Goal: Task Accomplishment & Management: Complete application form

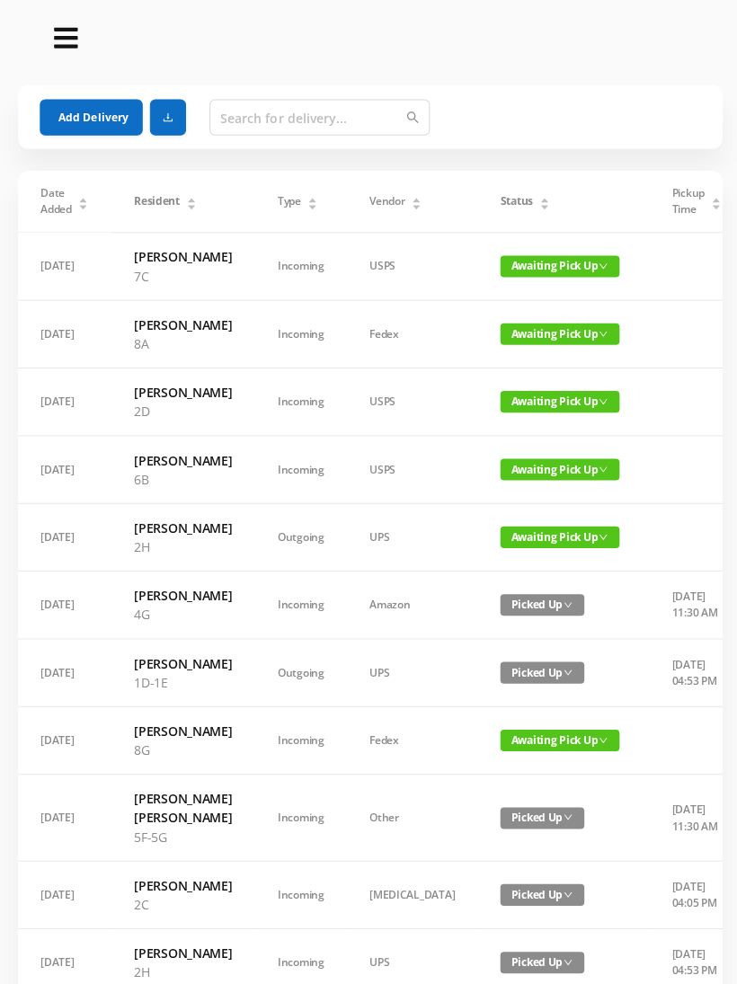
click at [106, 115] on button "Add Delivery" at bounding box center [91, 117] width 102 height 36
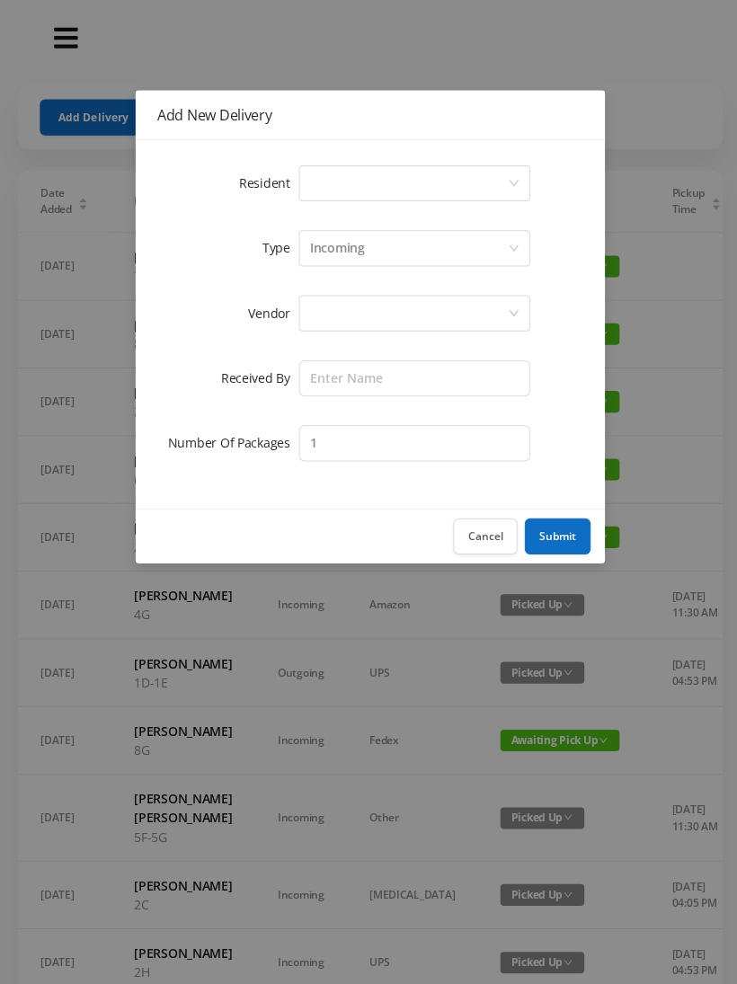
click at [504, 172] on div "Select a person" at bounding box center [406, 182] width 197 height 34
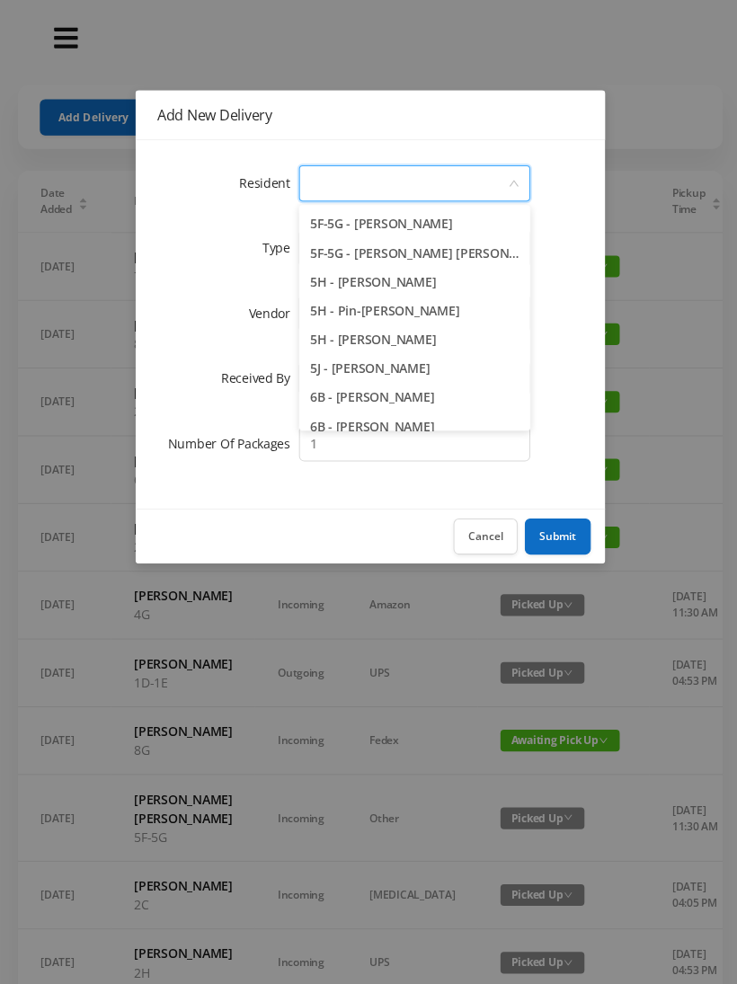
scroll to position [1656, 0]
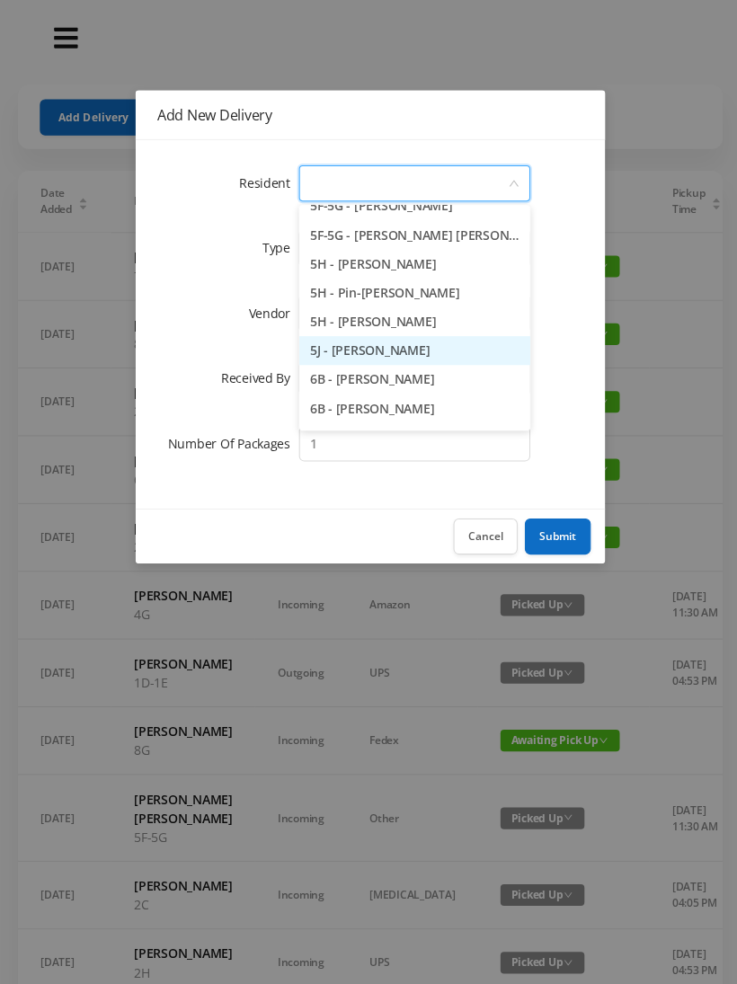
click at [416, 354] on li "5J - [PERSON_NAME]" at bounding box center [412, 348] width 230 height 29
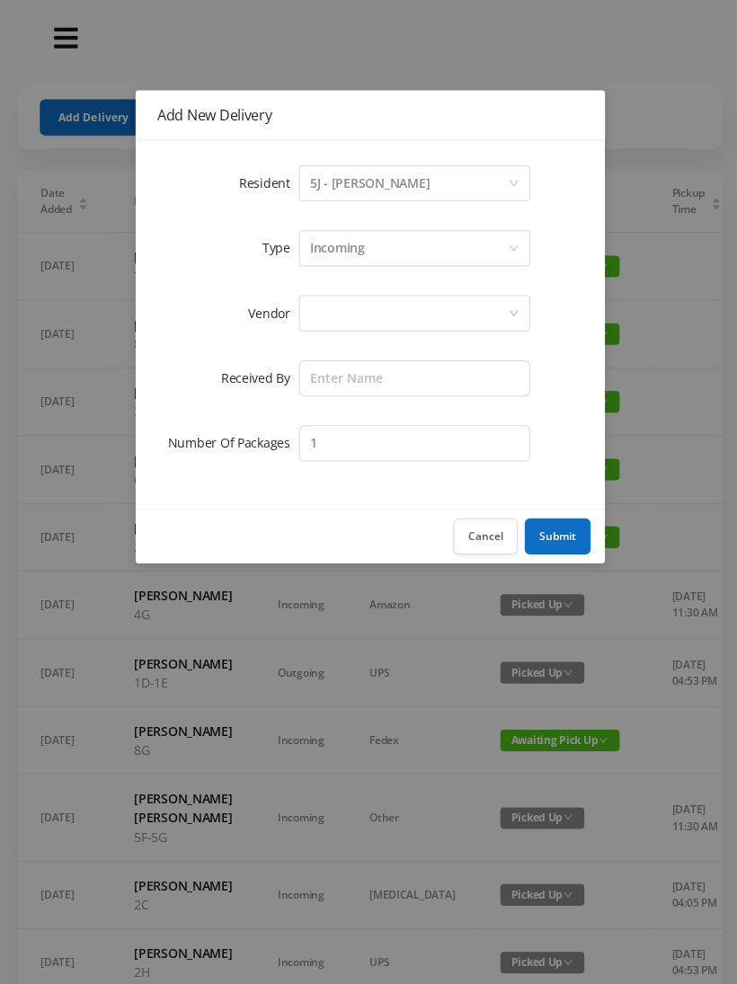
click at [468, 309] on div at bounding box center [406, 312] width 197 height 34
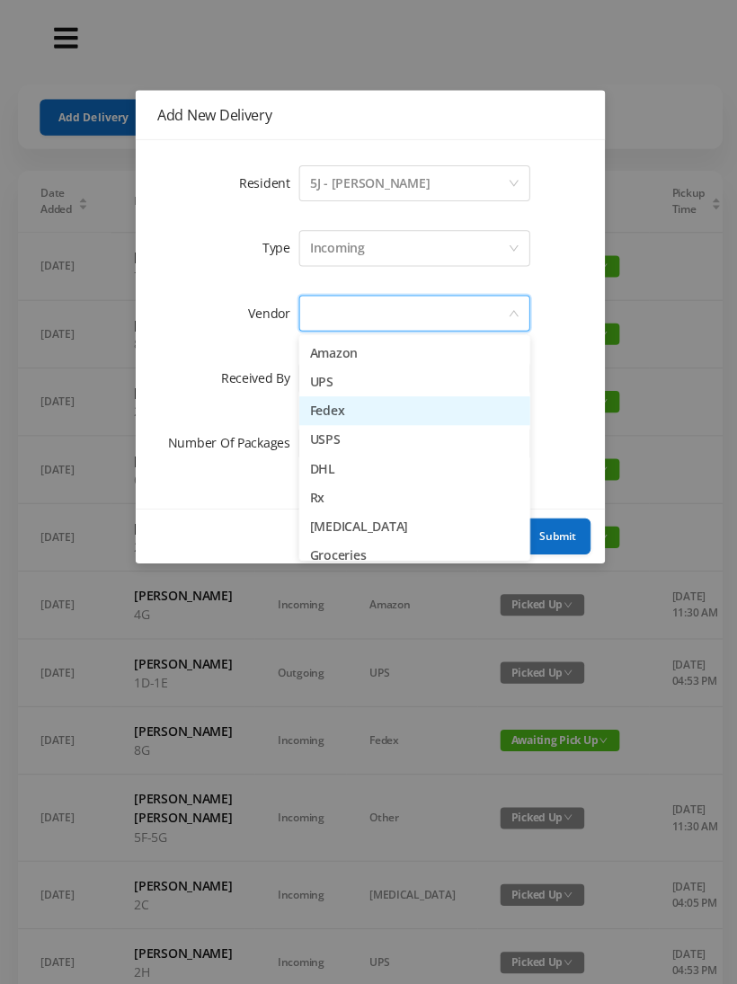
click at [350, 410] on li "Fedex" at bounding box center [412, 408] width 230 height 29
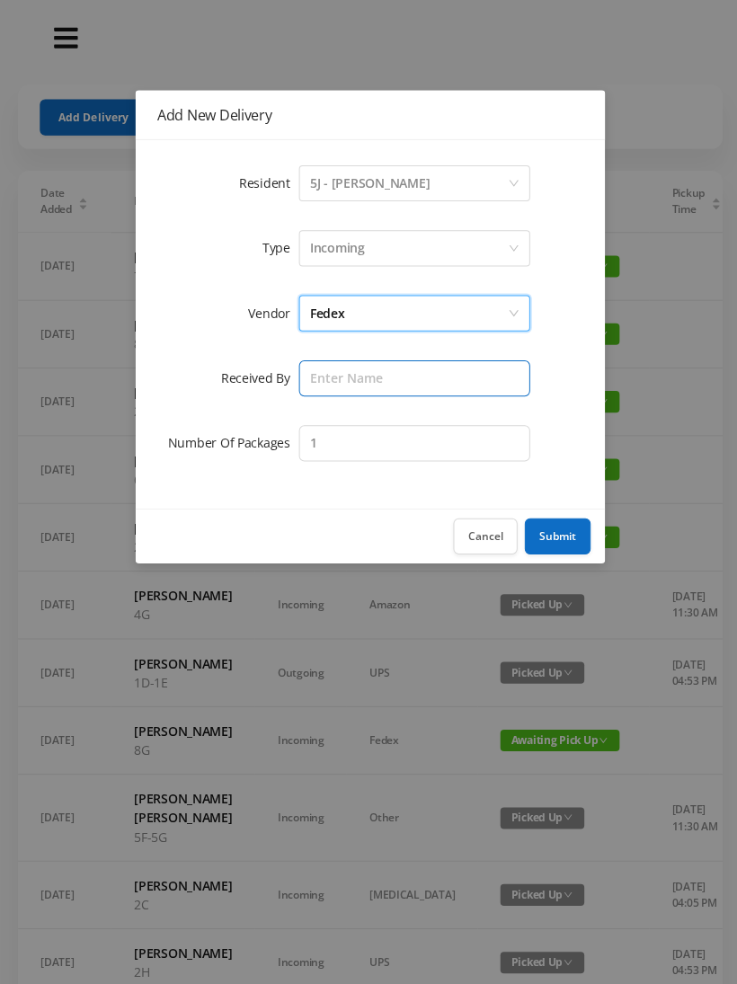
click at [407, 374] on input "text" at bounding box center [412, 376] width 230 height 36
type input "[PERSON_NAME]"
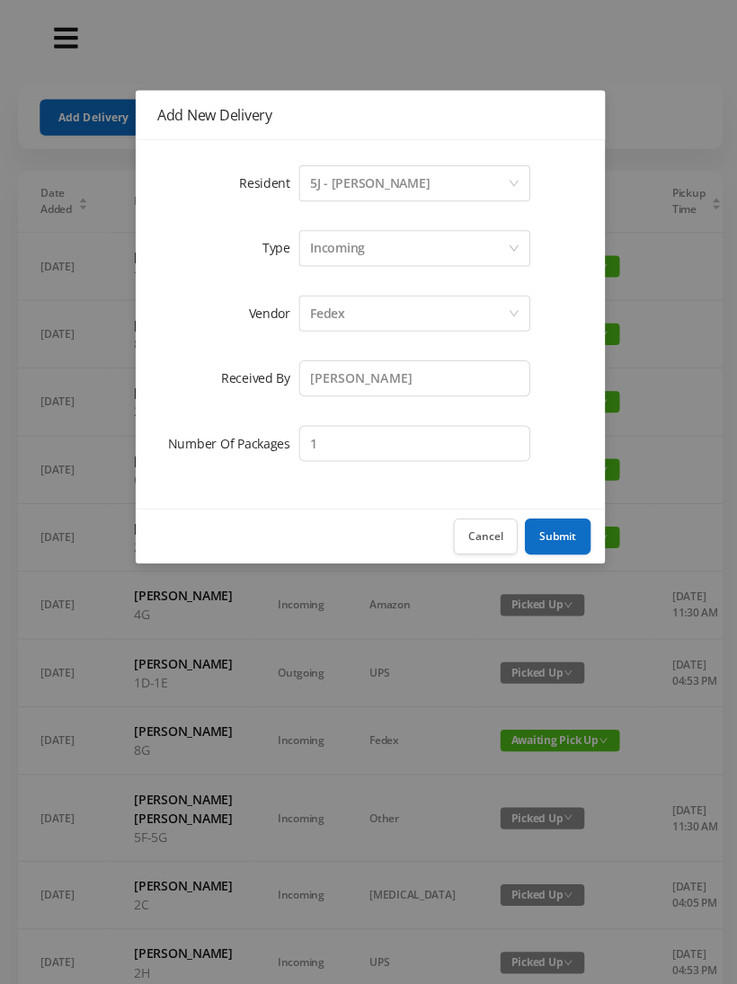
click at [564, 533] on button "Submit" at bounding box center [555, 534] width 66 height 36
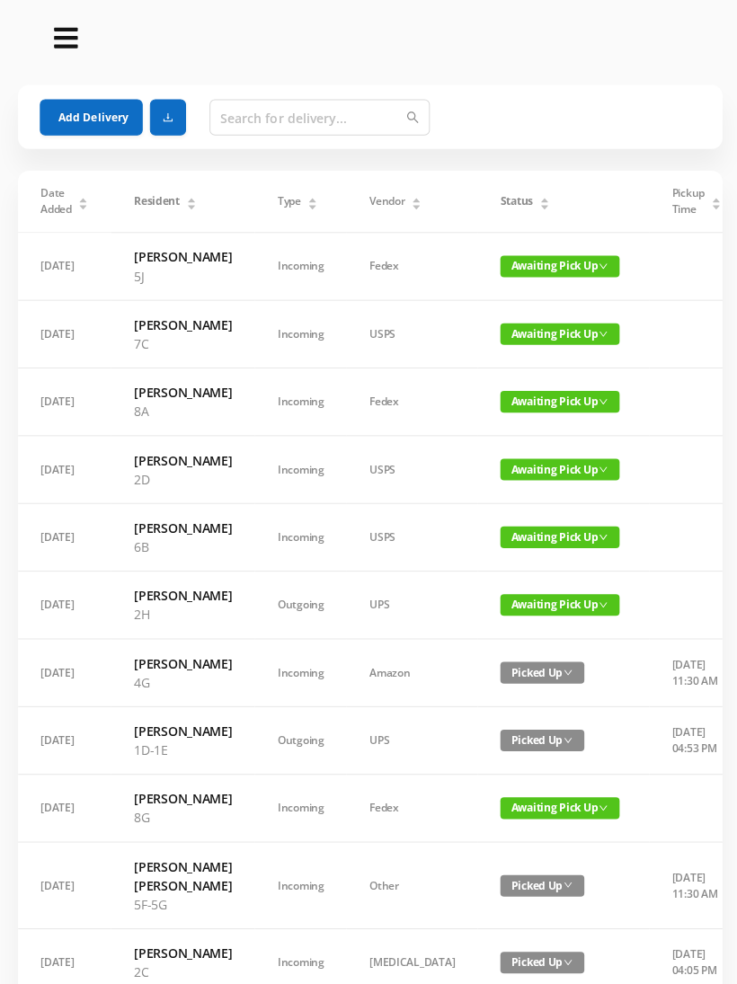
click at [73, 121] on button "Add Delivery" at bounding box center [91, 117] width 102 height 36
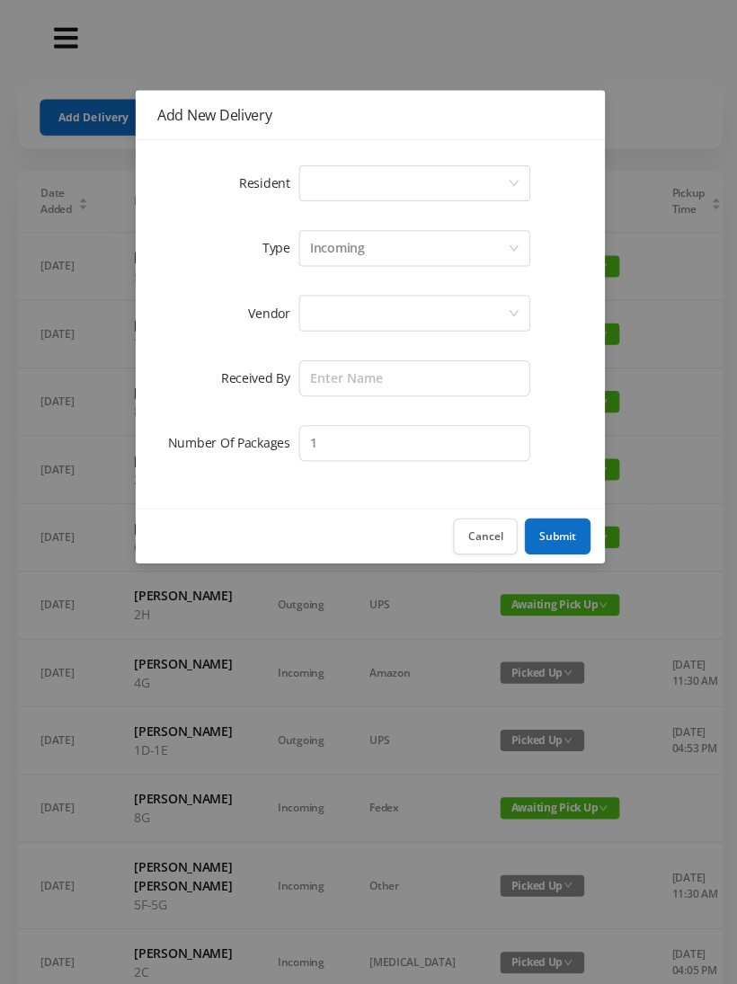
click at [491, 171] on div "Select a person" at bounding box center [406, 182] width 197 height 34
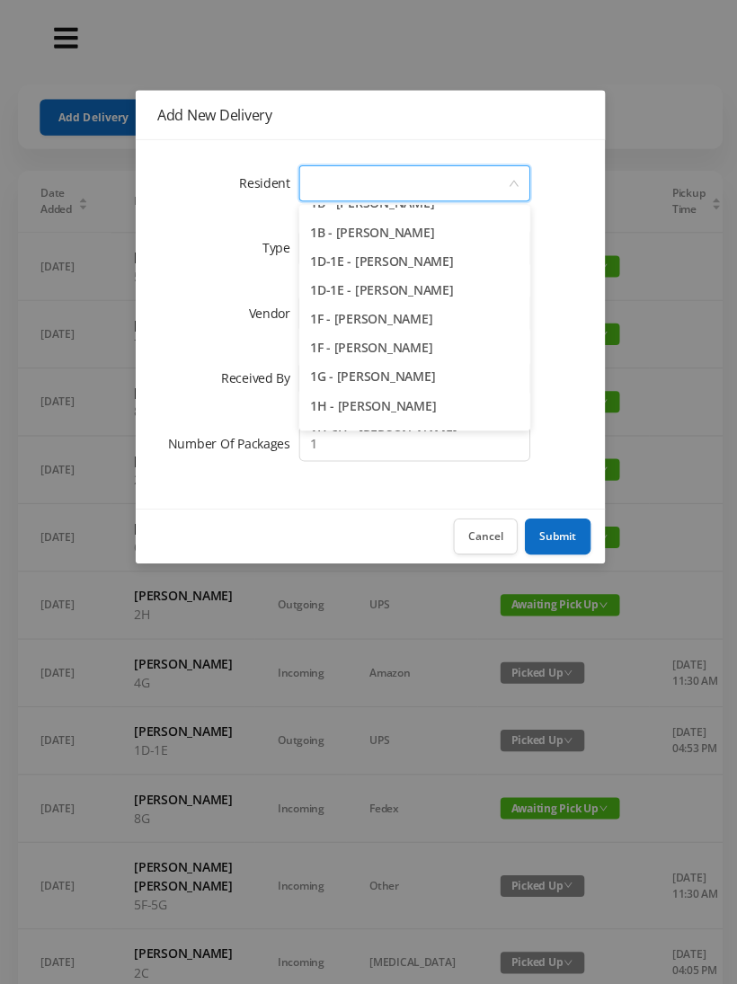
scroll to position [79, 0]
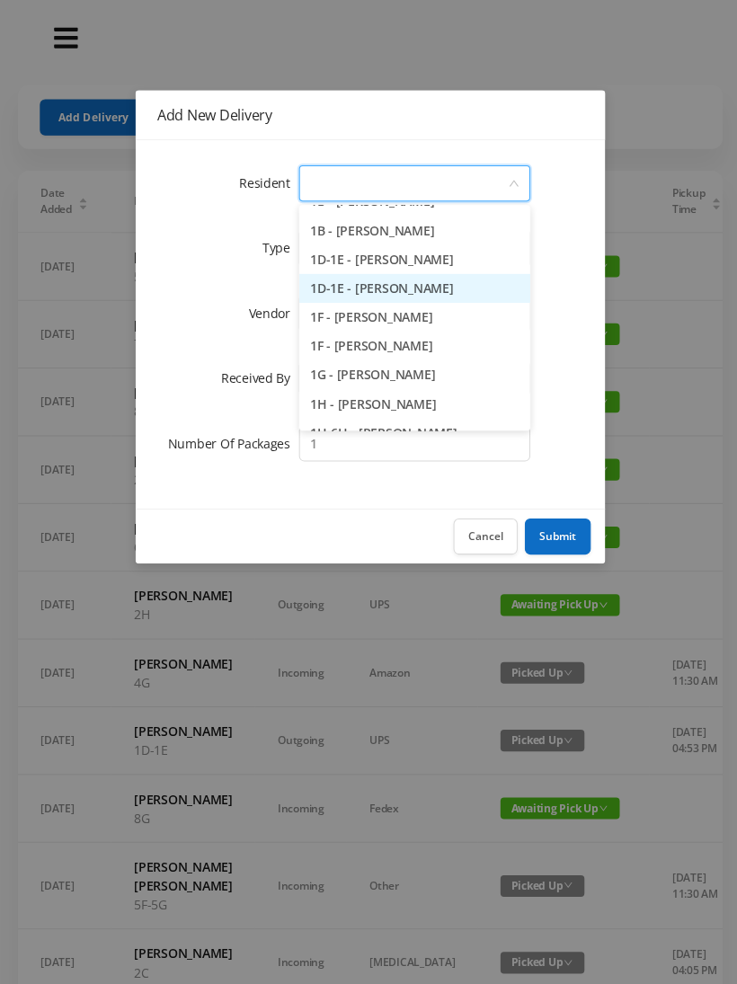
click at [429, 287] on li "1D-1E - [PERSON_NAME]" at bounding box center [412, 286] width 230 height 29
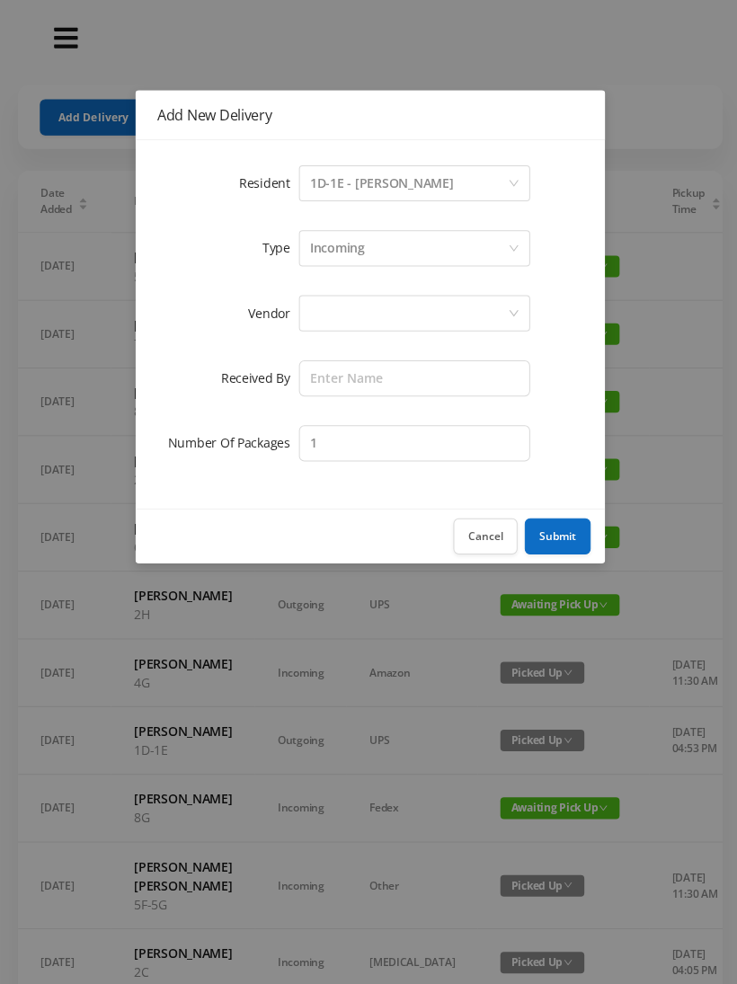
click at [463, 306] on div at bounding box center [406, 312] width 197 height 34
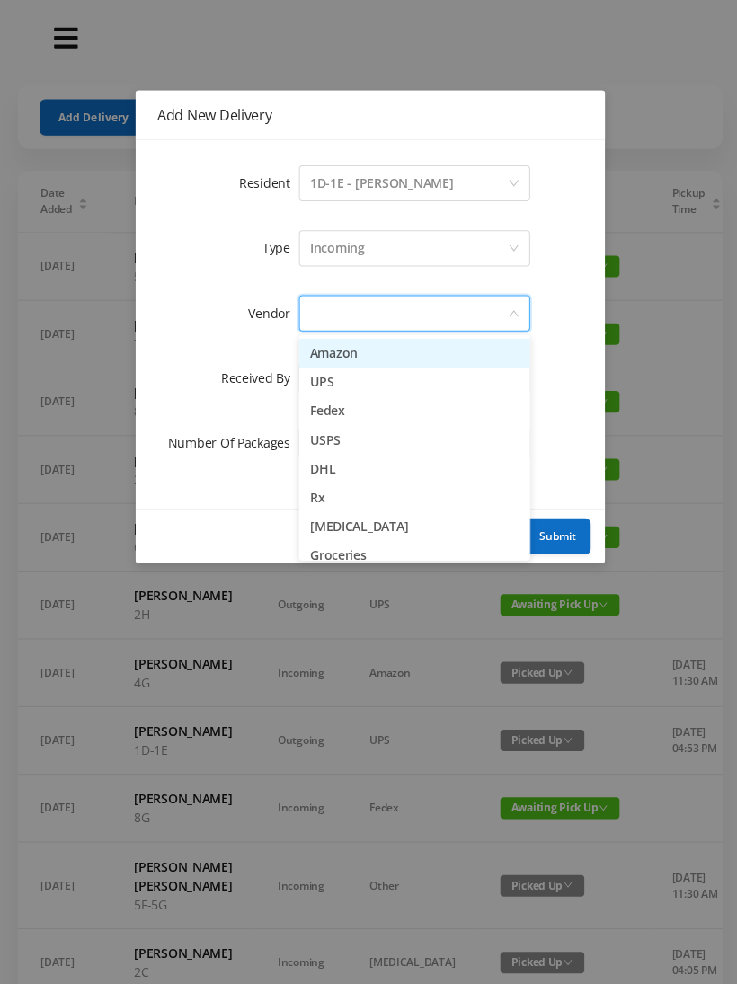
click at [415, 350] on li "Amazon" at bounding box center [412, 351] width 230 height 29
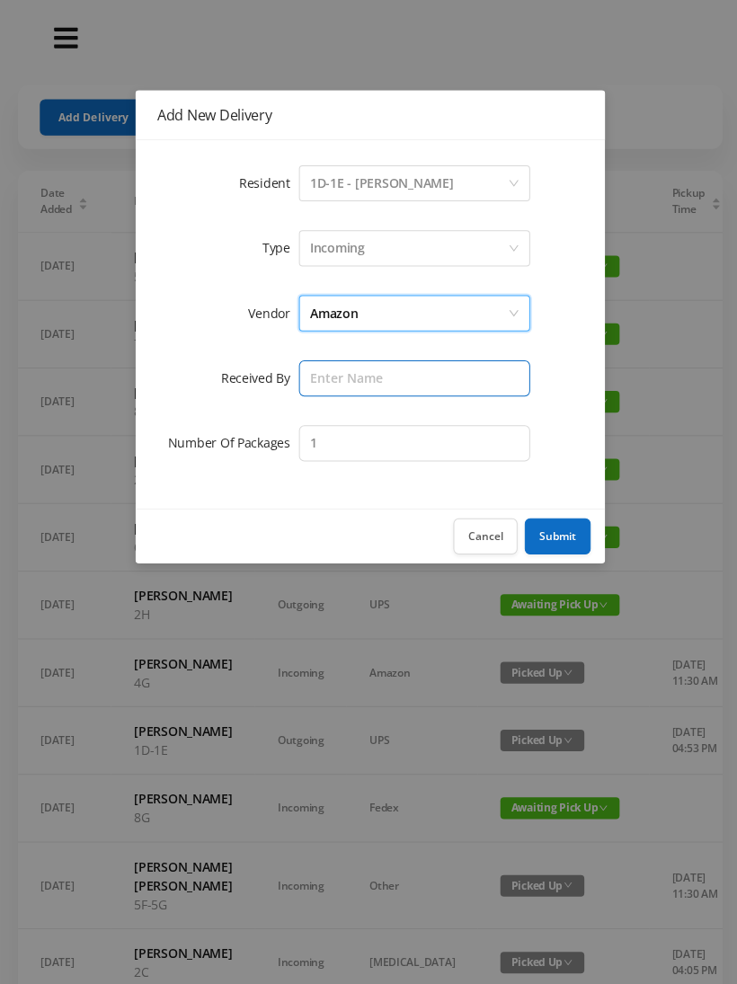
click at [463, 376] on input "text" at bounding box center [412, 376] width 230 height 36
type input "[PERSON_NAME]"
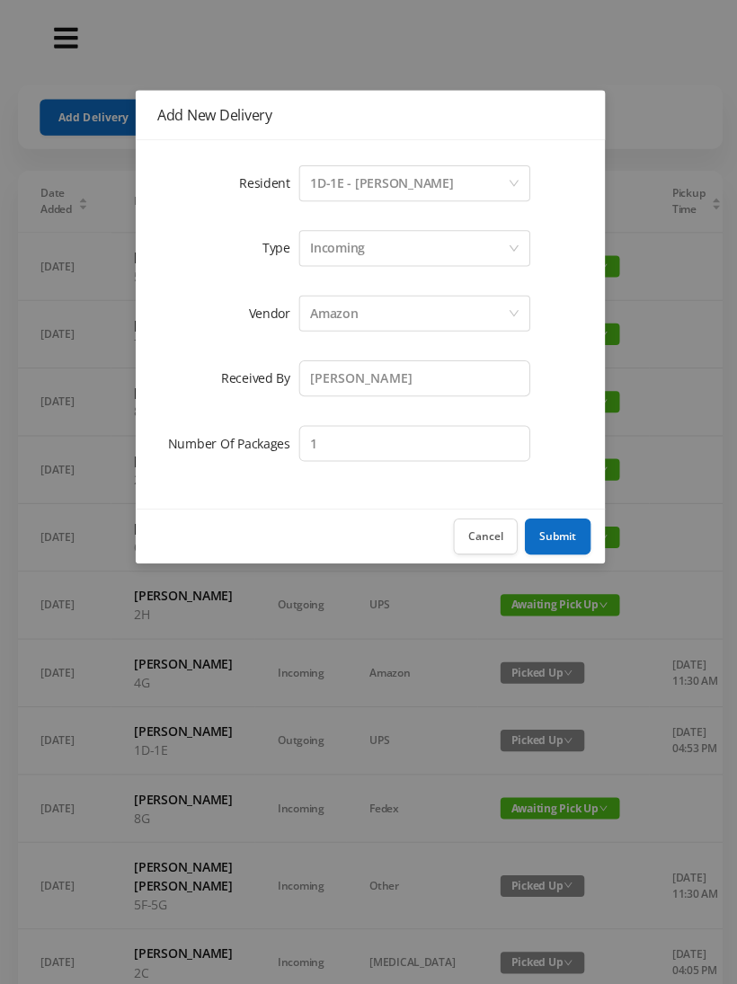
click at [536, 533] on button "Submit" at bounding box center [555, 534] width 66 height 36
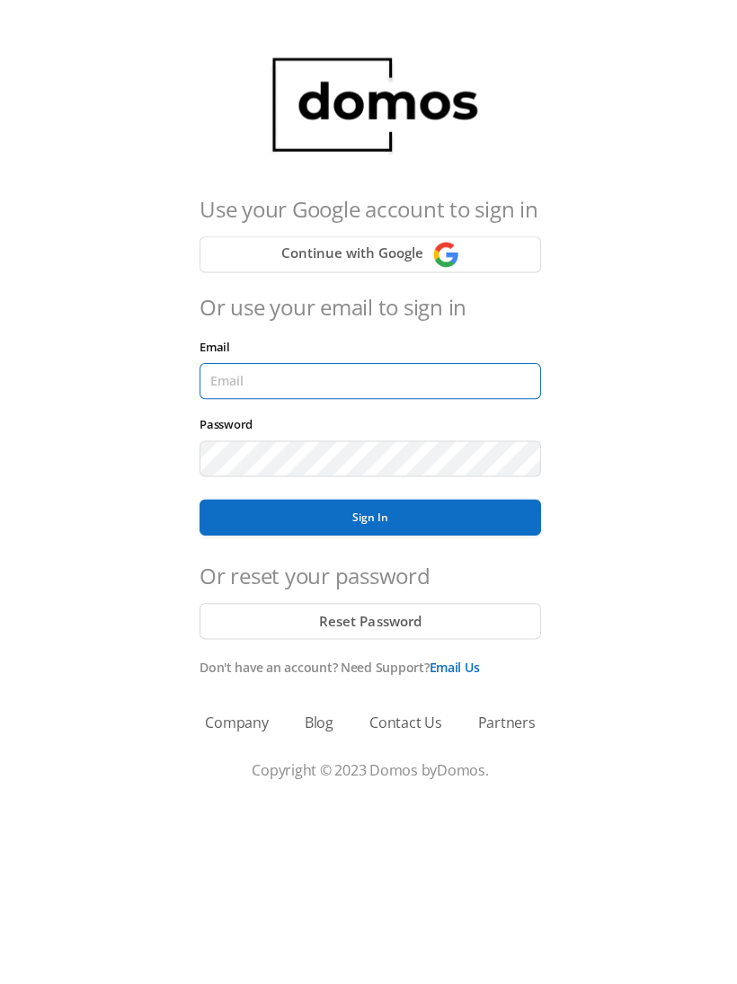
click at [473, 376] on input "Email" at bounding box center [369, 379] width 340 height 36
type input "[EMAIL_ADDRESS][DOMAIN_NAME]"
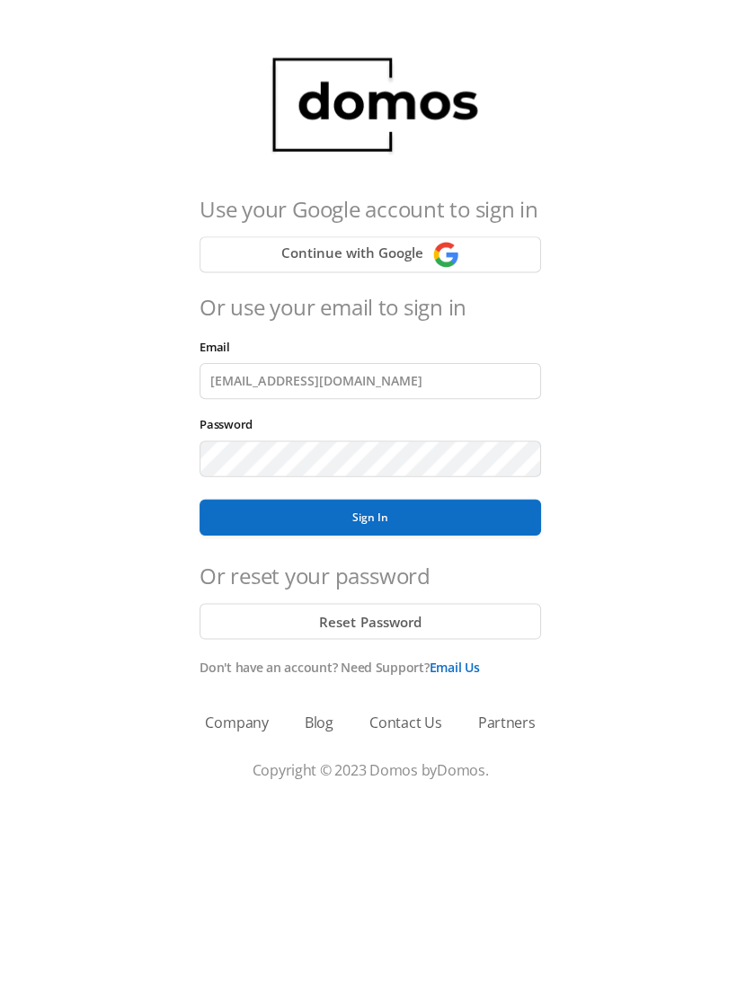
click at [368, 515] on button "Sign In" at bounding box center [369, 515] width 340 height 36
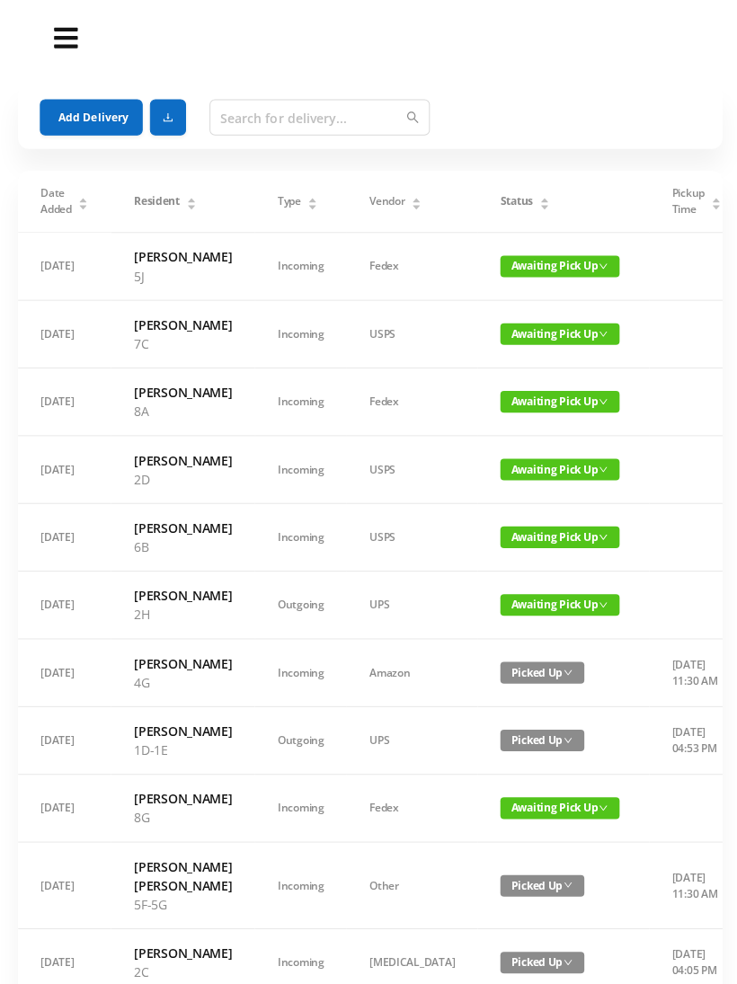
click at [71, 99] on button "Add Delivery" at bounding box center [91, 117] width 102 height 36
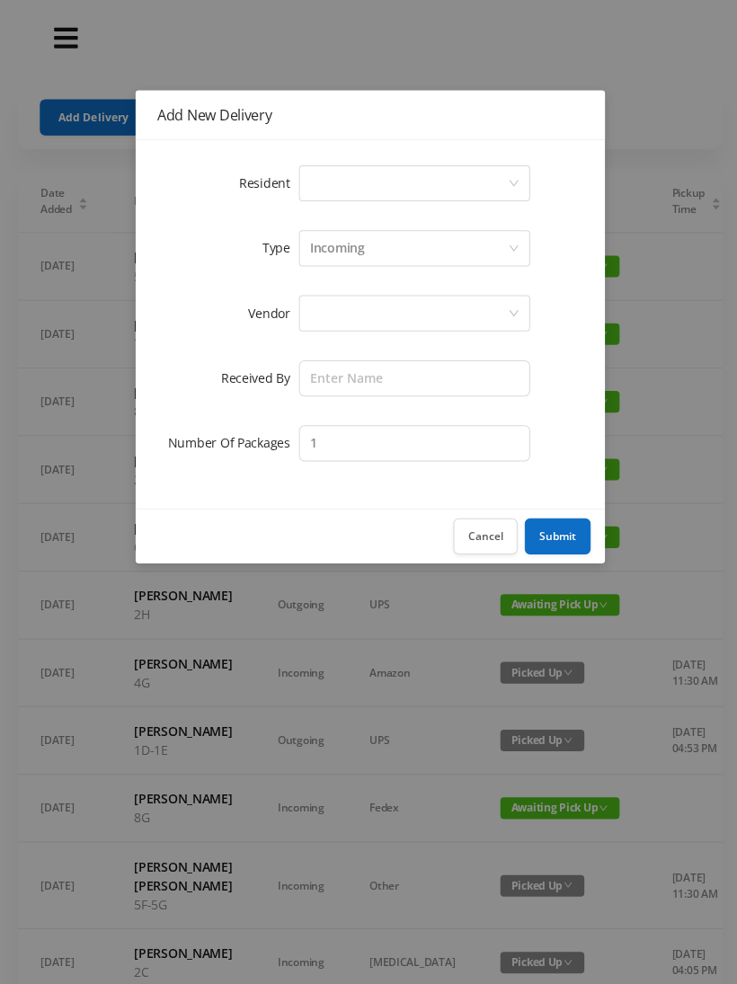
click at [500, 172] on div "Select a person" at bounding box center [406, 182] width 197 height 34
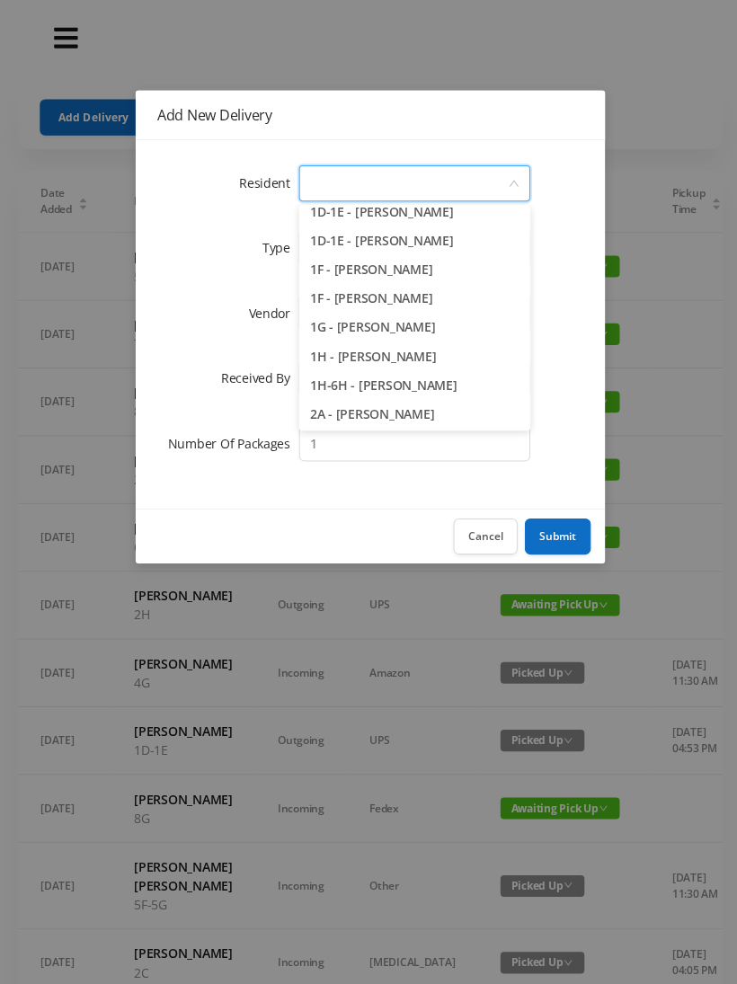
scroll to position [123, 0]
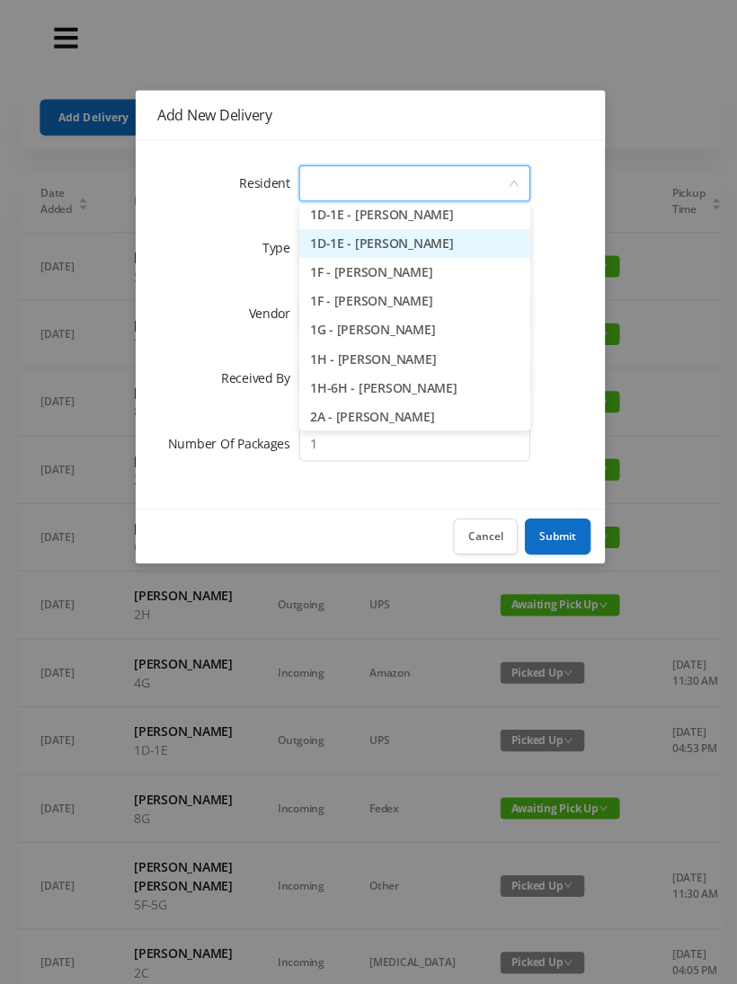
click at [418, 249] on li "1D-1E - [PERSON_NAME]" at bounding box center [412, 242] width 230 height 29
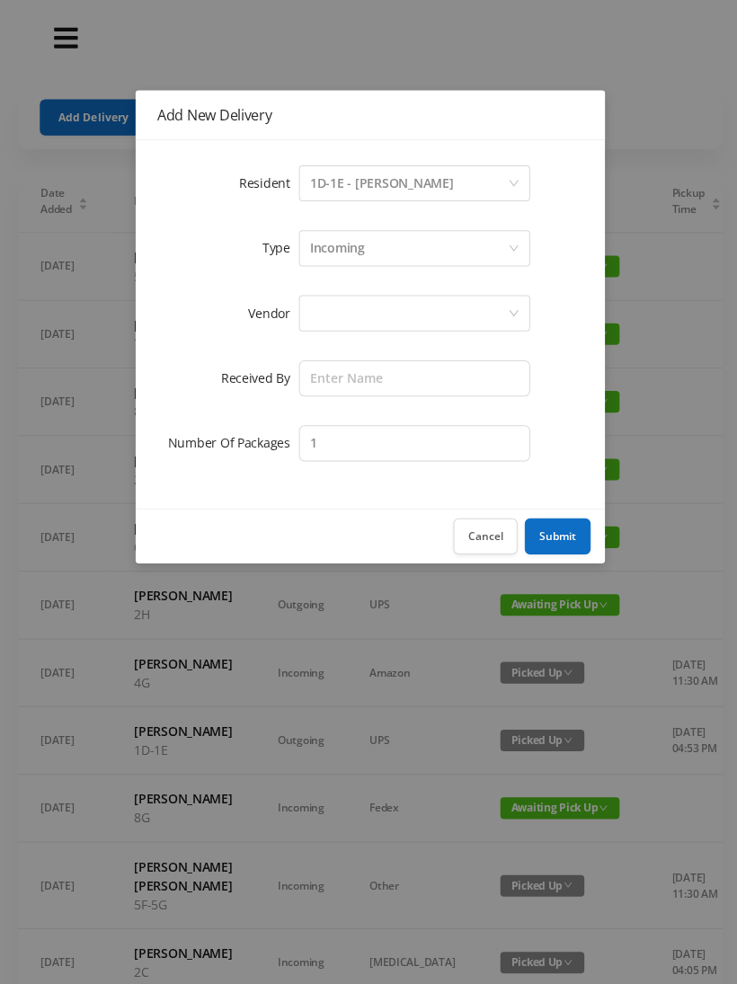
click at [425, 319] on div at bounding box center [406, 312] width 197 height 34
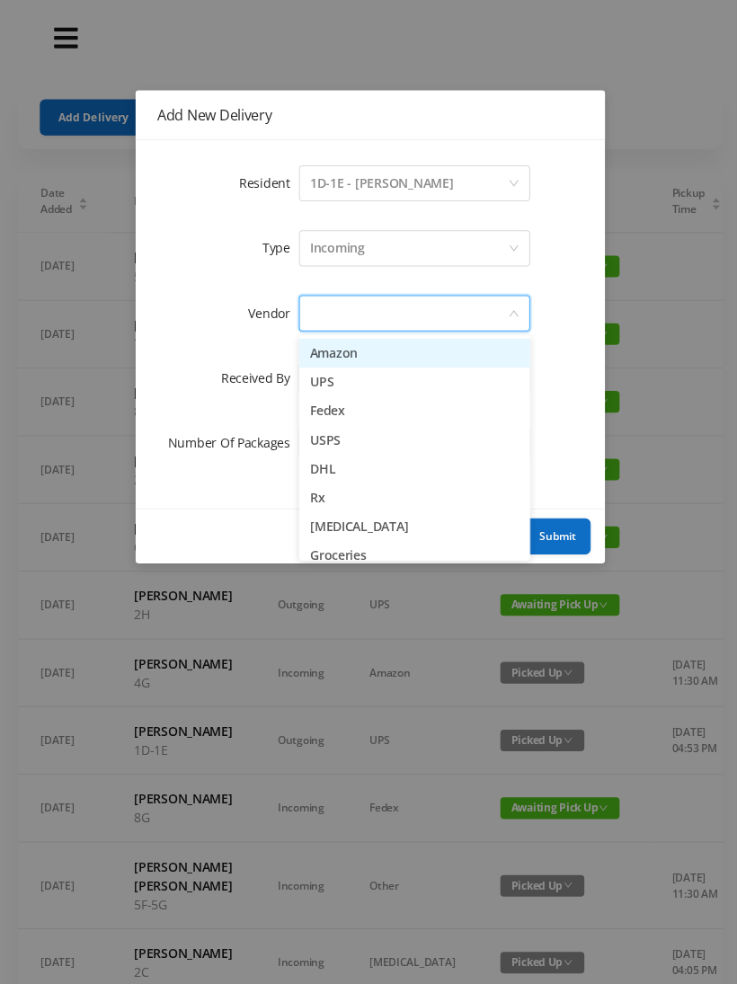
click at [358, 363] on li "Amazon" at bounding box center [412, 351] width 230 height 29
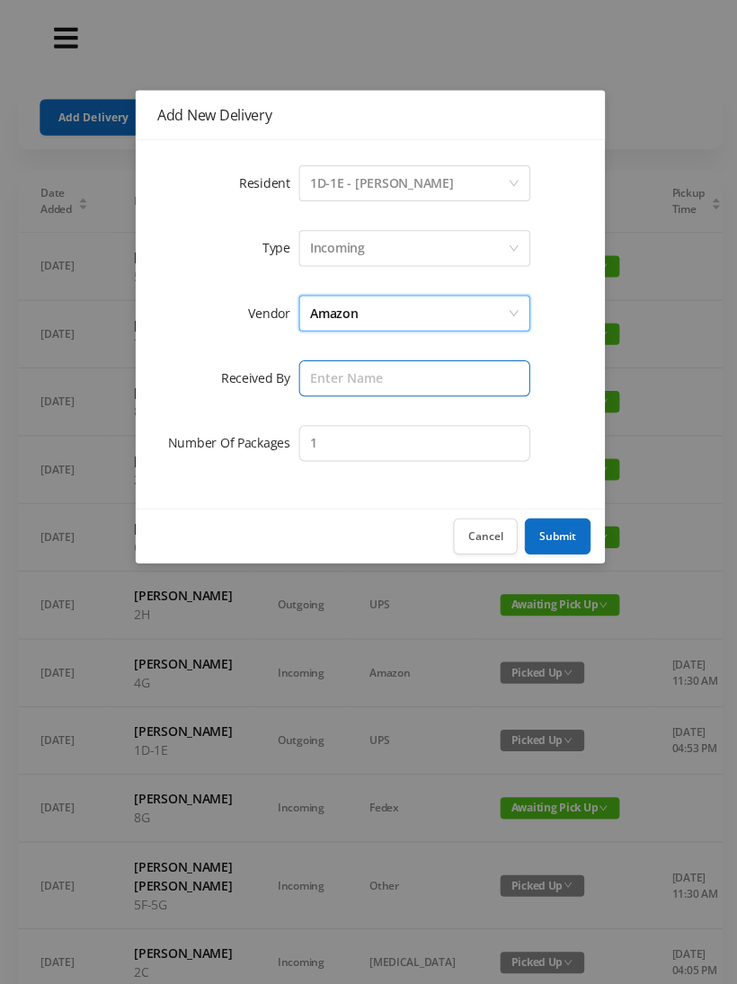
click at [402, 381] on input "text" at bounding box center [412, 376] width 230 height 36
type input "[PERSON_NAME]"
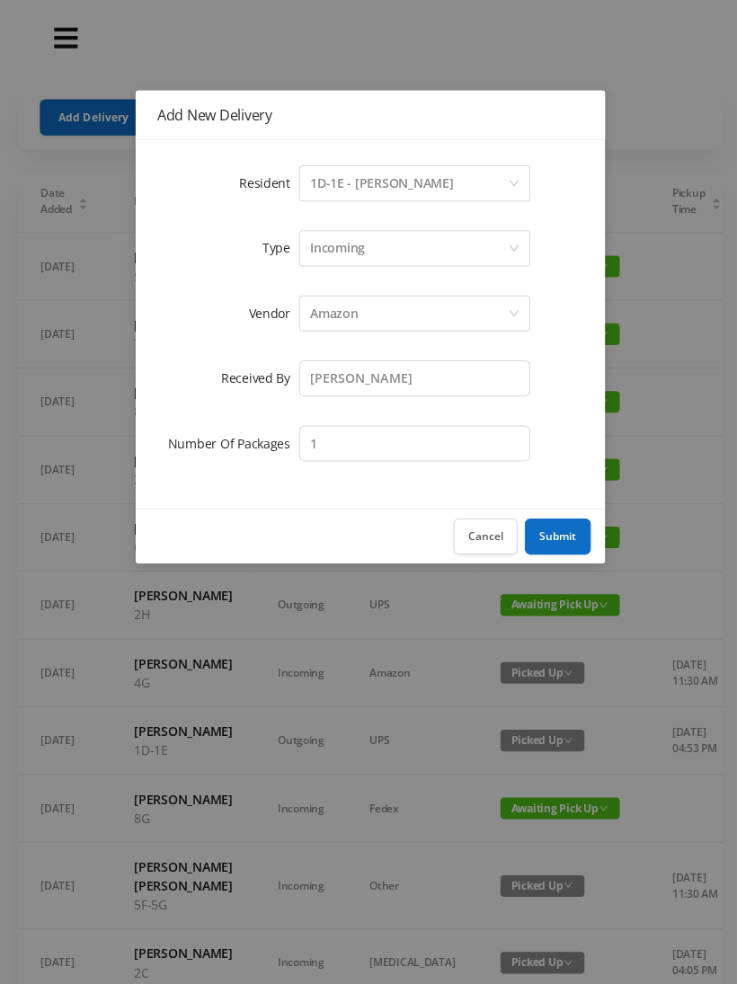
click at [552, 531] on button "Submit" at bounding box center [555, 534] width 66 height 36
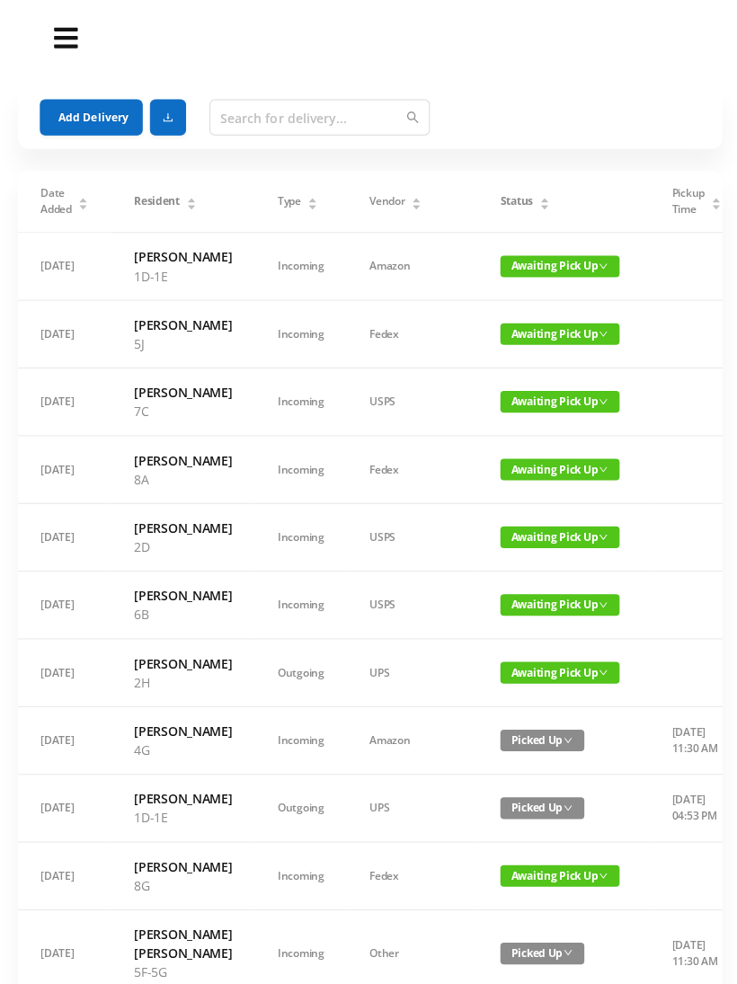
click at [95, 114] on button "Add Delivery" at bounding box center [91, 117] width 102 height 36
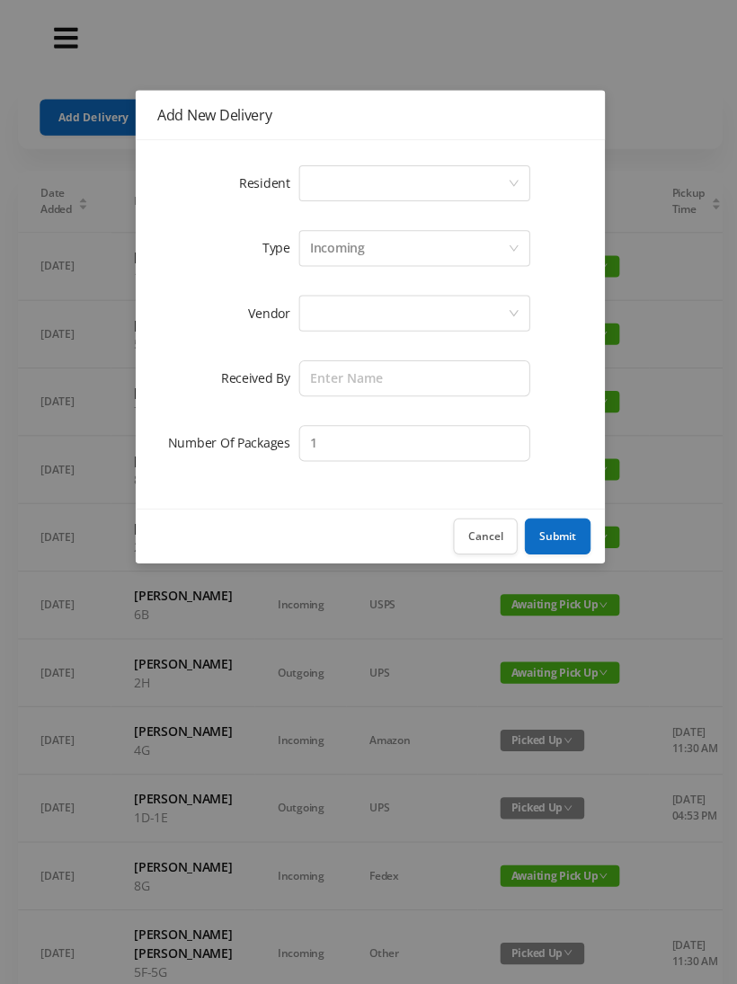
click at [491, 177] on div "Select a person" at bounding box center [406, 182] width 197 height 34
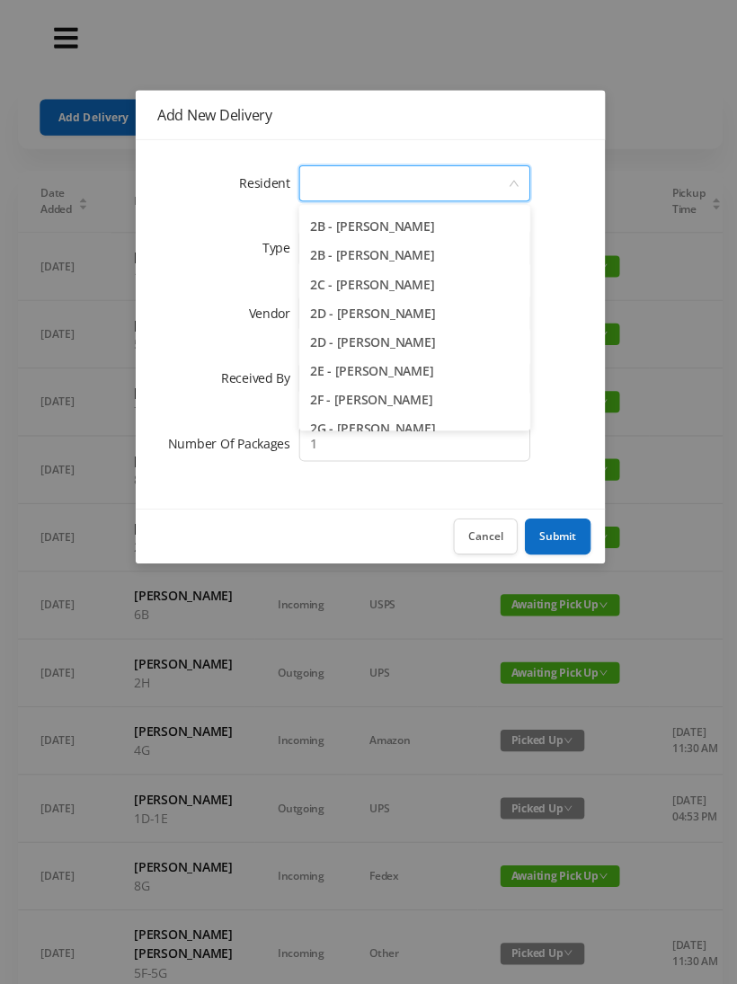
scroll to position [371, 0]
click at [411, 294] on li "2C - Josh Klainberg" at bounding box center [412, 282] width 230 height 29
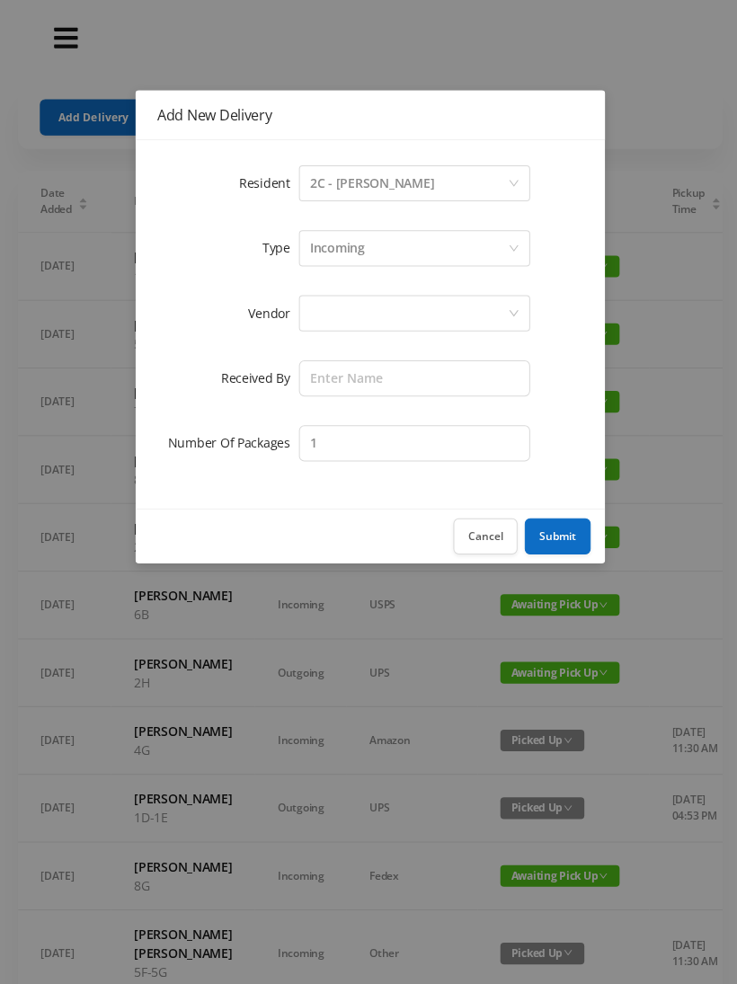
click at [439, 311] on div at bounding box center [406, 312] width 197 height 34
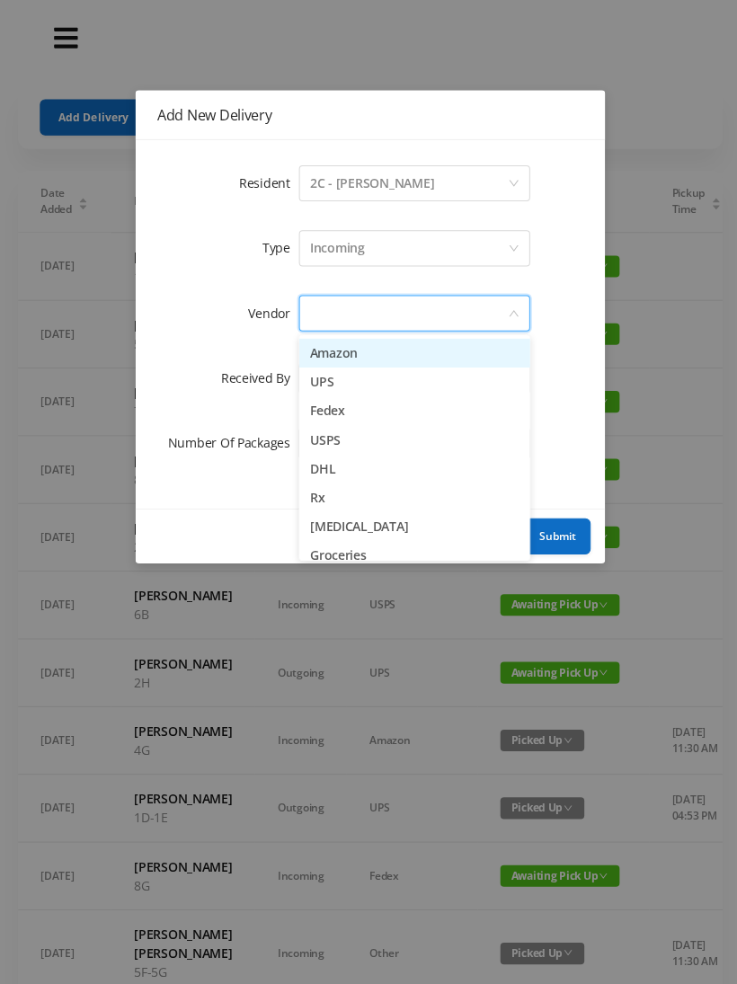
click at [385, 345] on li "Amazon" at bounding box center [412, 351] width 230 height 29
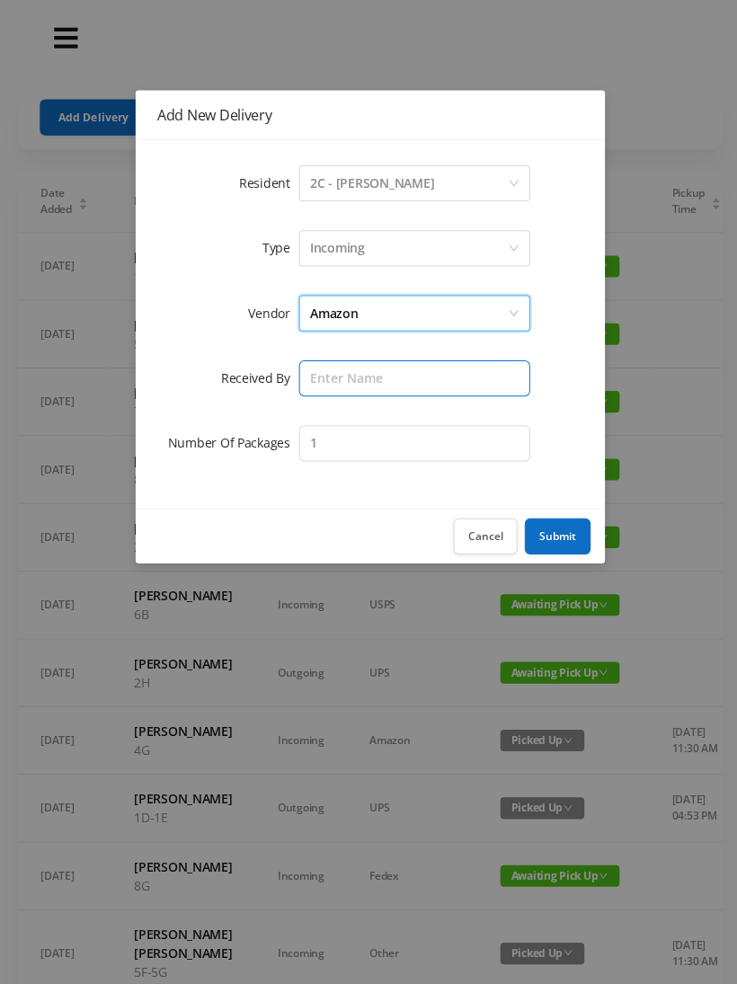
click at [420, 377] on input "text" at bounding box center [412, 376] width 230 height 36
type input "[PERSON_NAME]"
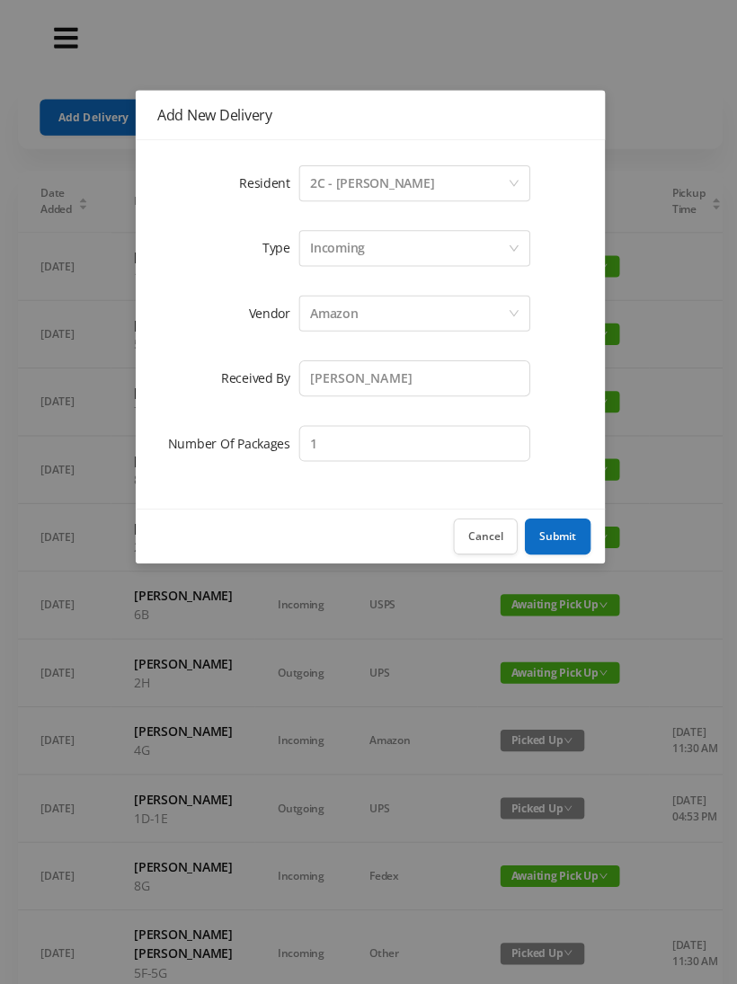
click at [550, 527] on button "Submit" at bounding box center [555, 534] width 66 height 36
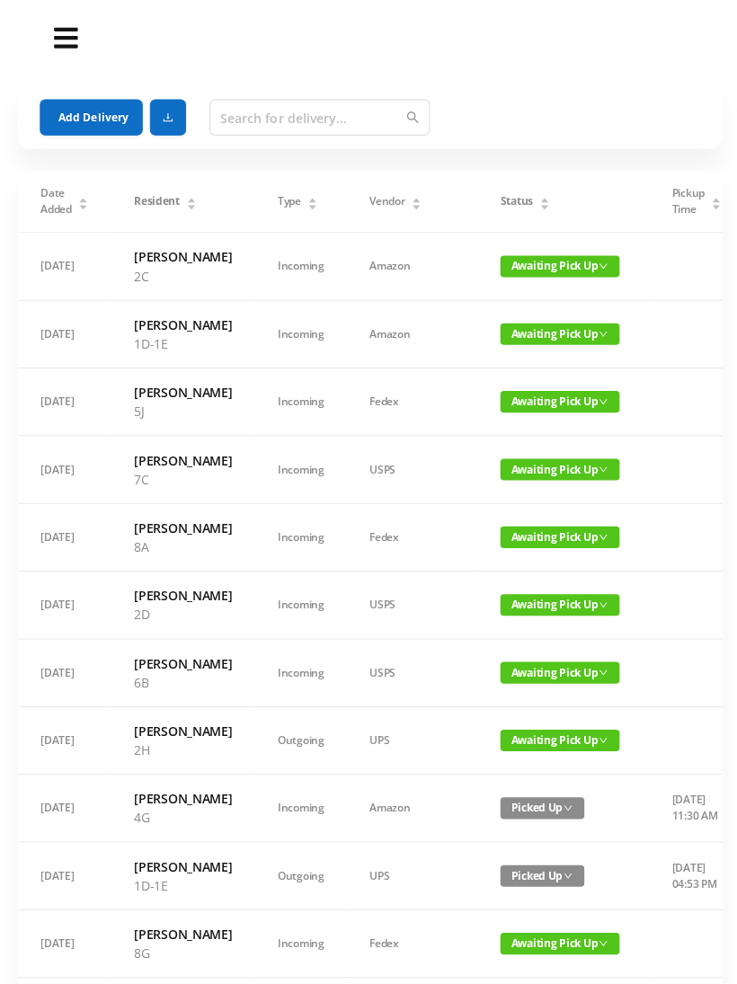
click at [69, 112] on button "Add Delivery" at bounding box center [91, 117] width 102 height 36
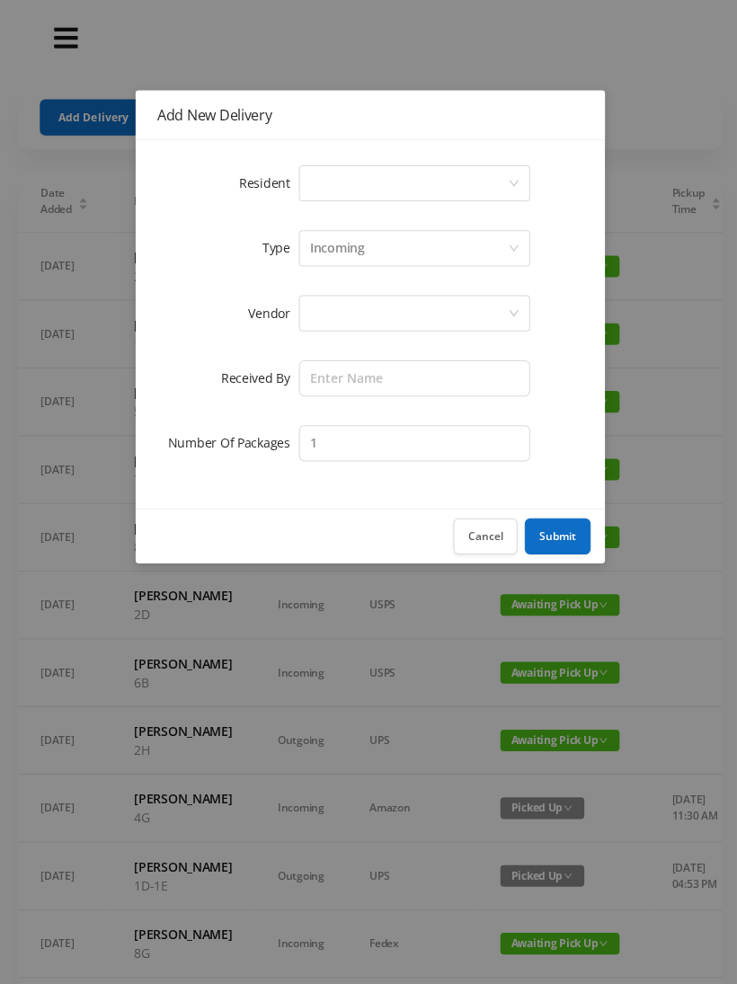
click at [503, 178] on div "Select a person" at bounding box center [406, 182] width 197 height 34
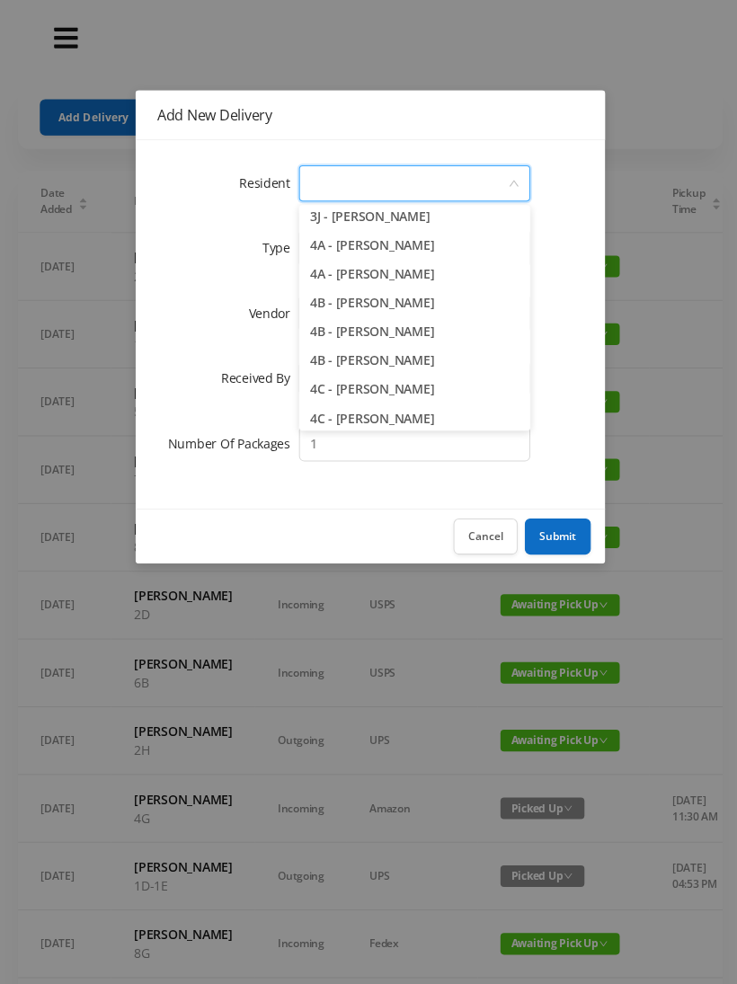
scroll to position [961, 0]
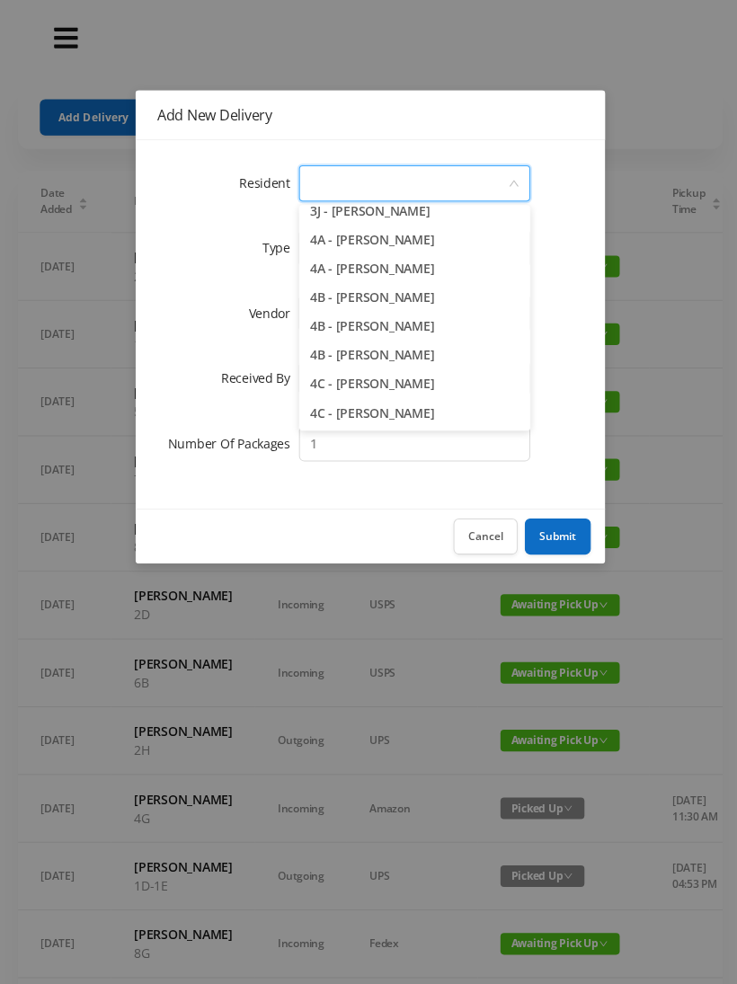
click at [378, 321] on li "4B - Kyle Luntz" at bounding box center [412, 324] width 230 height 29
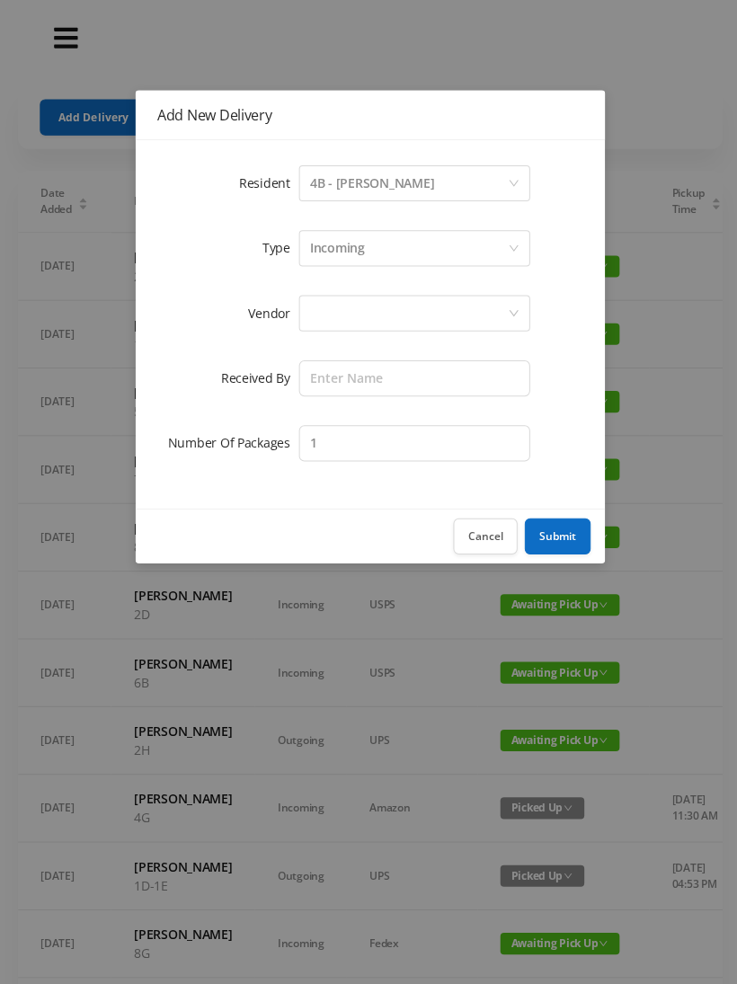
click at [485, 303] on div at bounding box center [406, 312] width 197 height 34
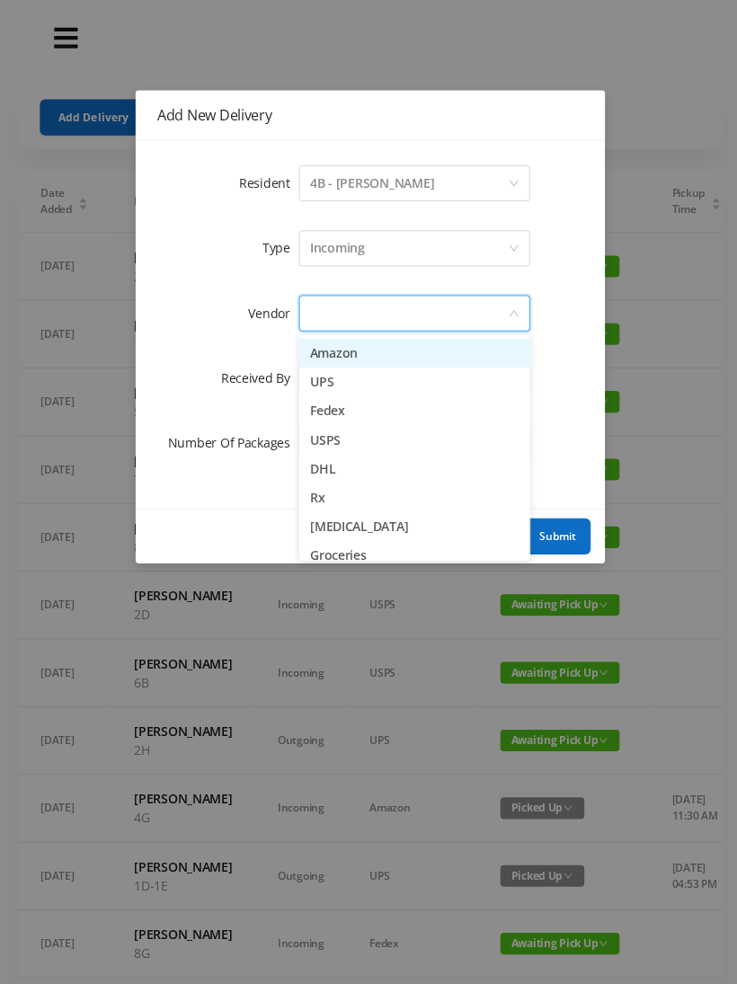
click at [418, 353] on li "Amazon" at bounding box center [412, 351] width 230 height 29
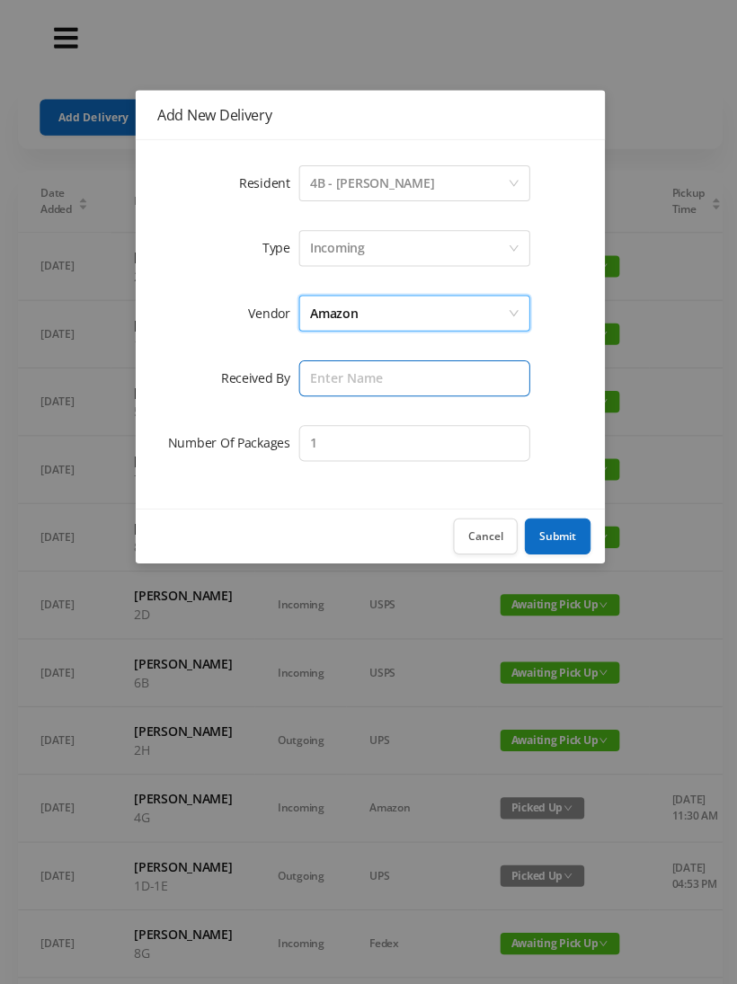
click at [463, 375] on input "text" at bounding box center [412, 376] width 230 height 36
type input "[PERSON_NAME]"
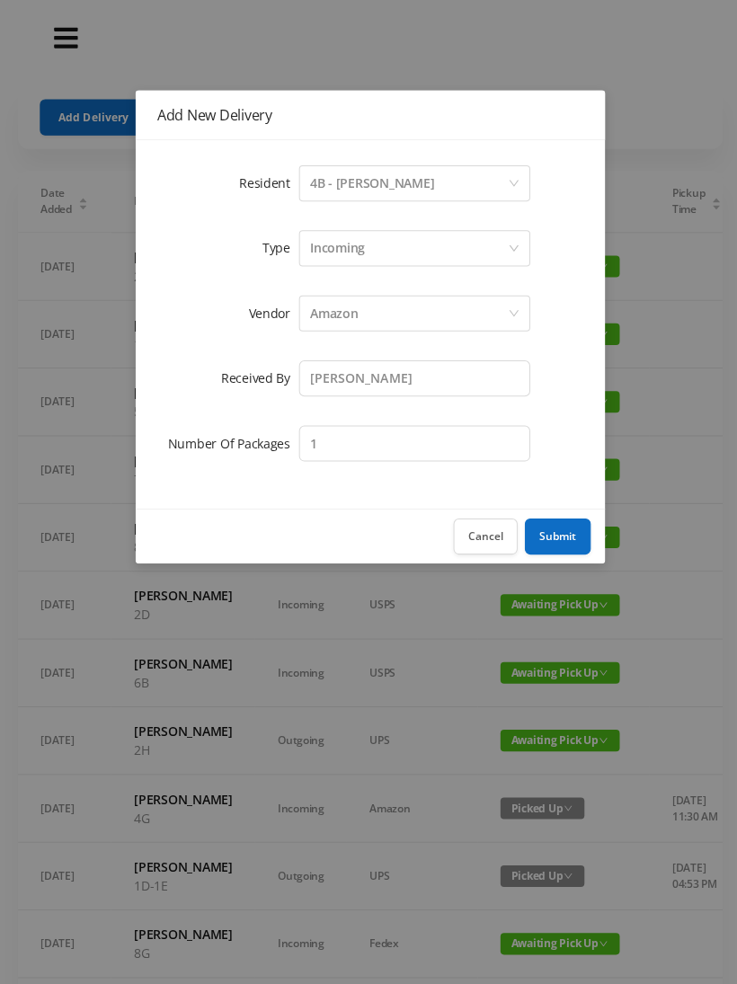
click at [549, 530] on button "Submit" at bounding box center [555, 534] width 66 height 36
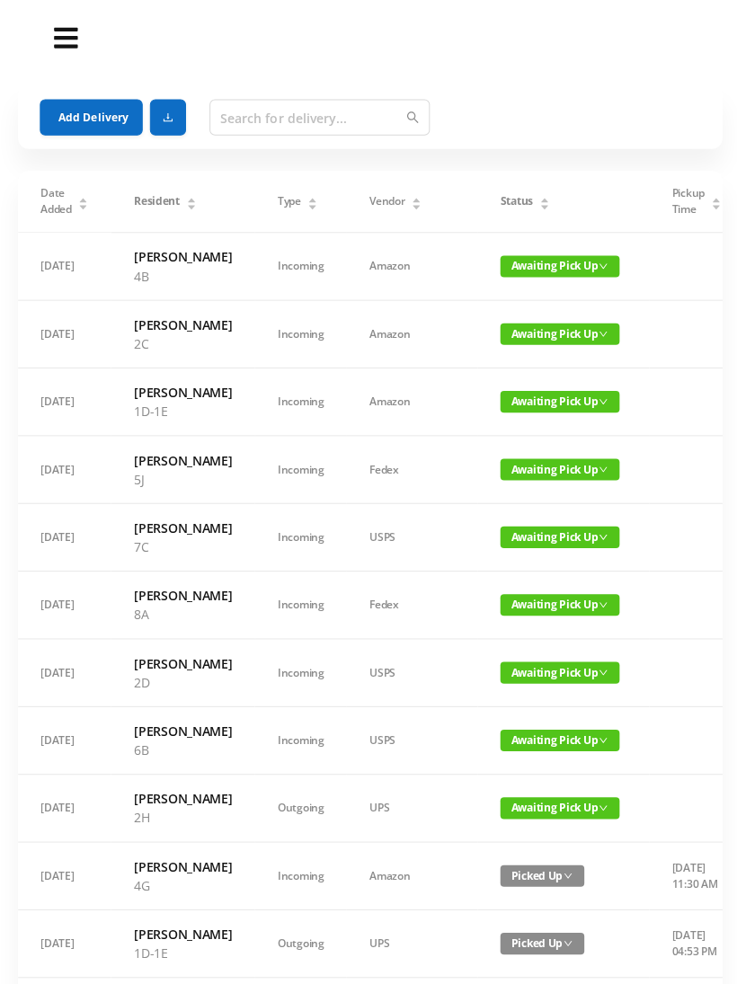
click at [72, 111] on button "Add Delivery" at bounding box center [91, 117] width 102 height 36
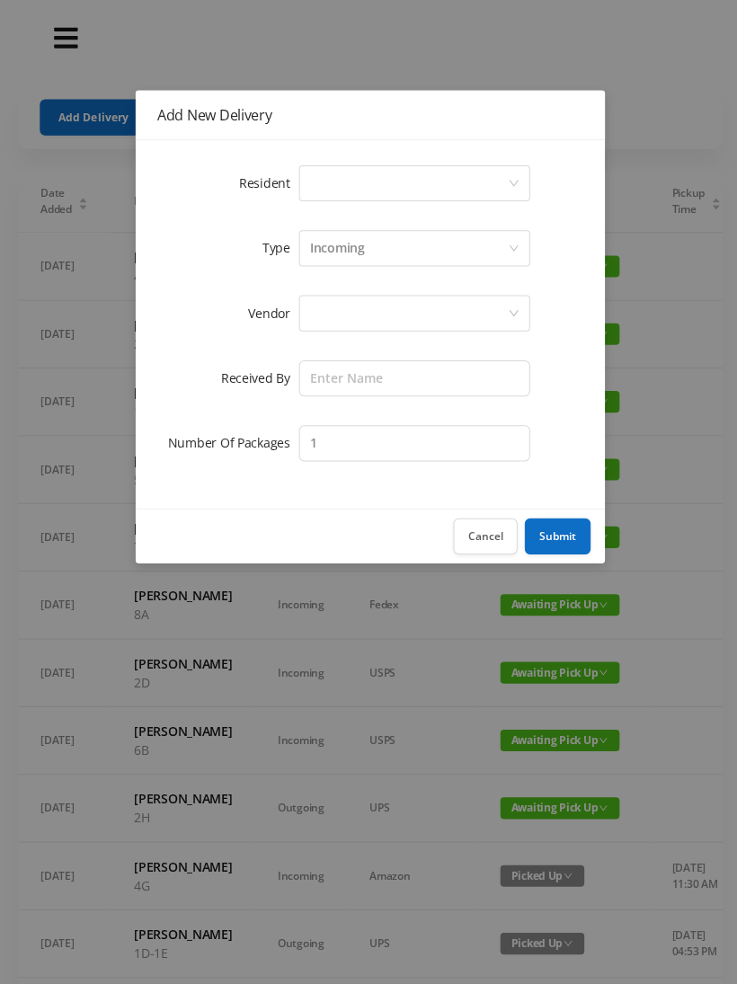
click at [494, 170] on div "Select a person" at bounding box center [406, 182] width 197 height 34
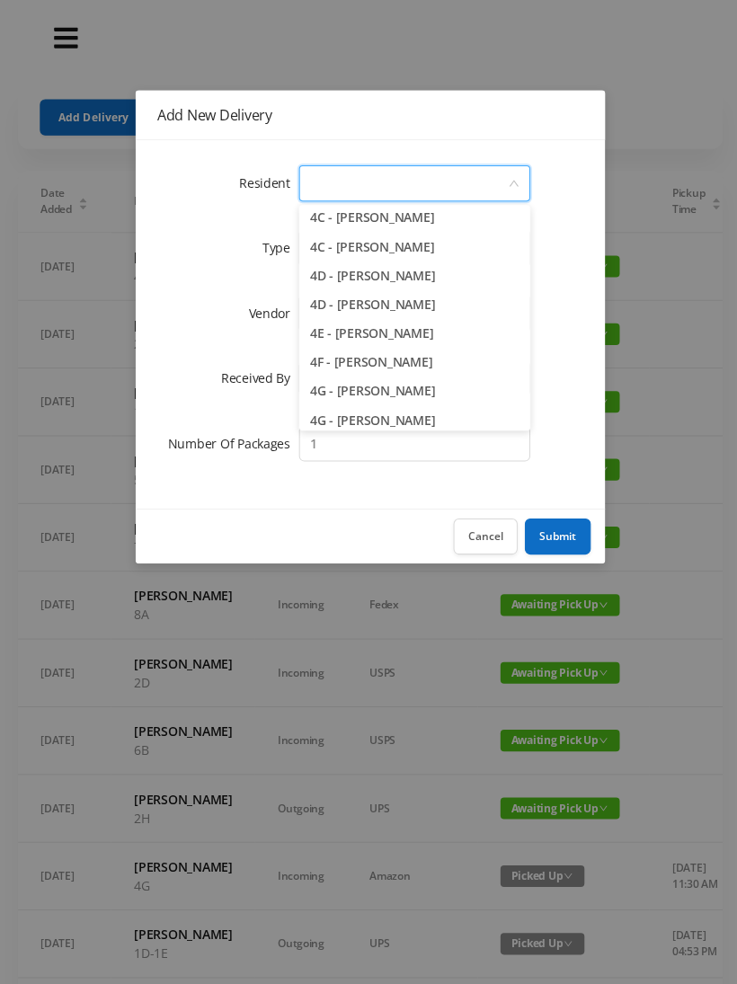
scroll to position [1128, 0]
click at [411, 335] on li "4E - Jane Jovanovic" at bounding box center [412, 330] width 230 height 29
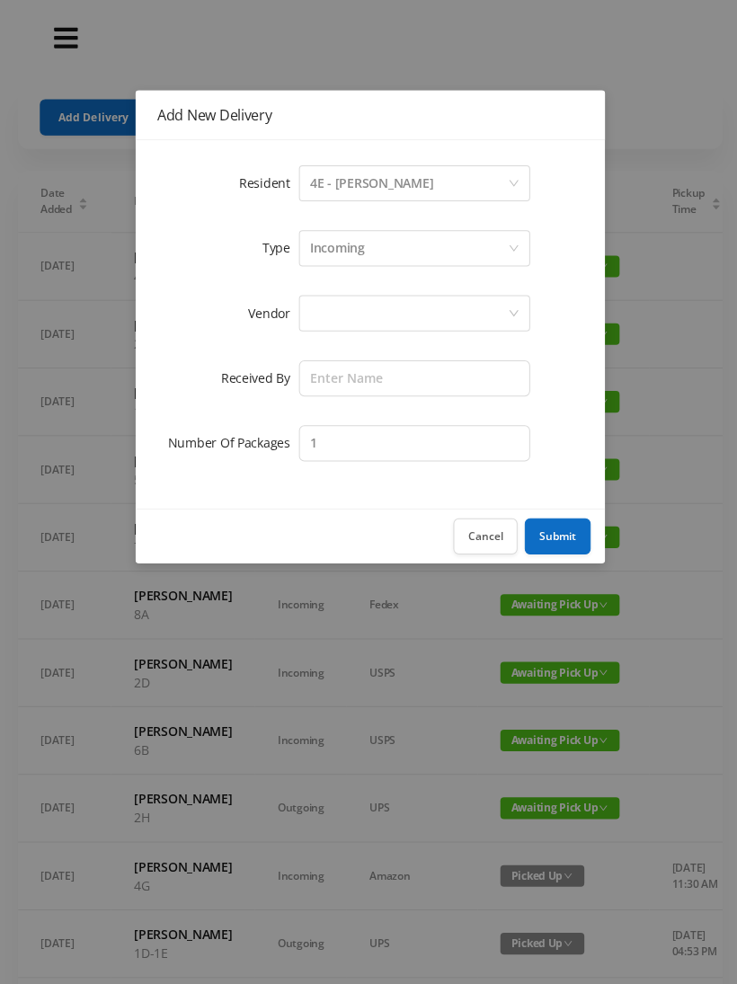
click at [472, 304] on div at bounding box center [406, 312] width 197 height 34
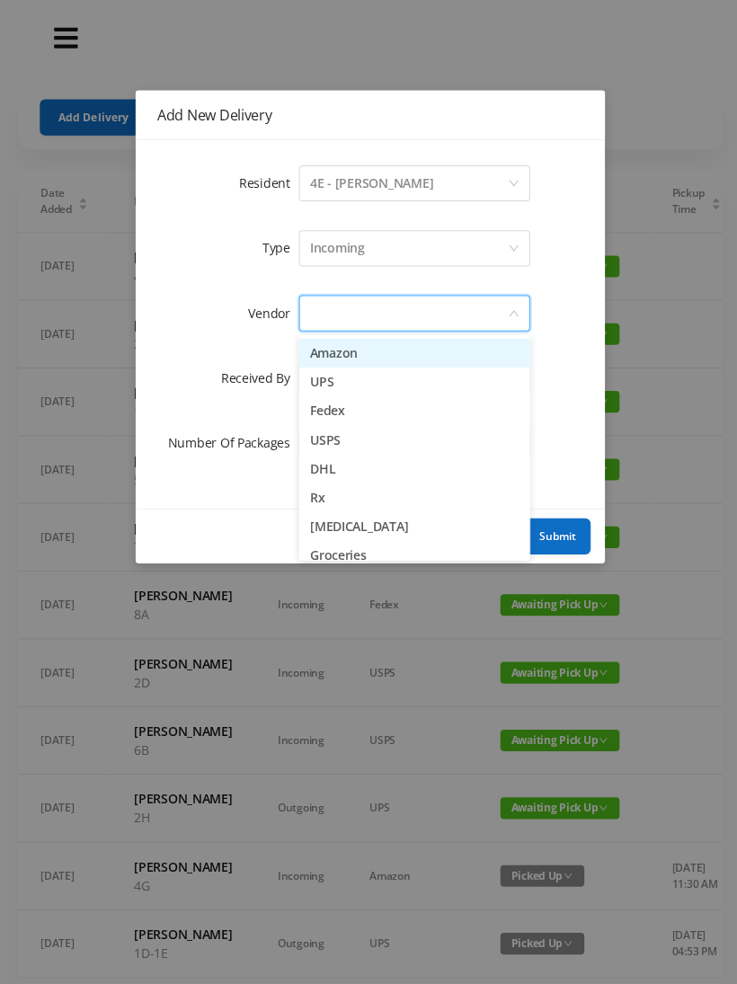
click at [400, 341] on li "Amazon" at bounding box center [412, 351] width 230 height 29
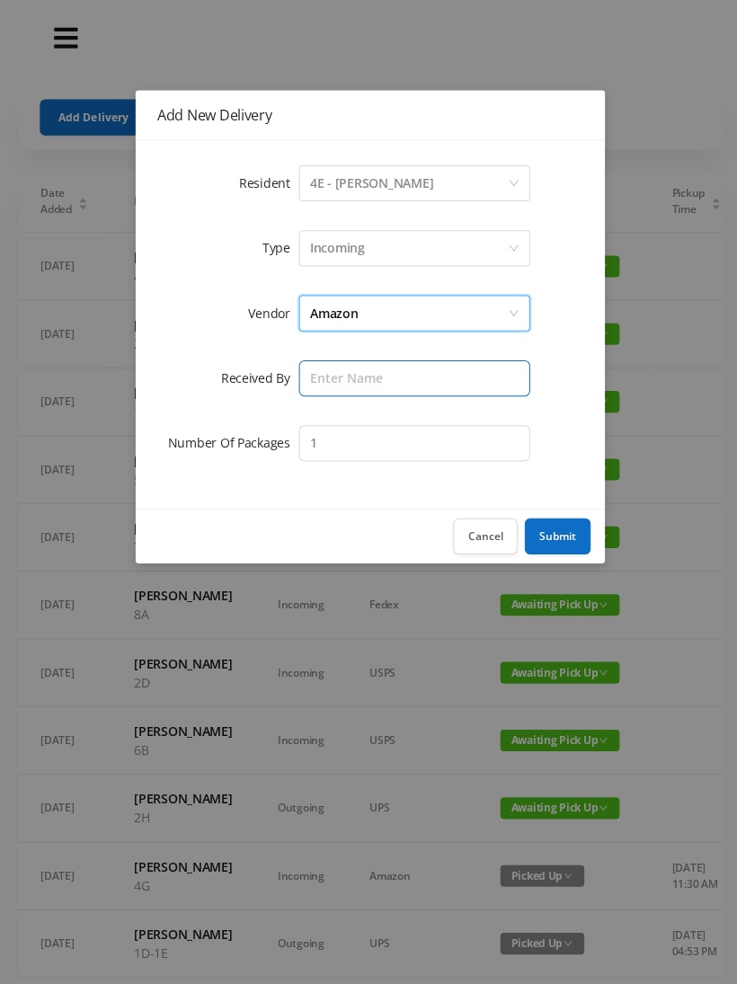
click at [444, 377] on input "text" at bounding box center [412, 376] width 230 height 36
type input "[PERSON_NAME]"
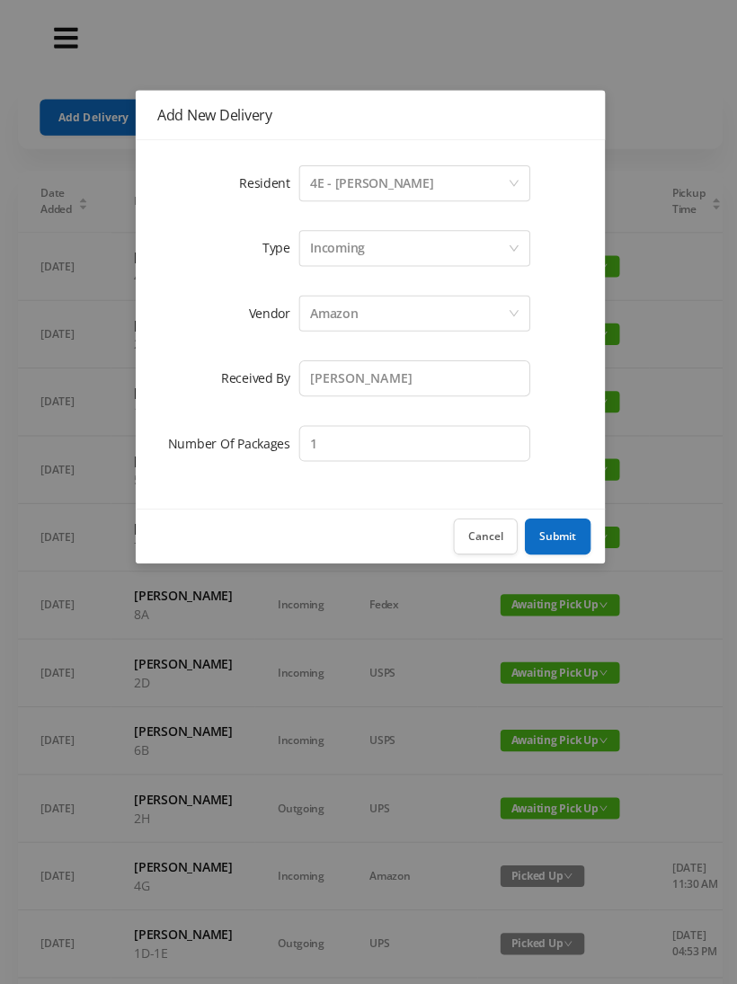
click at [543, 523] on button "Submit" at bounding box center [555, 534] width 66 height 36
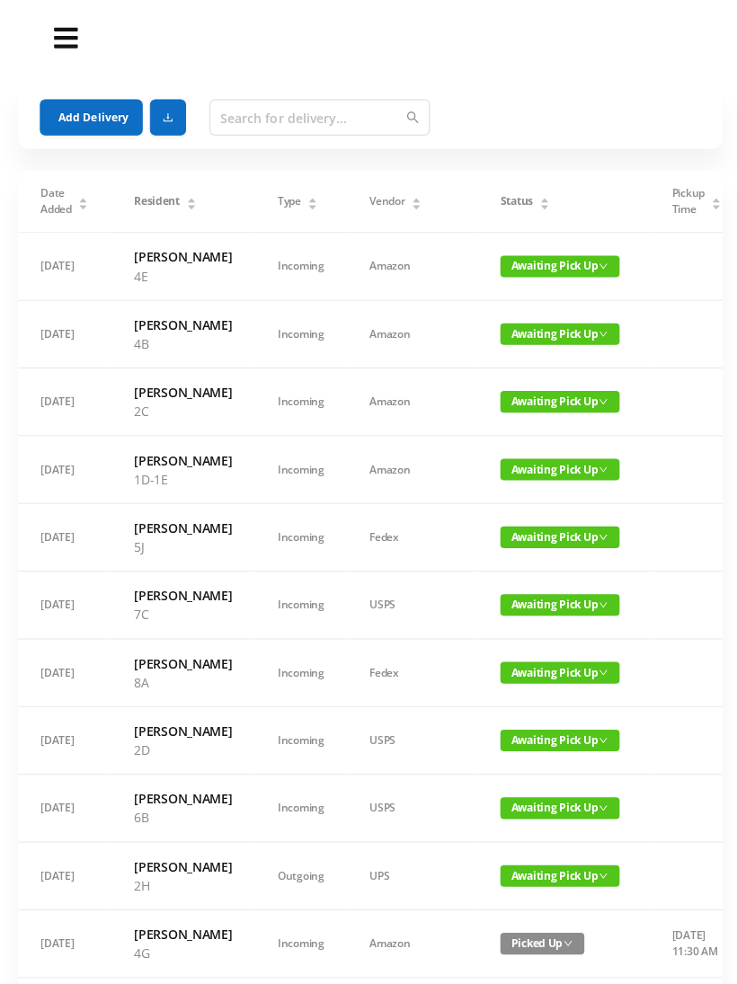
click at [79, 108] on button "Add Delivery" at bounding box center [91, 117] width 102 height 36
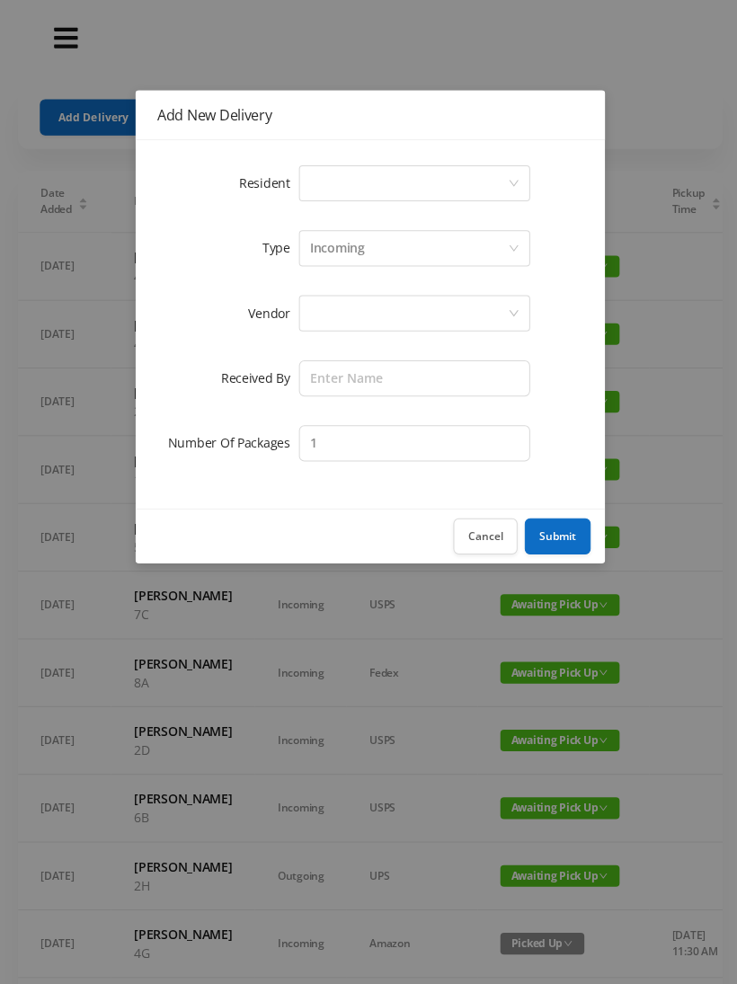
click at [499, 181] on div "Select a person" at bounding box center [406, 182] width 197 height 34
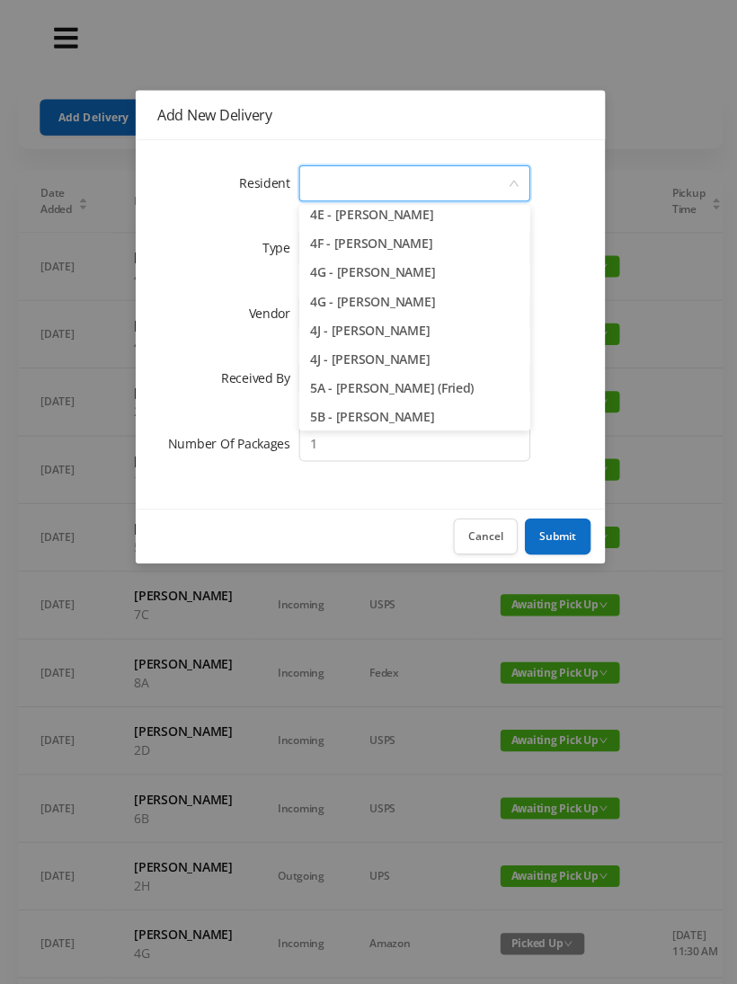
scroll to position [1262, 0]
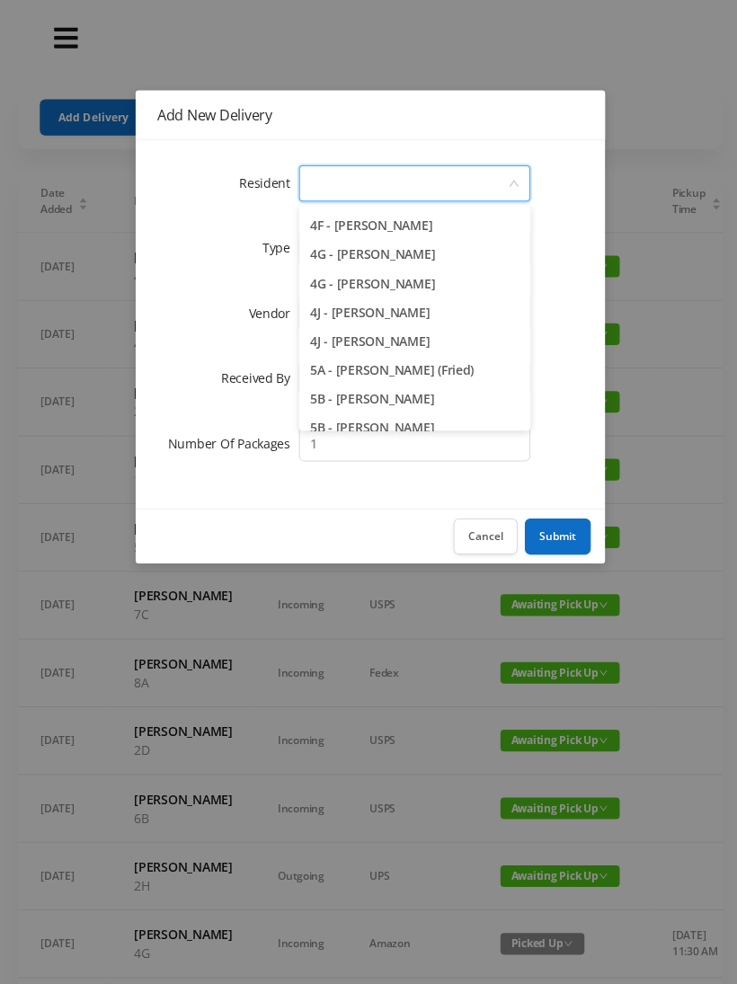
click at [401, 293] on li "4G - Jonathan Ling" at bounding box center [412, 282] width 230 height 29
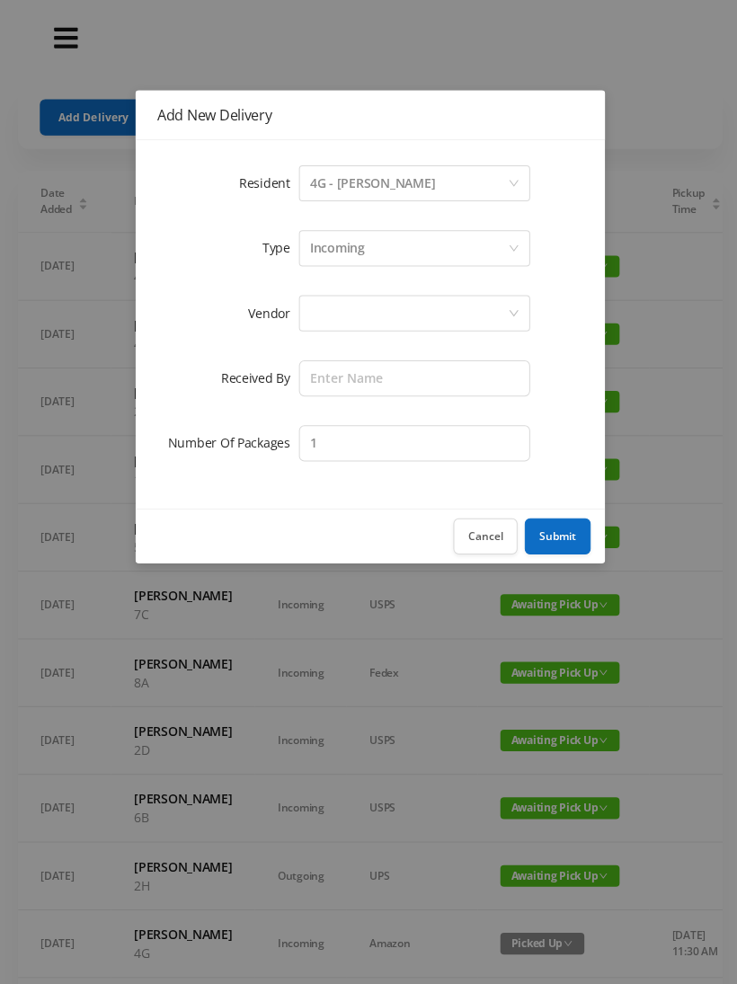
click at [408, 316] on div at bounding box center [406, 312] width 197 height 34
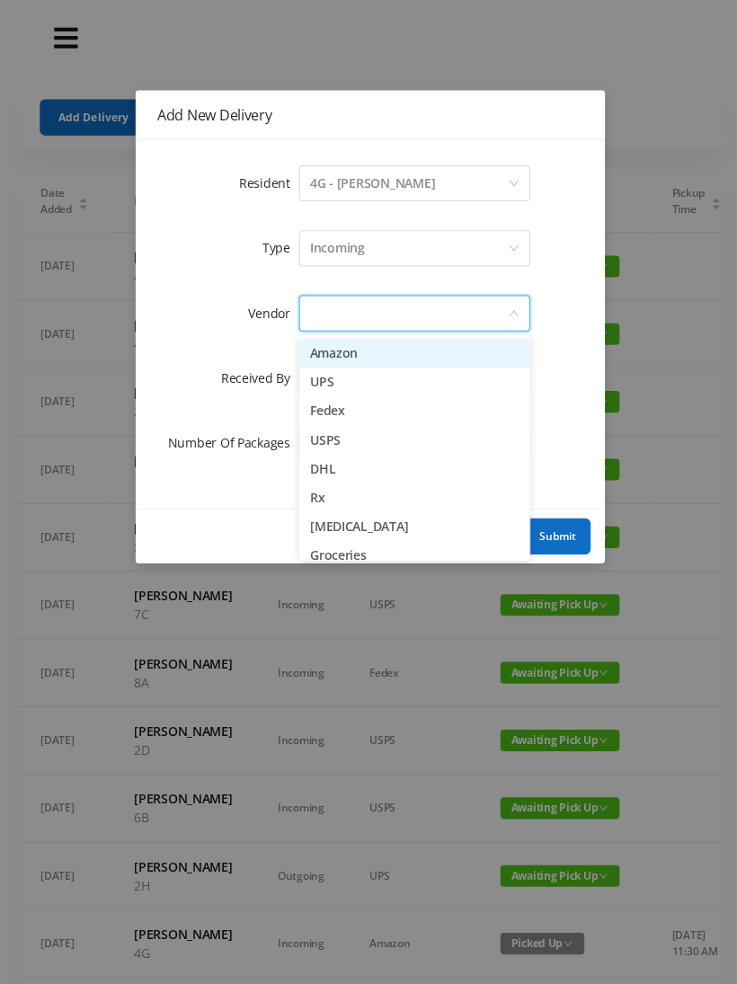
click at [372, 352] on li "Amazon" at bounding box center [412, 351] width 230 height 29
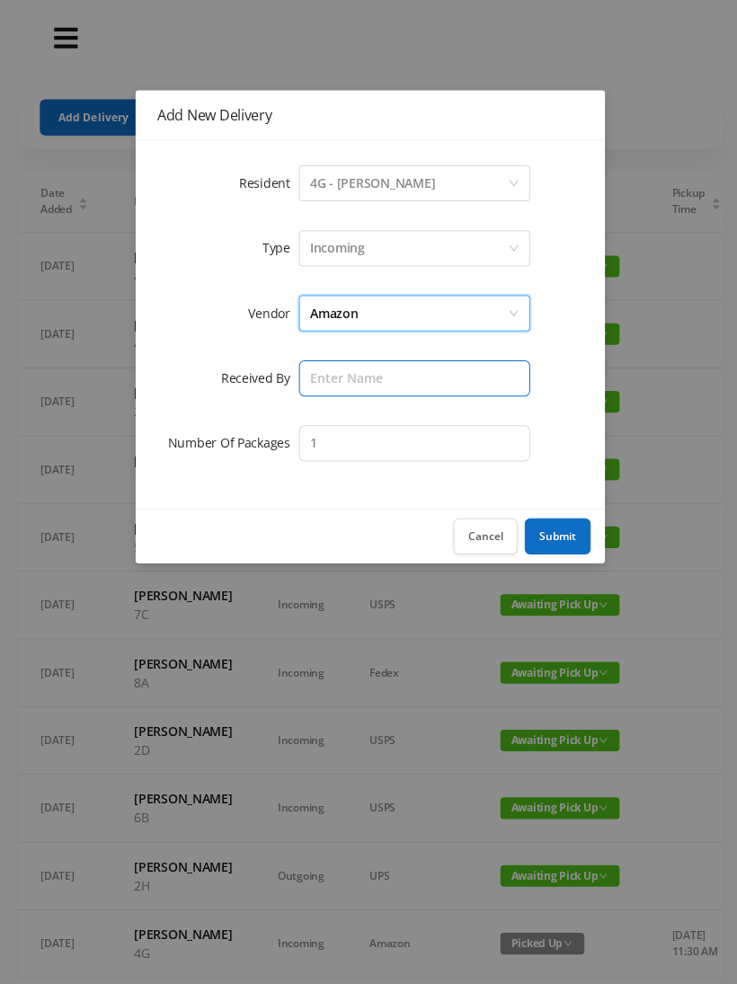
click at [411, 376] on input "text" at bounding box center [412, 376] width 230 height 36
type input "[PERSON_NAME]"
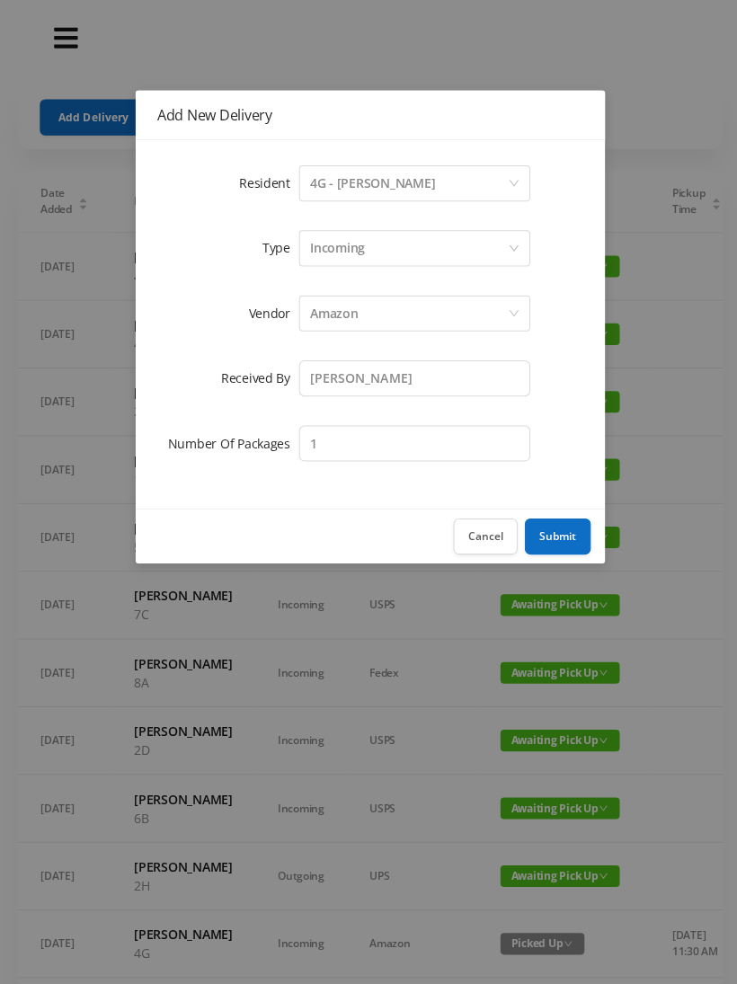
click at [548, 542] on button "Submit" at bounding box center [555, 534] width 66 height 36
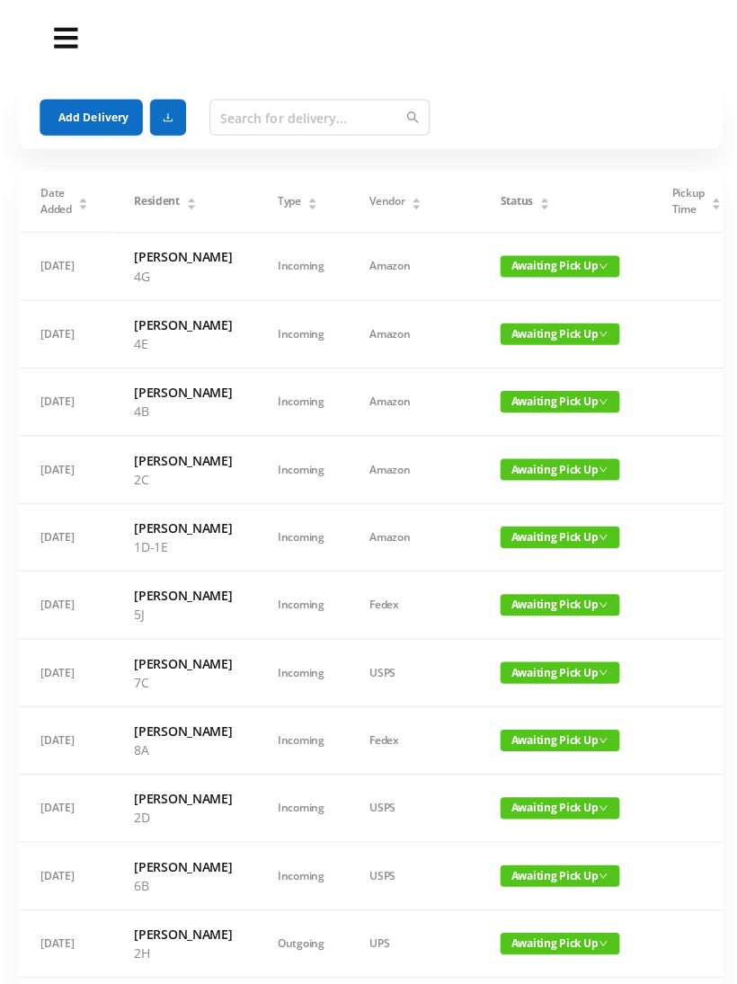
click at [84, 110] on button "Add Delivery" at bounding box center [91, 117] width 102 height 36
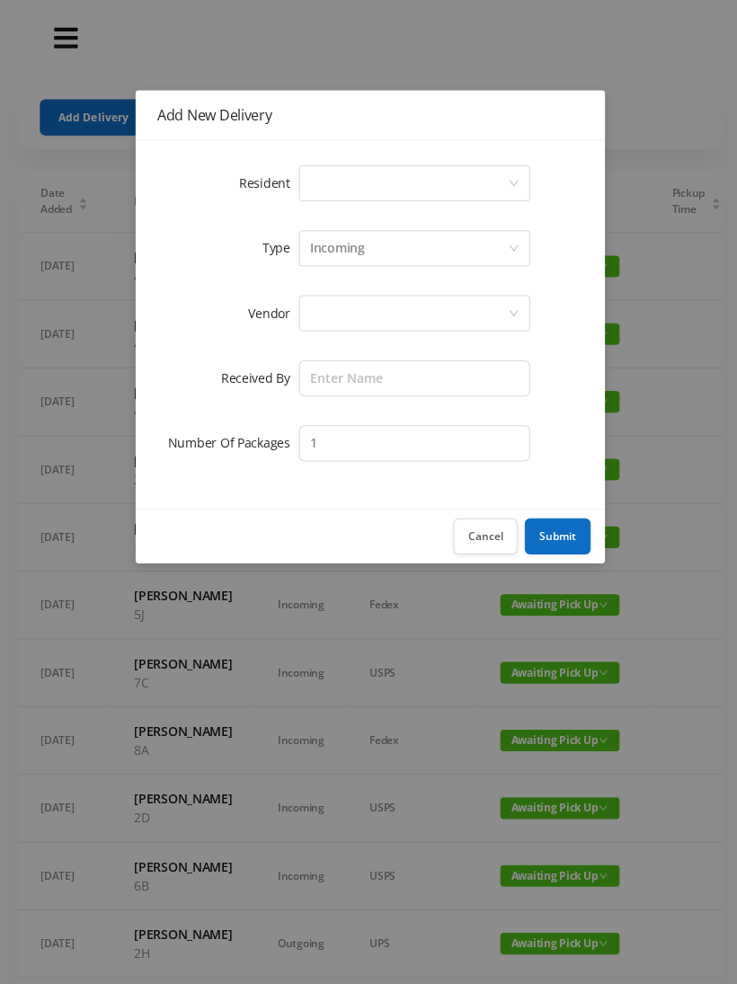
click at [497, 183] on div "Select a person" at bounding box center [406, 182] width 197 height 34
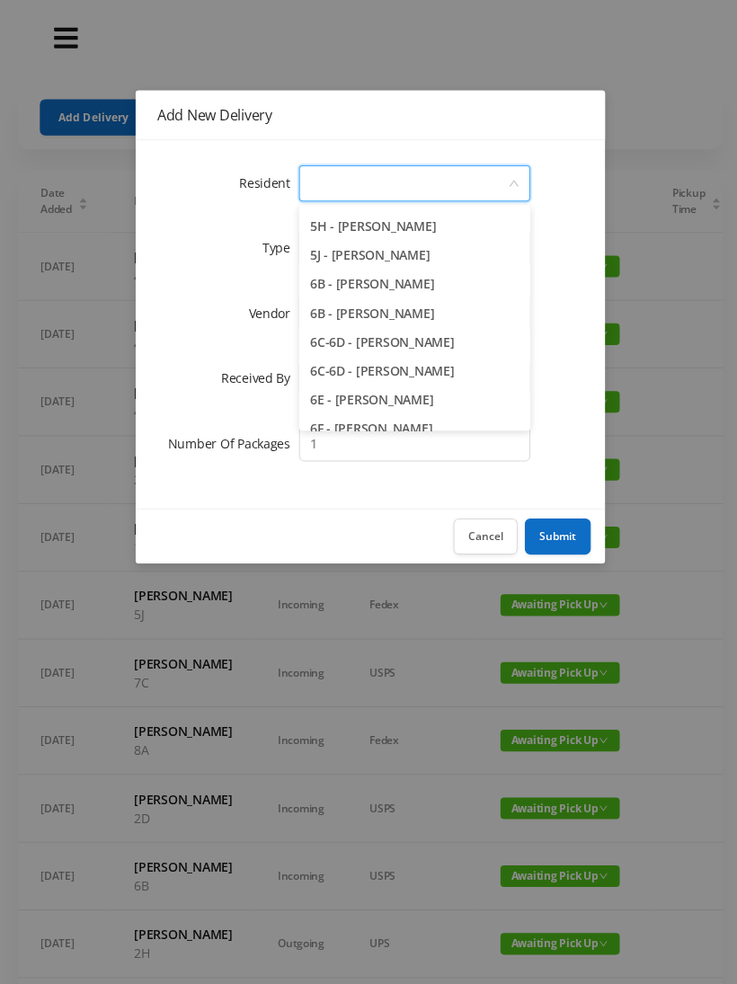
scroll to position [1751, 0]
click at [389, 313] on li "6B - Casey Rtin" at bounding box center [412, 310] width 230 height 29
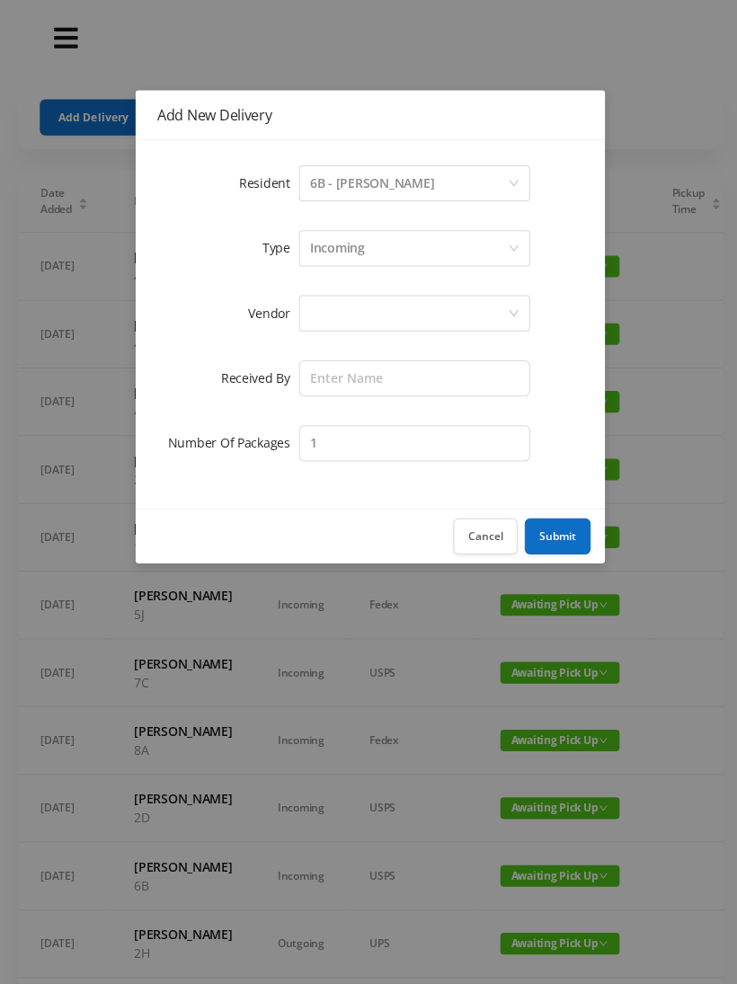
click at [420, 313] on div at bounding box center [406, 312] width 197 height 34
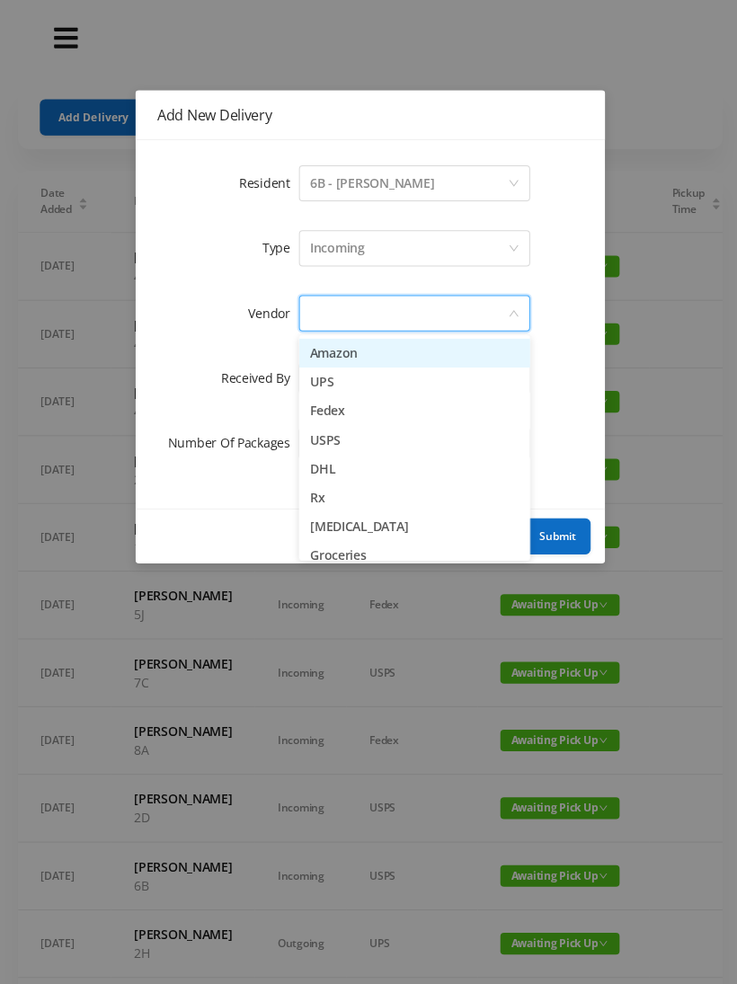
click at [391, 358] on li "Amazon" at bounding box center [412, 351] width 230 height 29
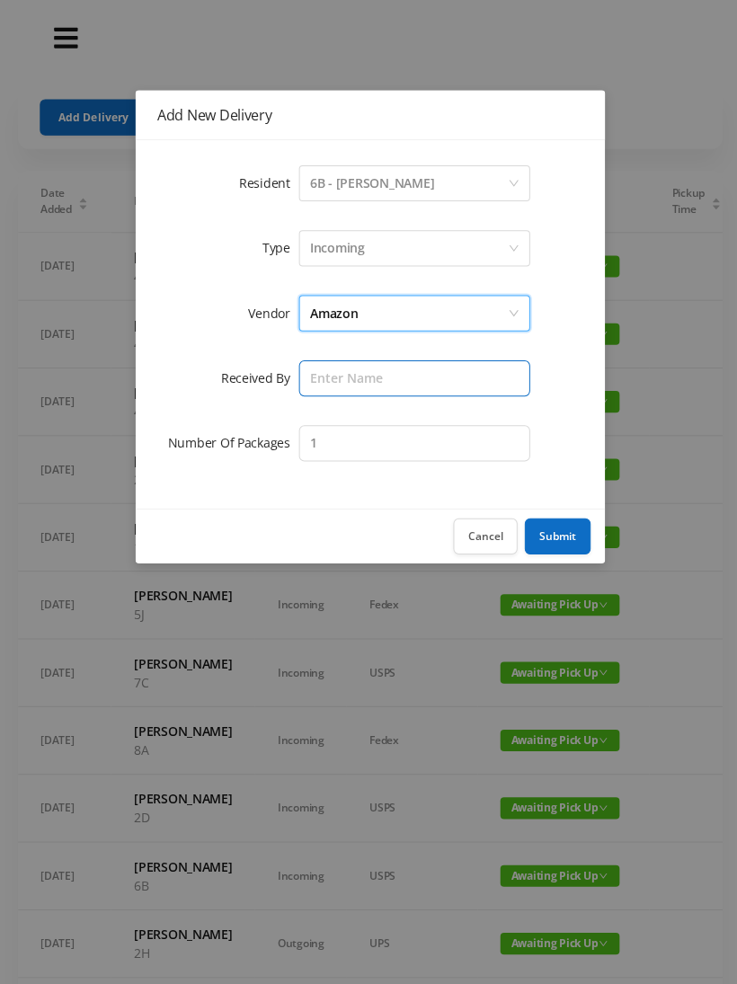
click at [425, 385] on input "text" at bounding box center [412, 376] width 230 height 36
type input "[PERSON_NAME]"
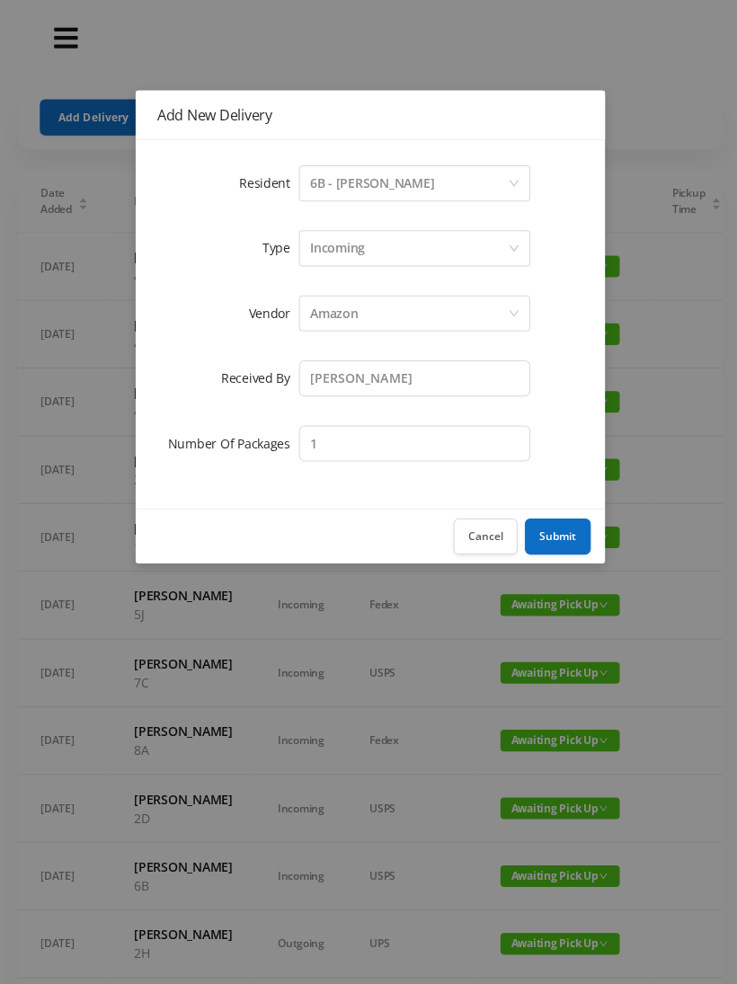
click at [560, 532] on button "Submit" at bounding box center [555, 534] width 66 height 36
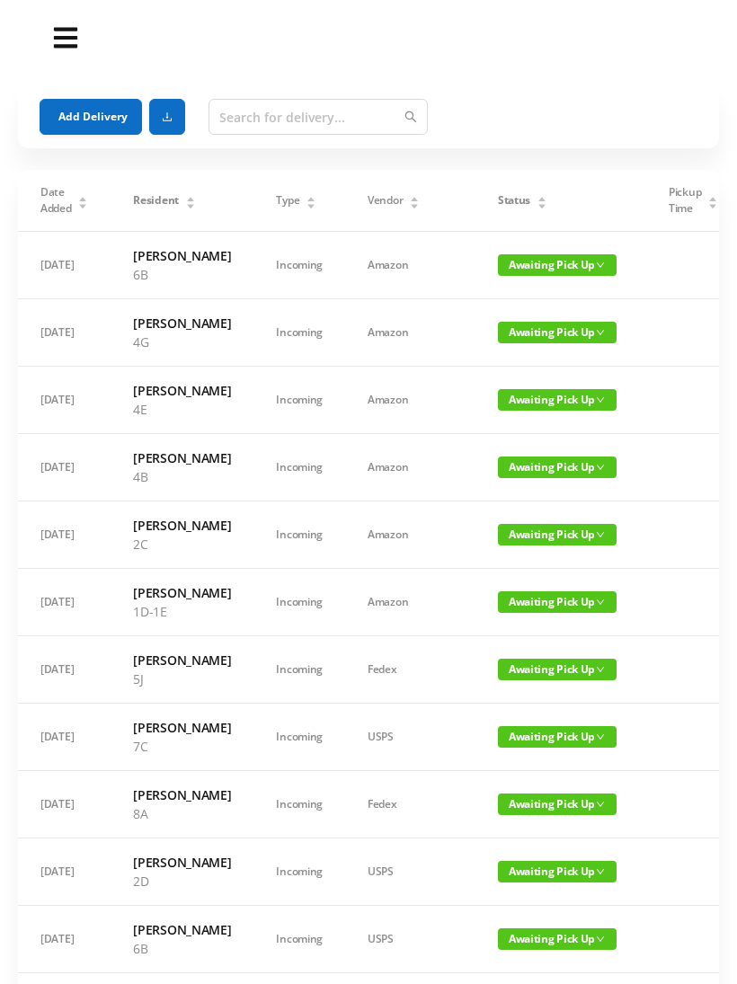
click at [86, 117] on button "Add Delivery" at bounding box center [91, 117] width 102 height 36
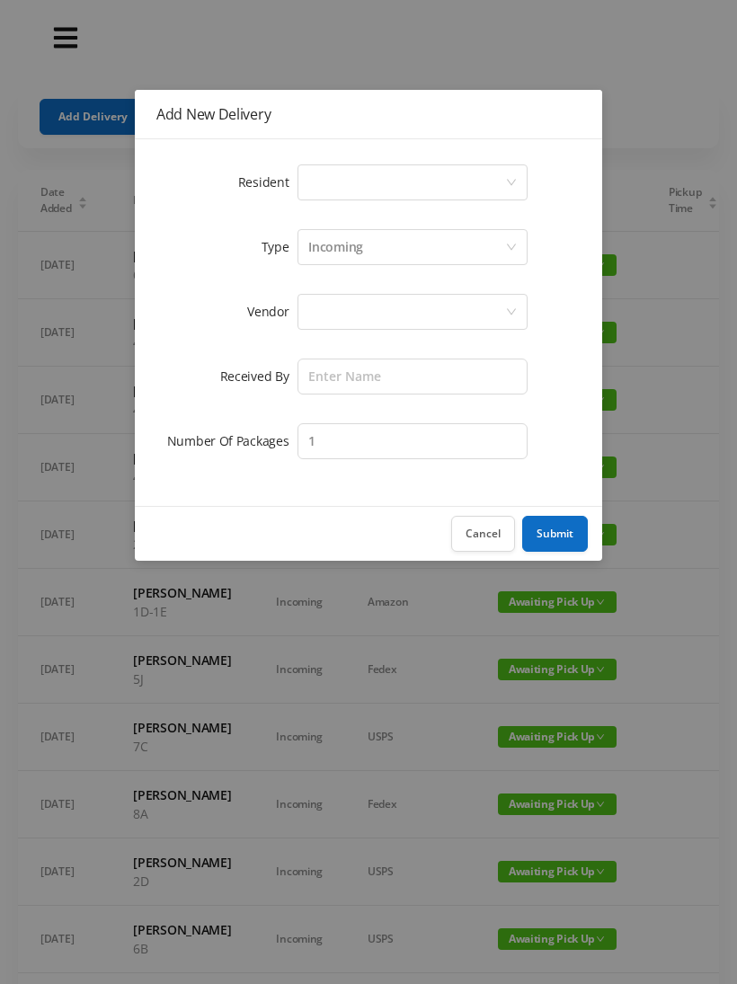
click at [498, 177] on div "Select a person" at bounding box center [406, 182] width 197 height 34
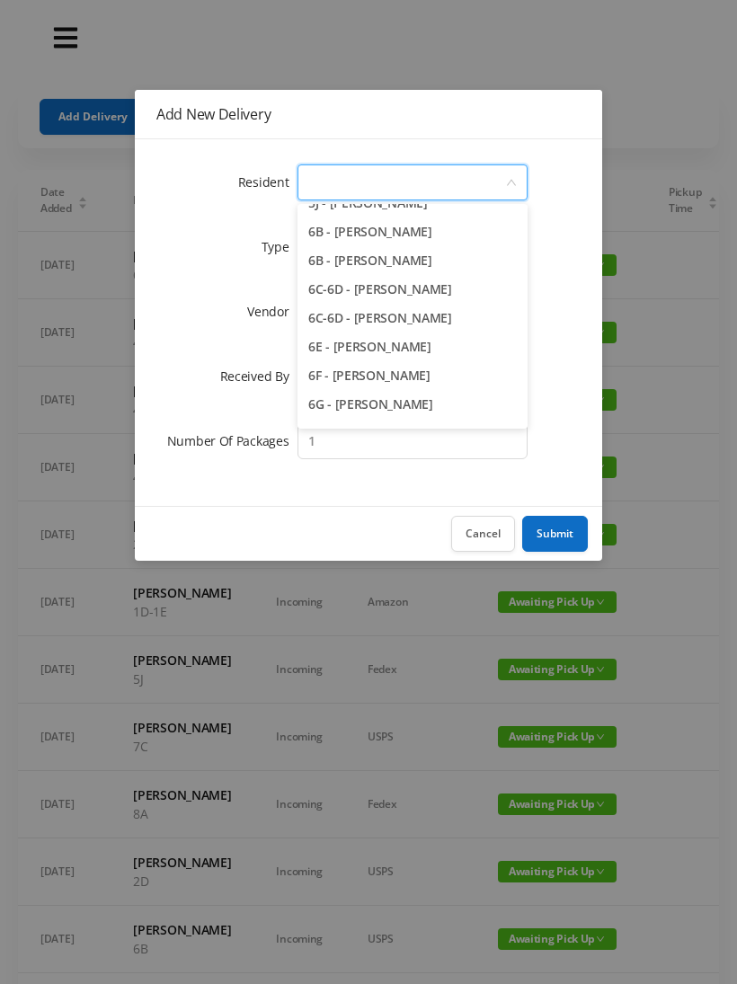
scroll to position [1802, 0]
click at [446, 323] on li "6C-6D - Neil Rosenhouse" at bounding box center [412, 317] width 230 height 29
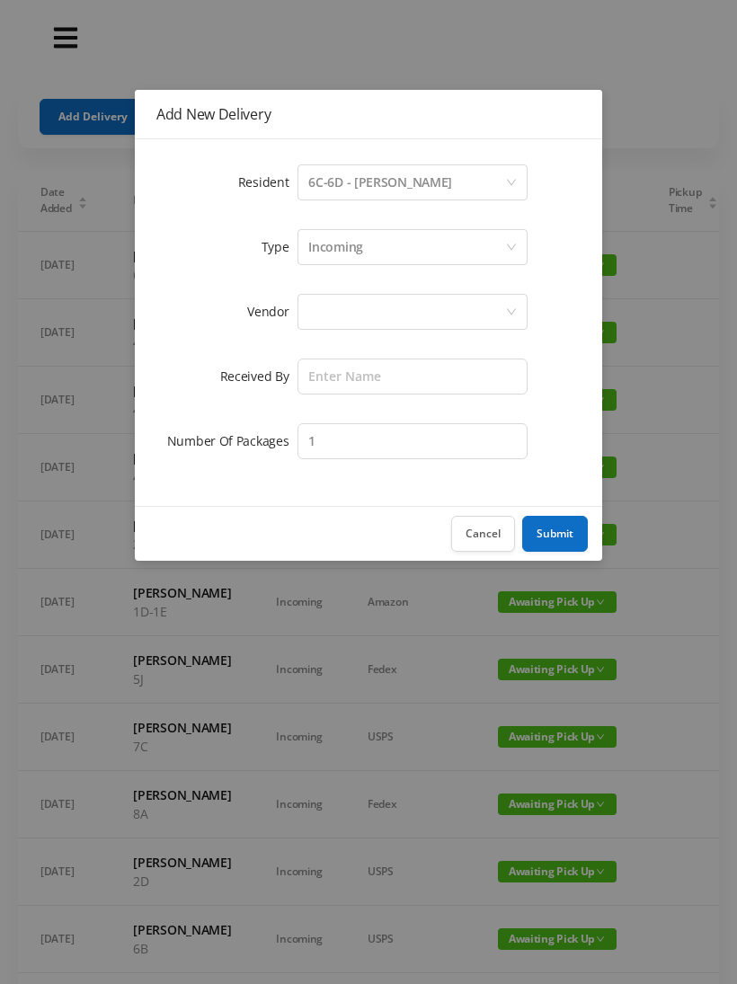
click at [433, 311] on div at bounding box center [406, 312] width 197 height 34
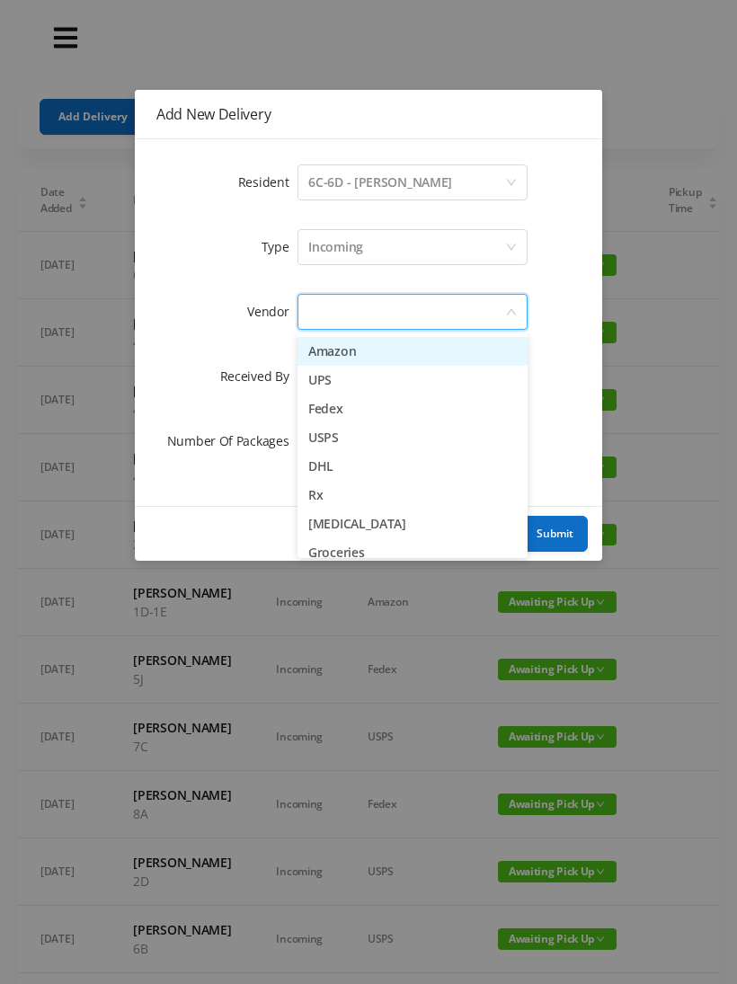
click at [383, 357] on li "Amazon" at bounding box center [412, 351] width 230 height 29
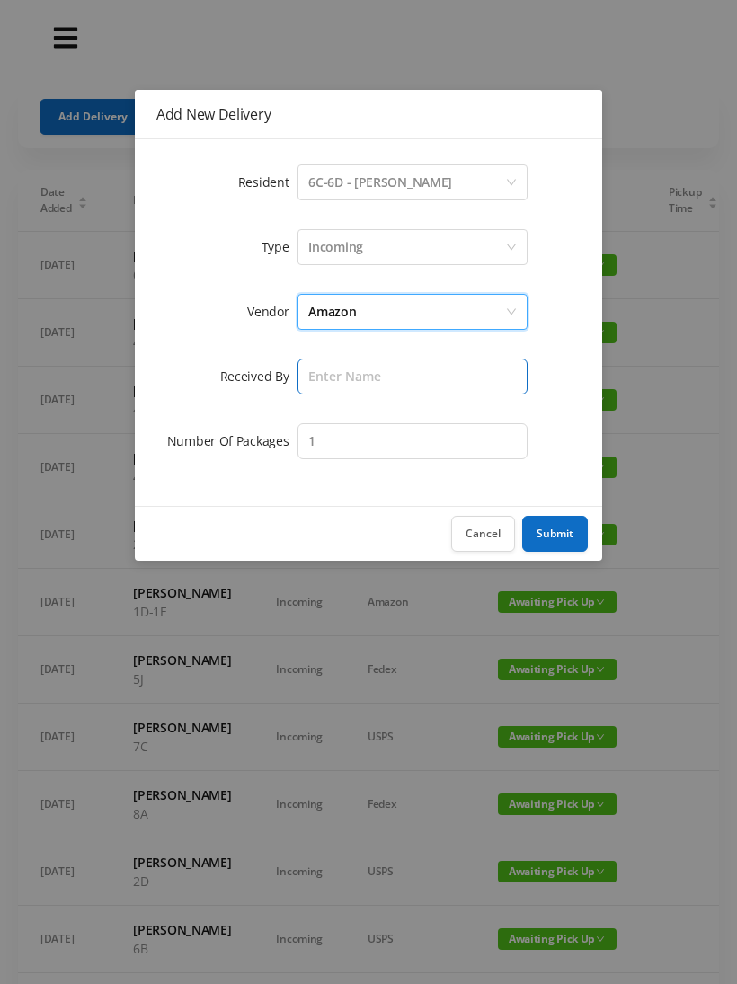
click at [436, 382] on input "text" at bounding box center [412, 376] width 230 height 36
type input "[PERSON_NAME]"
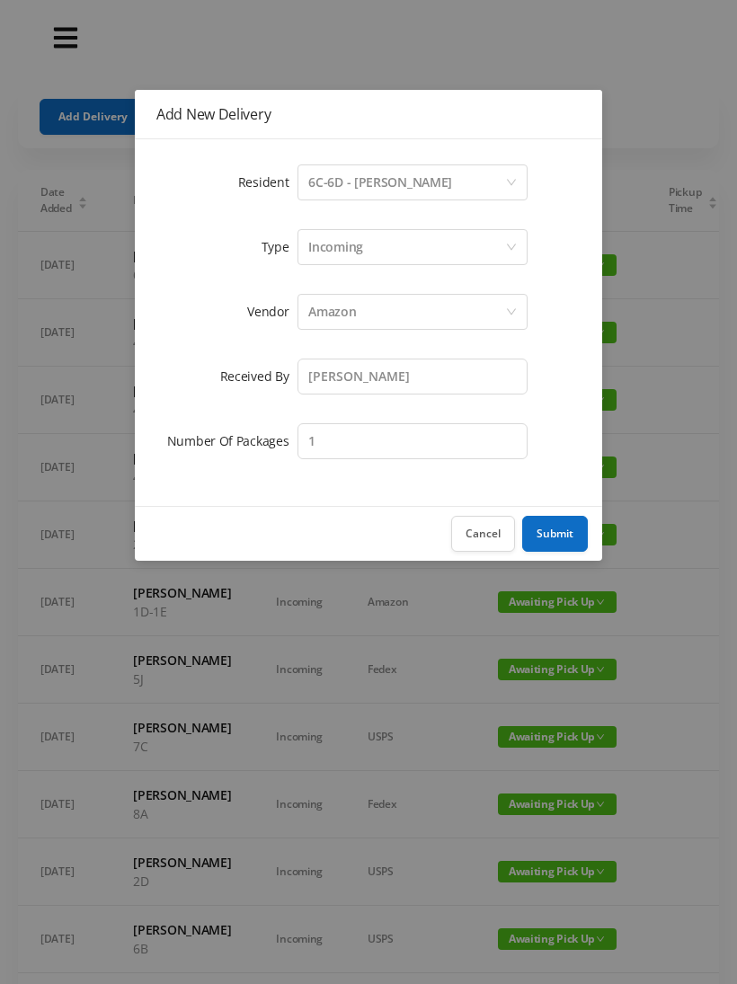
click at [549, 537] on button "Submit" at bounding box center [555, 534] width 66 height 36
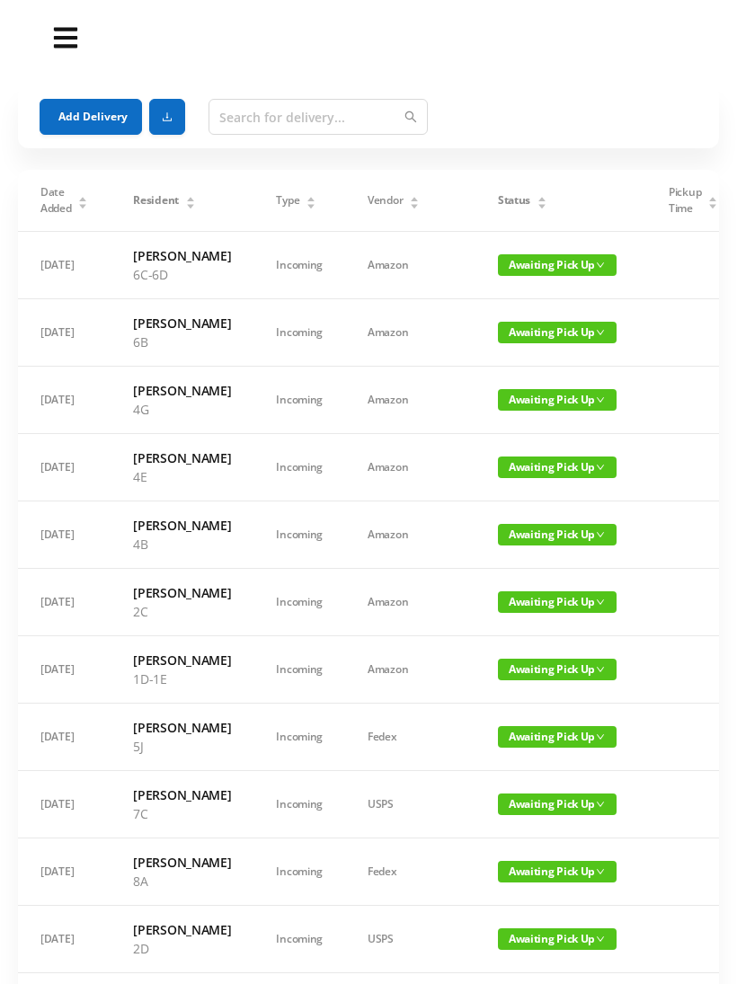
click at [71, 104] on button "Add Delivery" at bounding box center [91, 117] width 102 height 36
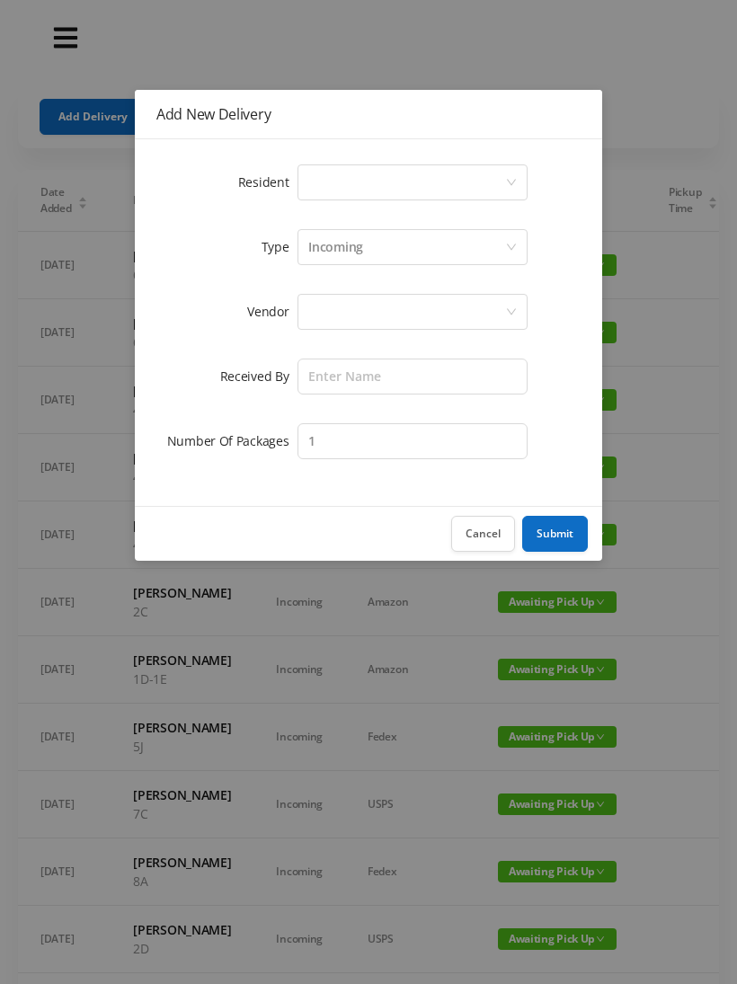
click at [488, 174] on div "Select a person" at bounding box center [406, 182] width 197 height 34
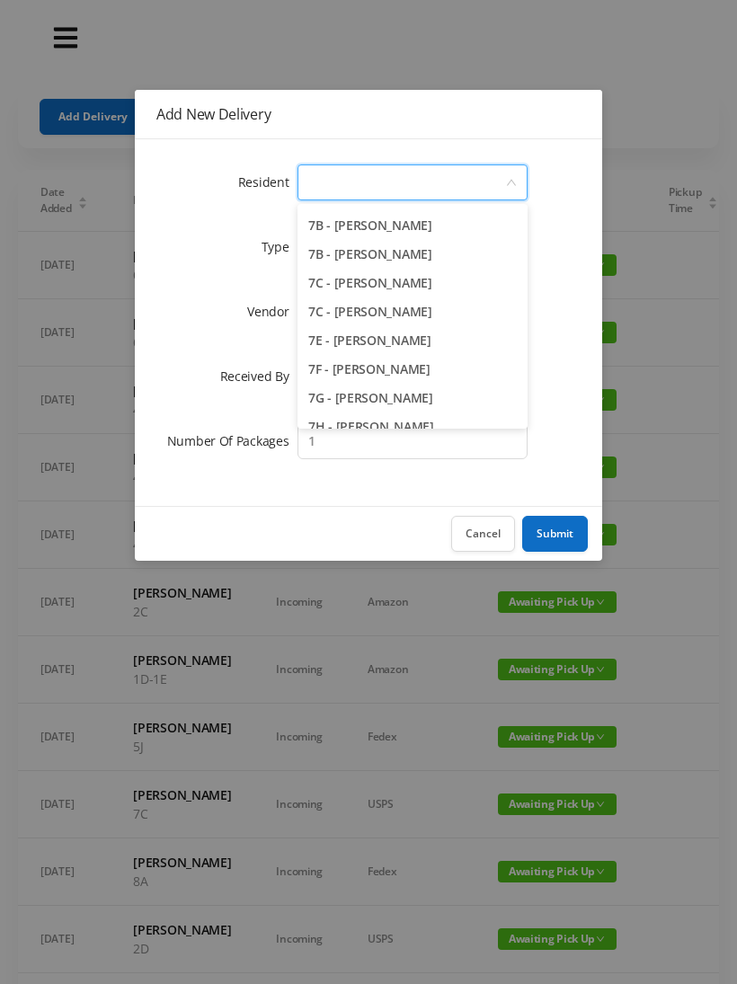
scroll to position [2109, 0]
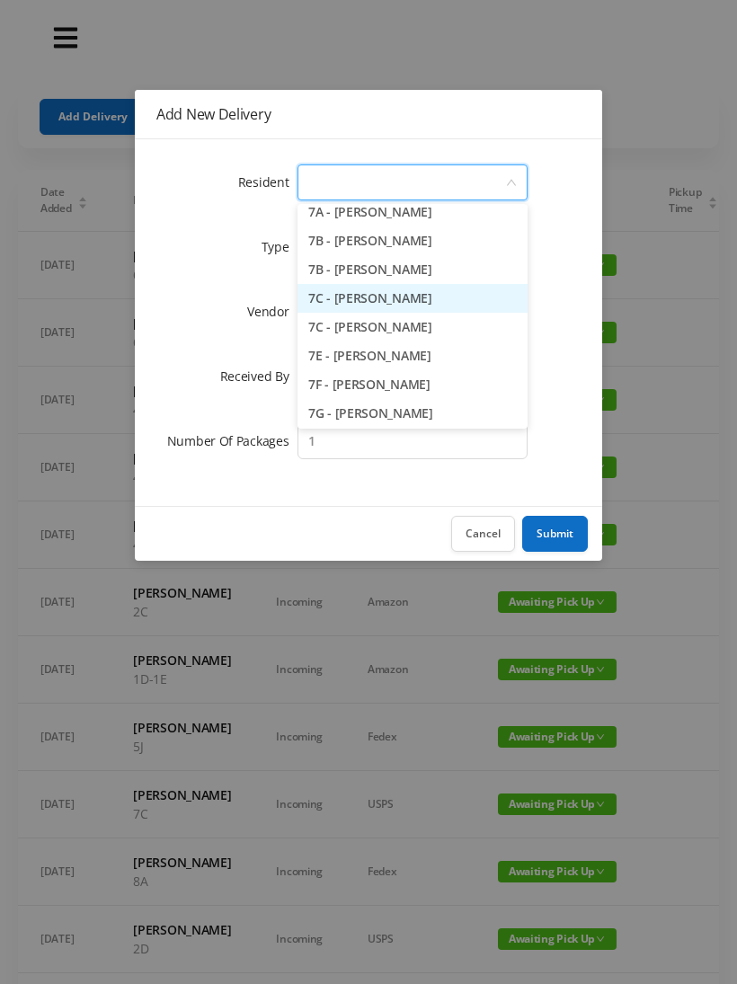
click at [398, 301] on li "7C - Susan Ellison" at bounding box center [412, 298] width 230 height 29
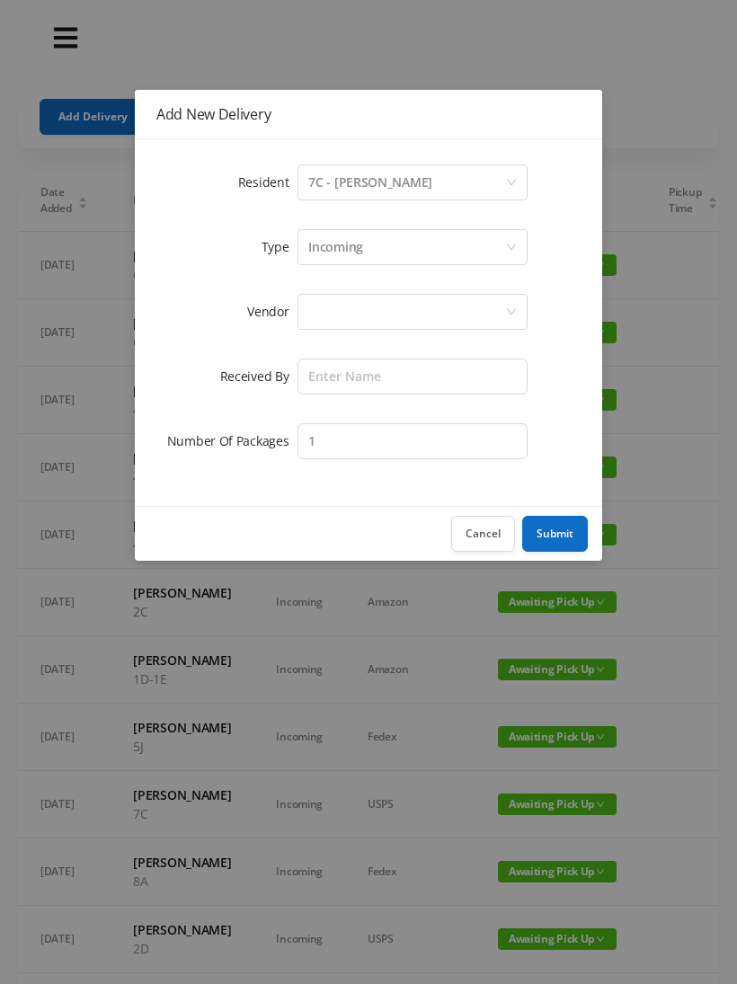
click at [435, 319] on div at bounding box center [406, 312] width 197 height 34
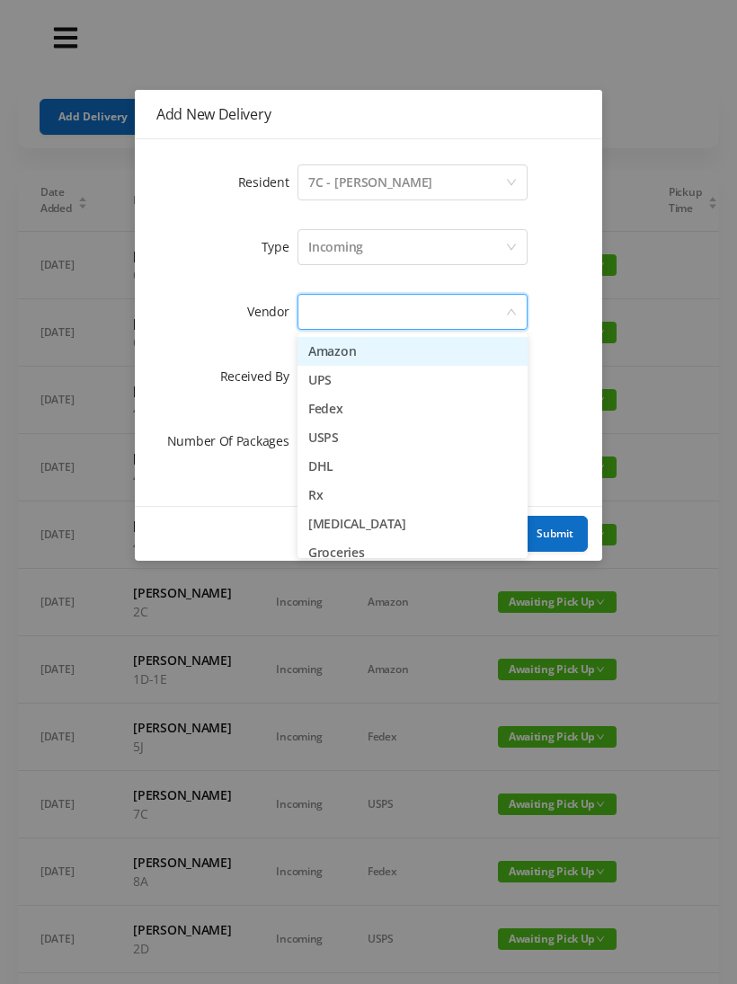
click at [371, 354] on li "Amazon" at bounding box center [412, 351] width 230 height 29
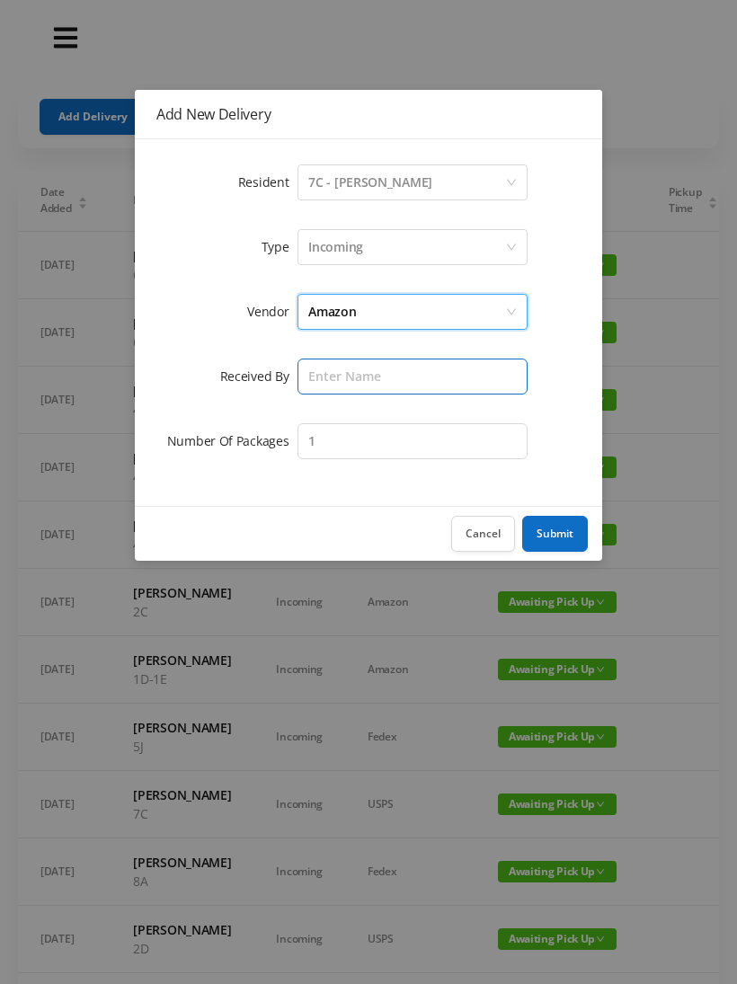
click at [406, 373] on input "text" at bounding box center [412, 376] width 230 height 36
type input "[PERSON_NAME]"
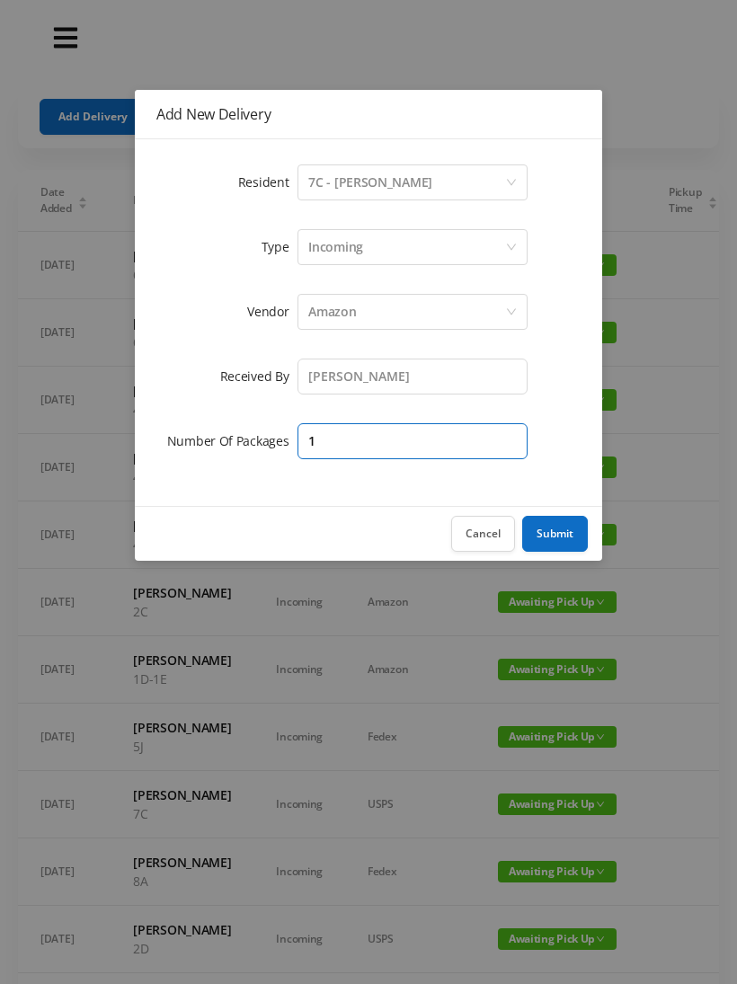
click at [487, 443] on input "1" at bounding box center [412, 441] width 230 height 36
type input "2"
click at [570, 531] on button "Submit" at bounding box center [555, 534] width 66 height 36
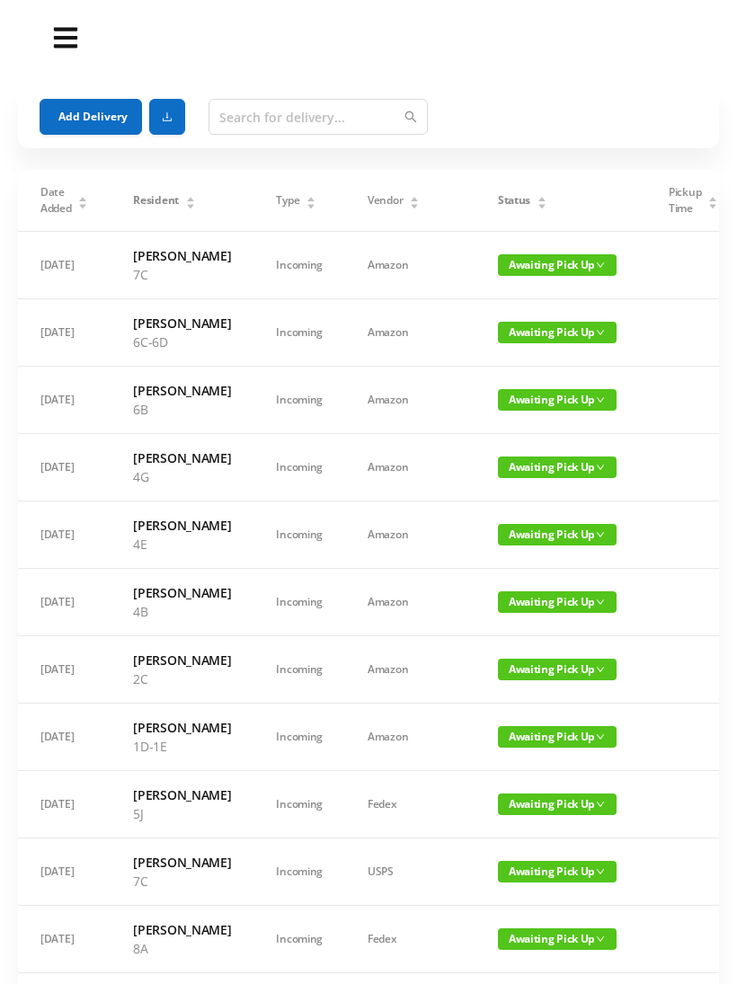
click at [76, 128] on button "Add Delivery" at bounding box center [91, 117] width 102 height 36
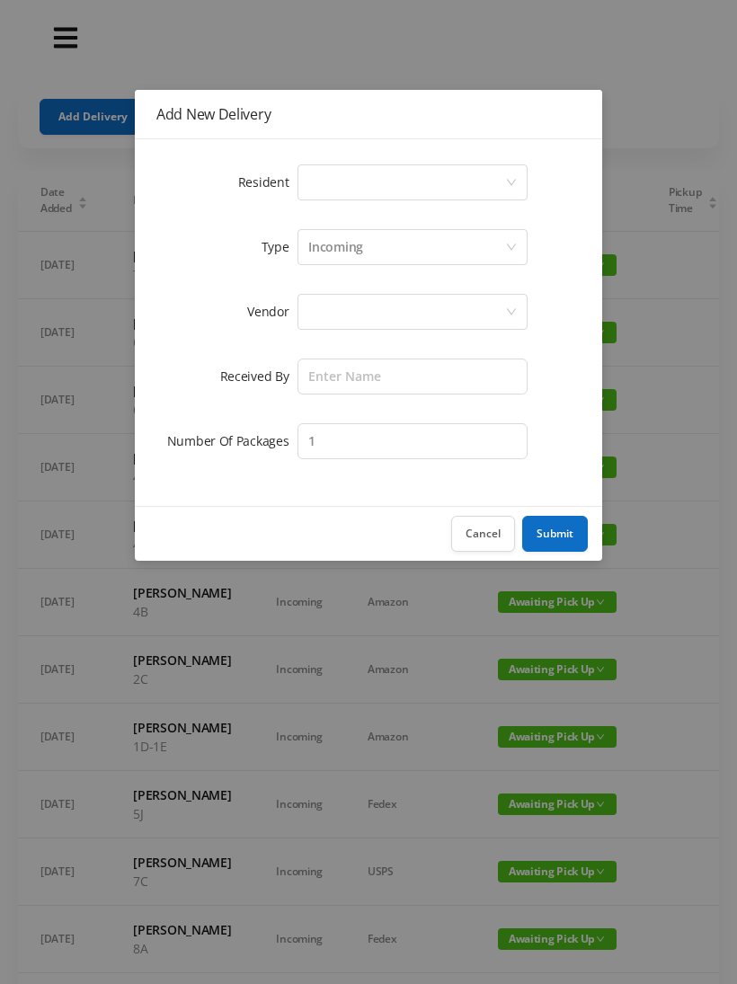
click at [495, 182] on div "Select a person" at bounding box center [406, 182] width 197 height 34
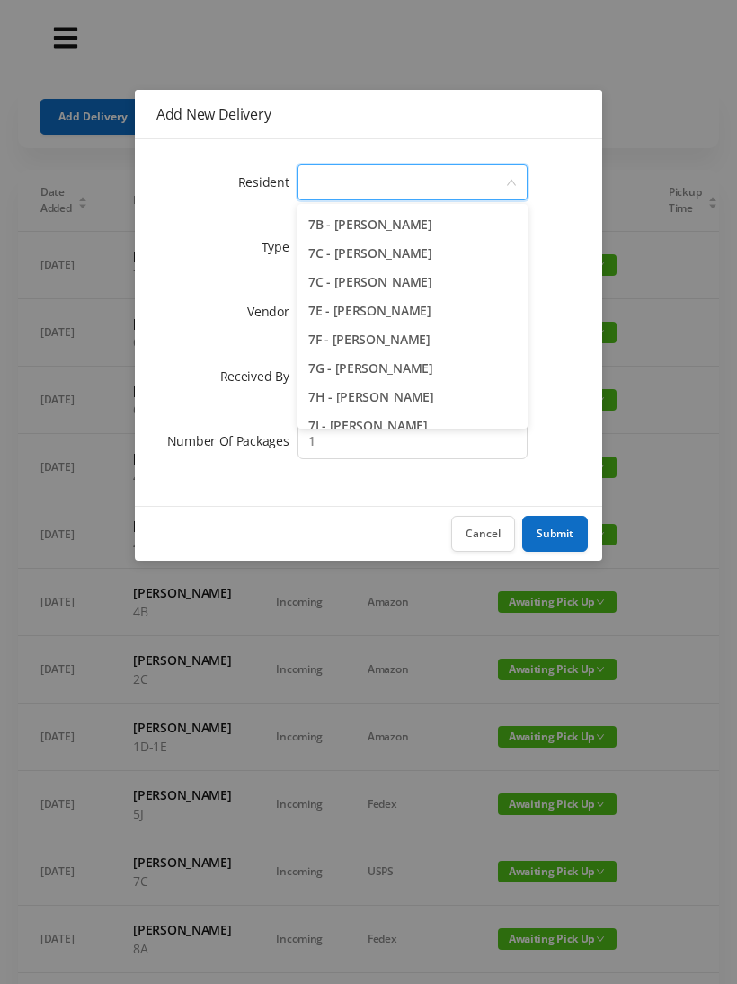
scroll to position [2152, 0]
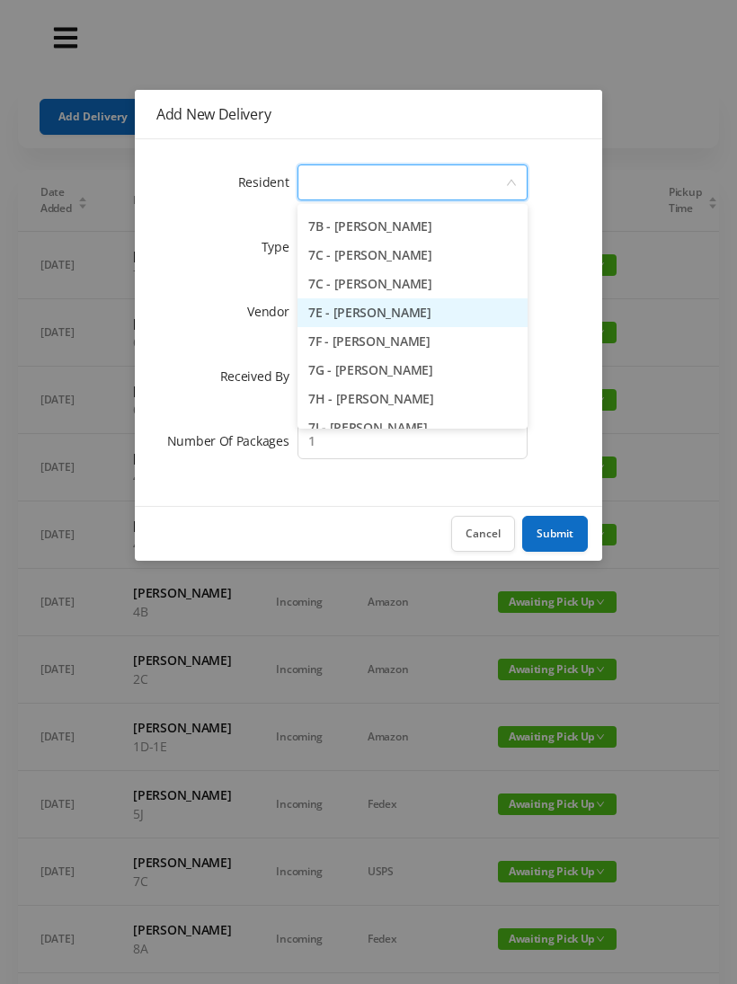
click at [409, 318] on li "7E - Jonathan Fried" at bounding box center [412, 312] width 230 height 29
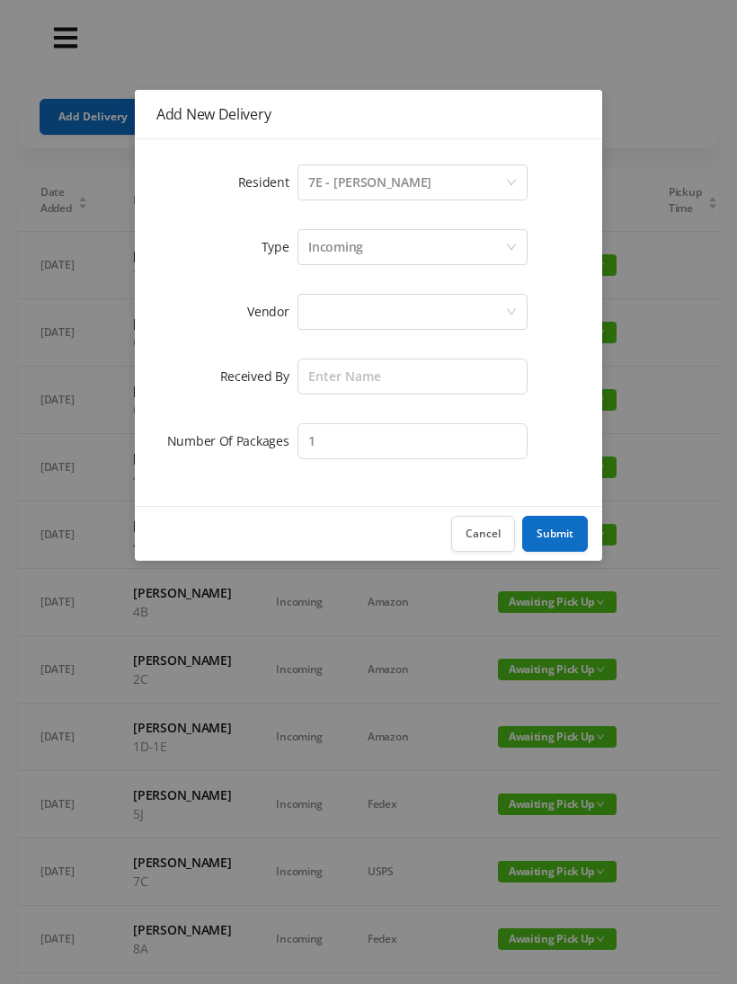
click at [465, 317] on div at bounding box center [406, 312] width 197 height 34
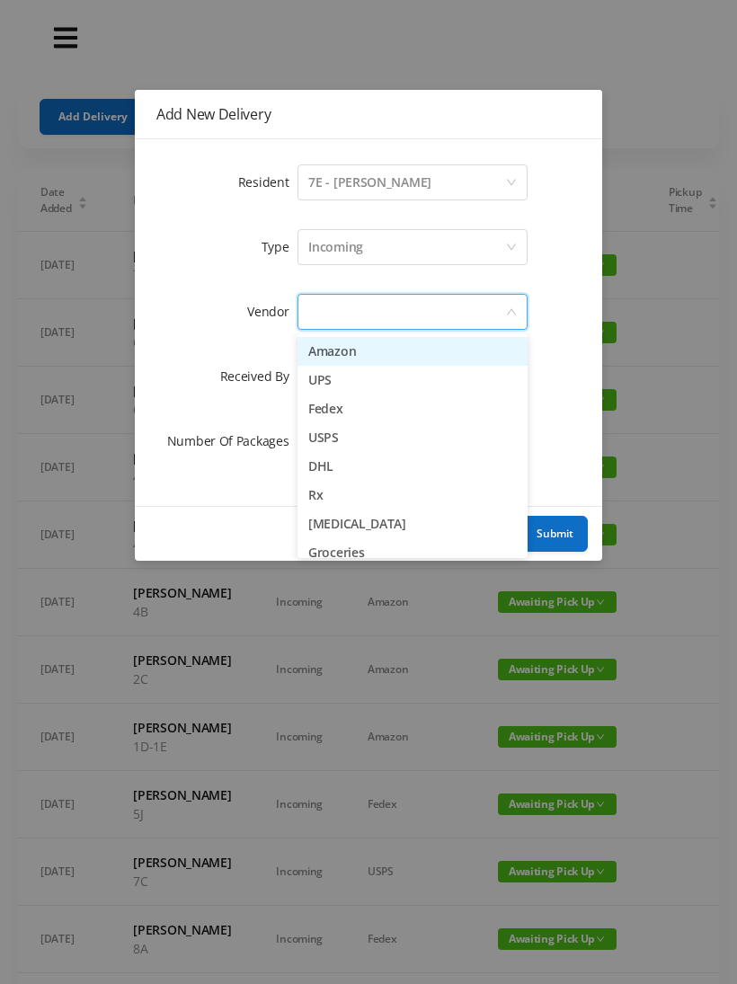
click at [389, 358] on li "Amazon" at bounding box center [412, 351] width 230 height 29
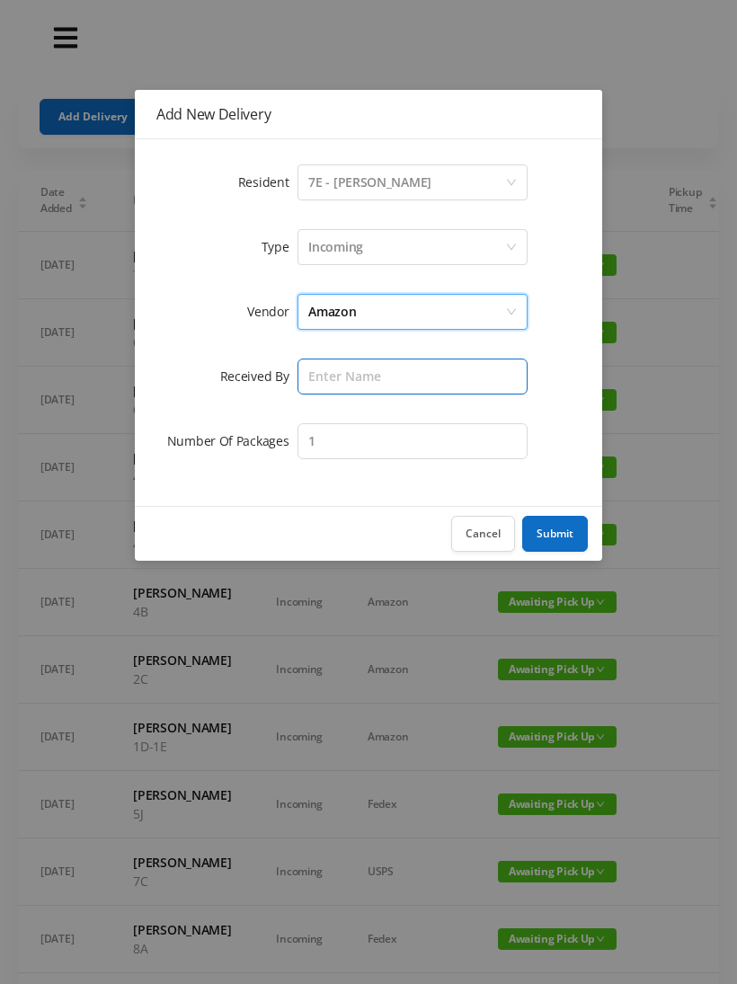
click at [439, 384] on input "text" at bounding box center [412, 376] width 230 height 36
type input "[PERSON_NAME]"
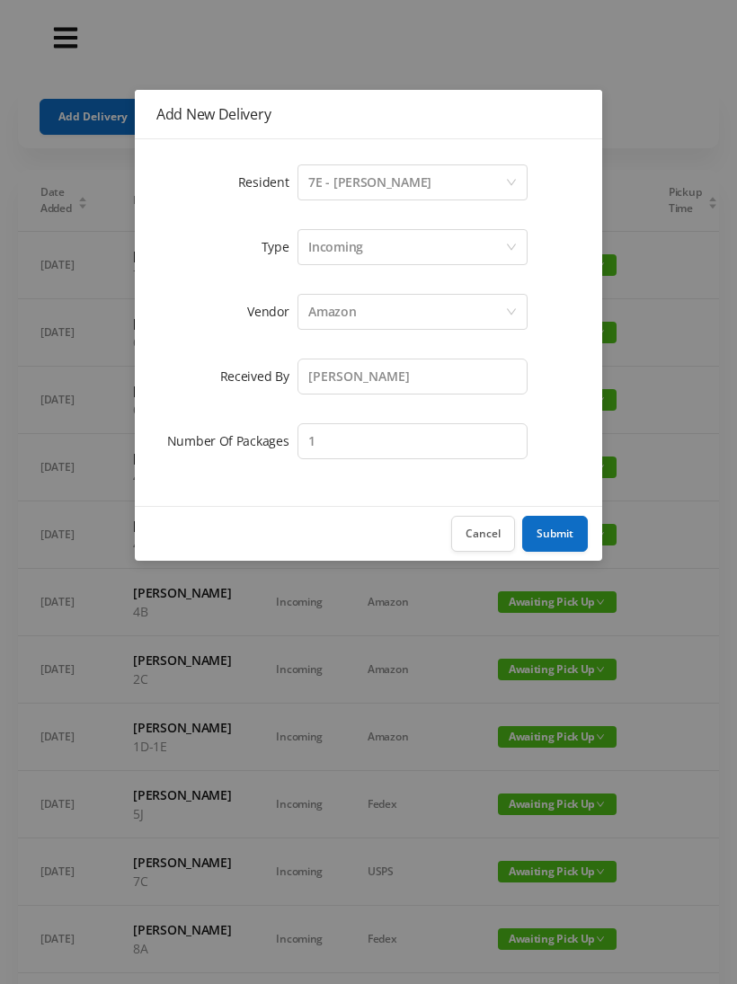
click at [539, 533] on button "Submit" at bounding box center [555, 534] width 66 height 36
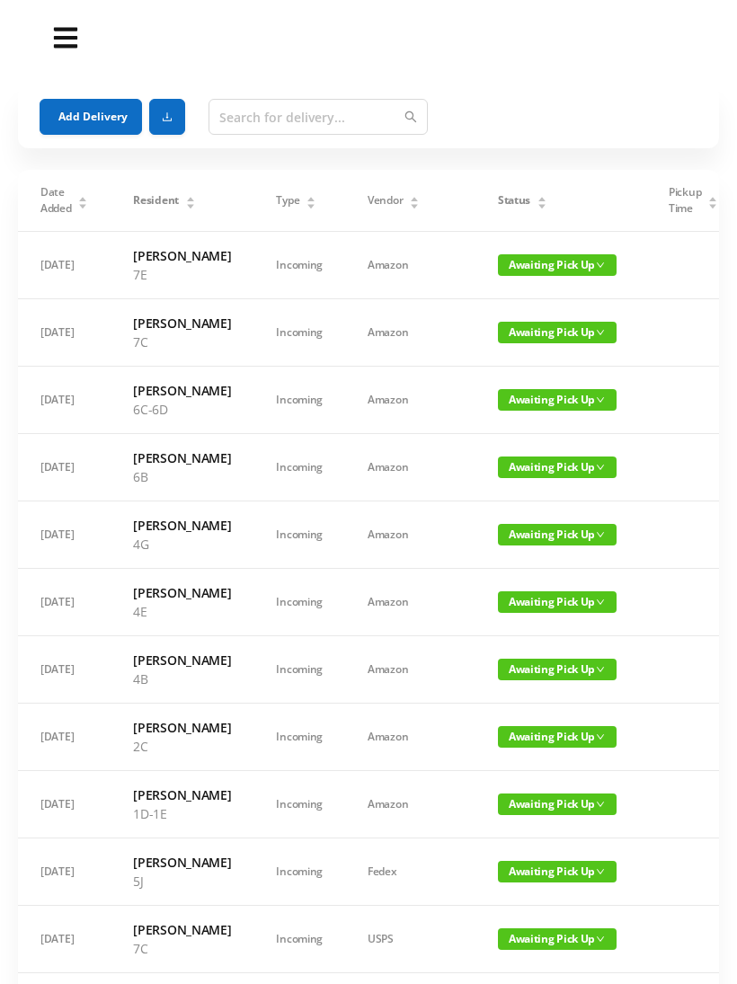
click at [78, 108] on button "Add Delivery" at bounding box center [91, 117] width 102 height 36
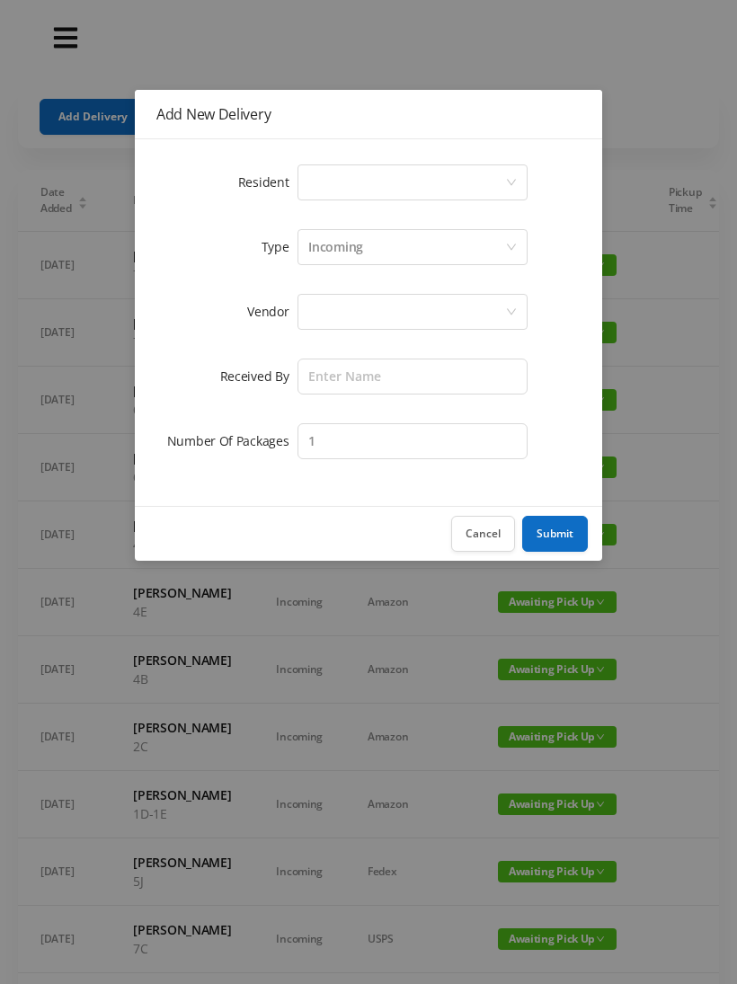
click at [503, 179] on div "Select a person" at bounding box center [406, 182] width 197 height 34
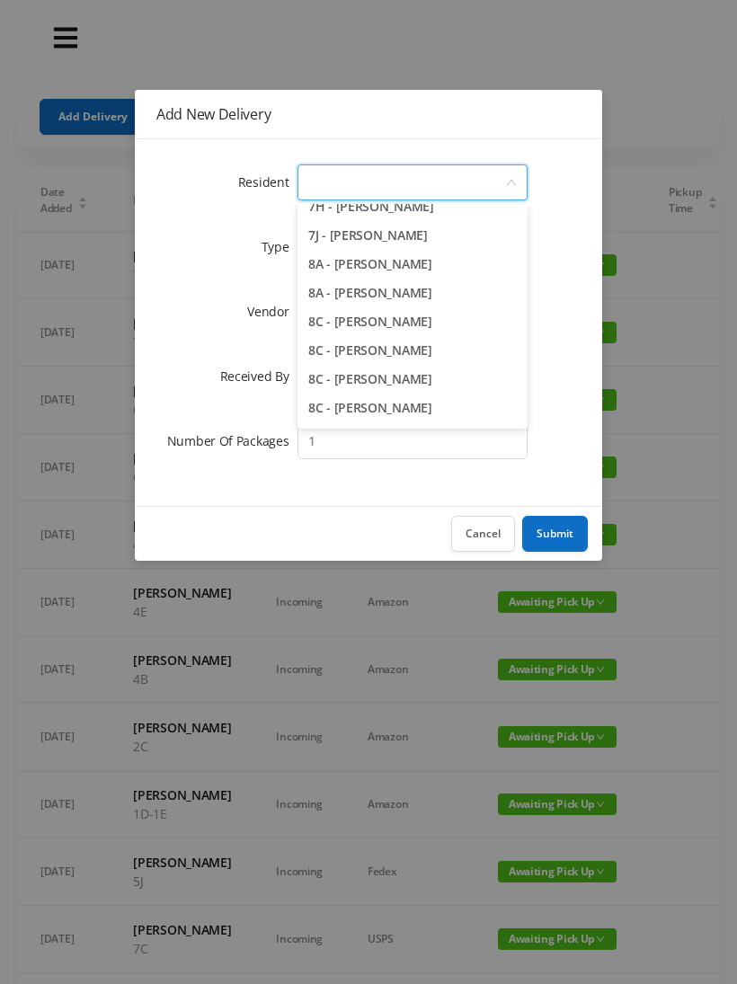
scroll to position [2342, 0]
click at [431, 270] on li "8A - Rebecca Levinsky" at bounding box center [412, 266] width 230 height 29
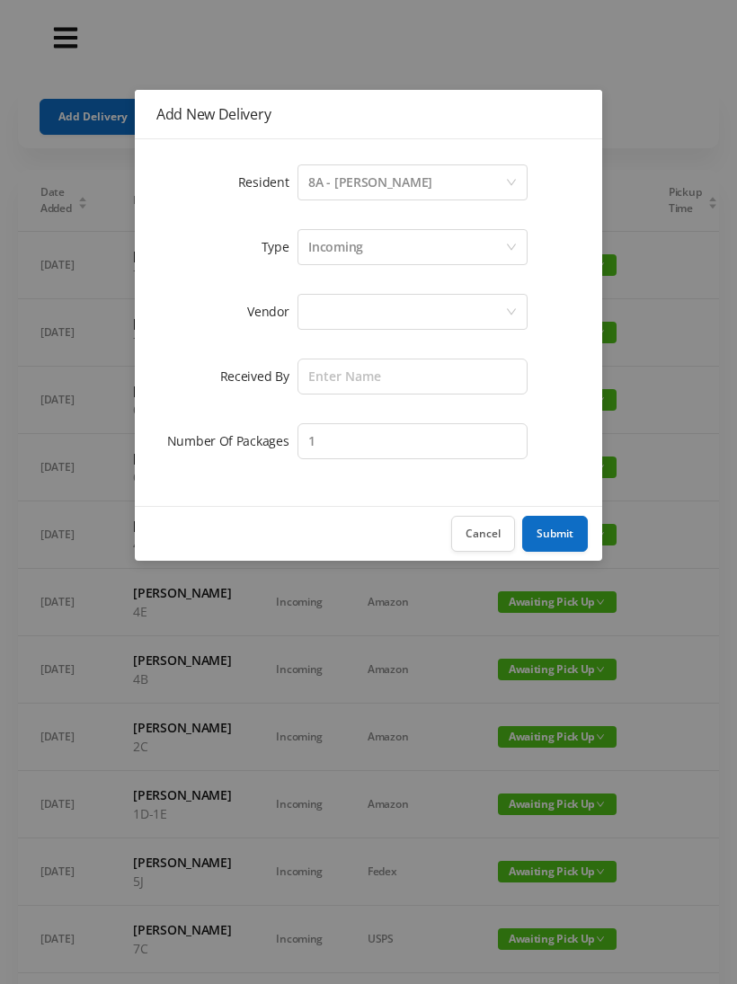
click at [469, 315] on div at bounding box center [406, 312] width 197 height 34
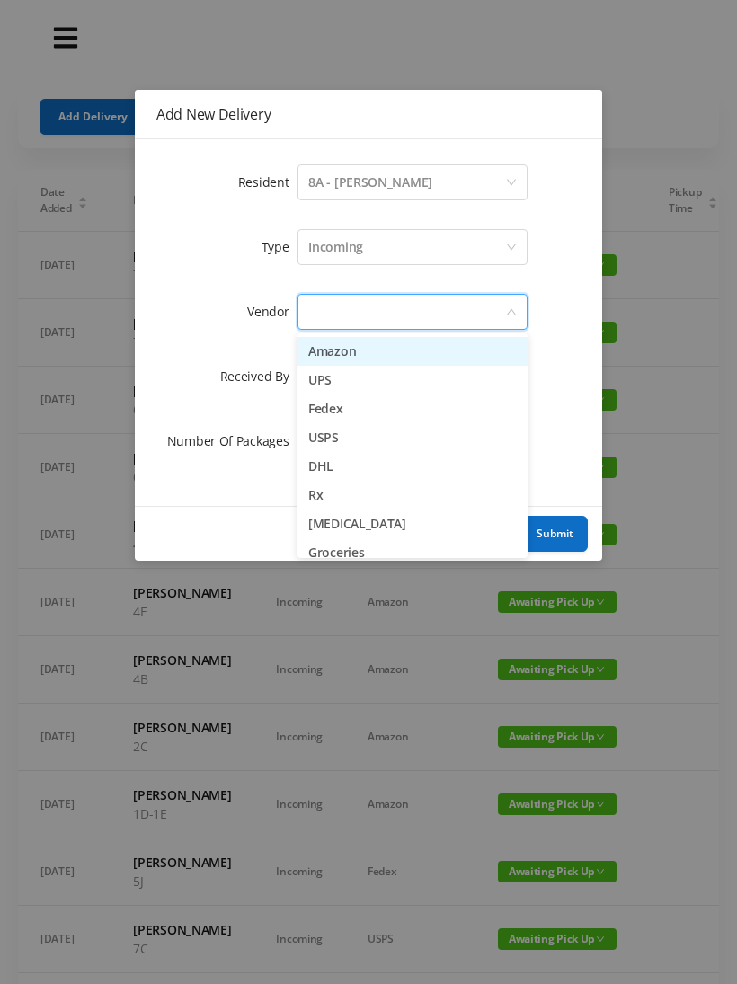
click at [444, 358] on li "Amazon" at bounding box center [412, 351] width 230 height 29
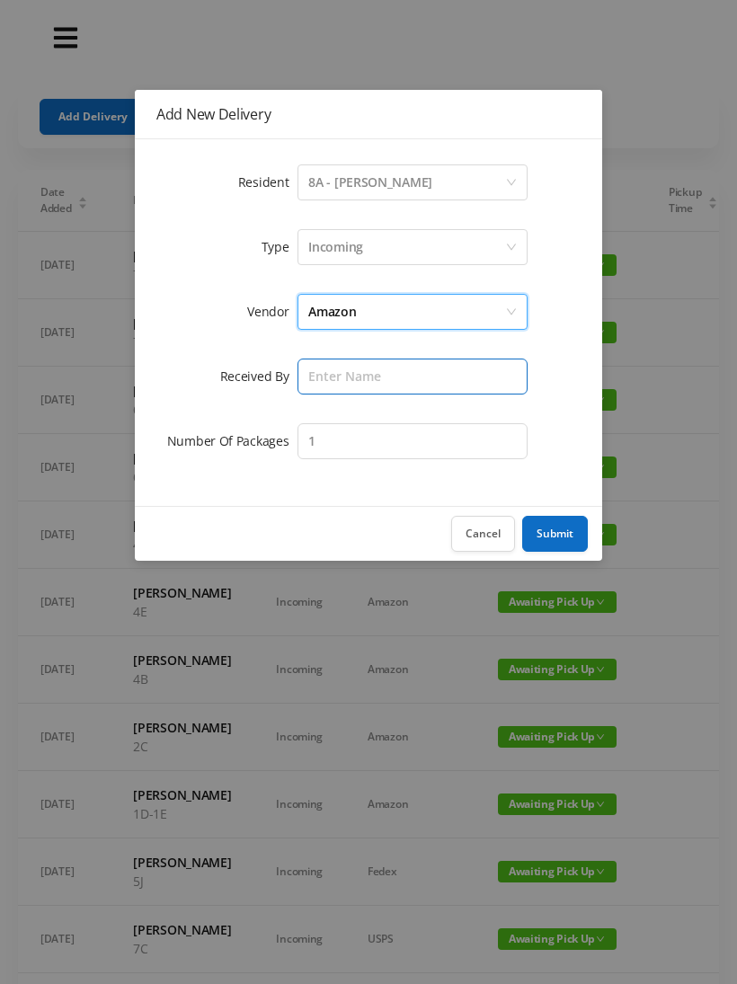
click at [493, 373] on input "text" at bounding box center [412, 376] width 230 height 36
type input "[PERSON_NAME]"
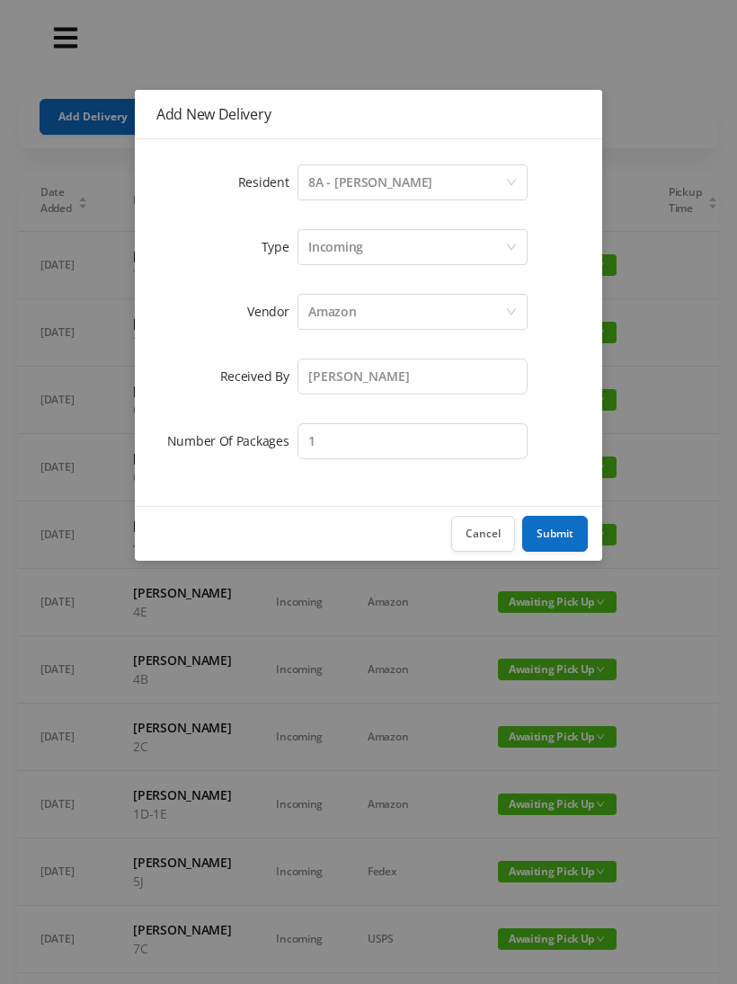
click at [549, 537] on button "Submit" at bounding box center [555, 534] width 66 height 36
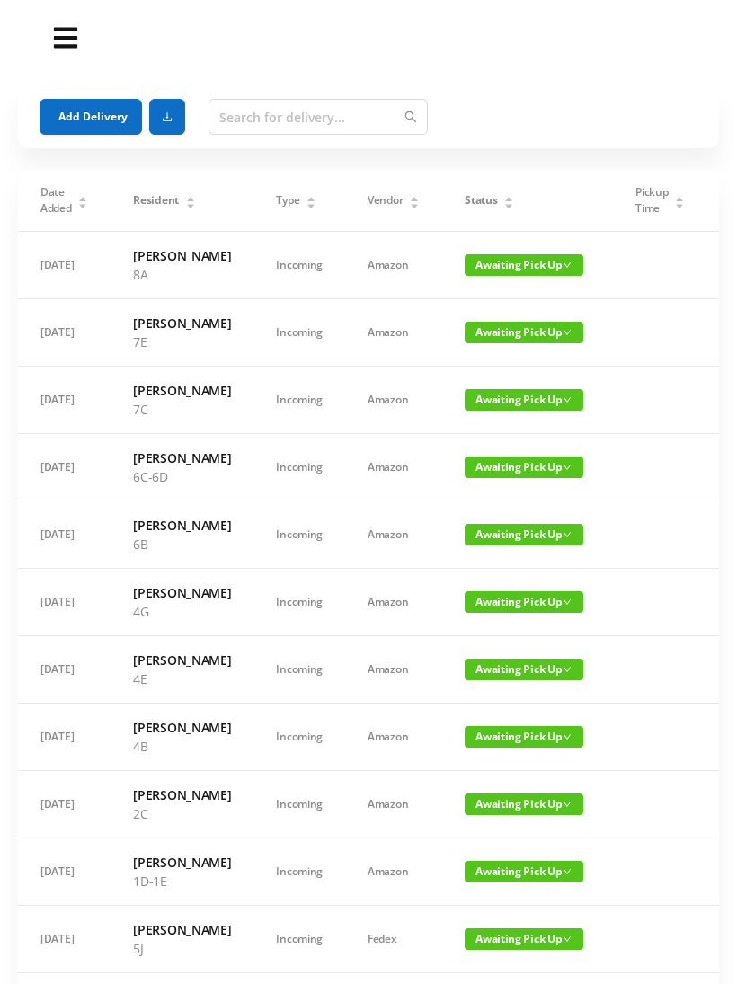
click at [69, 130] on button "Add Delivery" at bounding box center [91, 117] width 102 height 36
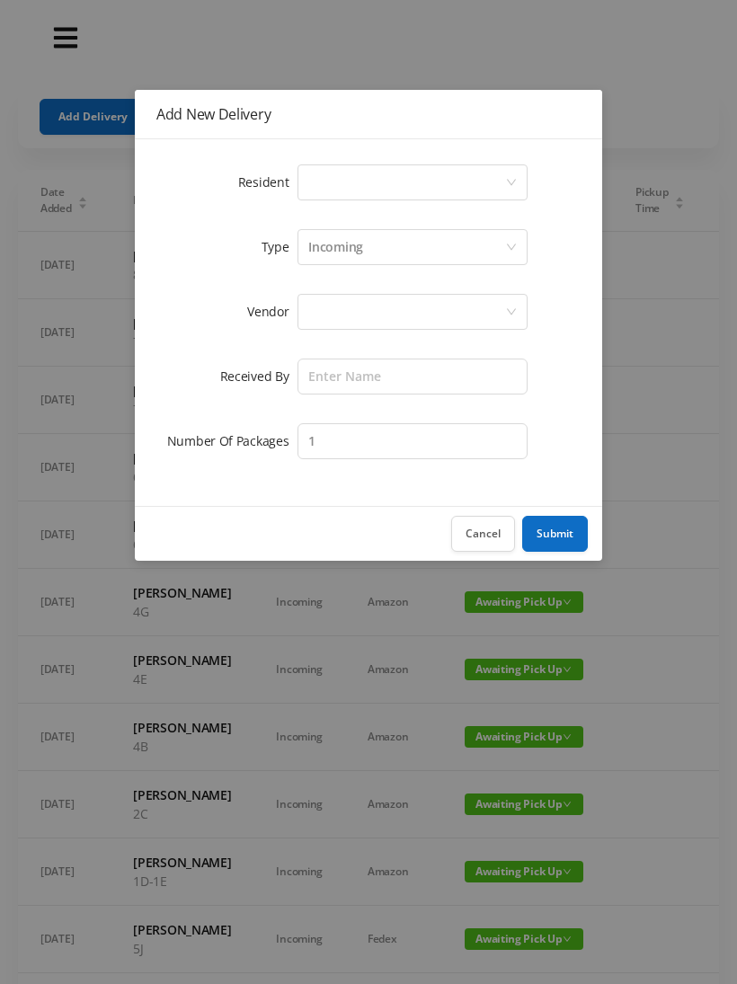
click at [507, 182] on icon "icon: down" at bounding box center [511, 182] width 11 height 11
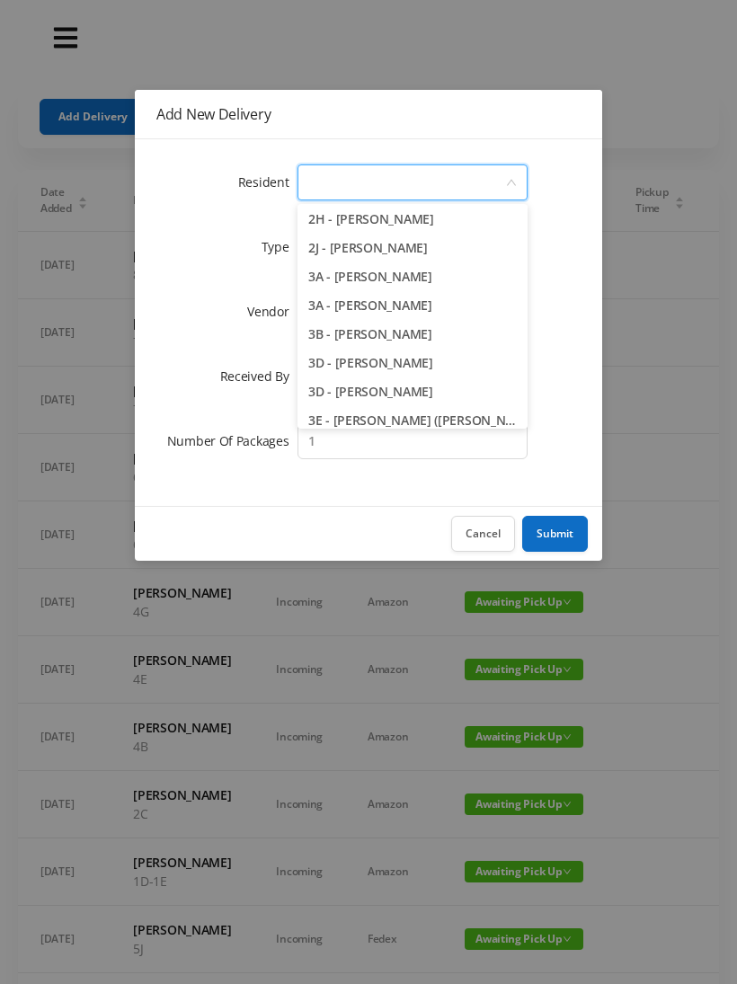
scroll to position [660, 0]
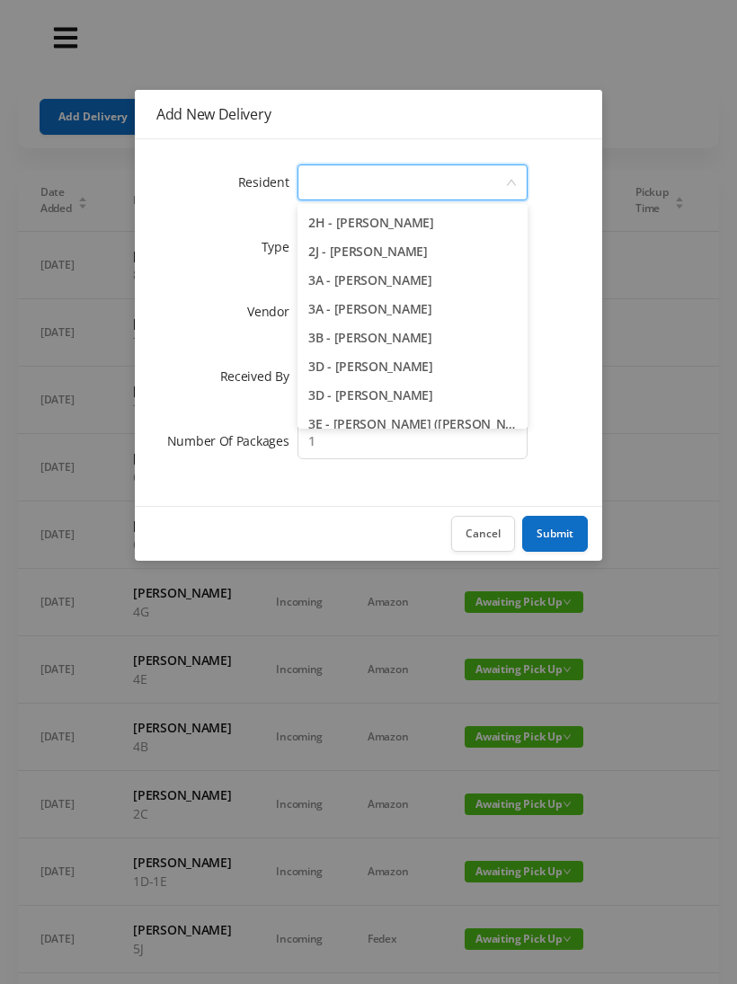
click at [402, 314] on li "3A - Lynn Green" at bounding box center [412, 309] width 230 height 29
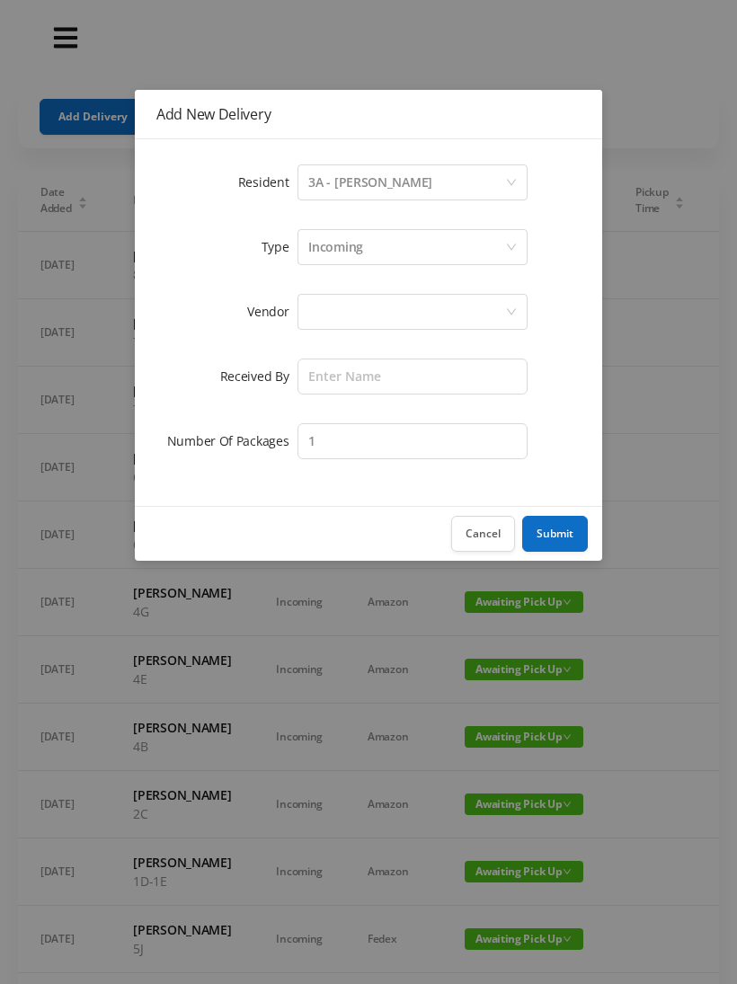
click at [432, 318] on div at bounding box center [406, 312] width 197 height 34
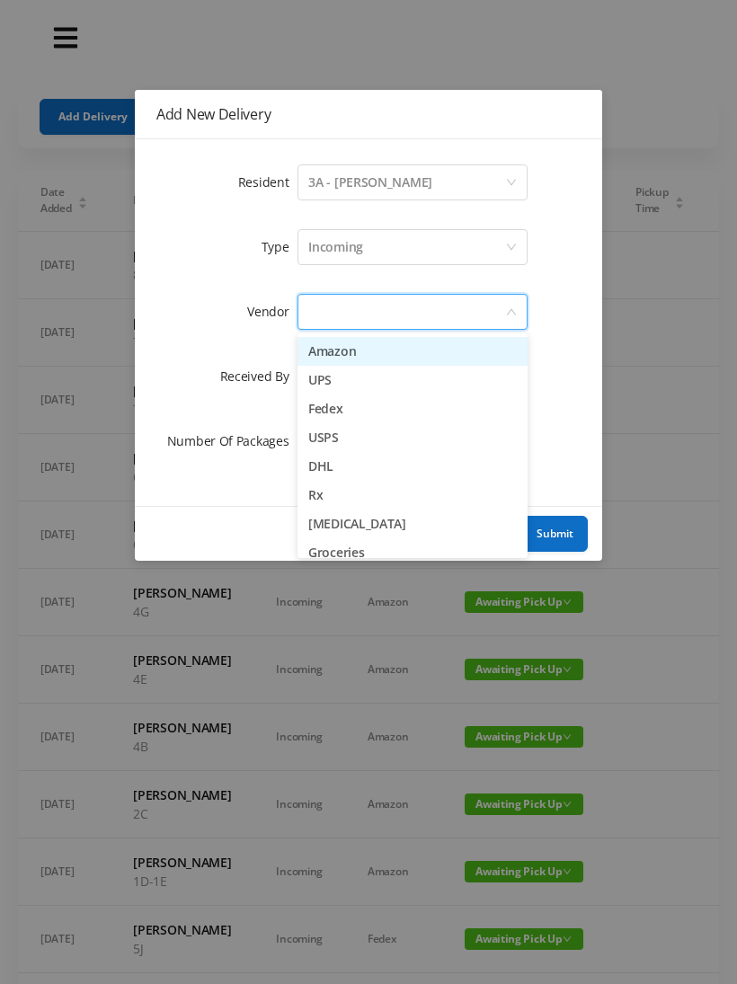
click at [396, 360] on li "Amazon" at bounding box center [412, 351] width 230 height 29
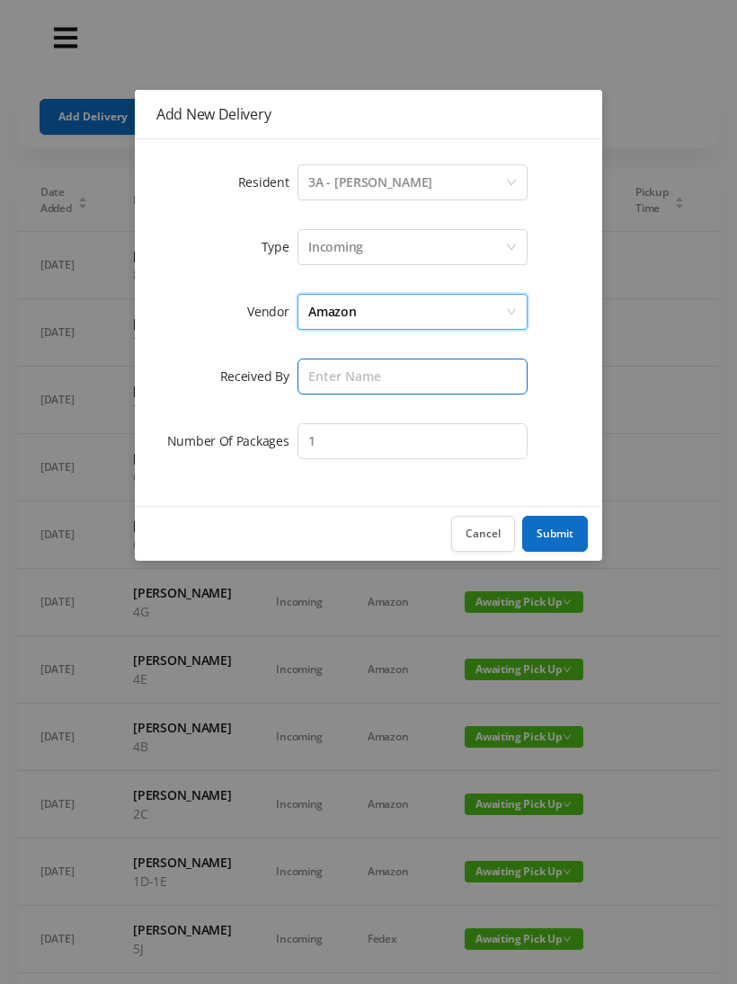
click at [410, 378] on input "text" at bounding box center [412, 376] width 230 height 36
type input "[PERSON_NAME]"
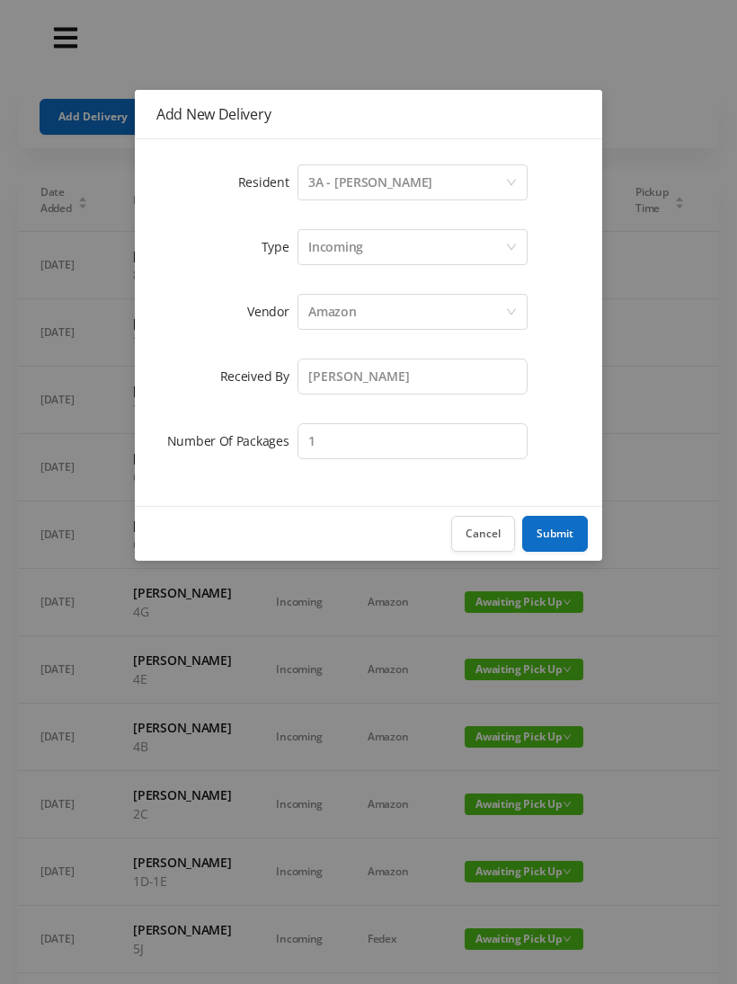
click at [544, 536] on button "Submit" at bounding box center [555, 534] width 66 height 36
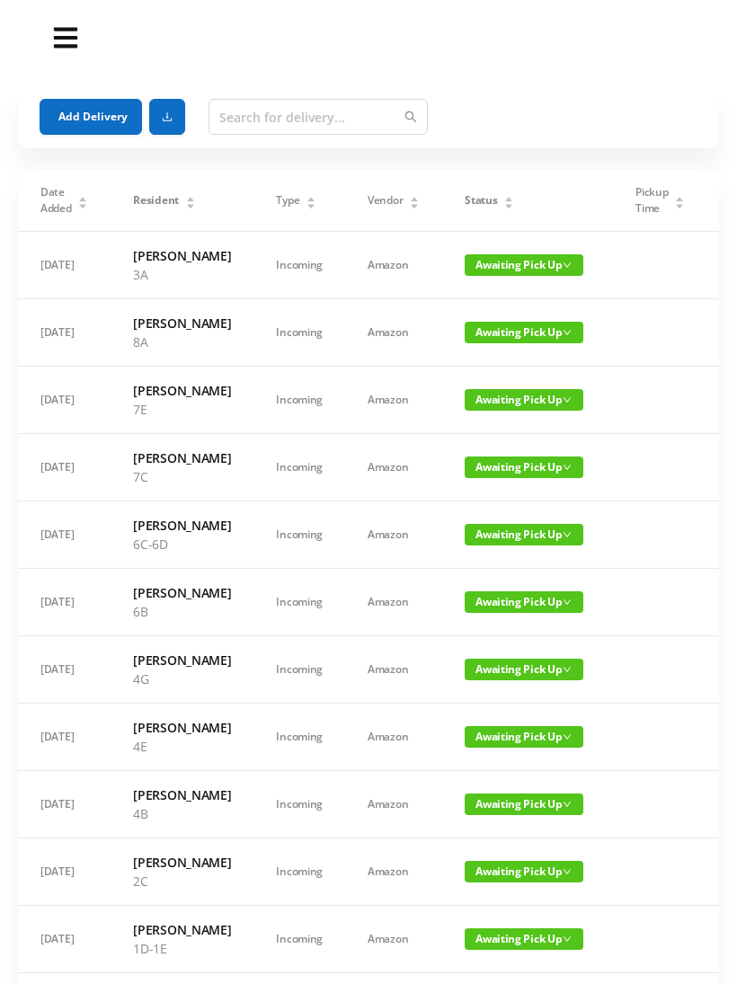
click at [92, 112] on button "Add Delivery" at bounding box center [91, 117] width 102 height 36
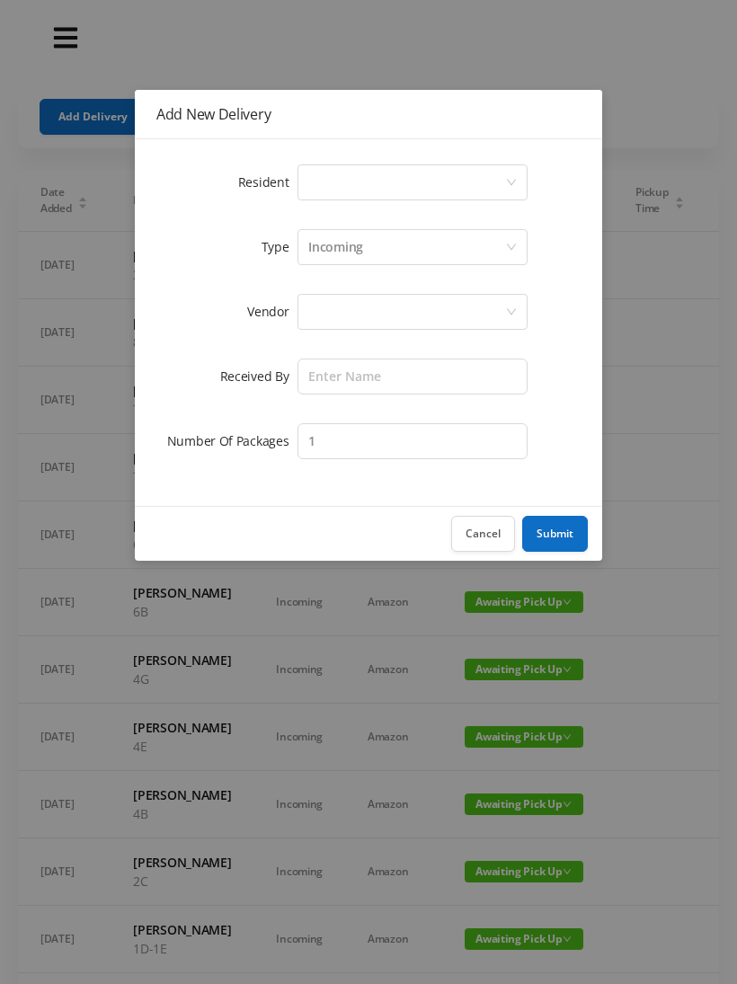
click at [501, 169] on div "Select a person" at bounding box center [406, 182] width 197 height 34
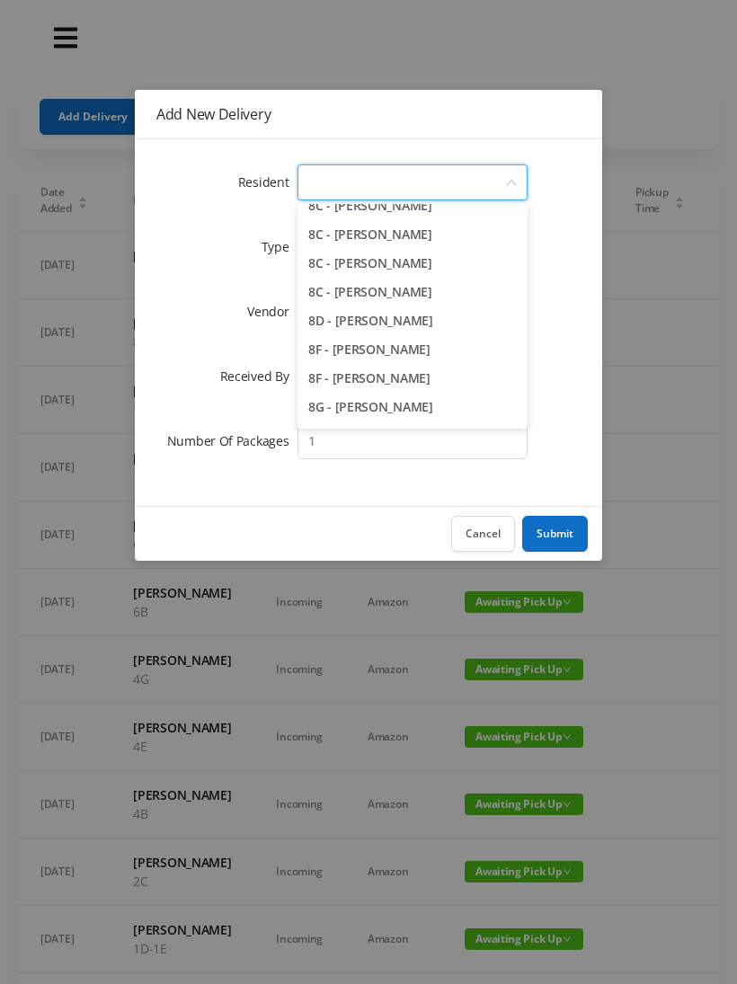
scroll to position [2459, 0]
click at [446, 293] on li "8C - Karolina Lukasiewicz" at bounding box center [412, 293] width 230 height 29
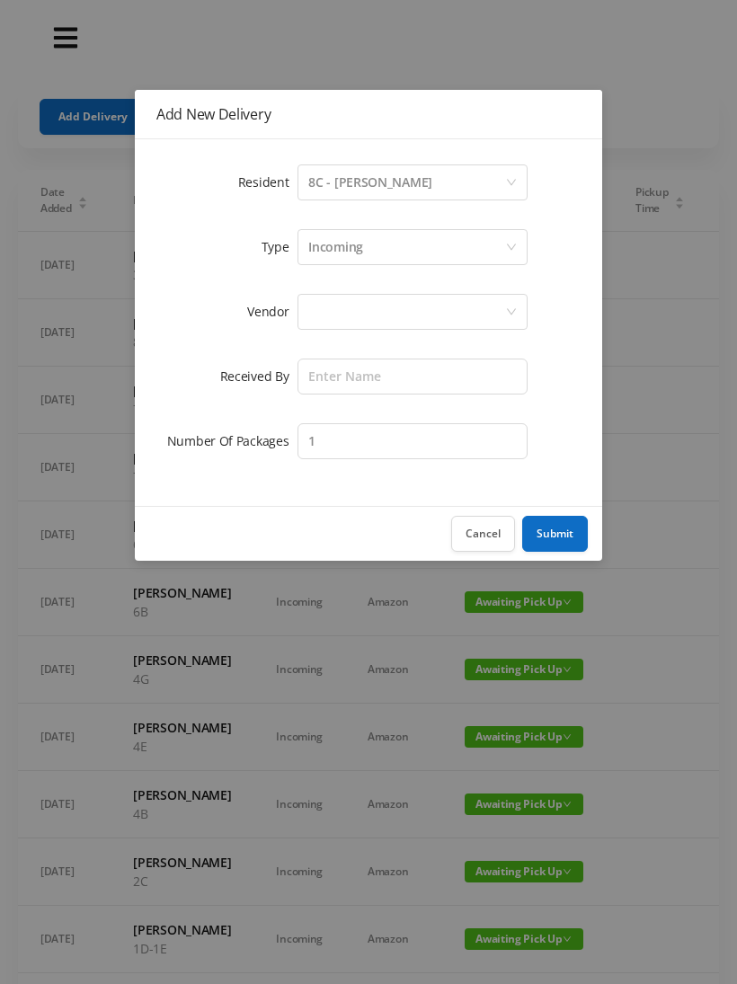
click at [447, 314] on div at bounding box center [406, 312] width 197 height 34
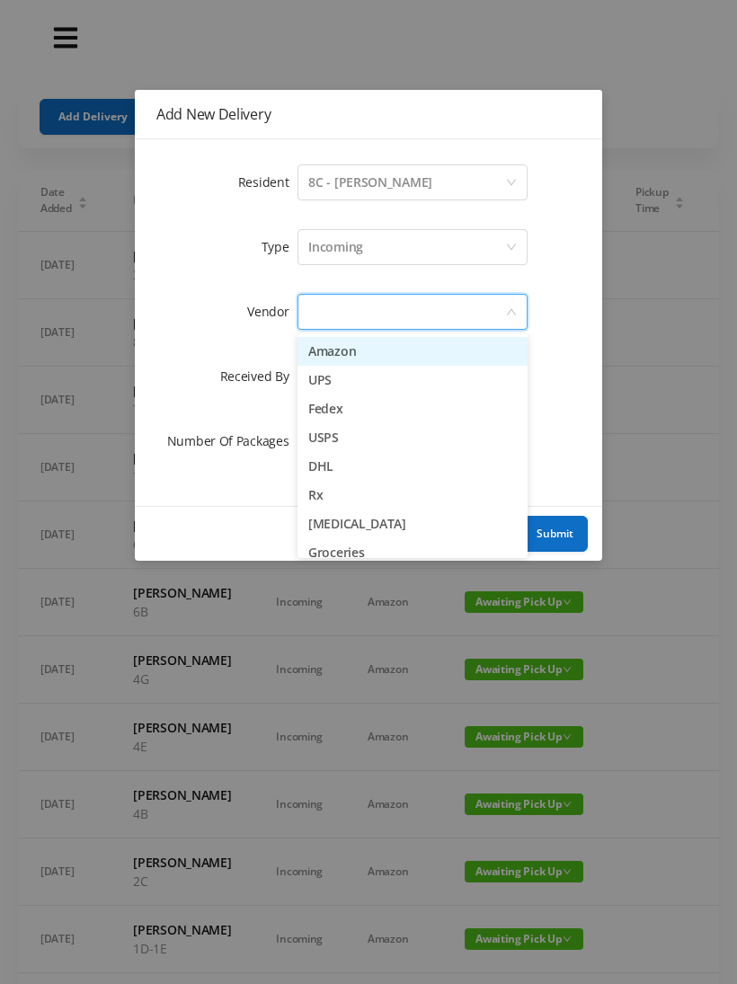
click at [411, 351] on li "Amazon" at bounding box center [412, 351] width 230 height 29
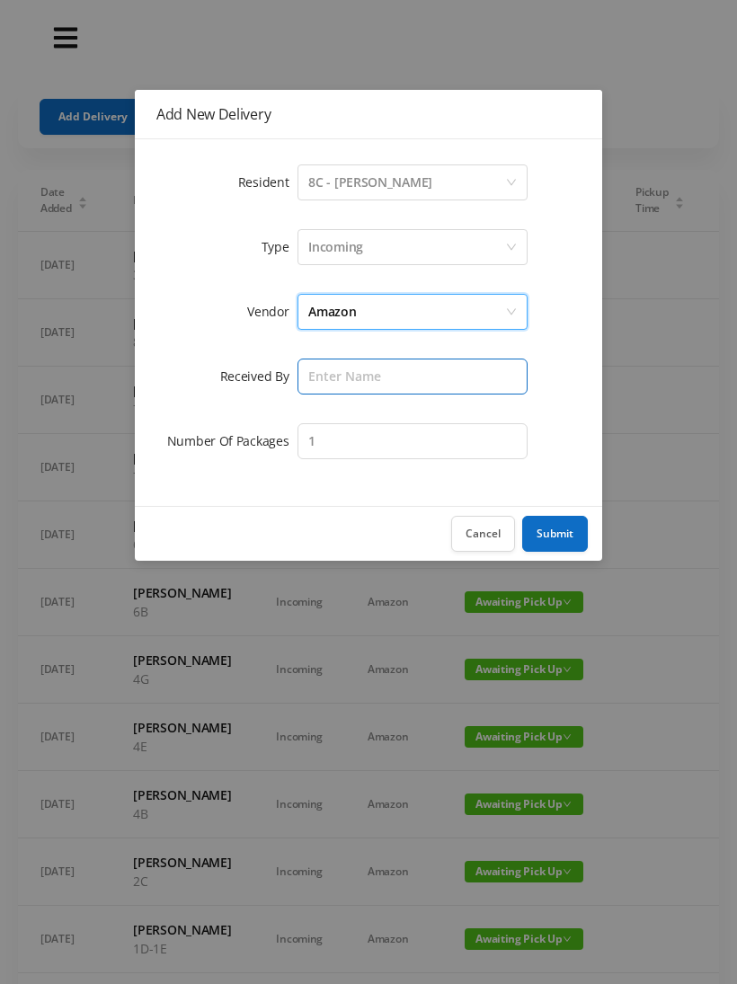
click at [462, 373] on input "text" at bounding box center [412, 376] width 230 height 36
type input "[PERSON_NAME]"
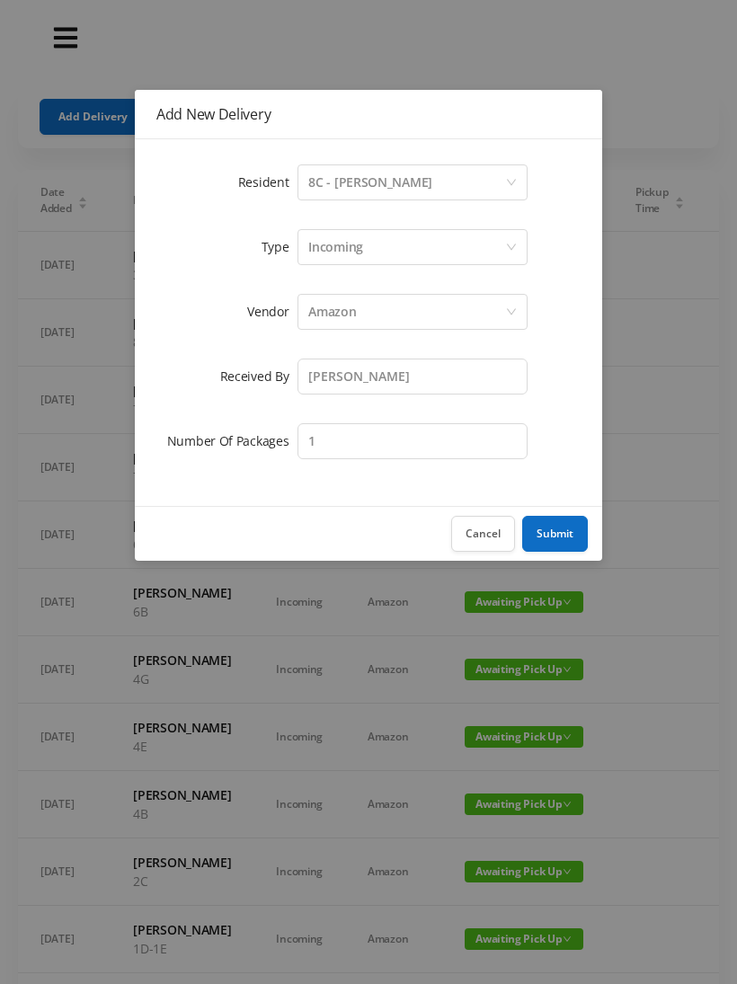
click at [562, 526] on button "Submit" at bounding box center [555, 534] width 66 height 36
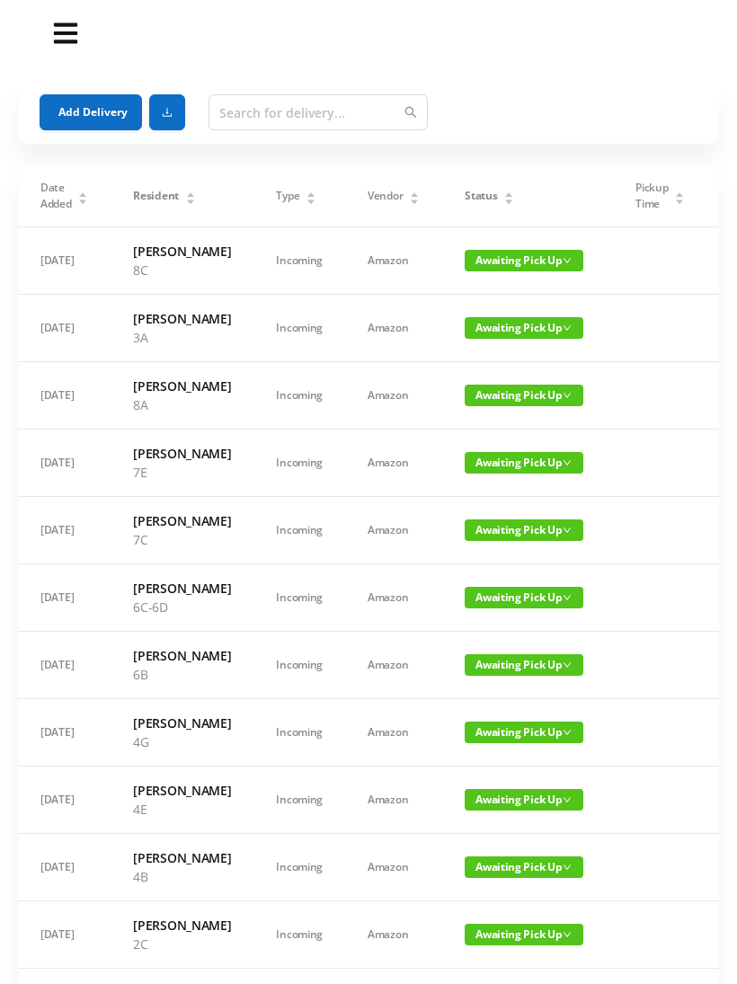
scroll to position [0, 0]
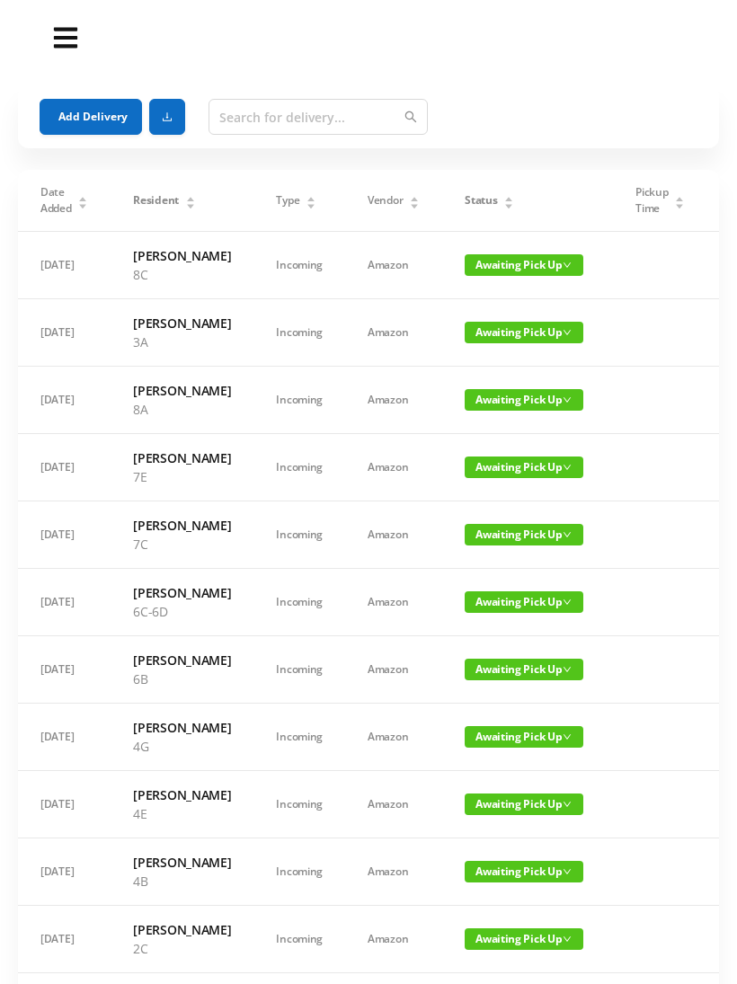
click at [504, 206] on div "Status" at bounding box center [488, 200] width 49 height 16
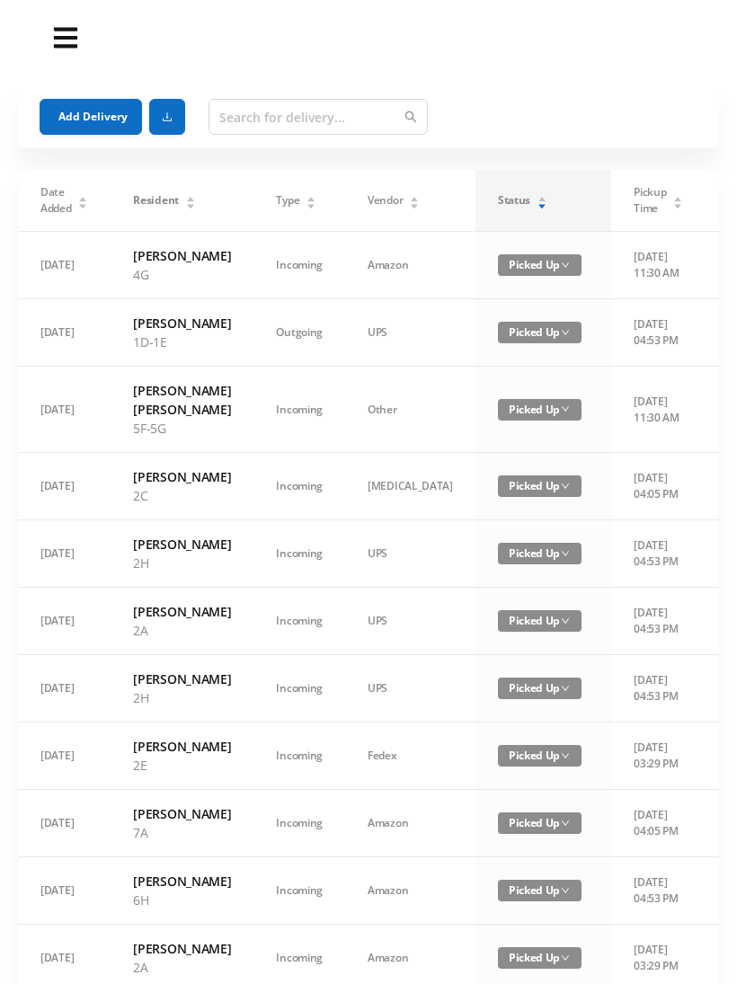
click at [498, 206] on div "Status" at bounding box center [522, 200] width 49 height 16
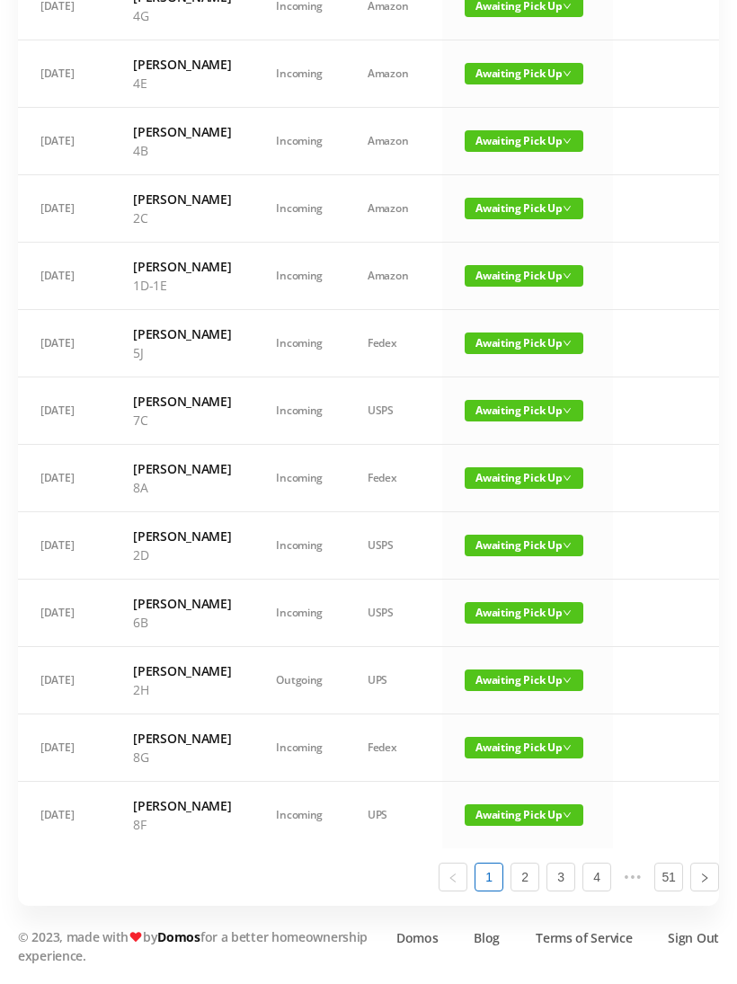
scroll to position [896, 0]
click at [529, 891] on link "2" at bounding box center [524, 877] width 27 height 27
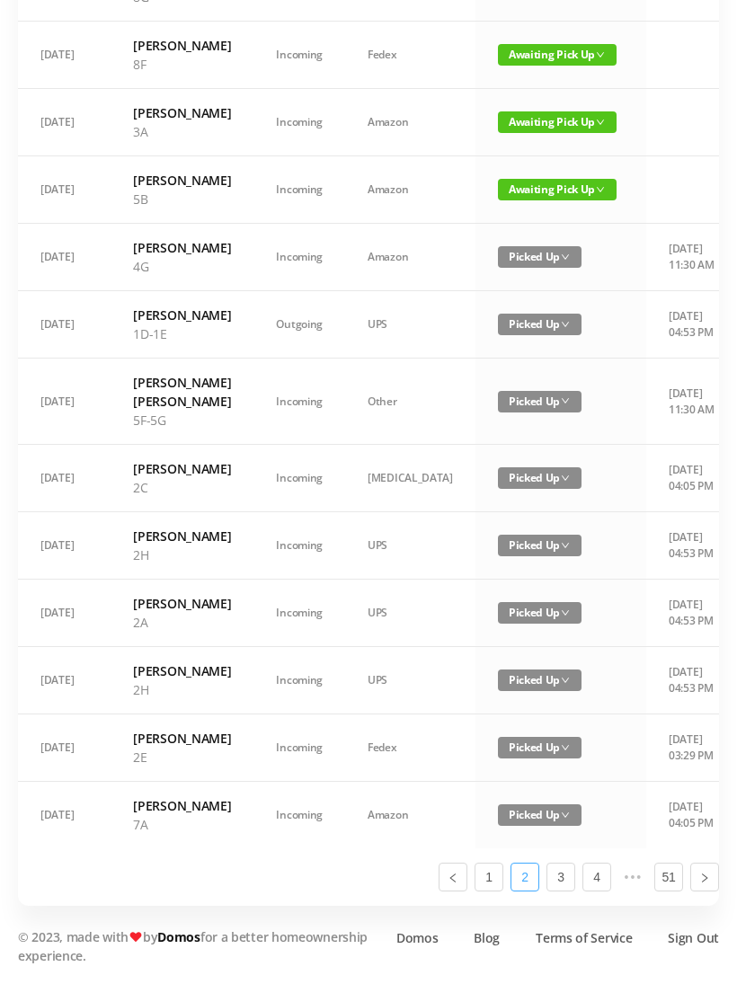
scroll to position [897, 0]
click at [511, 201] on span "Awaiting Pick Up" at bounding box center [557, 191] width 119 height 22
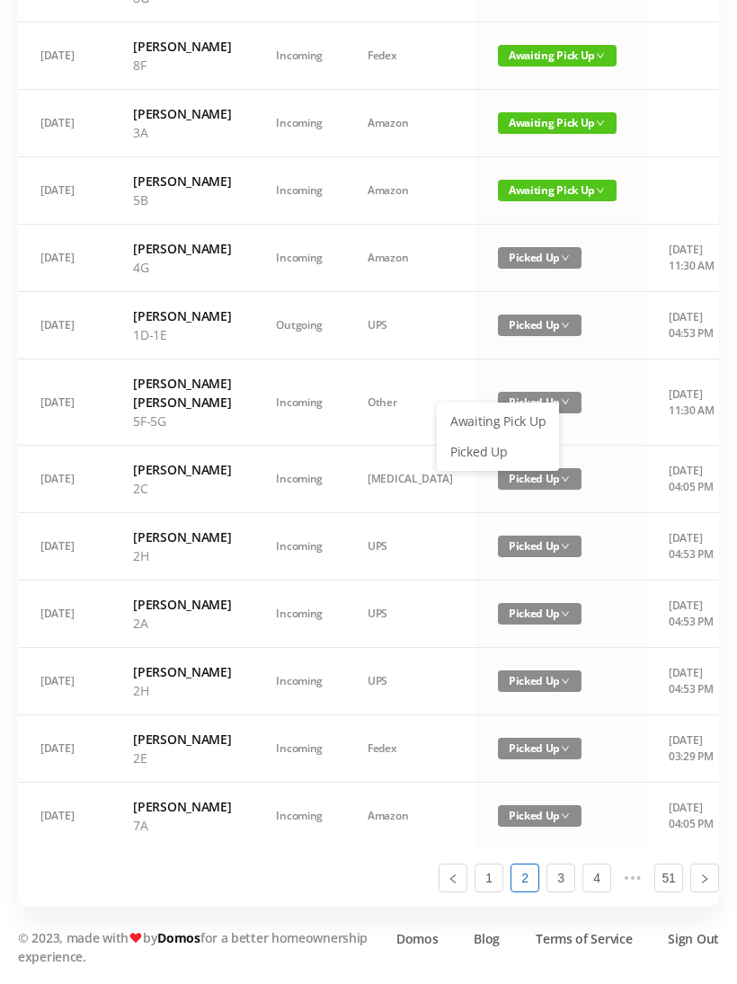
click at [498, 438] on link "Picked Up" at bounding box center [497, 452] width 117 height 29
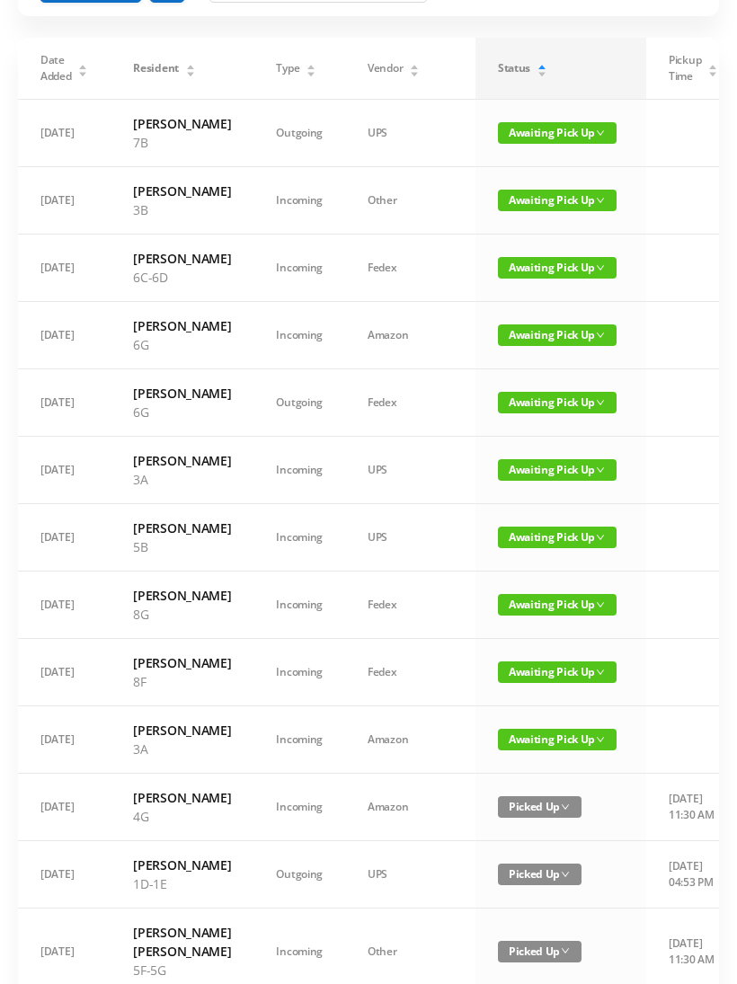
scroll to position [0, 0]
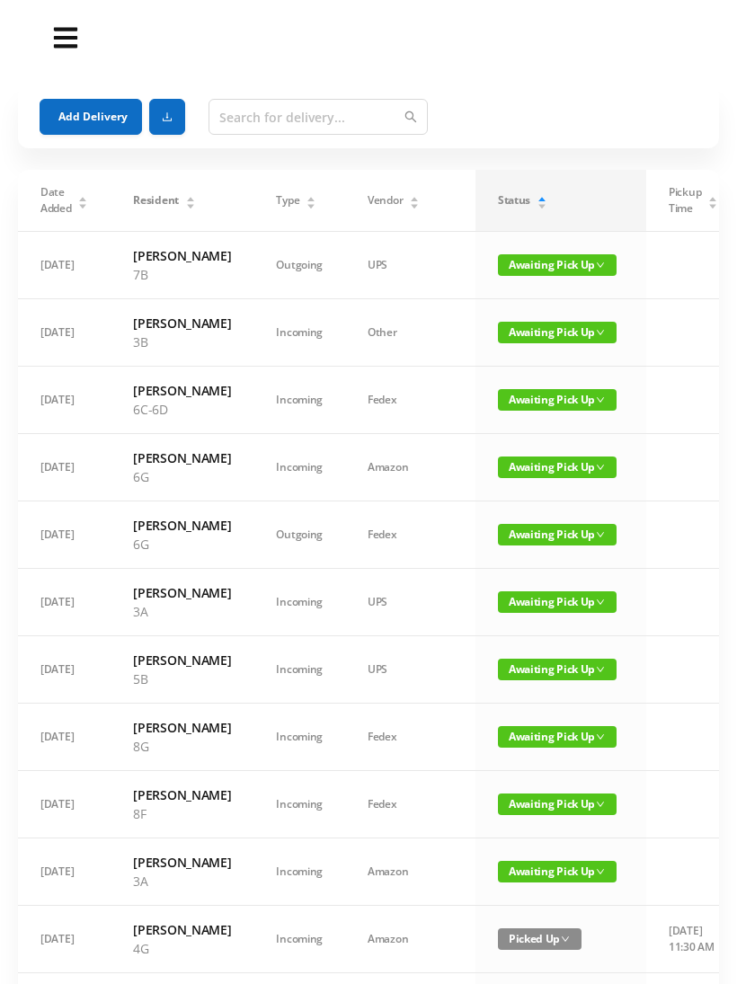
click at [536, 201] on icon "icon: caret-down" at bounding box center [541, 206] width 10 height 10
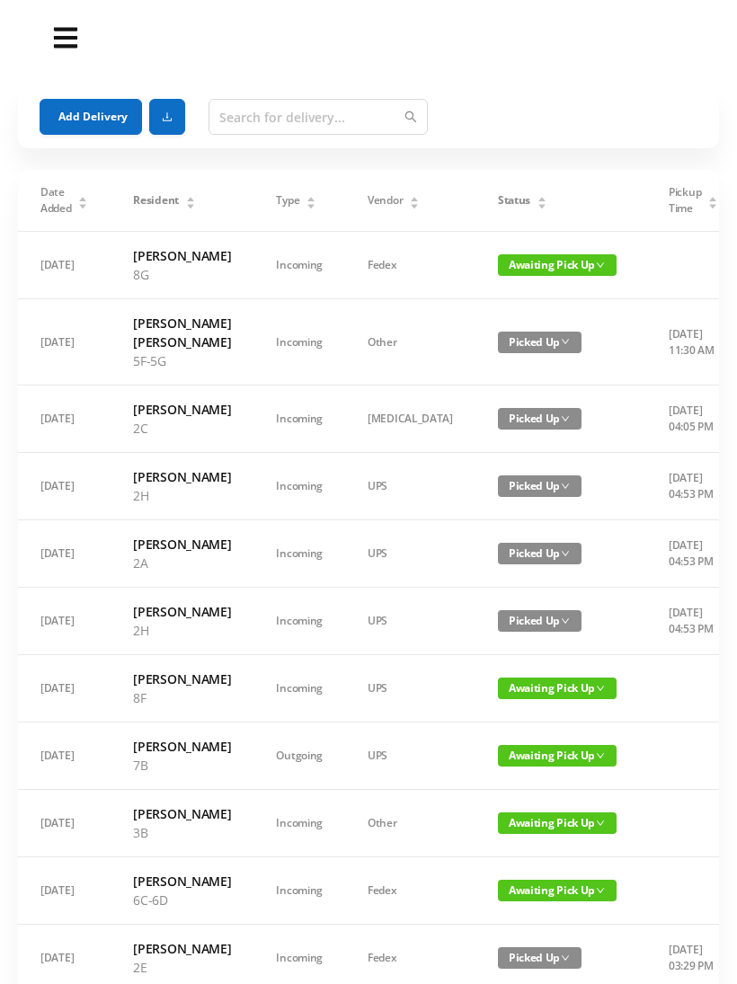
click at [536, 207] on icon "icon: caret-down" at bounding box center [541, 206] width 10 height 10
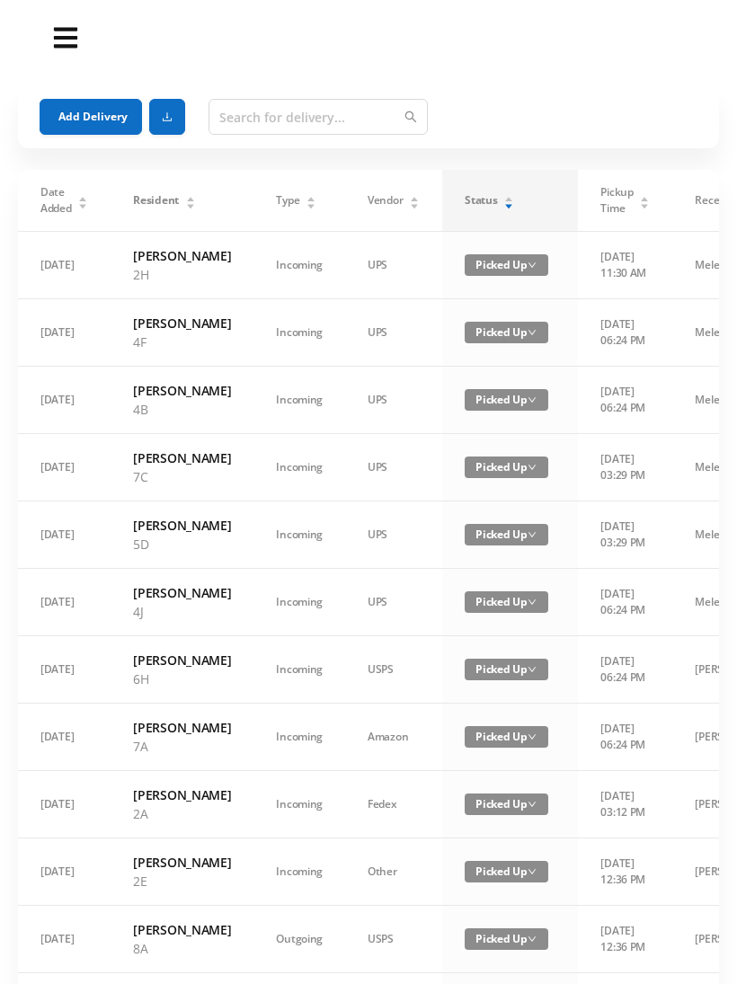
click at [504, 204] on icon "icon: caret-down" at bounding box center [509, 206] width 10 height 10
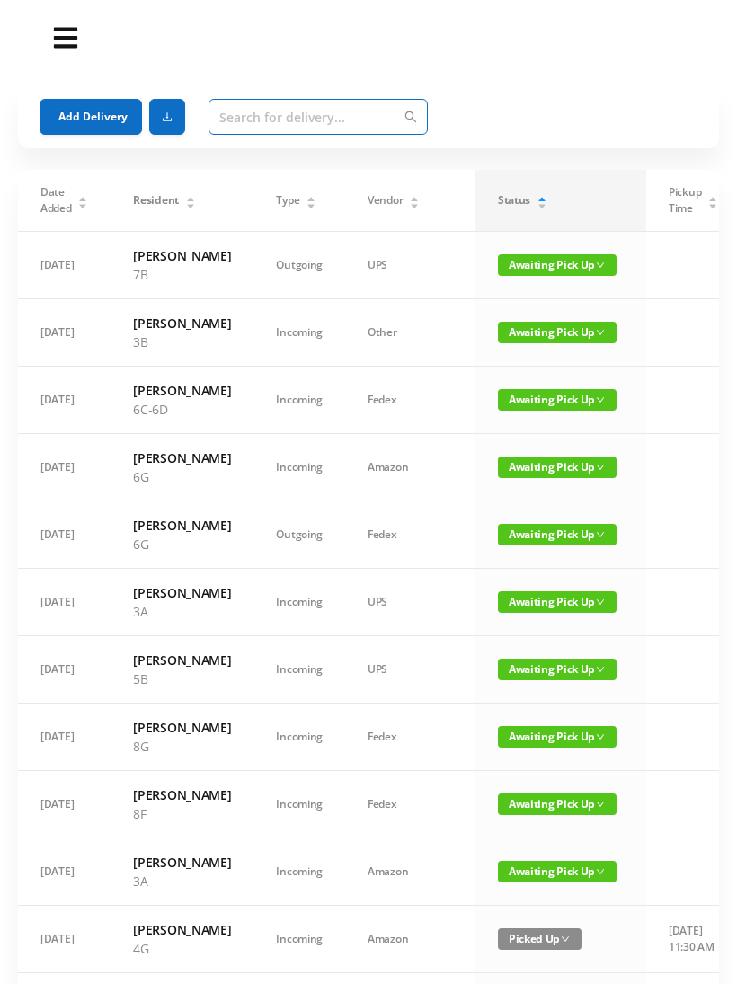
click at [250, 111] on input "text" at bounding box center [317, 117] width 219 height 36
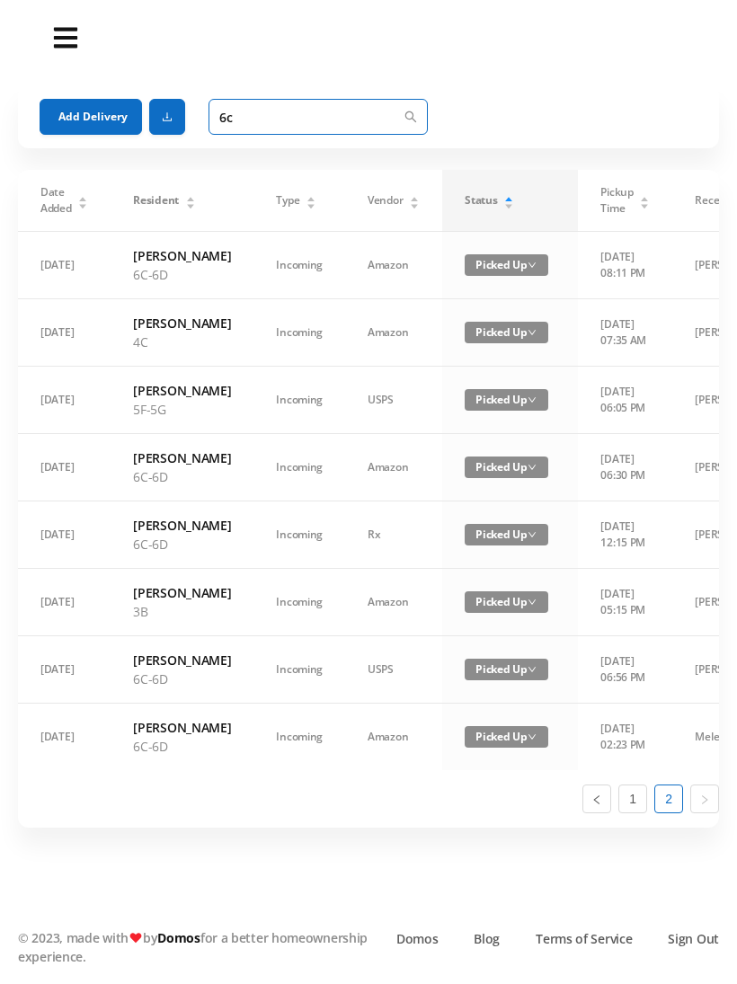
type input "6"
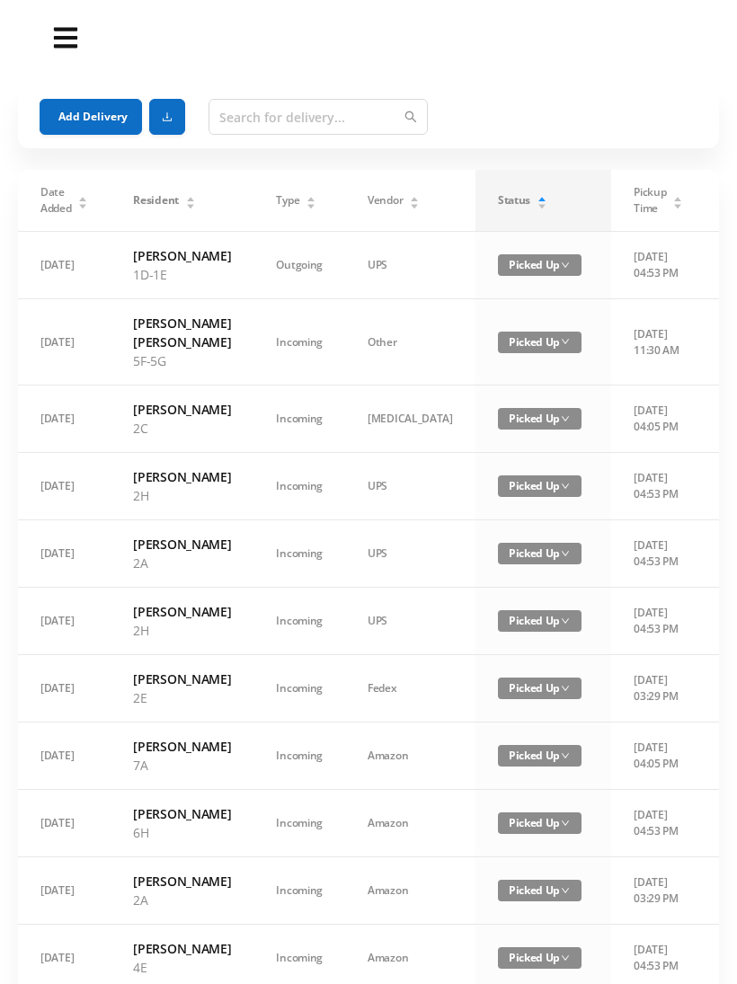
click at [498, 208] on div "Status" at bounding box center [522, 200] width 49 height 16
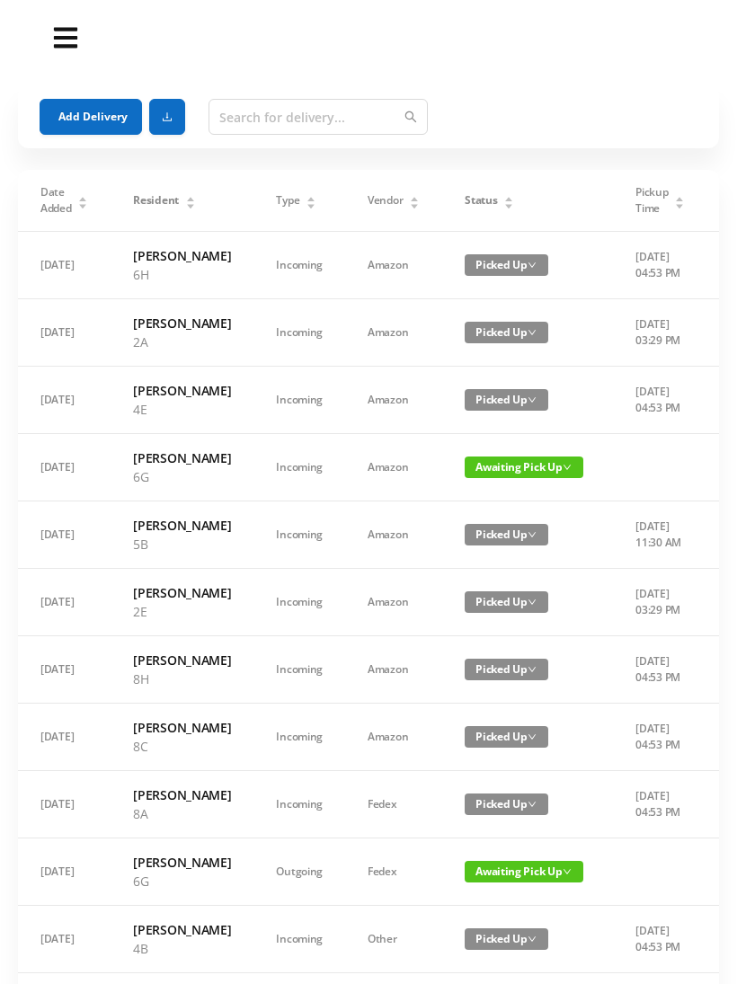
click at [471, 195] on span "Status" at bounding box center [480, 200] width 32 height 16
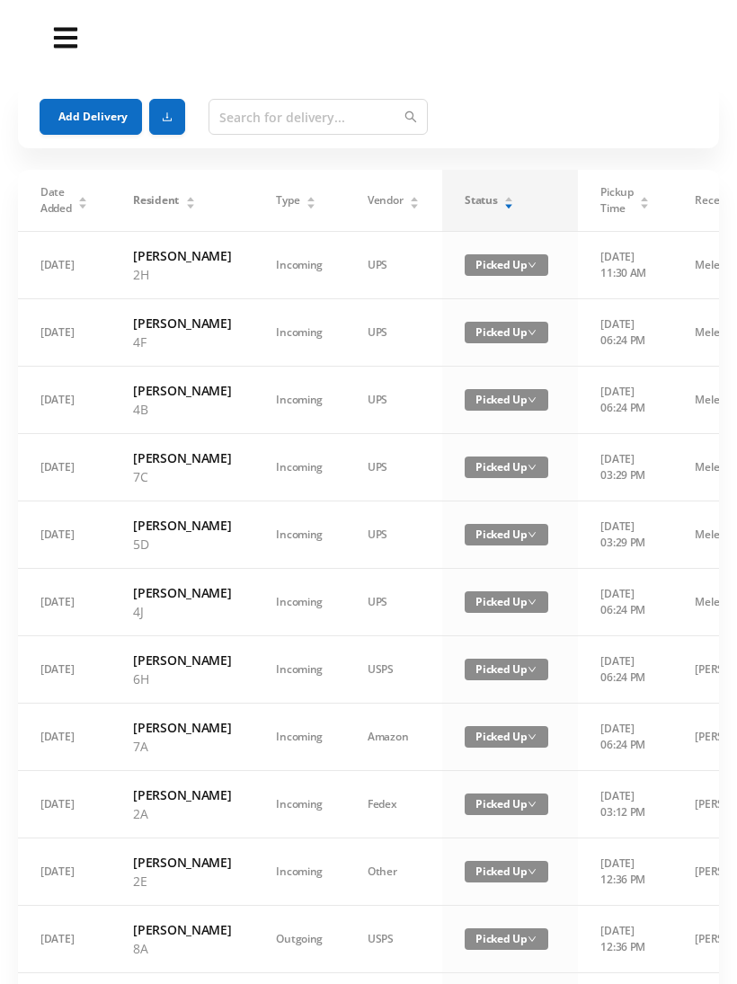
click at [482, 197] on span "Status" at bounding box center [480, 200] width 32 height 16
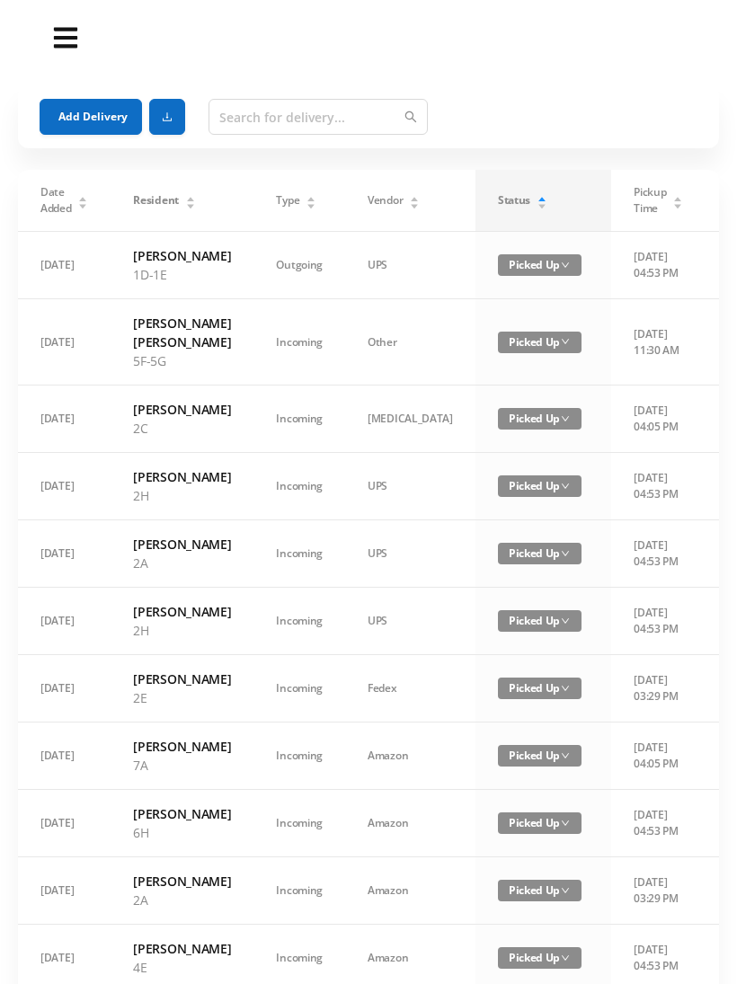
click at [498, 199] on div "Status" at bounding box center [522, 200] width 49 height 16
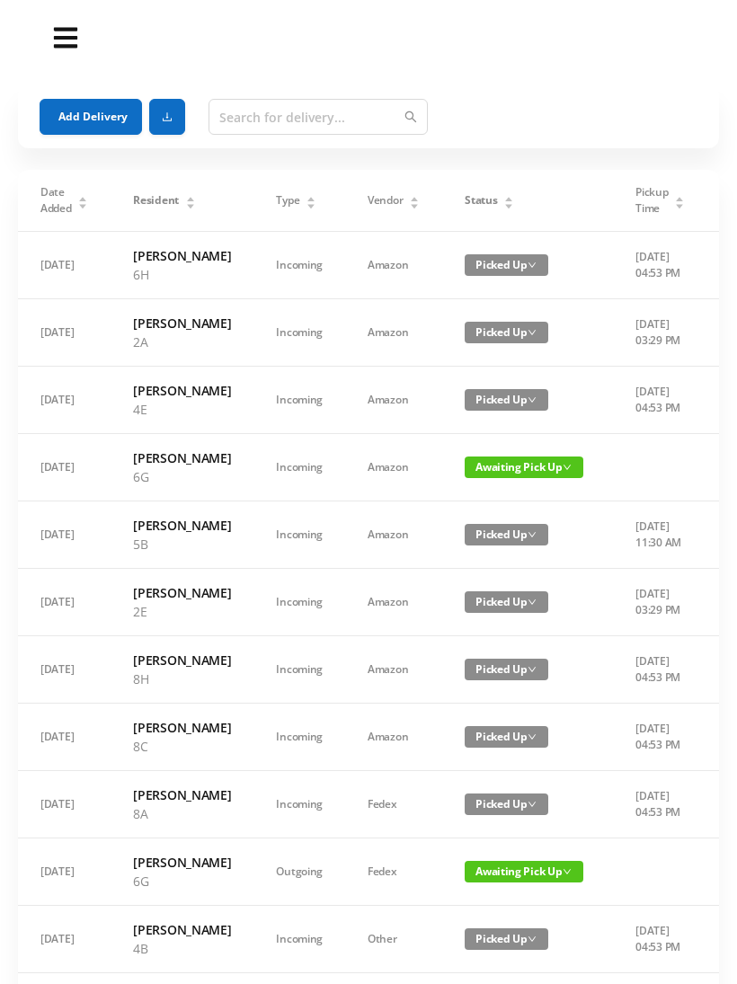
click at [499, 206] on div "Status" at bounding box center [488, 200] width 49 height 16
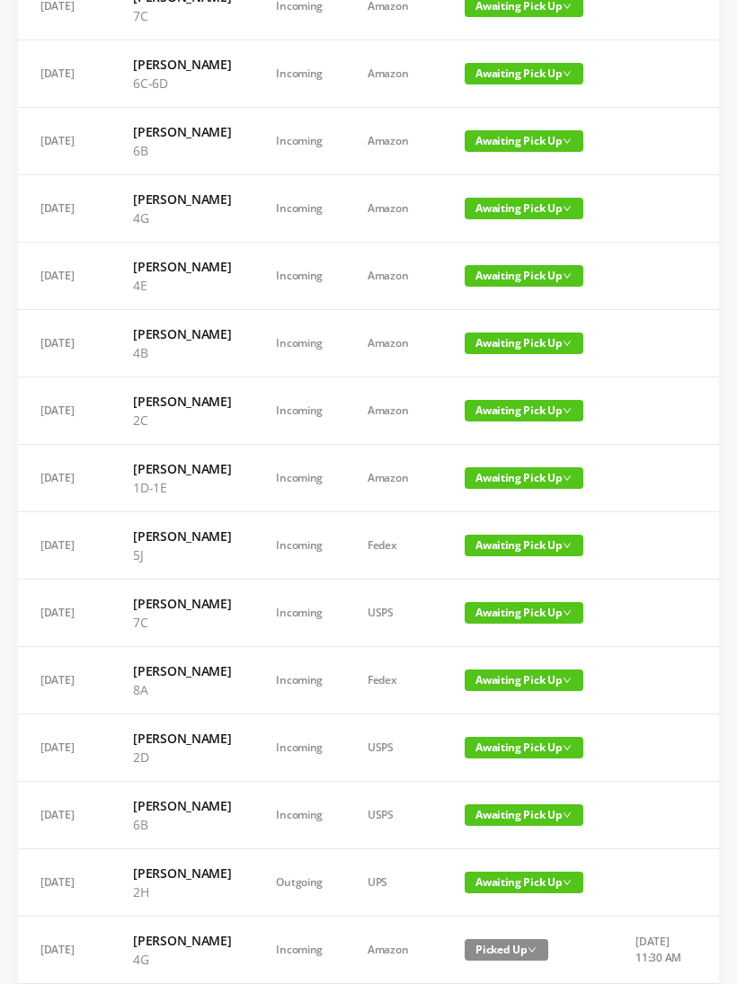
scroll to position [528, 0]
click at [489, 489] on span "Awaiting Pick Up" at bounding box center [523, 478] width 119 height 22
click at [474, 692] on link "Picked Up" at bounding box center [506, 692] width 117 height 29
click at [501, 219] on span "Awaiting Pick Up" at bounding box center [523, 209] width 119 height 22
click at [499, 374] on link "Picked Up" at bounding box center [506, 375] width 117 height 29
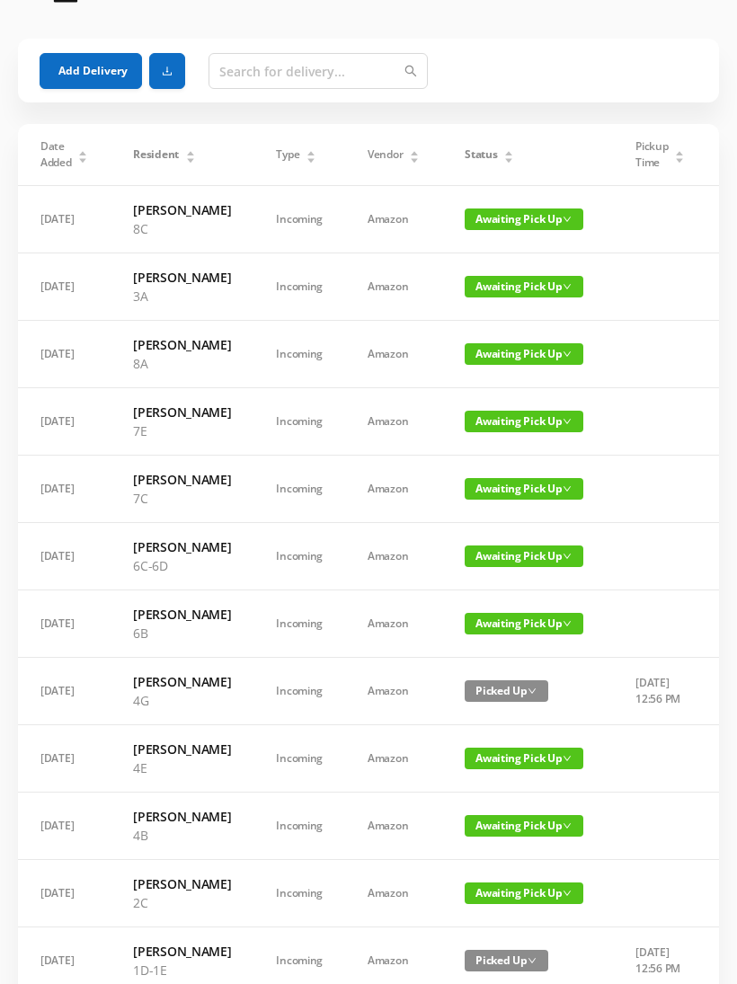
scroll to position [0, 0]
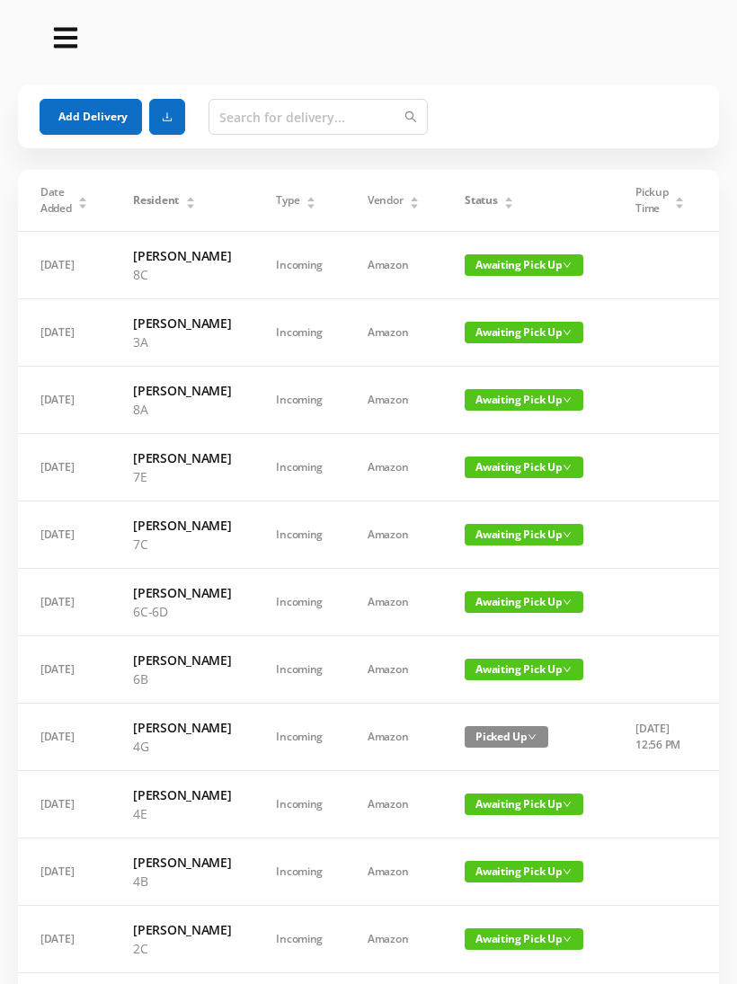
click at [504, 209] on icon "icon: caret-down" at bounding box center [509, 206] width 10 height 10
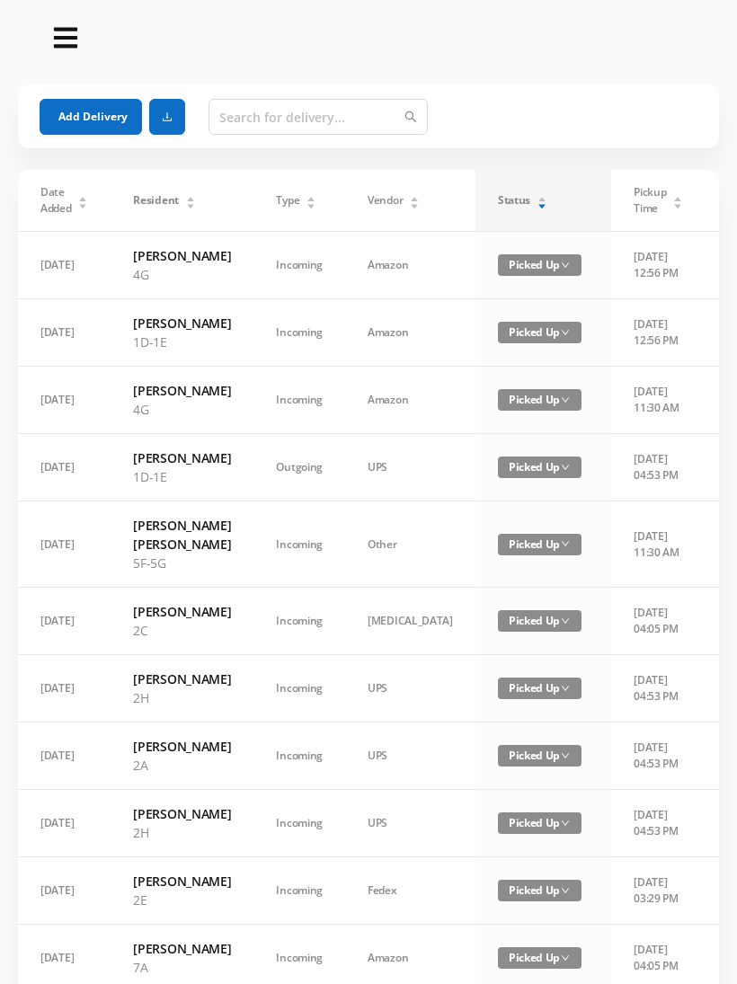
click at [498, 208] on div "Status" at bounding box center [522, 200] width 49 height 16
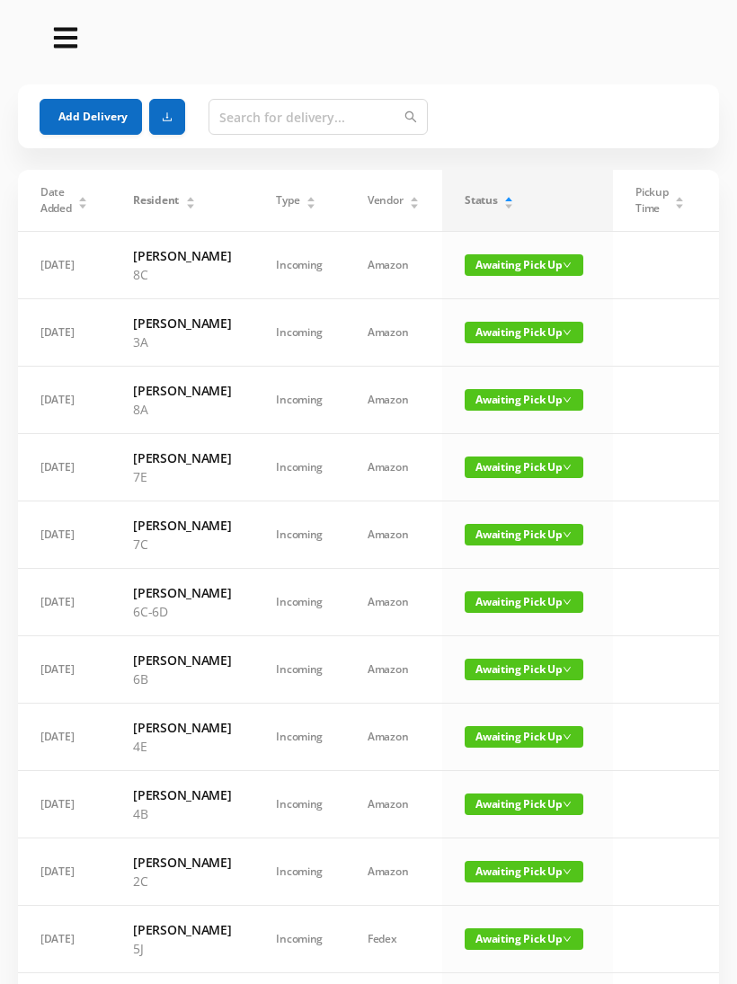
click at [84, 114] on button "Add Delivery" at bounding box center [91, 117] width 102 height 36
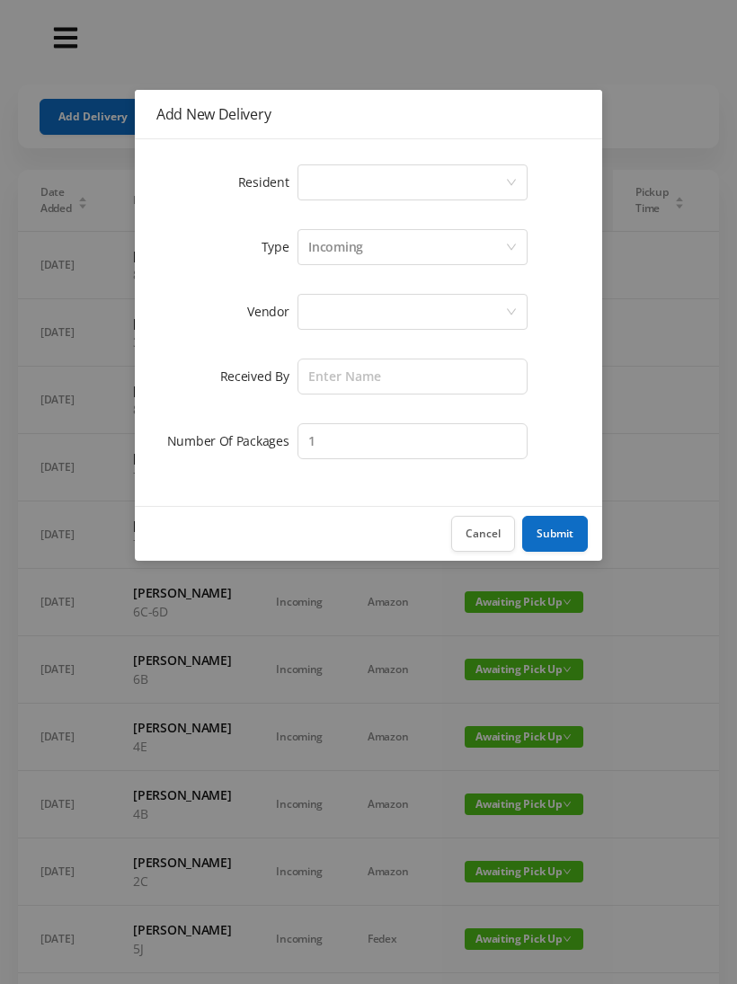
click at [330, 187] on div "Select a person" at bounding box center [406, 182] width 197 height 34
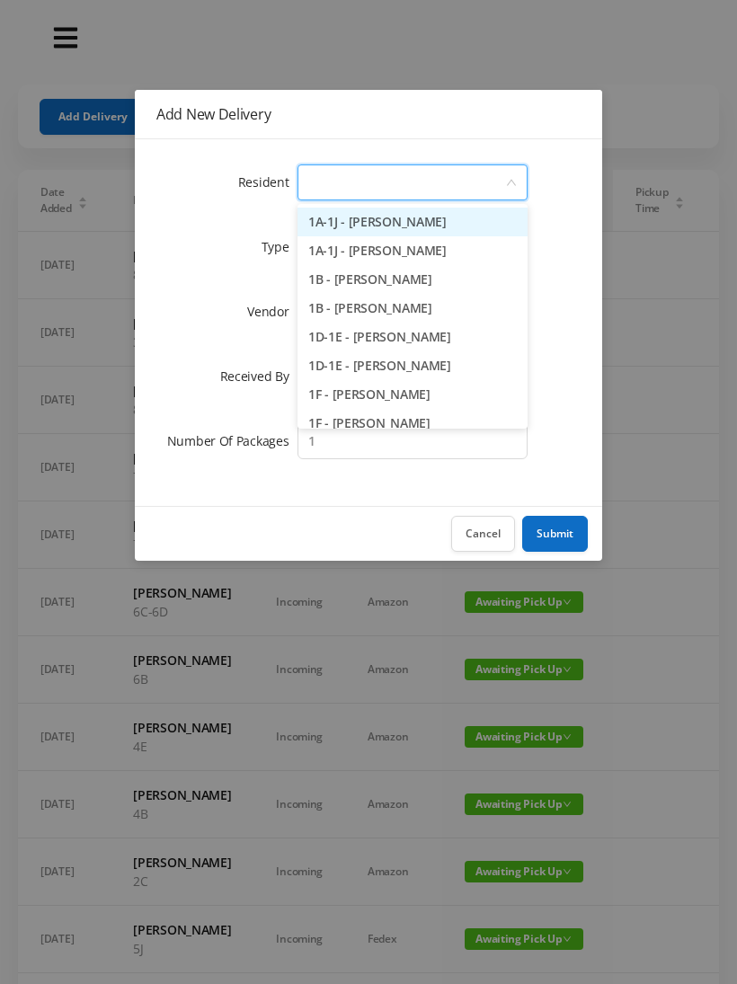
type input "2"
click at [349, 361] on li "2D - [PERSON_NAME]" at bounding box center [412, 365] width 230 height 29
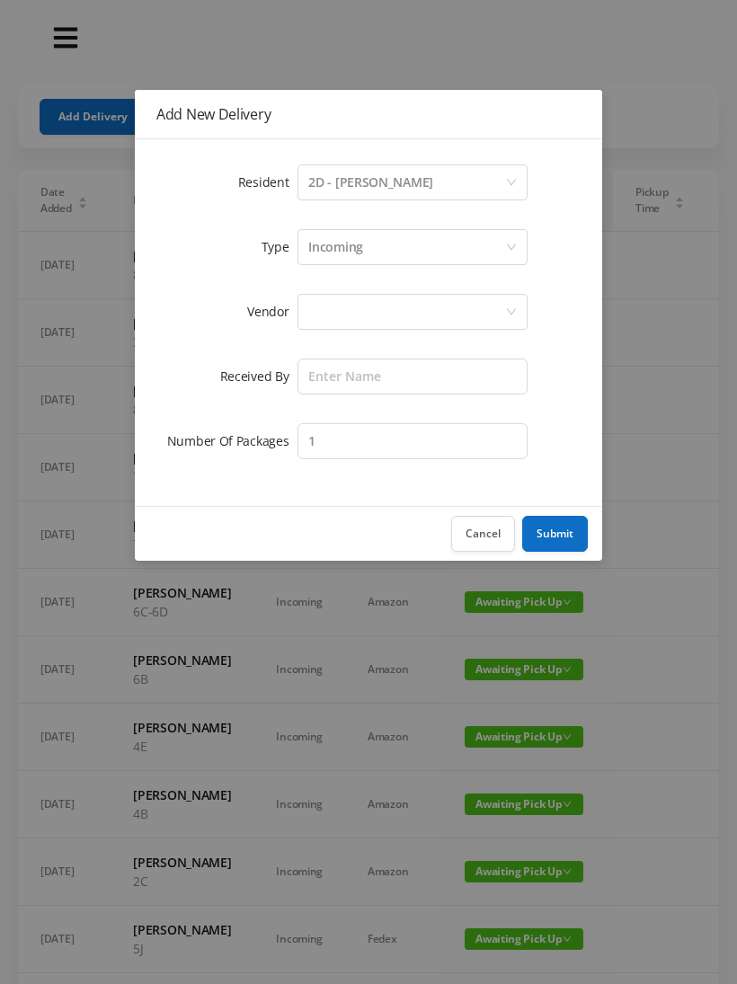
click at [321, 296] on div at bounding box center [406, 312] width 197 height 34
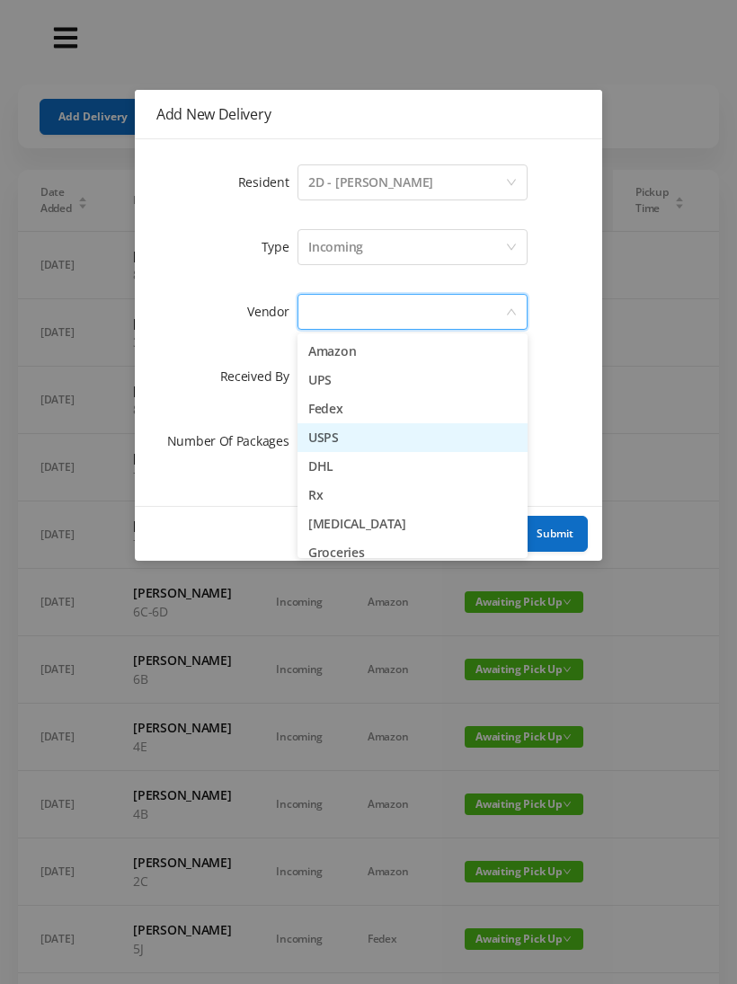
click at [325, 445] on li "USPS" at bounding box center [412, 437] width 230 height 29
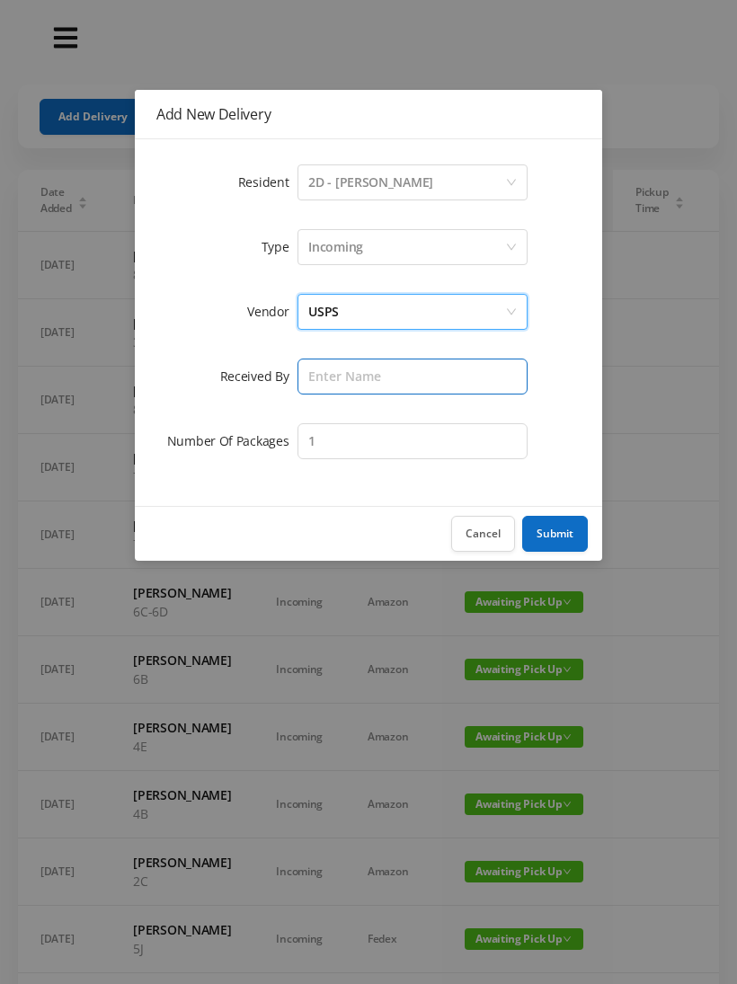
click at [309, 369] on input "text" at bounding box center [412, 376] width 230 height 36
type input "[PERSON_NAME]"
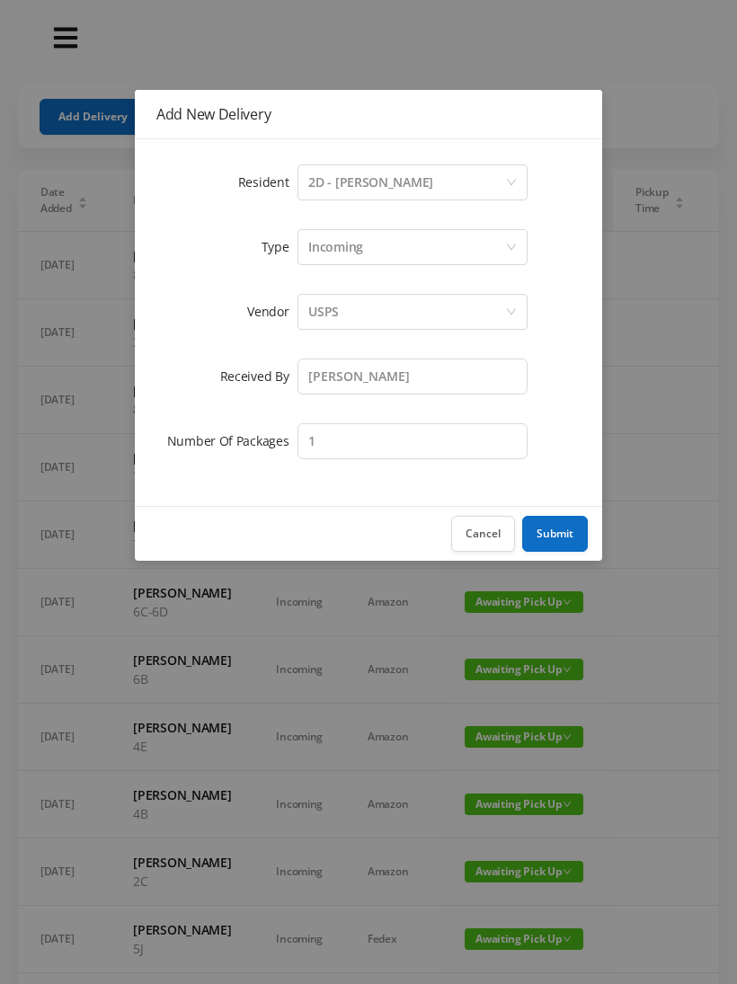
click at [559, 536] on button "Submit" at bounding box center [555, 534] width 66 height 36
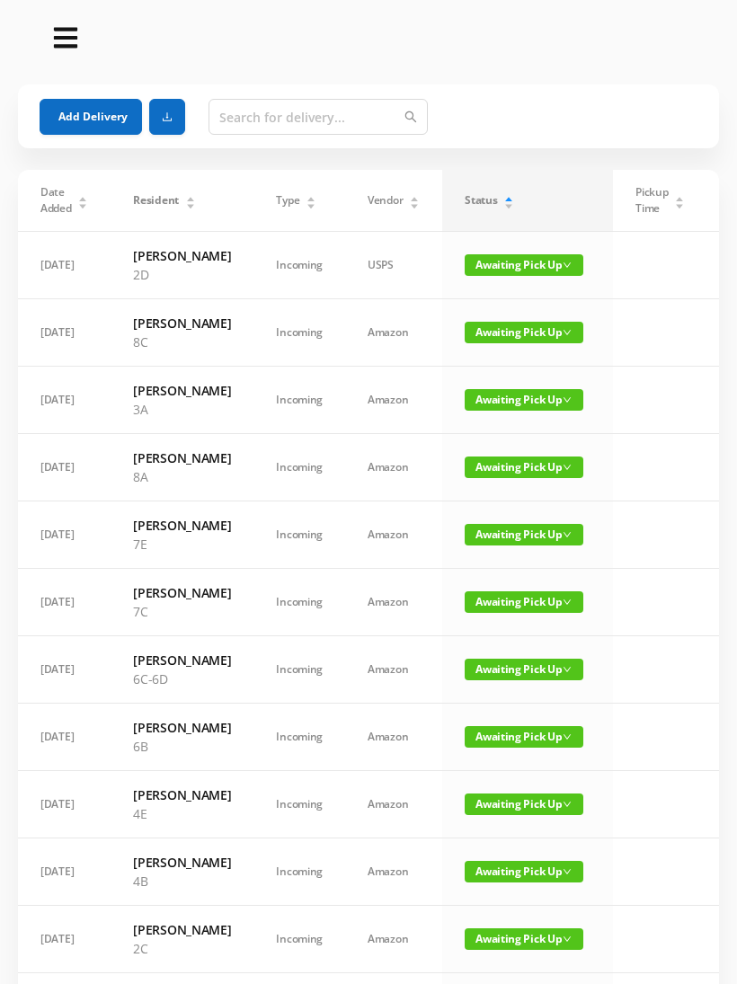
scroll to position [2, 0]
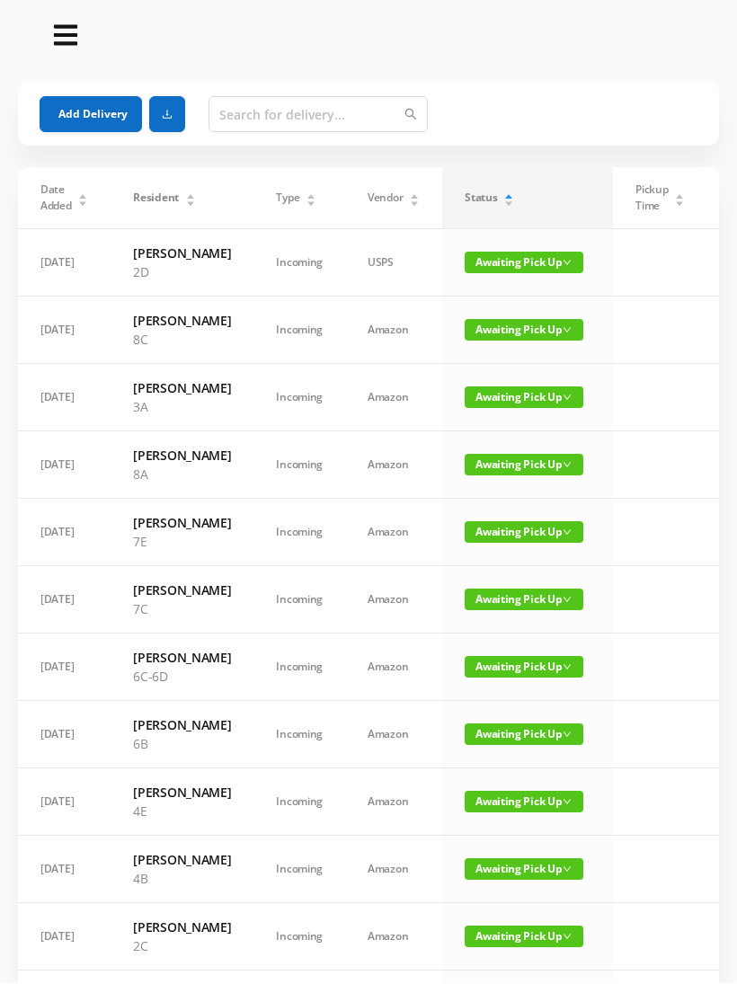
click at [674, 365] on td at bounding box center [660, 330] width 94 height 67
click at [89, 115] on button "Add Delivery" at bounding box center [91, 114] width 102 height 36
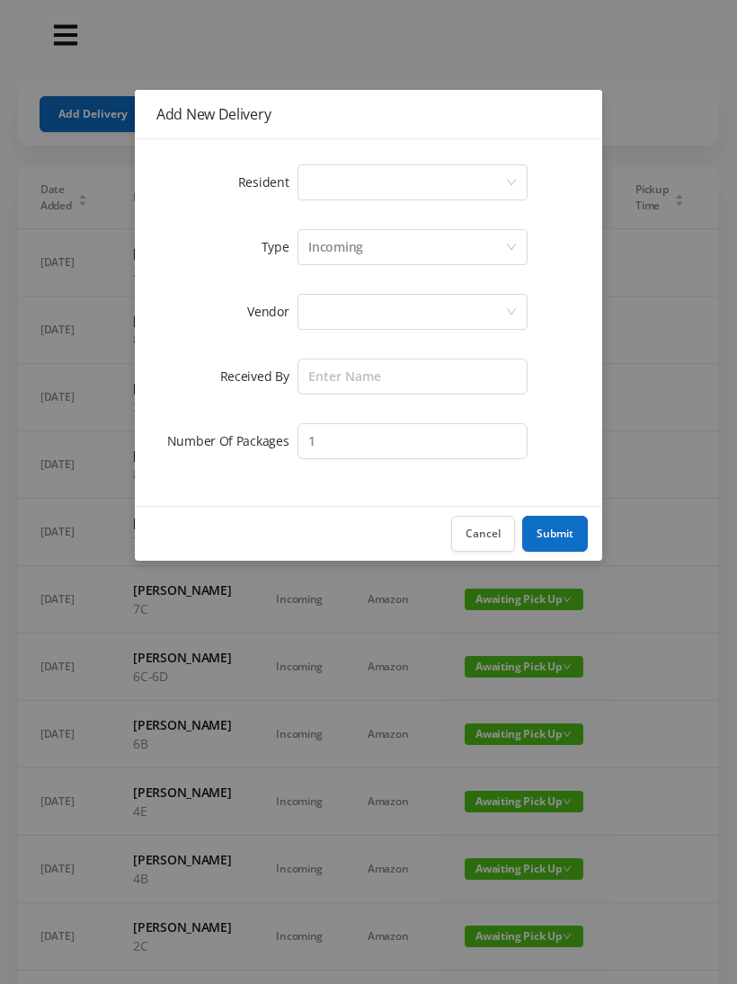
click at [355, 189] on div "Select a person" at bounding box center [406, 182] width 197 height 34
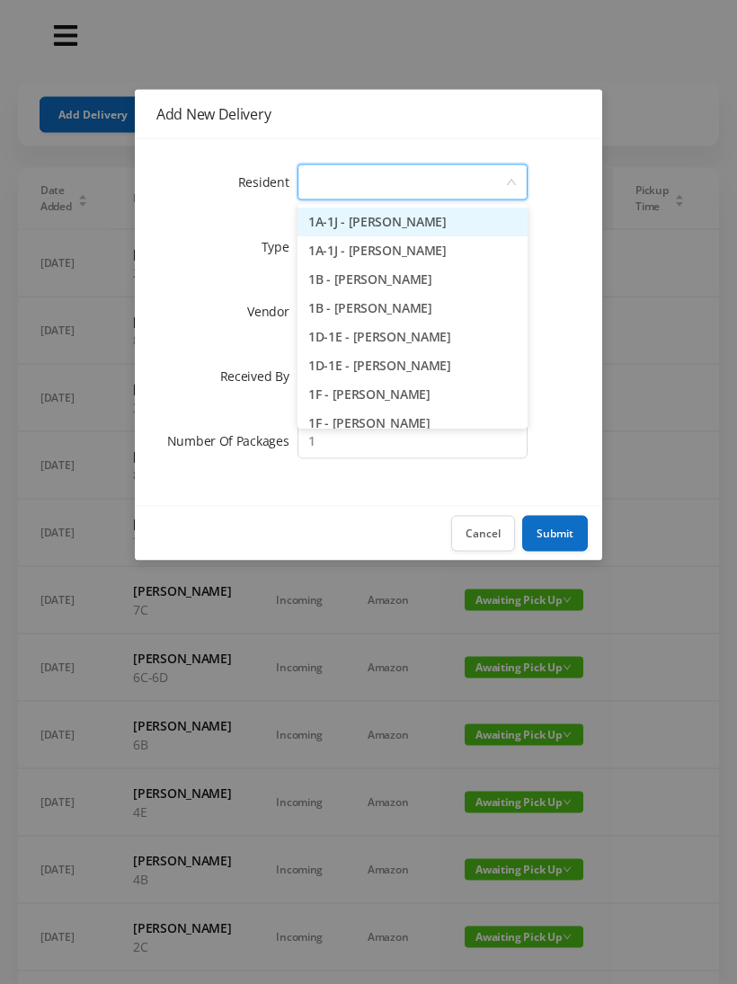
type input "2"
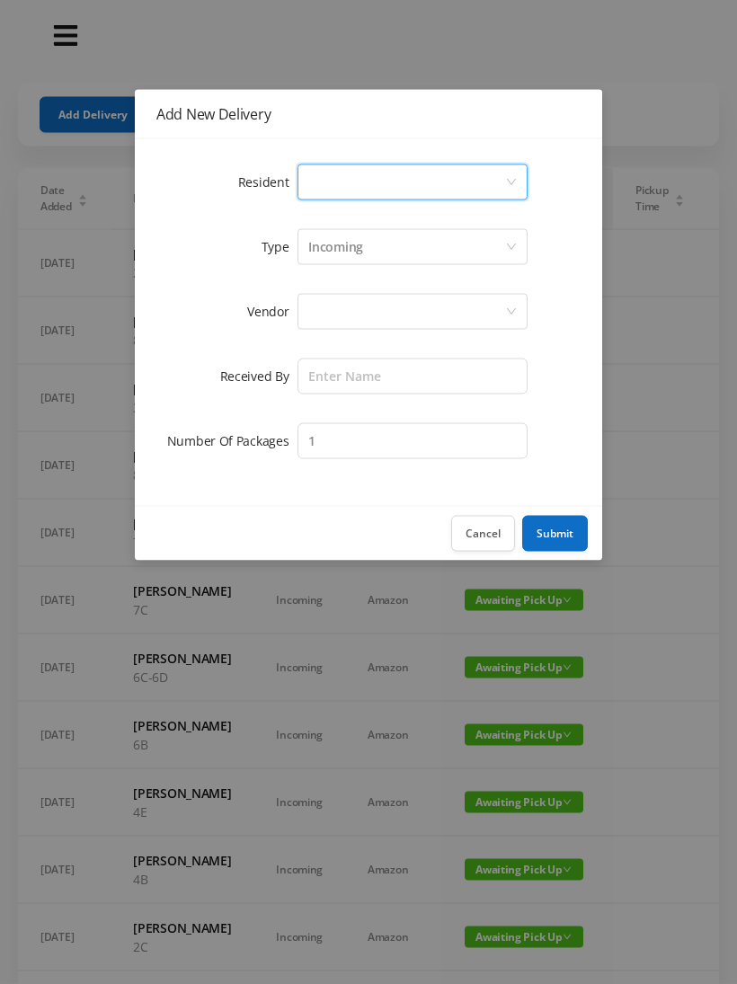
scroll to position [3, 0]
click at [474, 521] on button "Cancel" at bounding box center [483, 534] width 64 height 36
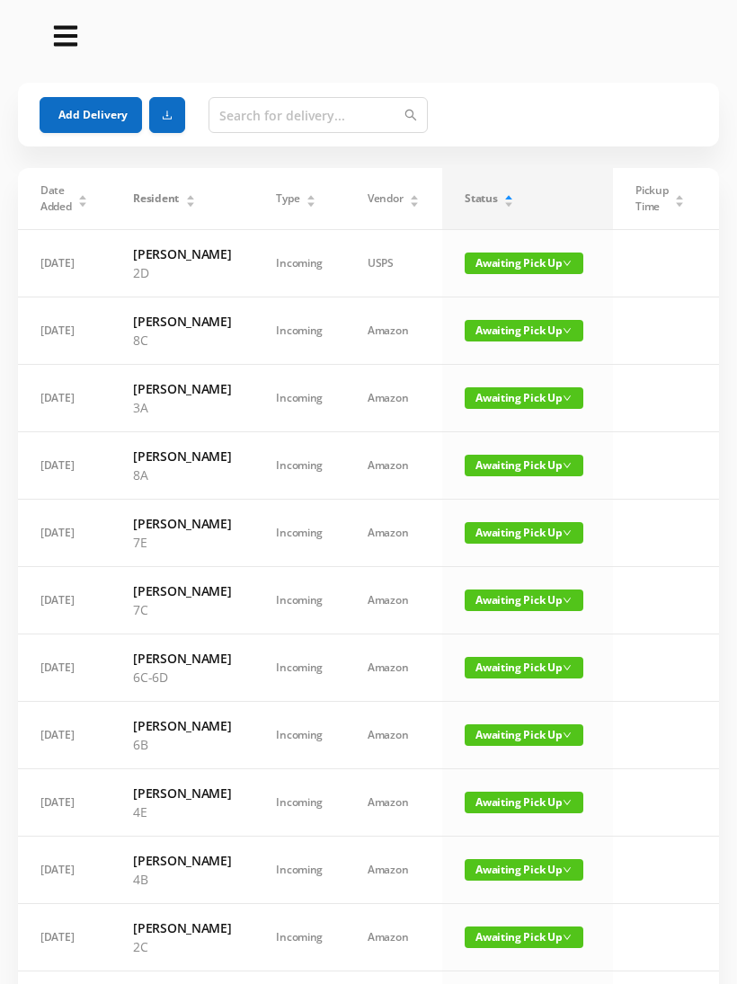
scroll to position [0, 0]
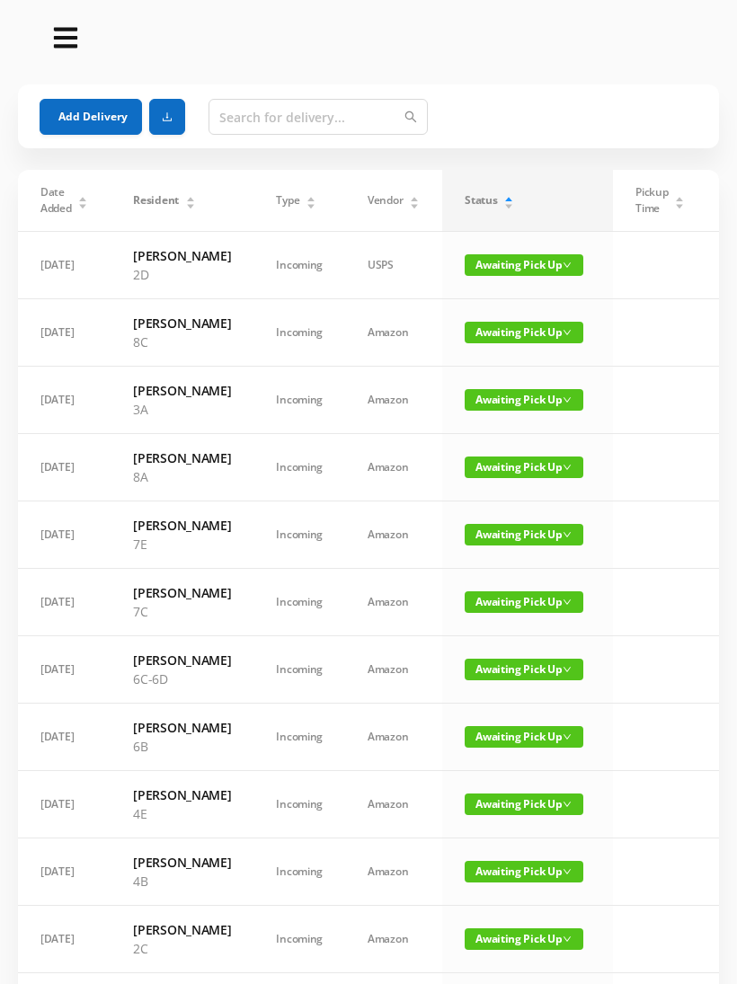
click at [490, 276] on span "Awaiting Pick Up" at bounding box center [523, 265] width 119 height 22
click at [495, 341] on link "Picked Up" at bounding box center [506, 337] width 117 height 29
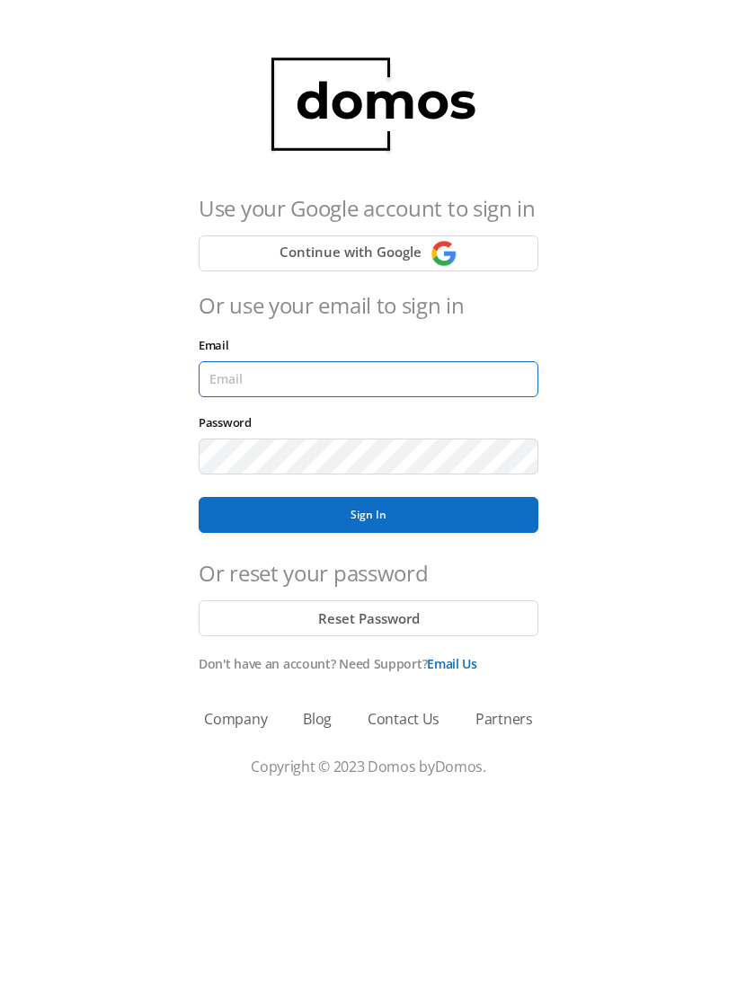
click at [256, 381] on input "Email" at bounding box center [369, 379] width 340 height 36
type input "[EMAIL_ADDRESS][DOMAIN_NAME]"
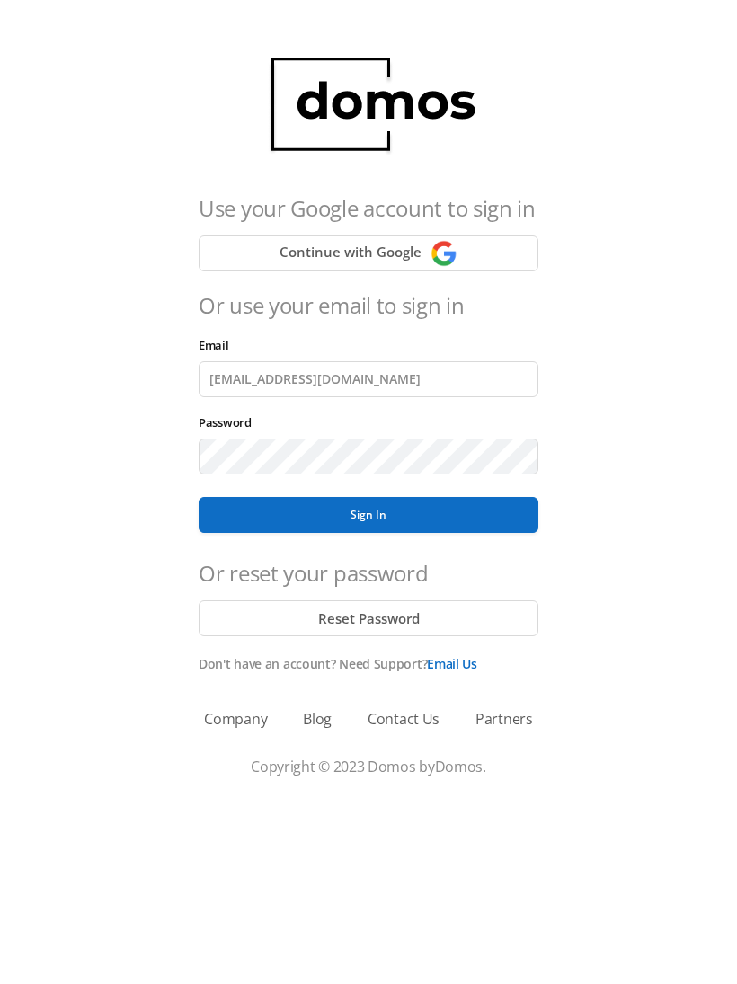
click at [368, 515] on button "Sign In" at bounding box center [369, 515] width 340 height 36
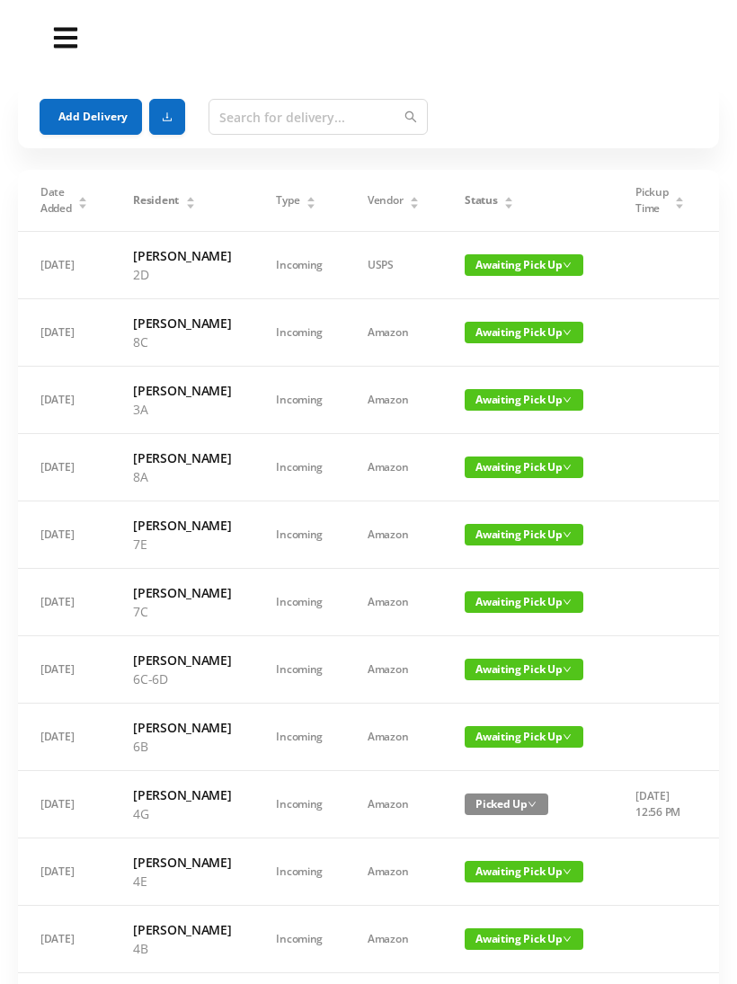
click at [509, 268] on span "Awaiting Pick Up" at bounding box center [523, 265] width 119 height 22
click at [509, 343] on link "Picked Up" at bounding box center [506, 337] width 117 height 29
click at [505, 200] on icon "icon: caret-up" at bounding box center [508, 200] width 7 height 4
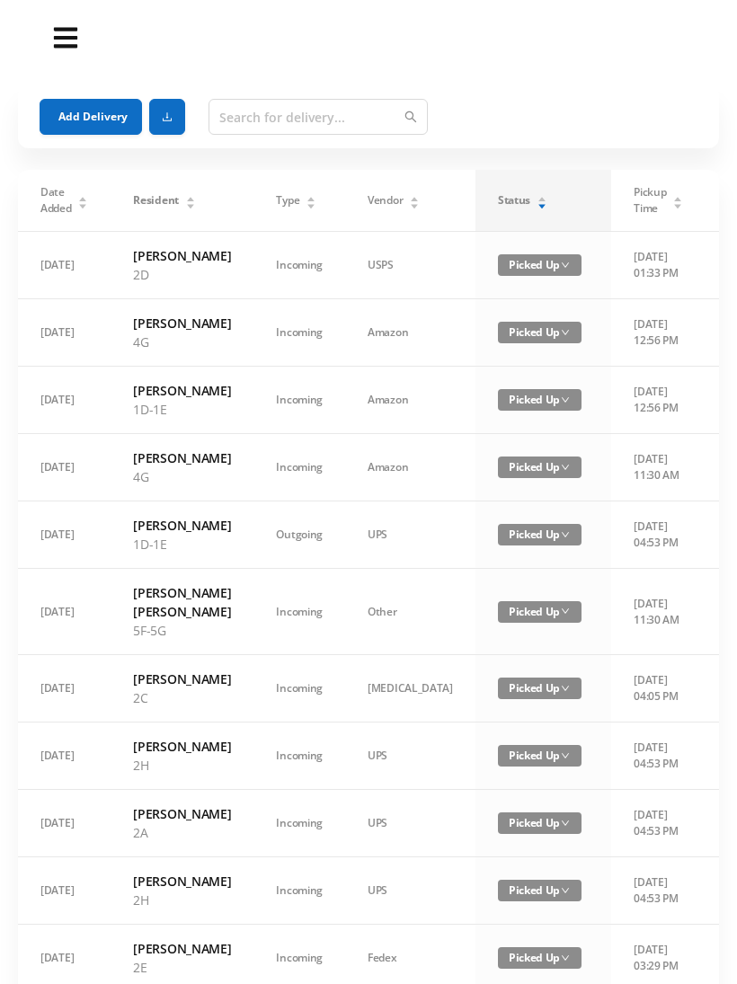
click at [498, 204] on div "Status" at bounding box center [522, 200] width 49 height 16
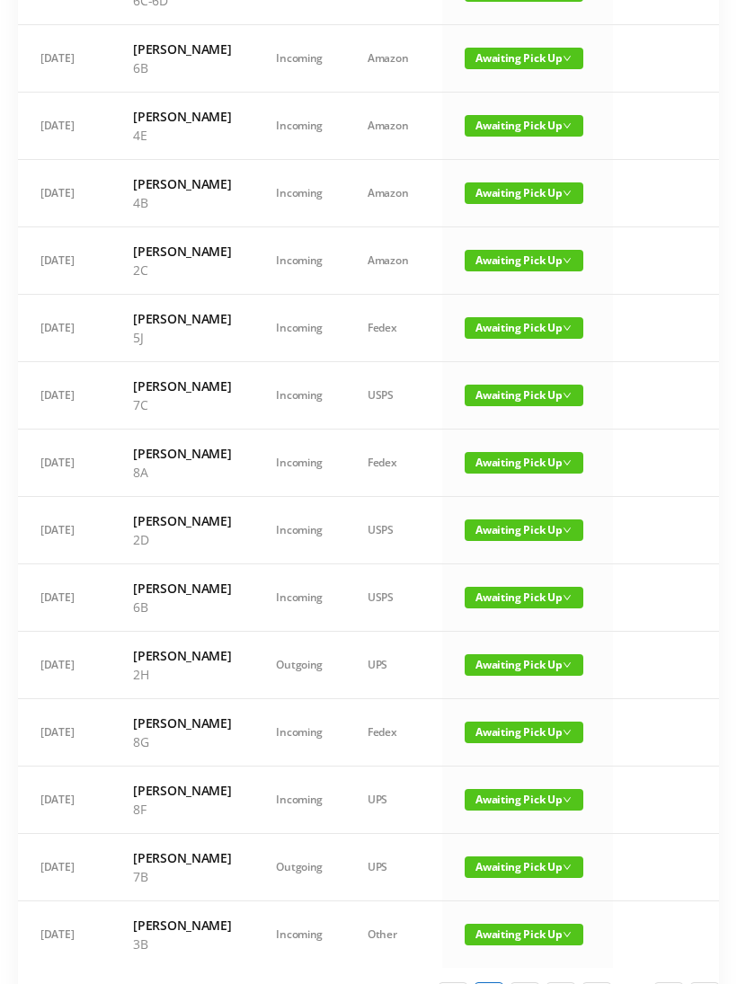
scroll to position [611, 0]
click at [508, 541] on span "Awaiting Pick Up" at bounding box center [523, 530] width 119 height 22
click at [491, 793] on link "Picked Up" at bounding box center [506, 791] width 117 height 29
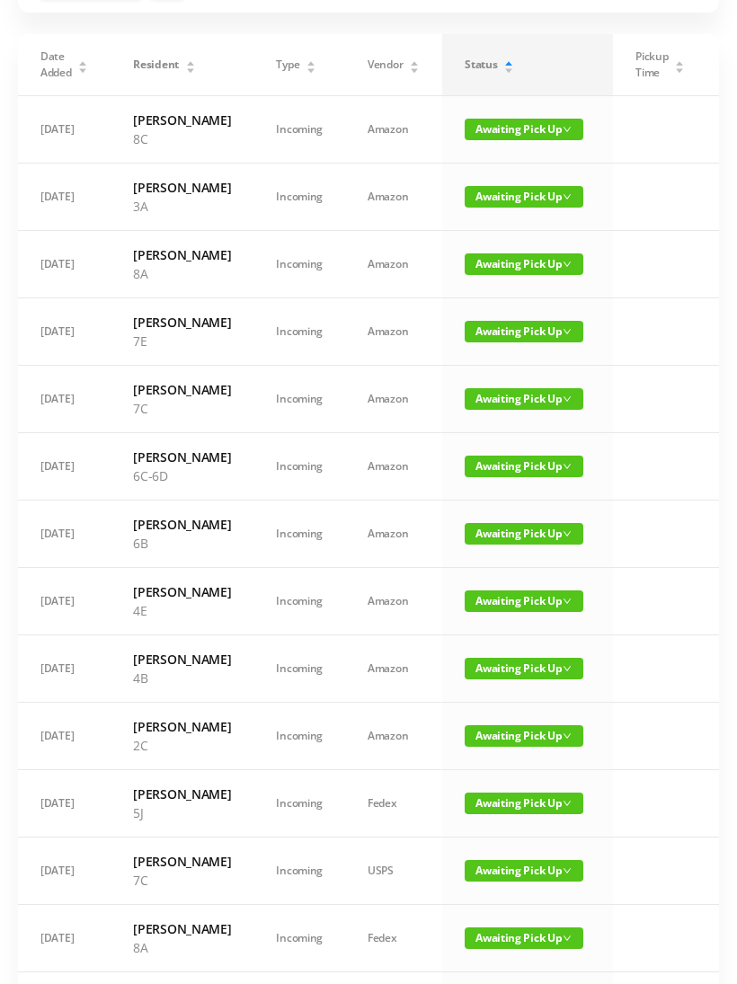
scroll to position [0, 0]
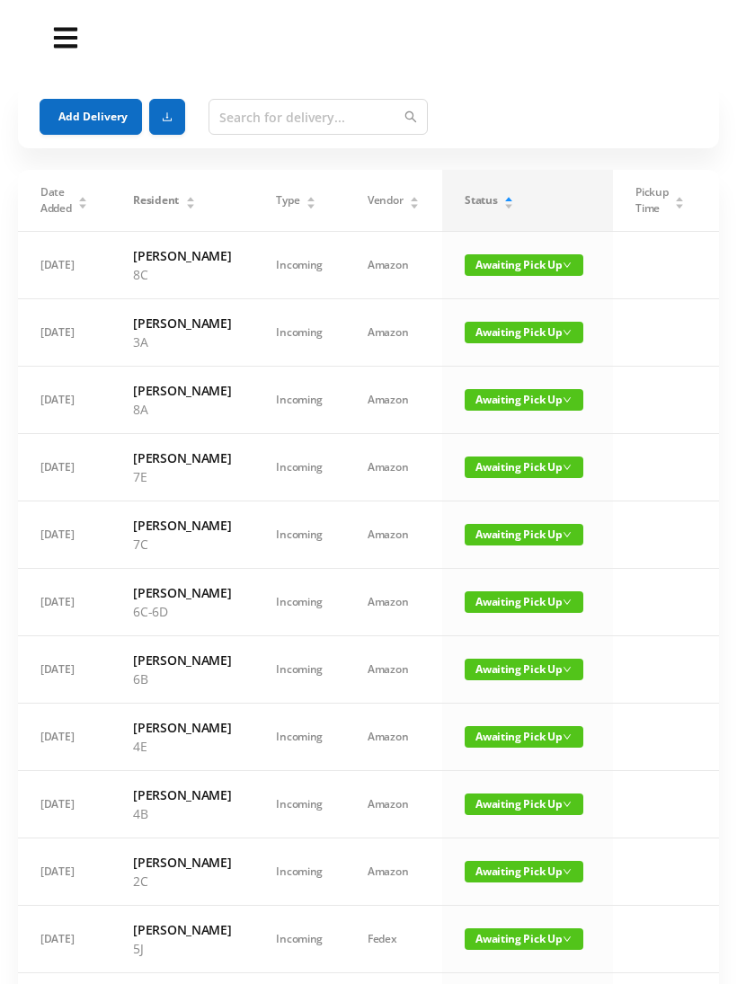
click at [93, 107] on button "Add Delivery" at bounding box center [91, 117] width 102 height 36
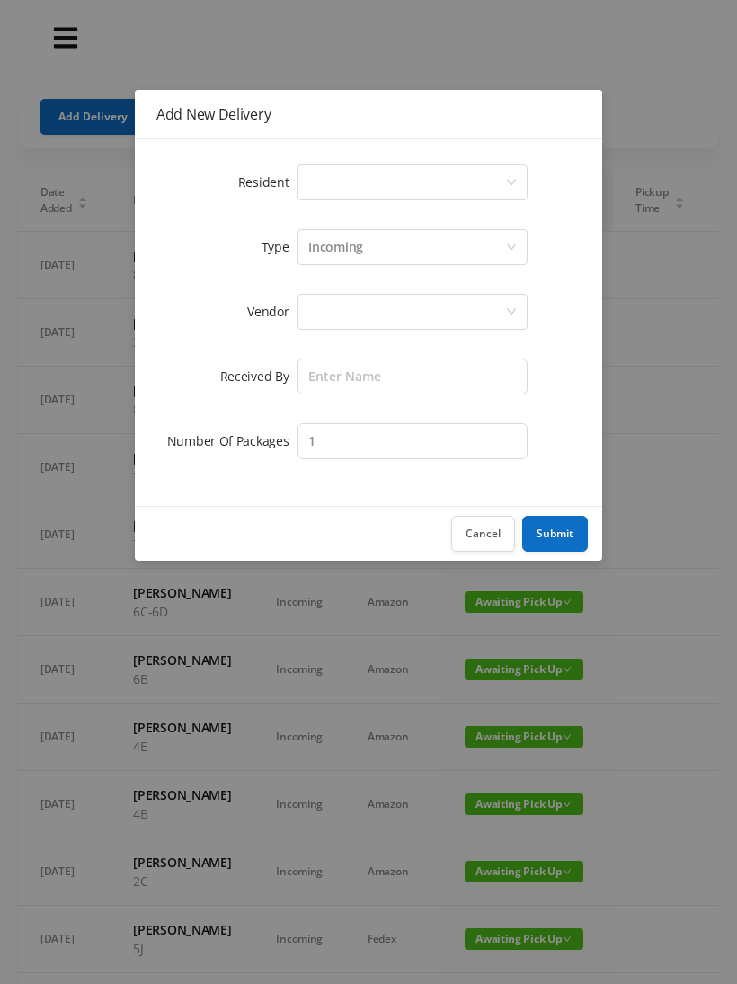
click at [346, 187] on div "Select a person" at bounding box center [406, 182] width 197 height 34
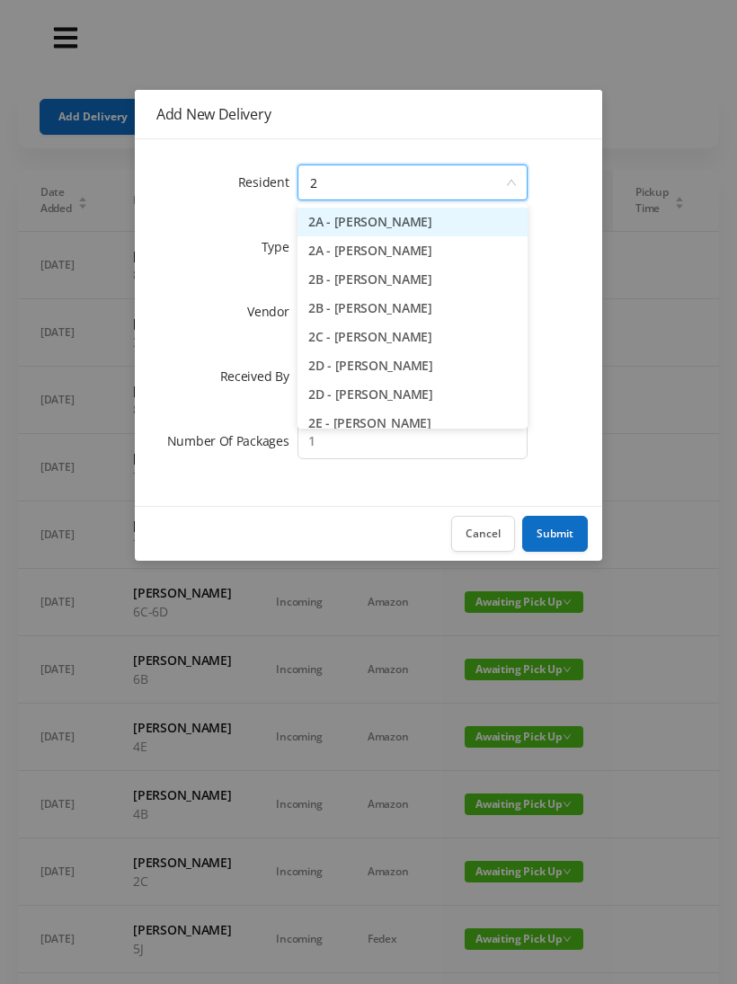
type input "2h"
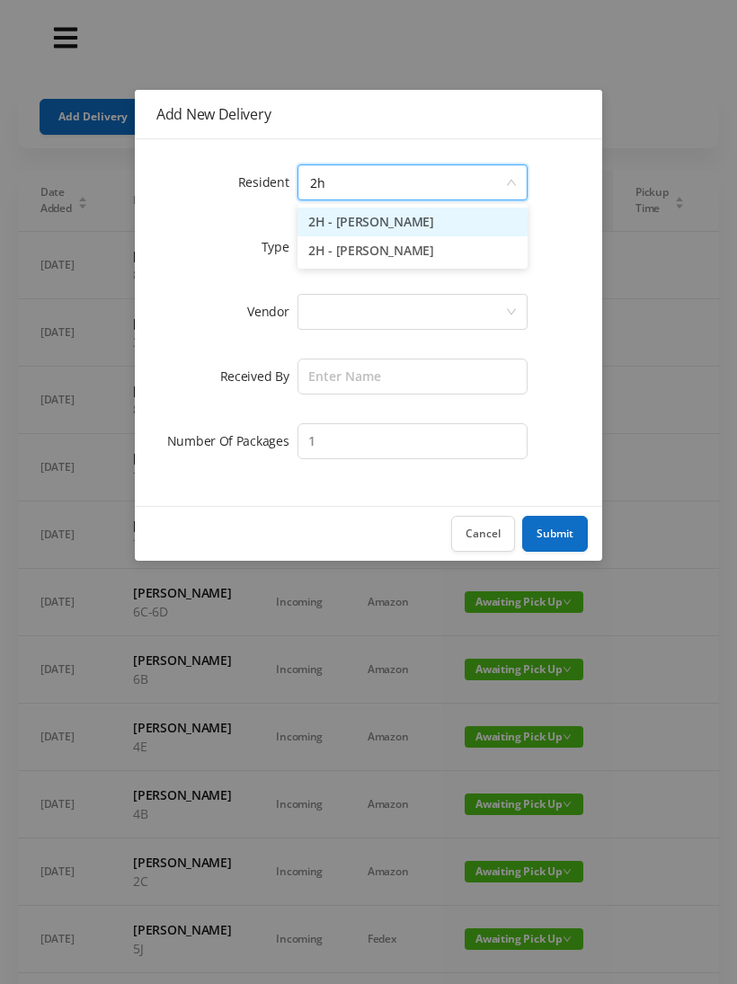
click at [407, 261] on li "2H - [PERSON_NAME]" at bounding box center [412, 250] width 230 height 29
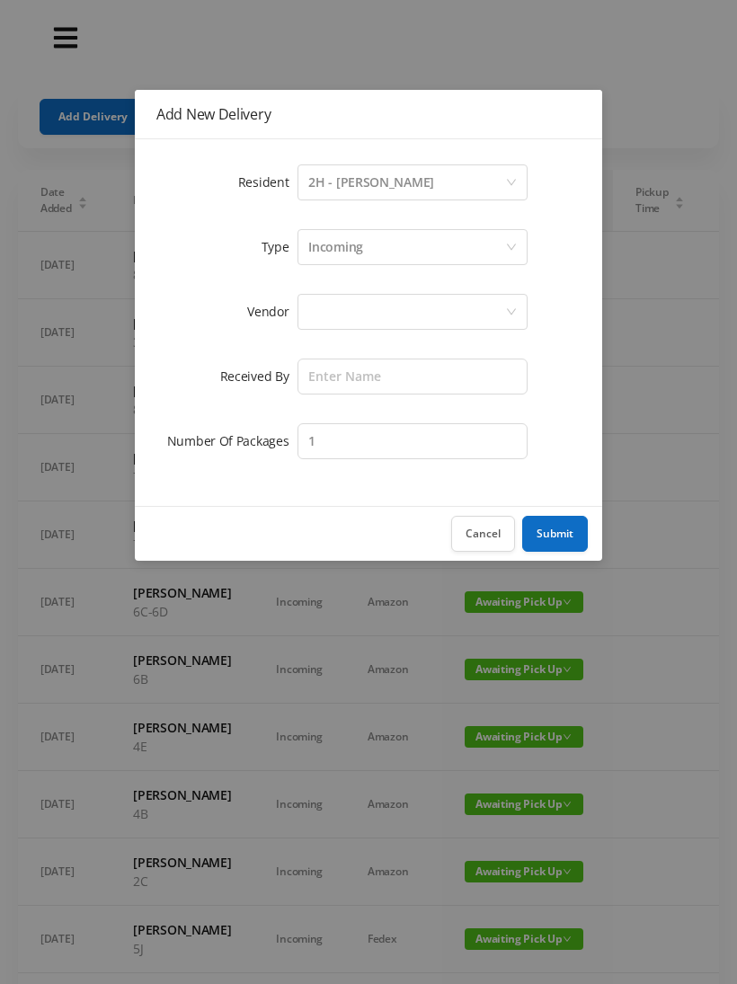
click at [340, 326] on div at bounding box center [406, 312] width 197 height 34
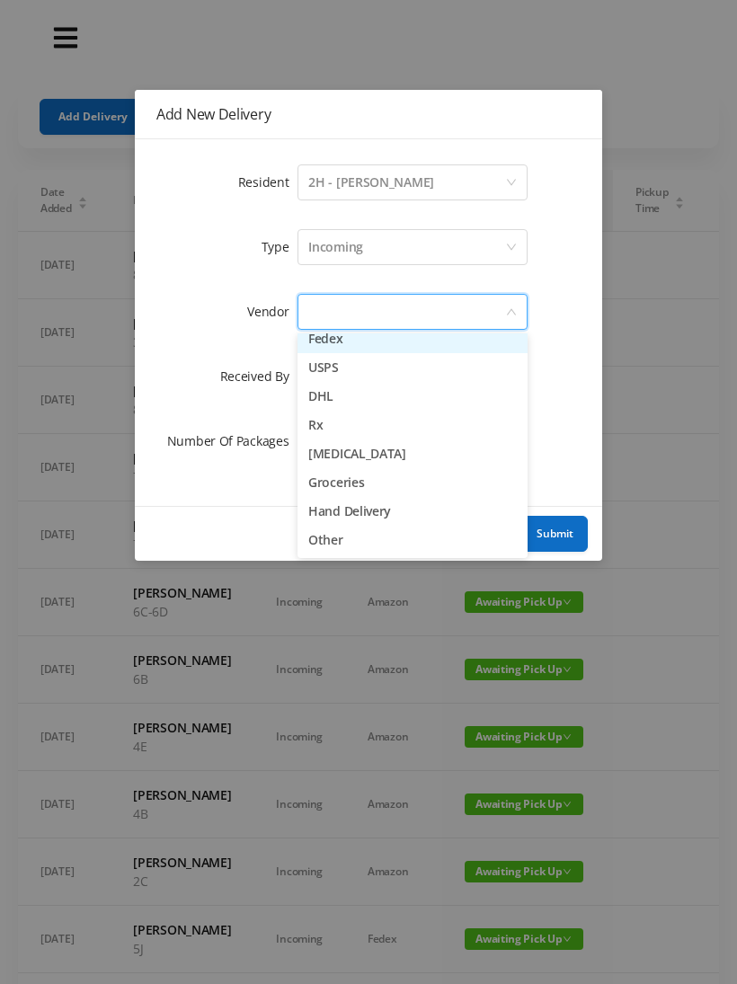
scroll to position [61, 0]
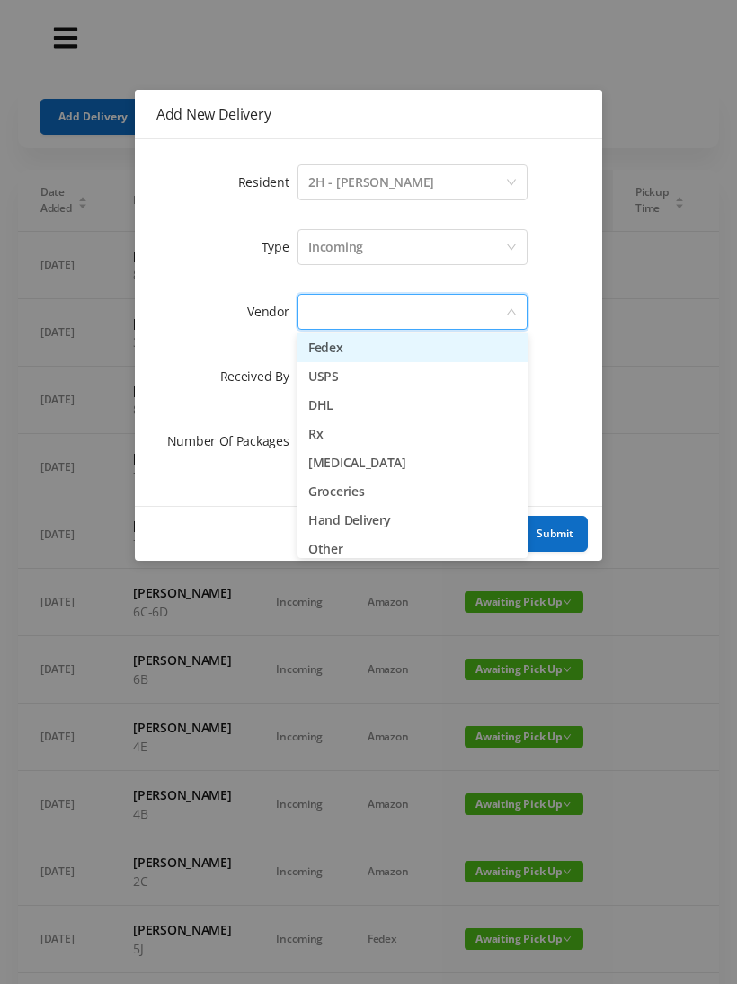
click at [374, 341] on li "Fedex" at bounding box center [412, 347] width 230 height 29
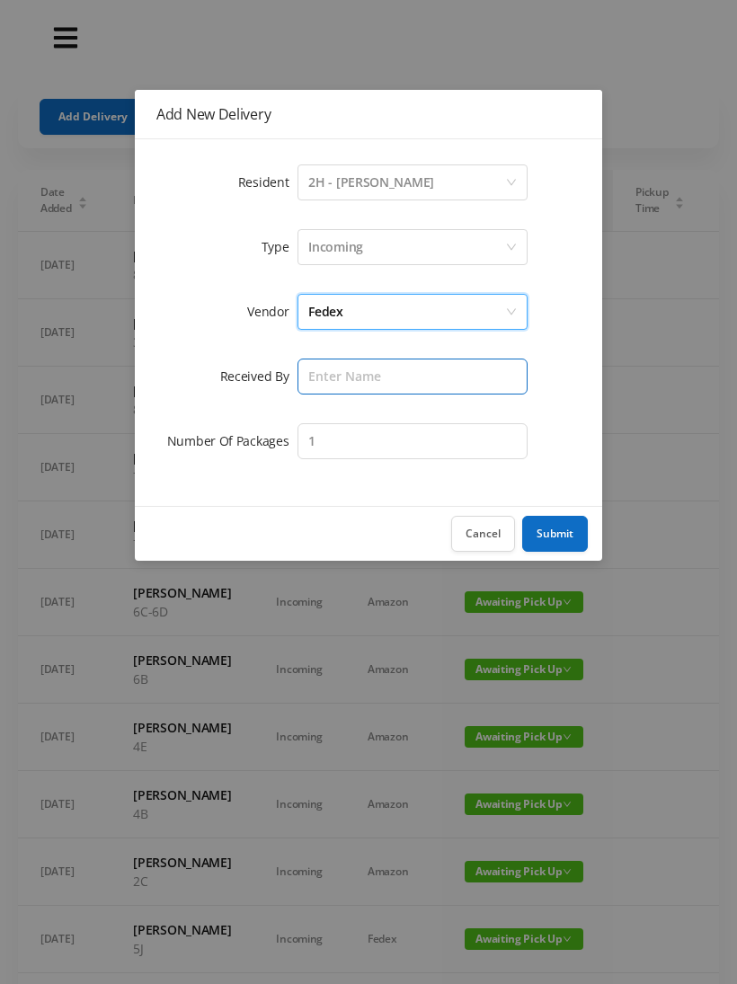
click at [342, 375] on input "text" at bounding box center [412, 376] width 230 height 36
type input "[PERSON_NAME]"
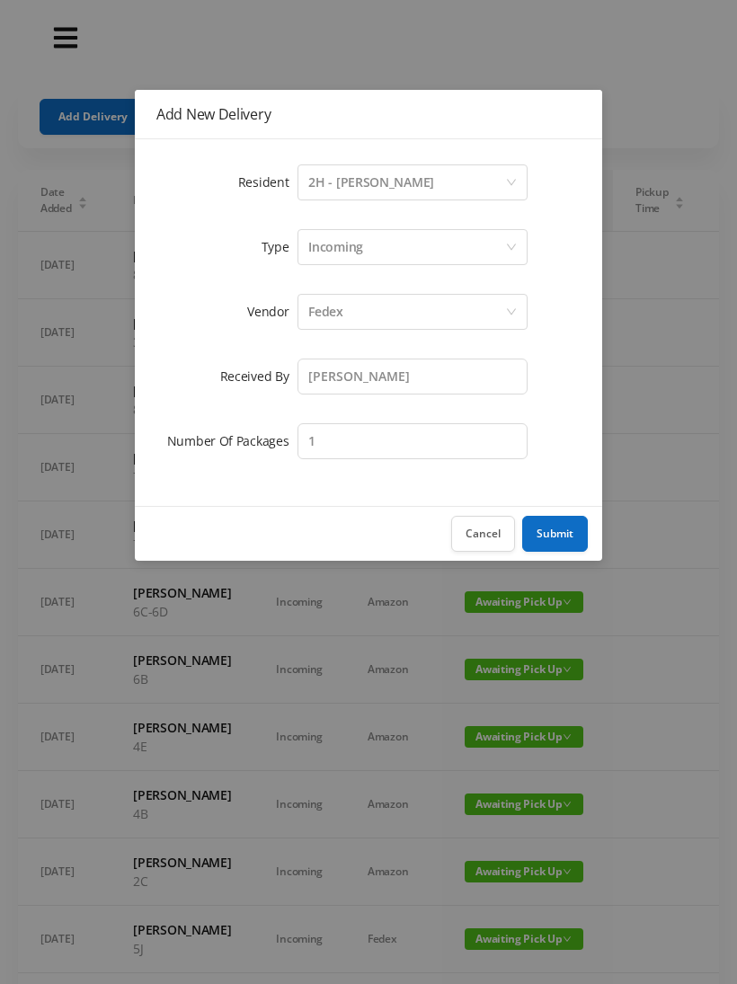
click at [587, 528] on button "Submit" at bounding box center [555, 534] width 66 height 36
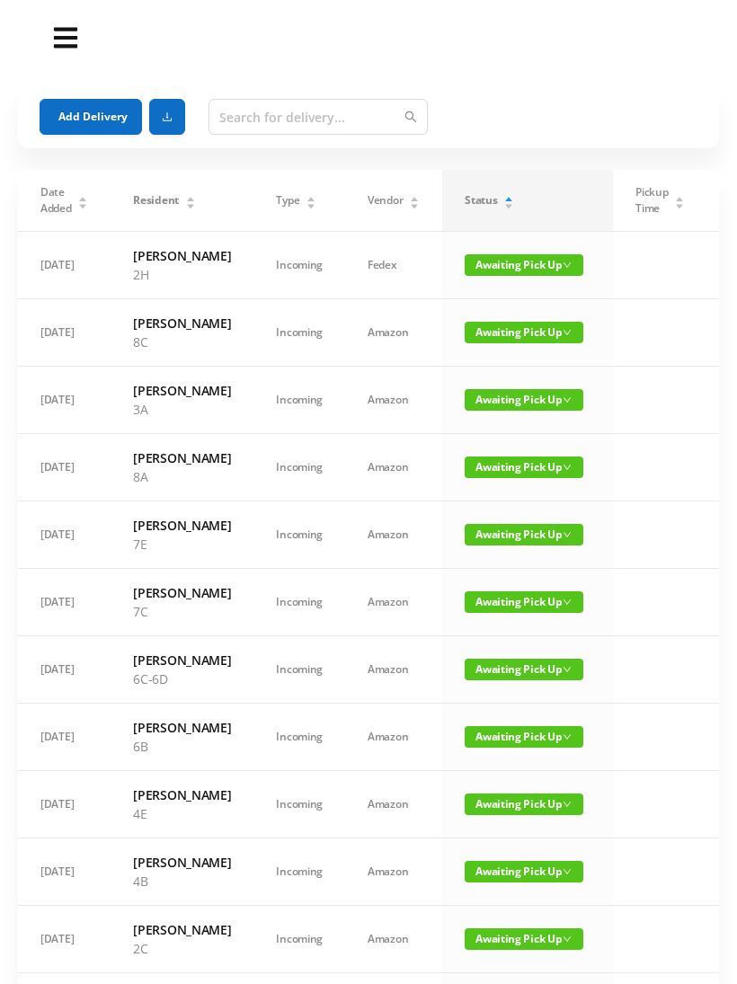
click at [87, 109] on button "Add Delivery" at bounding box center [91, 117] width 102 height 36
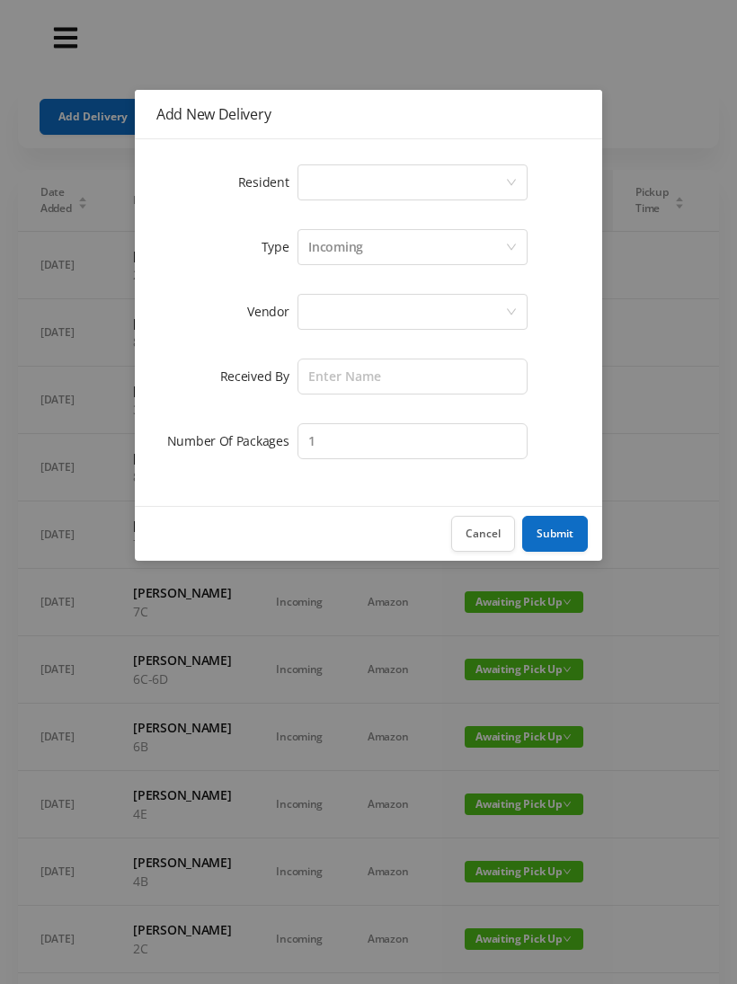
click at [332, 186] on div "Select a person" at bounding box center [406, 182] width 197 height 34
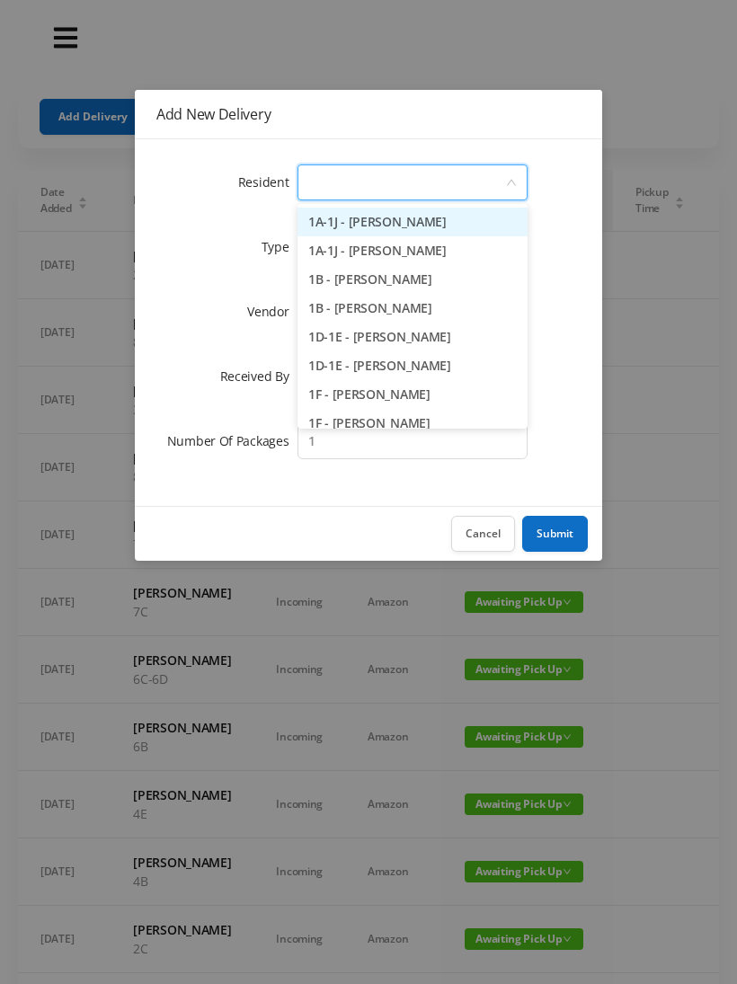
type input "1"
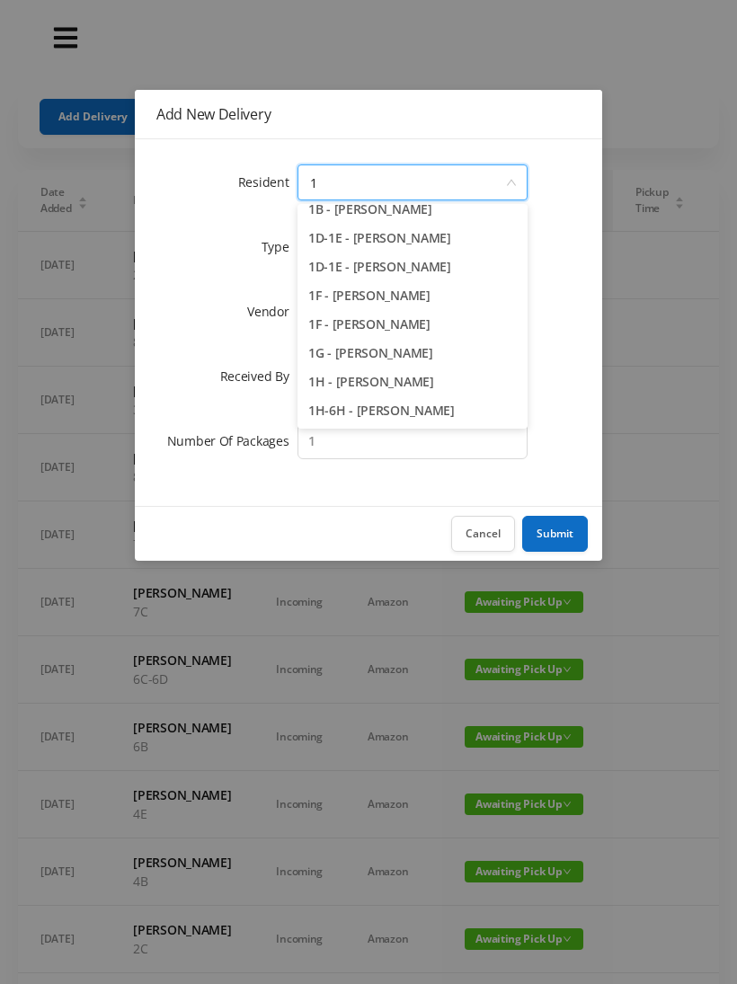
scroll to position [99, 0]
click at [376, 389] on li "1H - [PERSON_NAME]" at bounding box center [412, 381] width 230 height 29
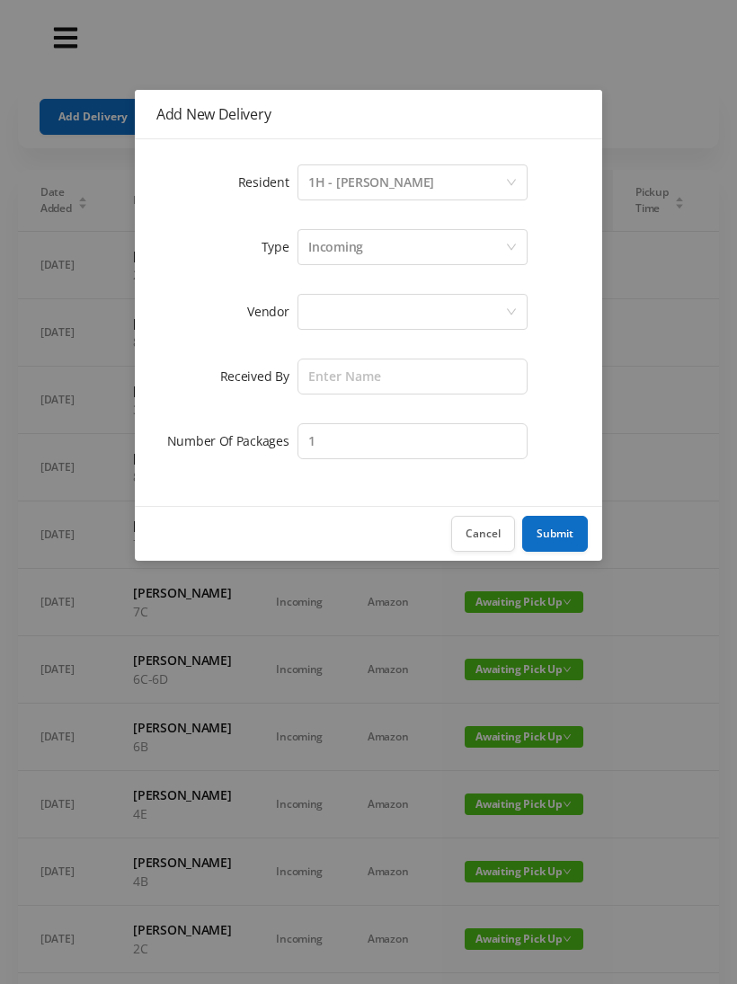
click at [335, 302] on div at bounding box center [406, 312] width 197 height 34
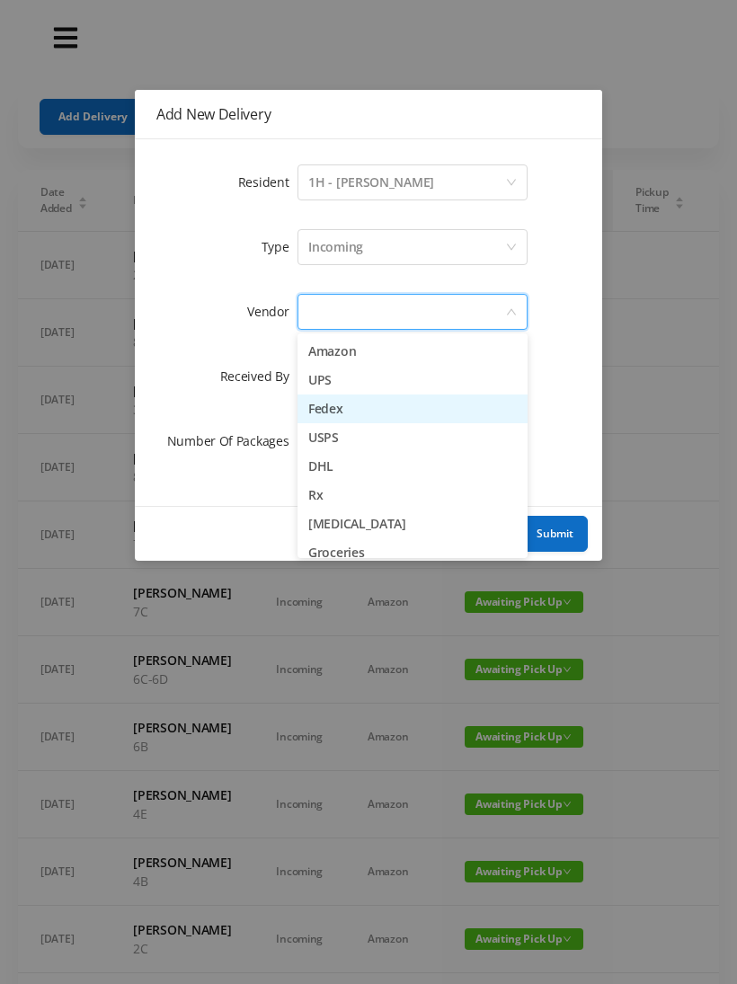
click at [357, 414] on li "Fedex" at bounding box center [412, 408] width 230 height 29
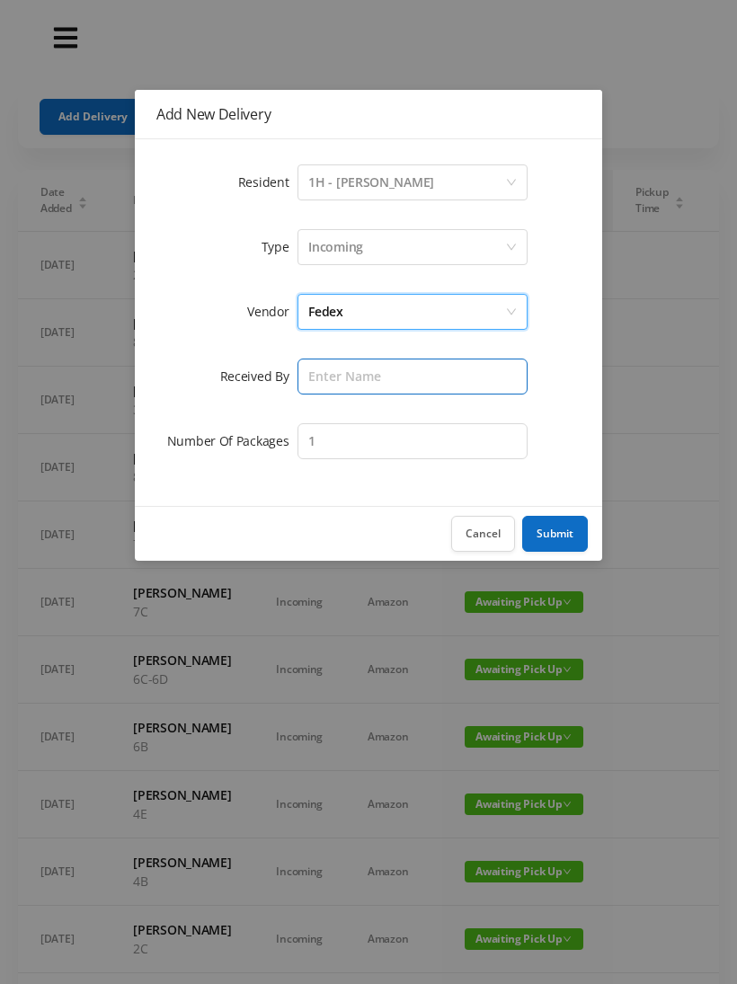
click at [332, 378] on input "text" at bounding box center [412, 376] width 230 height 36
type input "[PERSON_NAME]"
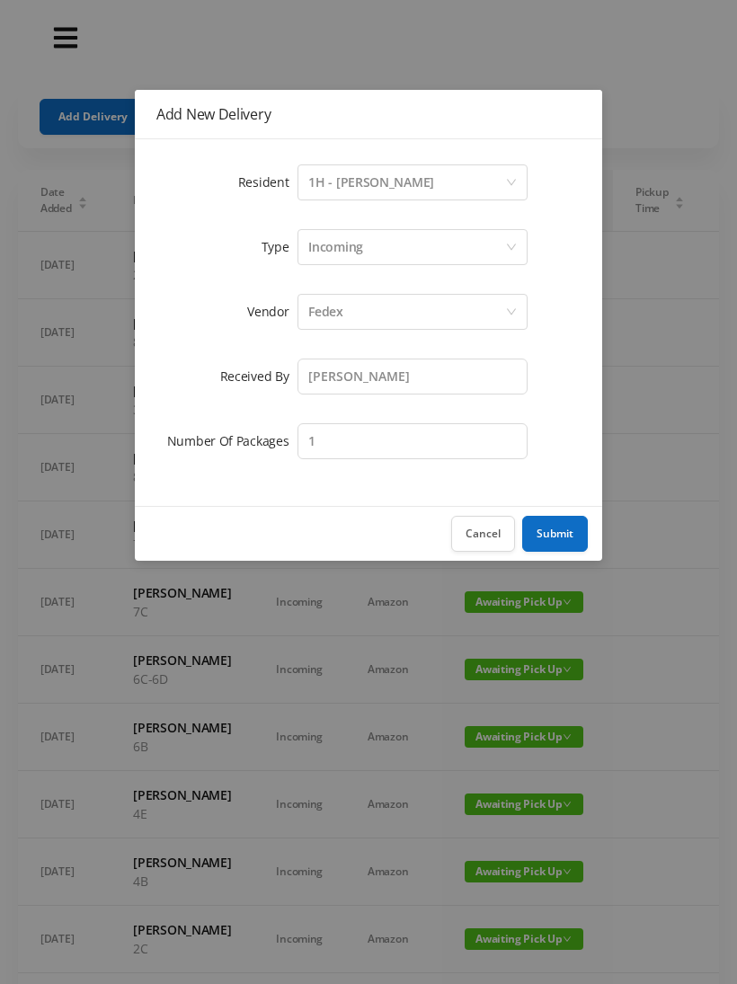
click at [565, 530] on button "Submit" at bounding box center [555, 534] width 66 height 36
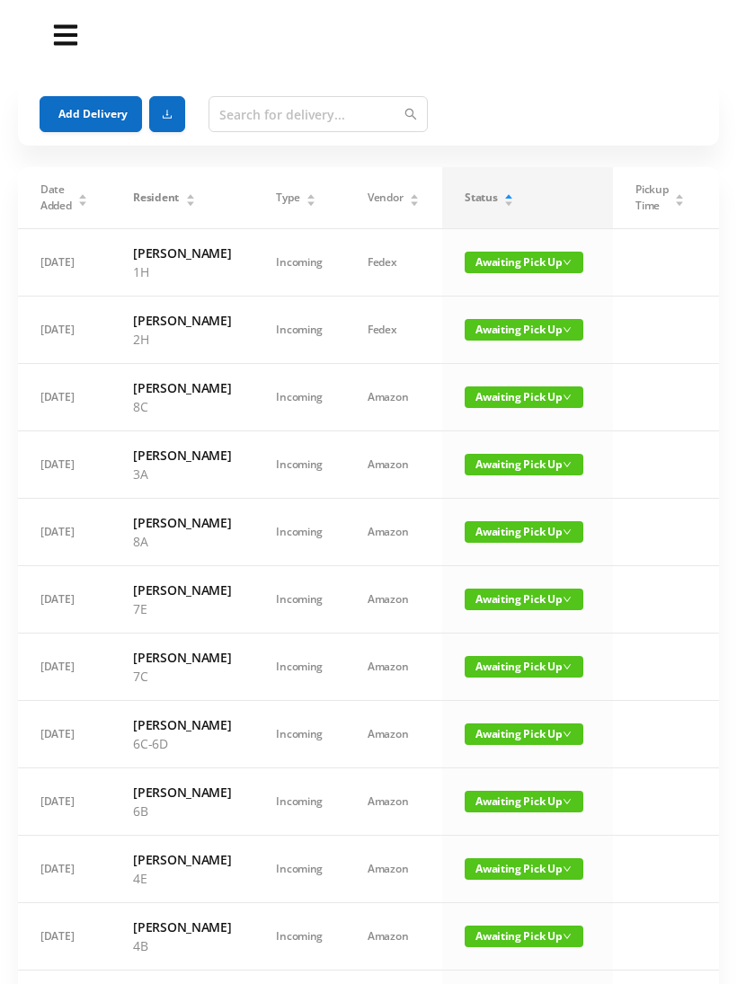
scroll to position [0, 0]
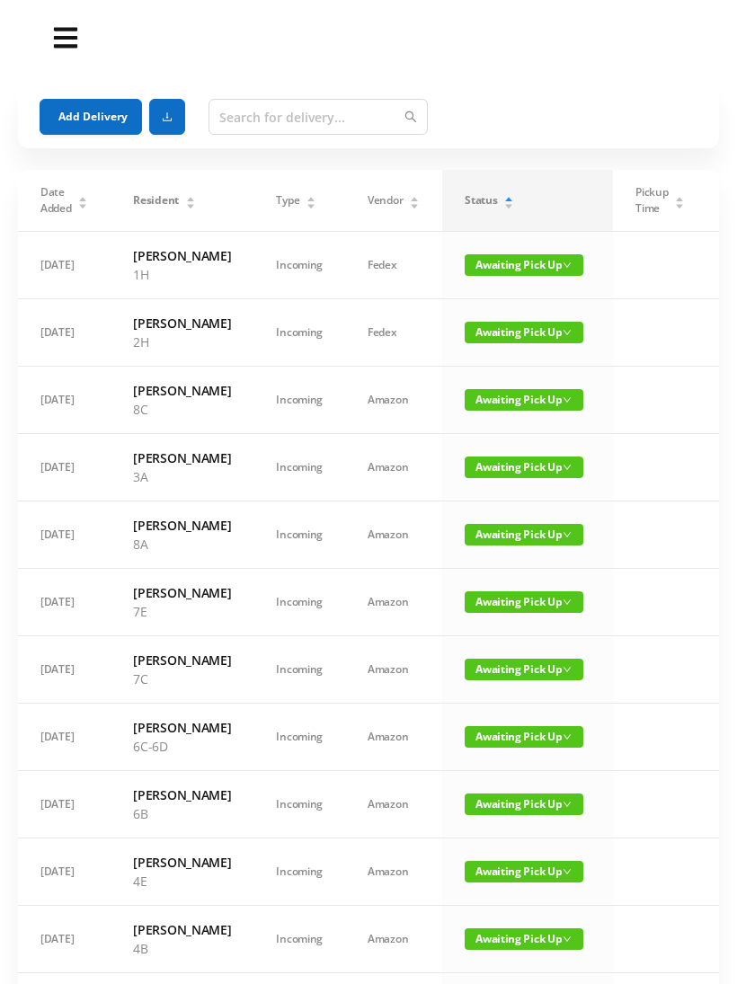
click at [84, 114] on button "Add Delivery" at bounding box center [91, 117] width 102 height 36
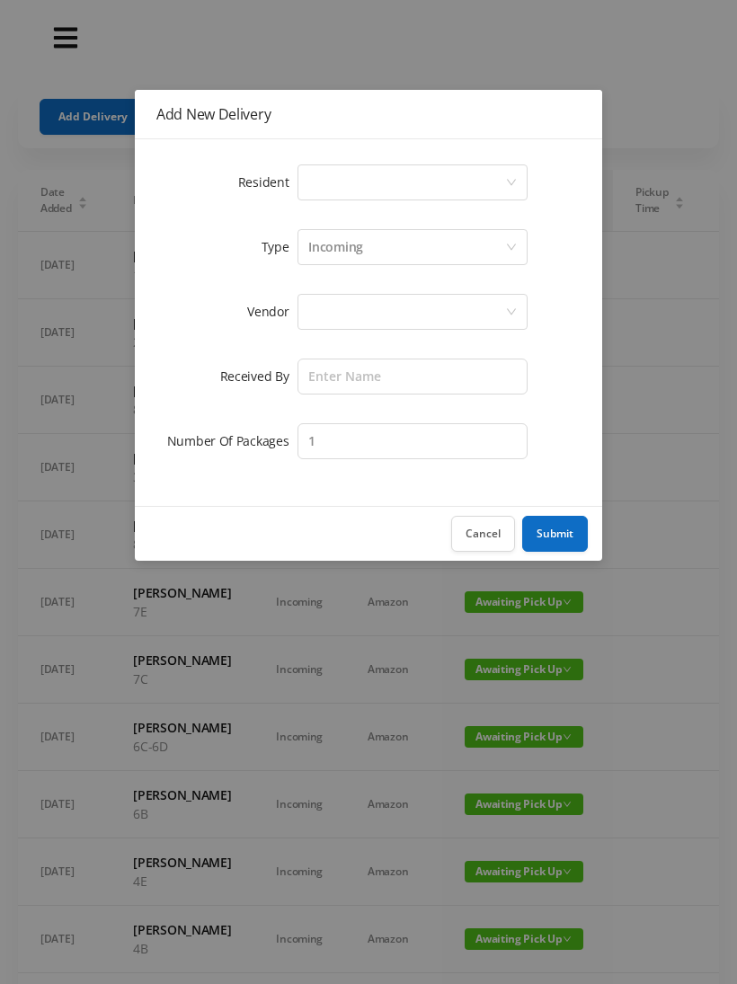
click at [335, 181] on div "Select a person" at bounding box center [406, 182] width 197 height 34
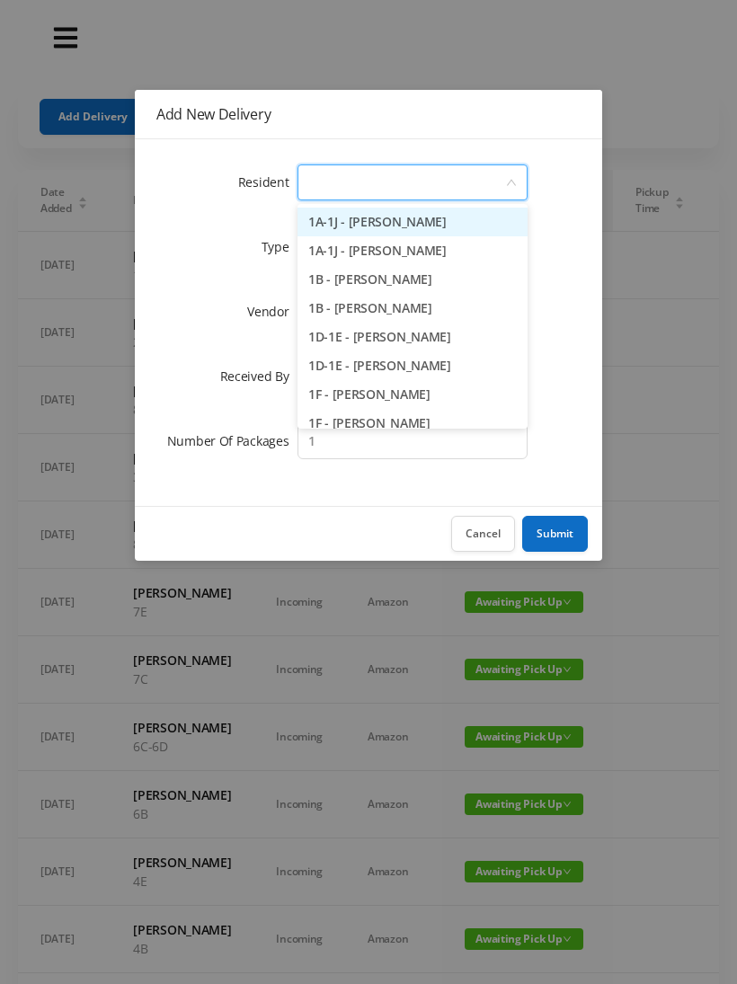
type input "2"
click at [483, 550] on button "Cancel" at bounding box center [483, 534] width 64 height 36
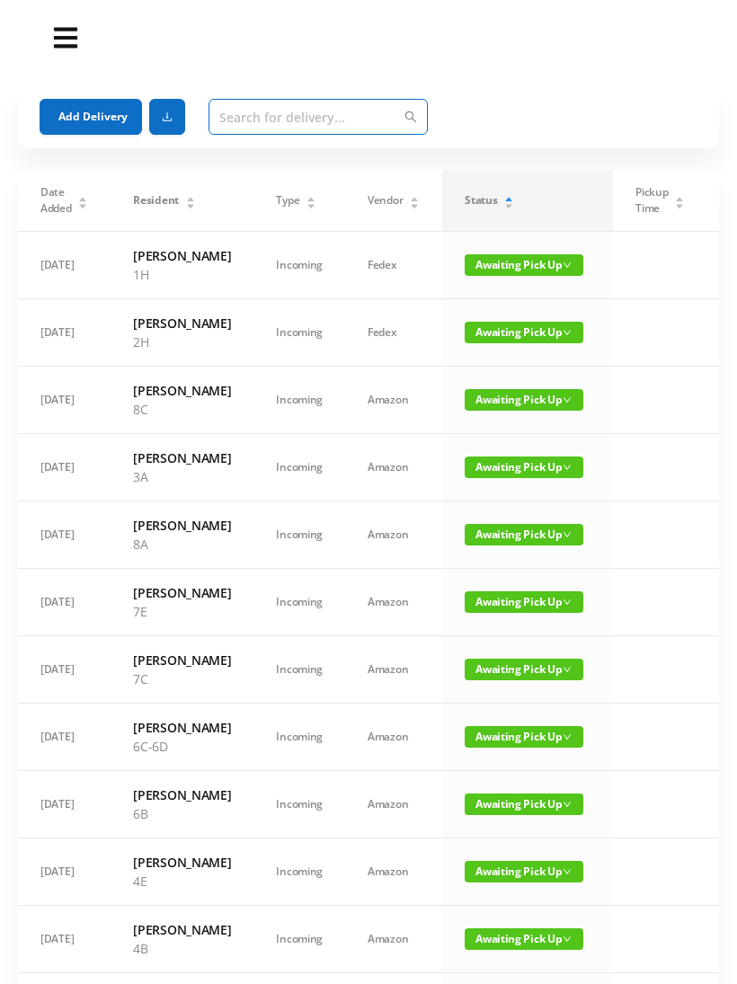
click at [245, 112] on input "text" at bounding box center [317, 117] width 219 height 36
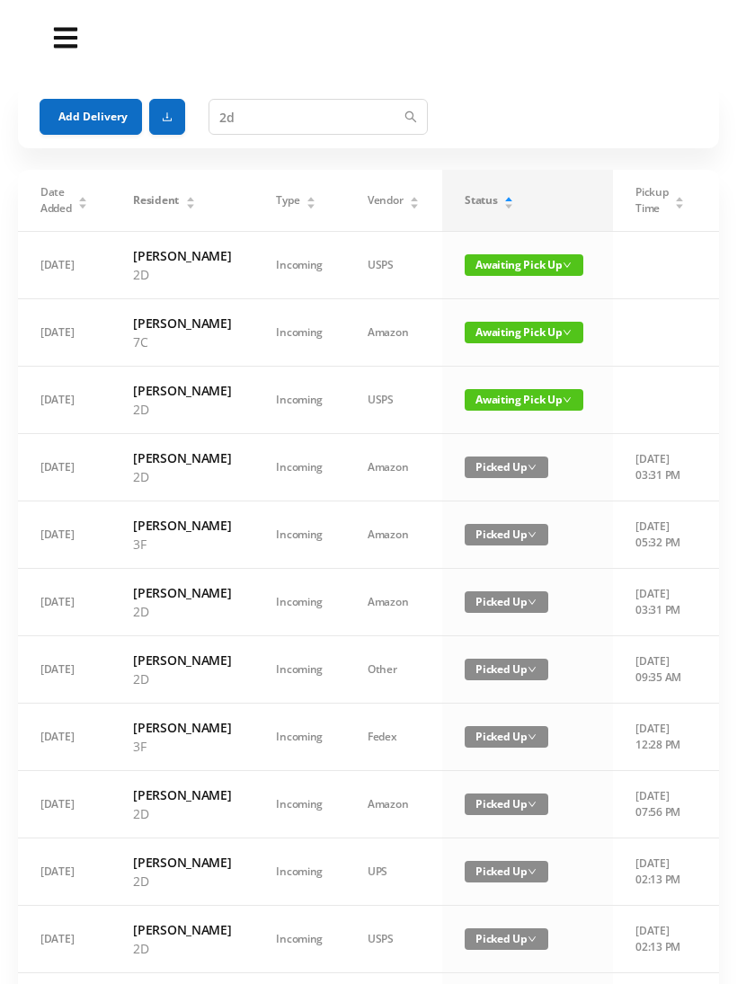
click at [512, 267] on span "Awaiting Pick Up" at bounding box center [523, 265] width 119 height 22
click at [484, 347] on link "Picked Up" at bounding box center [498, 337] width 117 height 29
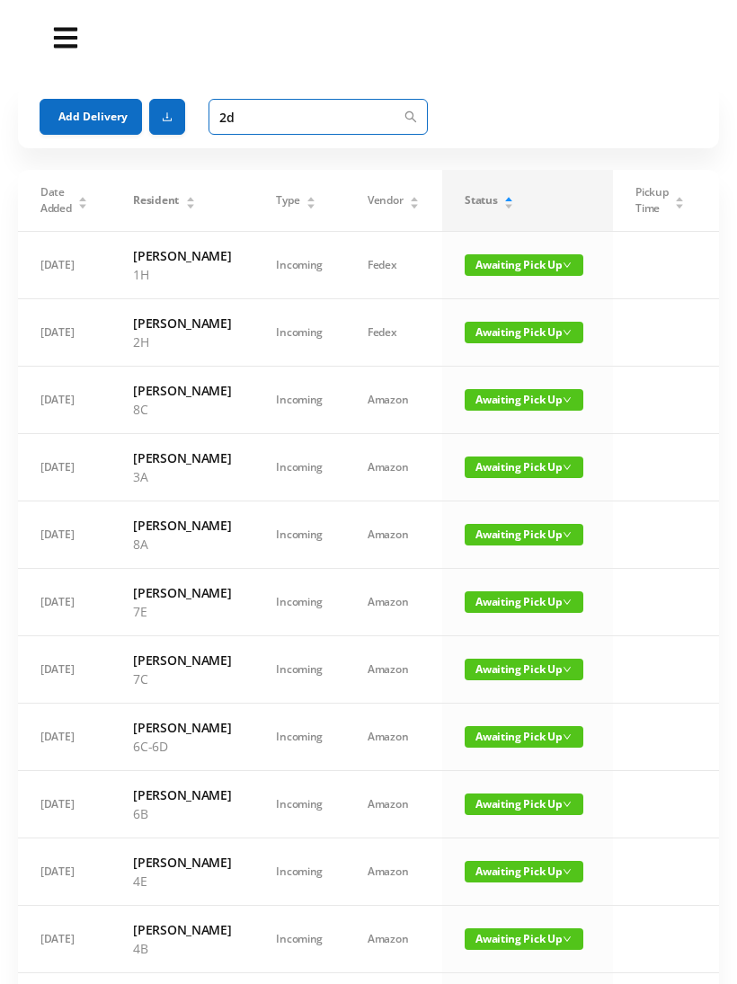
click at [270, 124] on input "2d" at bounding box center [317, 117] width 219 height 36
type input "2"
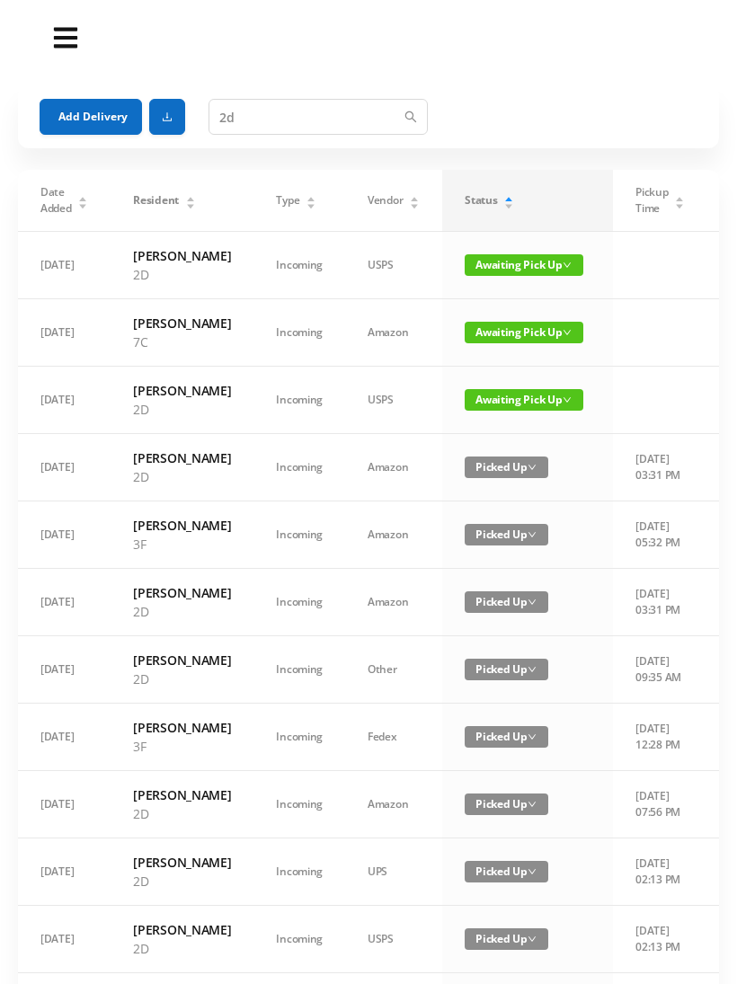
click at [473, 411] on span "Awaiting Pick Up" at bounding box center [523, 400] width 119 height 22
click at [484, 518] on link "Picked Up" at bounding box center [498, 510] width 117 height 29
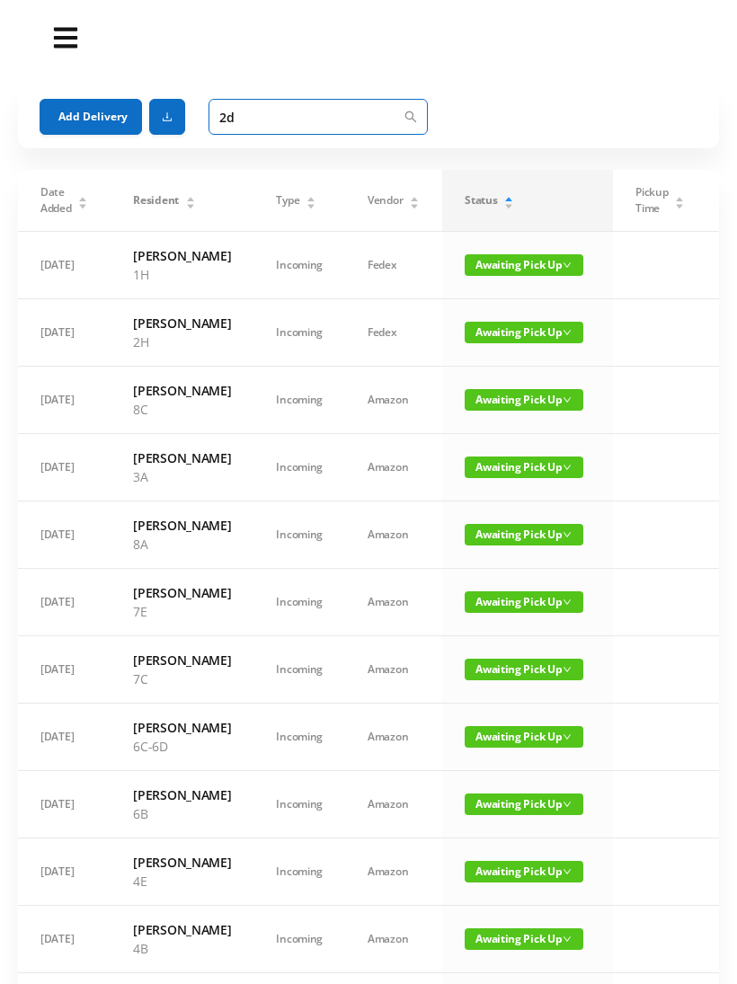
click at [256, 115] on input "2d" at bounding box center [317, 117] width 219 height 36
type input "2"
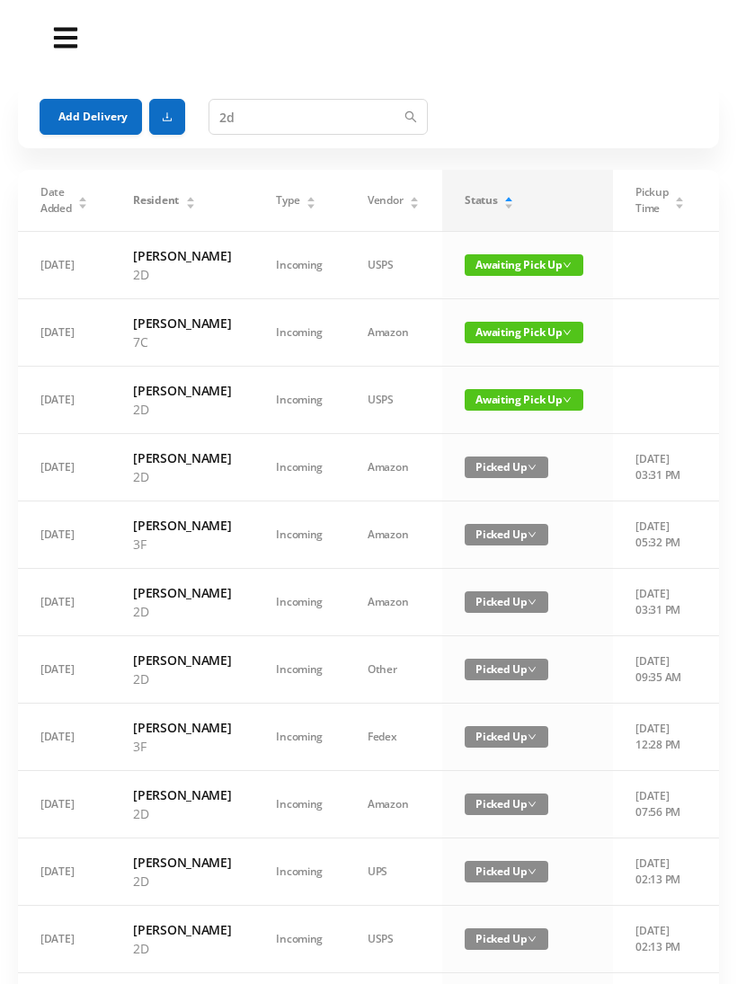
click at [494, 270] on span "Awaiting Pick Up" at bounding box center [523, 265] width 119 height 22
click at [511, 411] on span "Awaiting Pick Up" at bounding box center [523, 400] width 119 height 22
click at [494, 512] on link "Picked Up" at bounding box center [498, 510] width 117 height 29
click at [501, 273] on span "Awaiting Pick Up" at bounding box center [523, 265] width 119 height 22
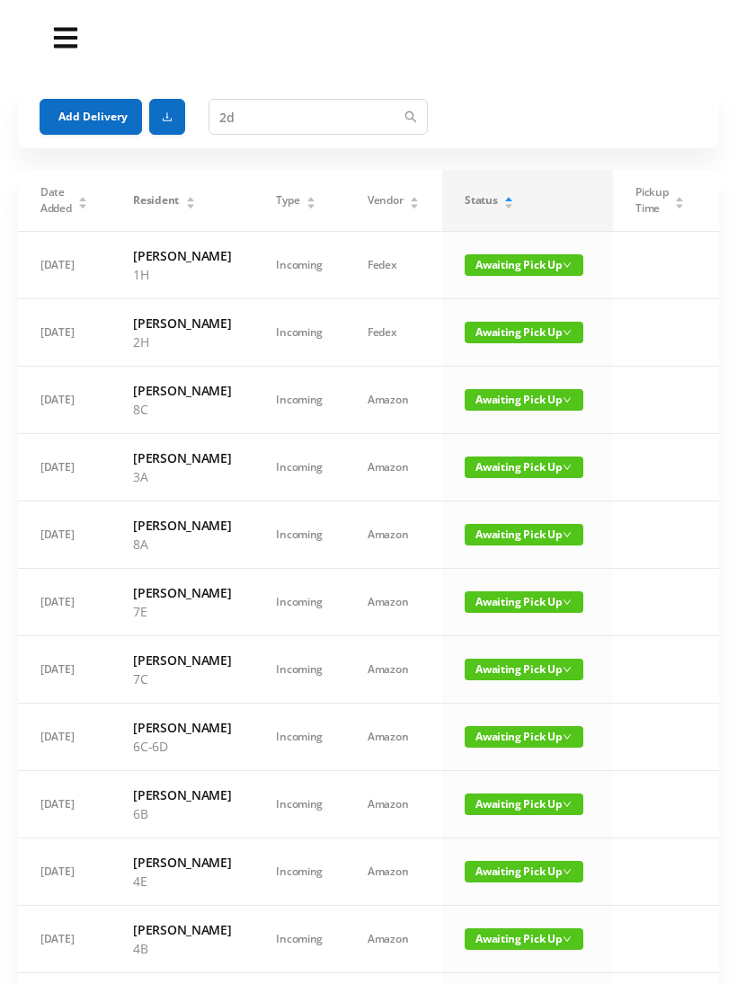
click at [522, 747] on span "Awaiting Pick Up" at bounding box center [523, 737] width 119 height 22
click at [503, 933] on link "Picked Up" at bounding box center [506, 922] width 117 height 29
click at [263, 123] on input "2d" at bounding box center [317, 117] width 219 height 36
type input "2"
type input "6"
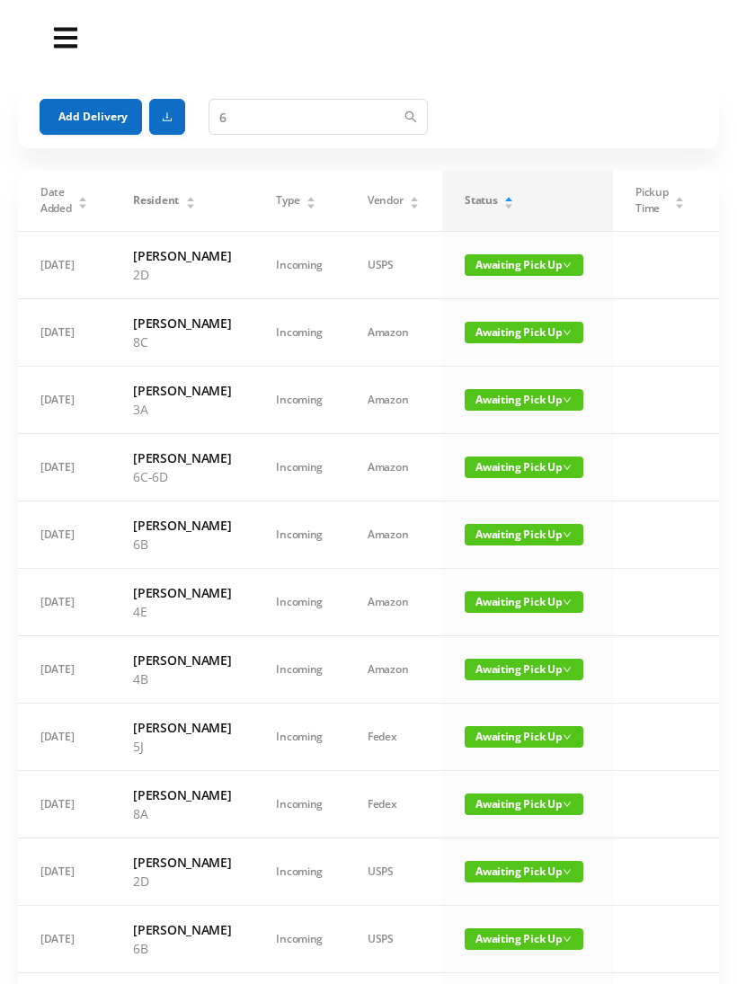
click at [515, 478] on span "Awaiting Pick Up" at bounding box center [523, 467] width 119 height 22
click at [505, 588] on link "Picked Up" at bounding box center [506, 577] width 117 height 29
click at [256, 112] on input "6" at bounding box center [317, 117] width 219 height 36
type input "6"
click at [502, 274] on span "Awaiting Pick Up" at bounding box center [523, 265] width 119 height 22
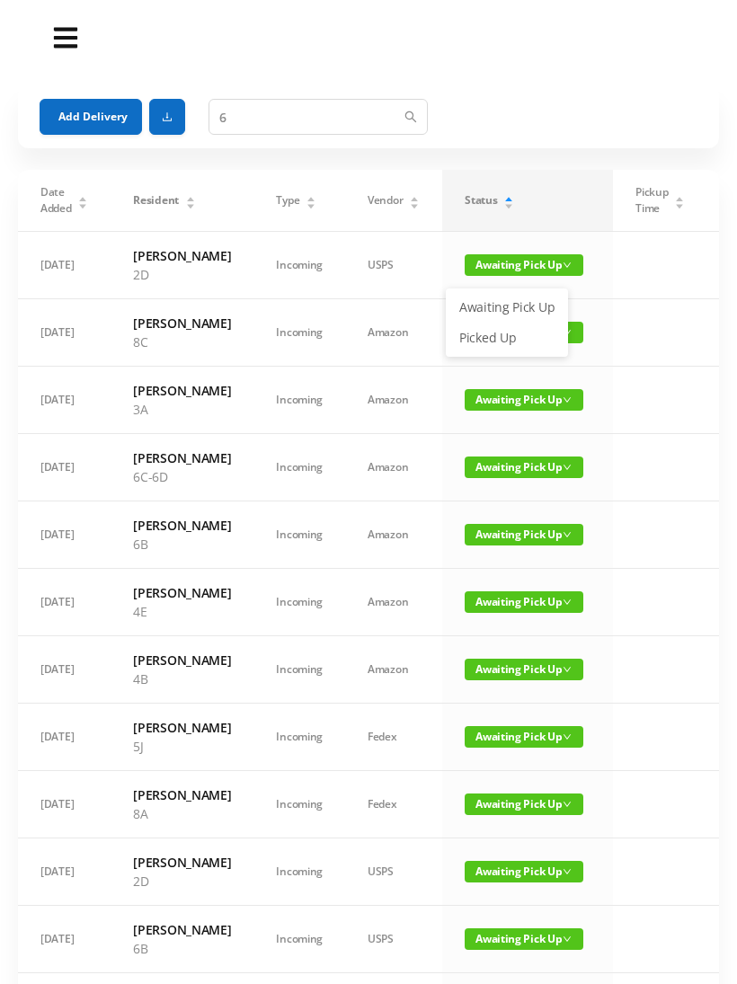
click at [499, 345] on link "Picked Up" at bounding box center [506, 337] width 117 height 29
click at [86, 99] on button "Add Delivery" at bounding box center [91, 117] width 102 height 36
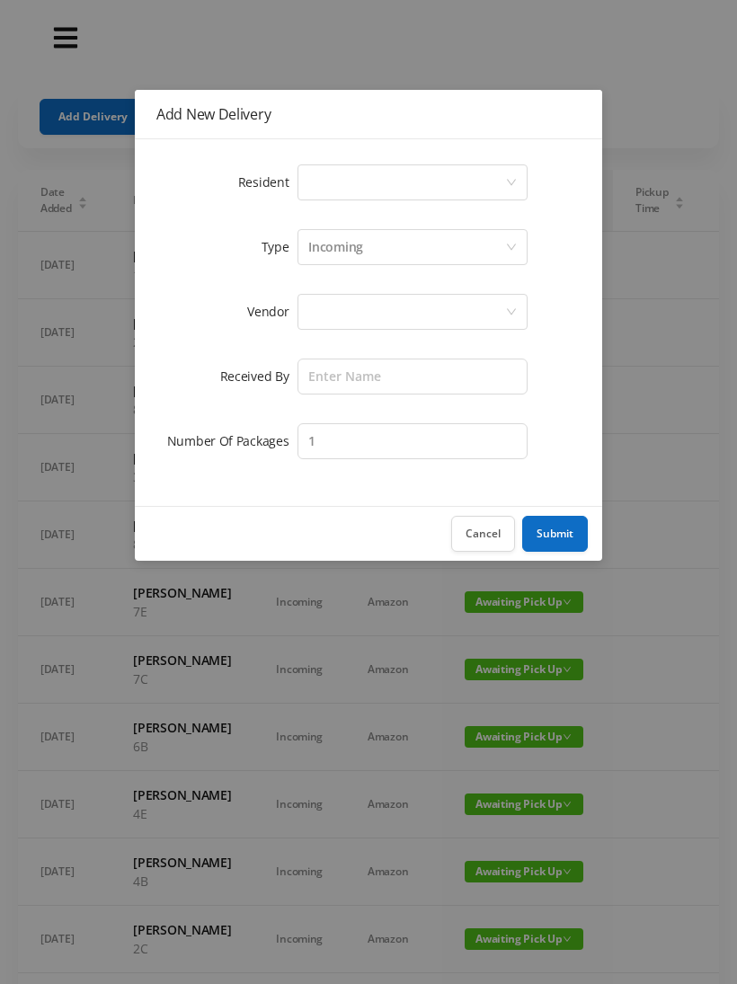
click at [330, 179] on div "Select a person" at bounding box center [406, 182] width 197 height 34
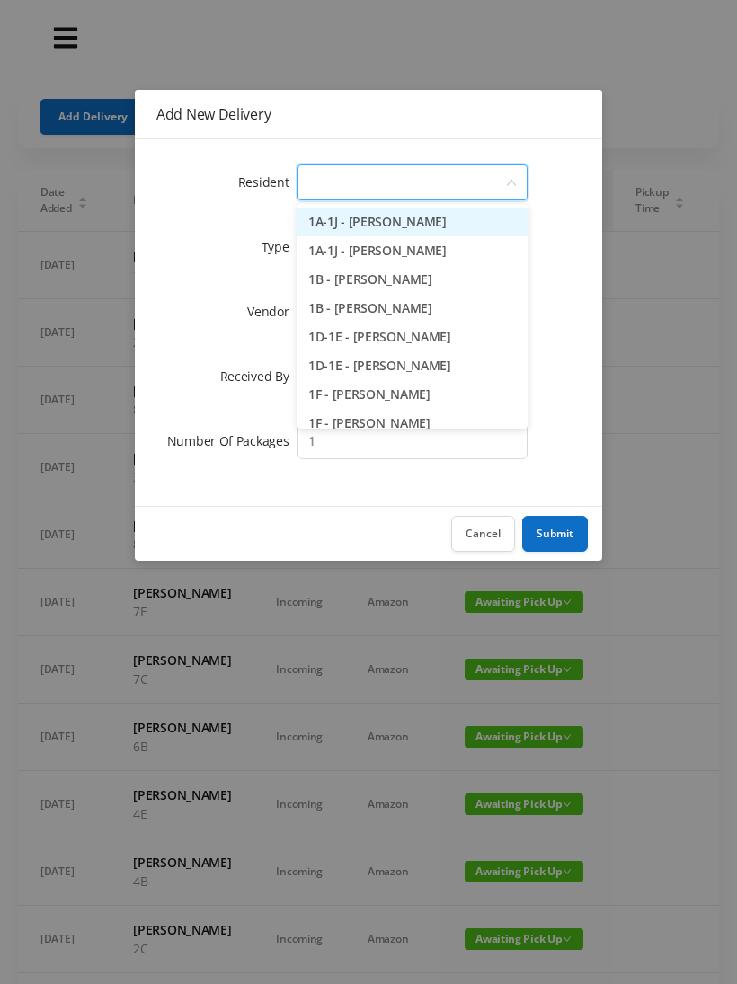
type input "8"
click at [358, 221] on li "8A - Rebecca Levinsky" at bounding box center [412, 222] width 230 height 29
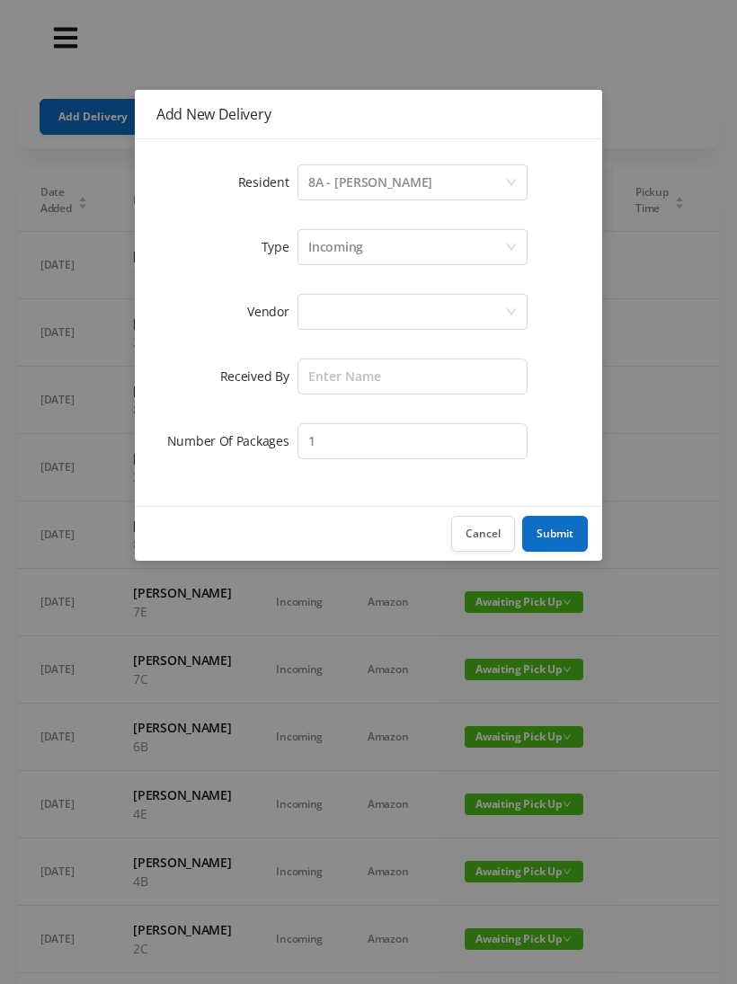
click at [310, 311] on div at bounding box center [406, 312] width 197 height 34
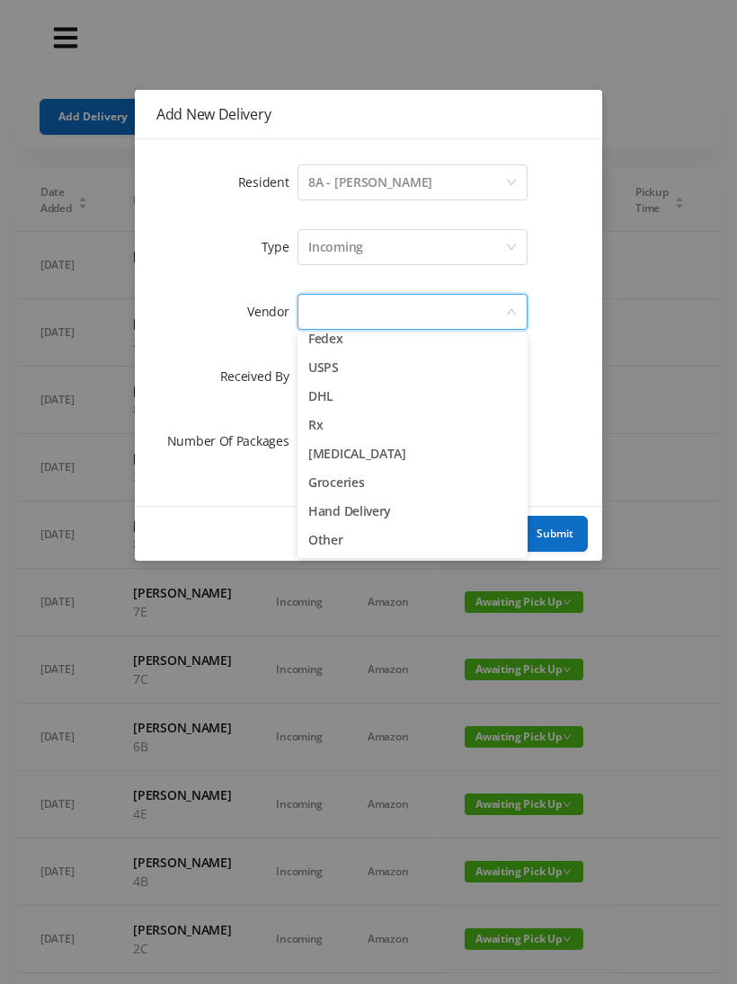
scroll to position [70, 0]
click at [328, 535] on li "Other" at bounding box center [412, 540] width 230 height 29
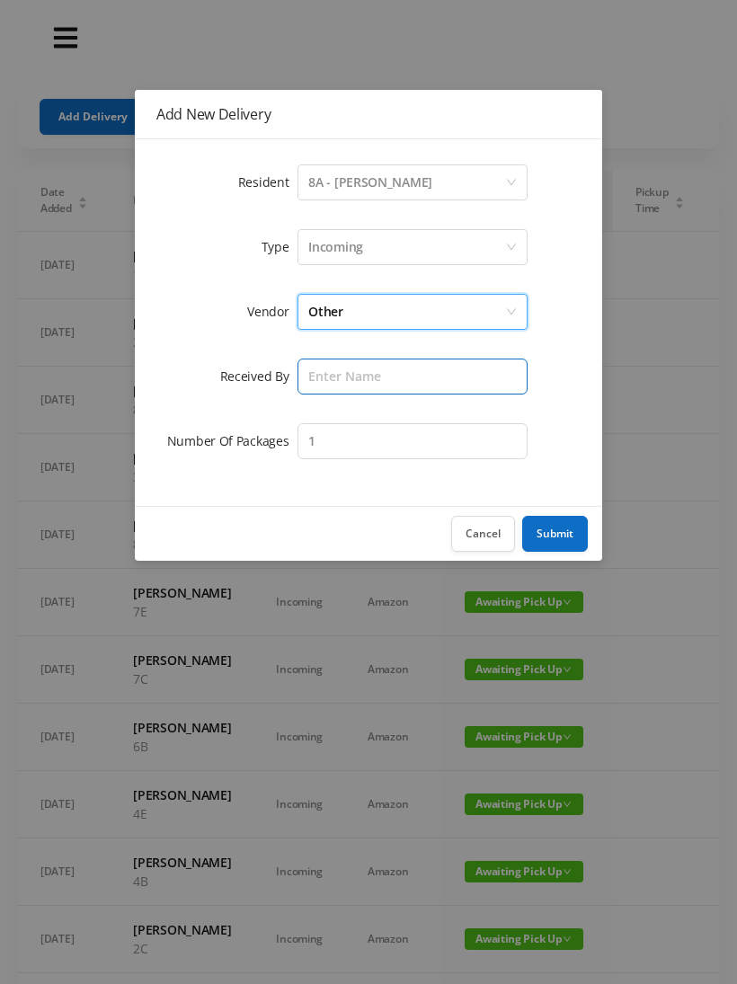
click at [323, 377] on input "text" at bounding box center [412, 376] width 230 height 36
type input "[PERSON_NAME]"
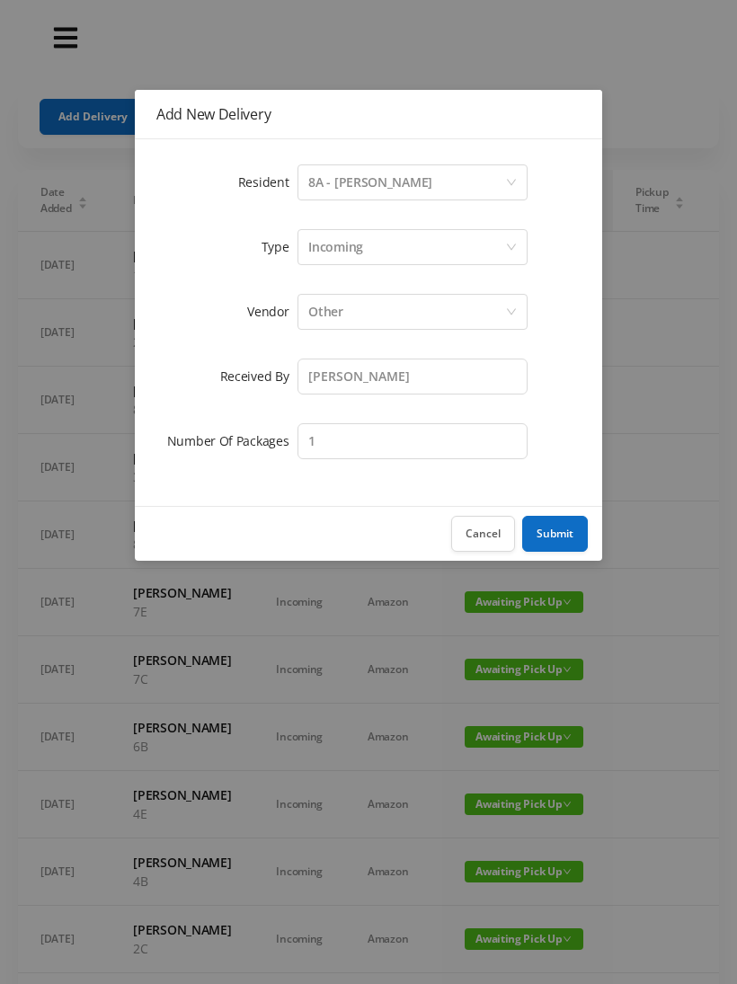
click at [565, 524] on button "Submit" at bounding box center [555, 534] width 66 height 36
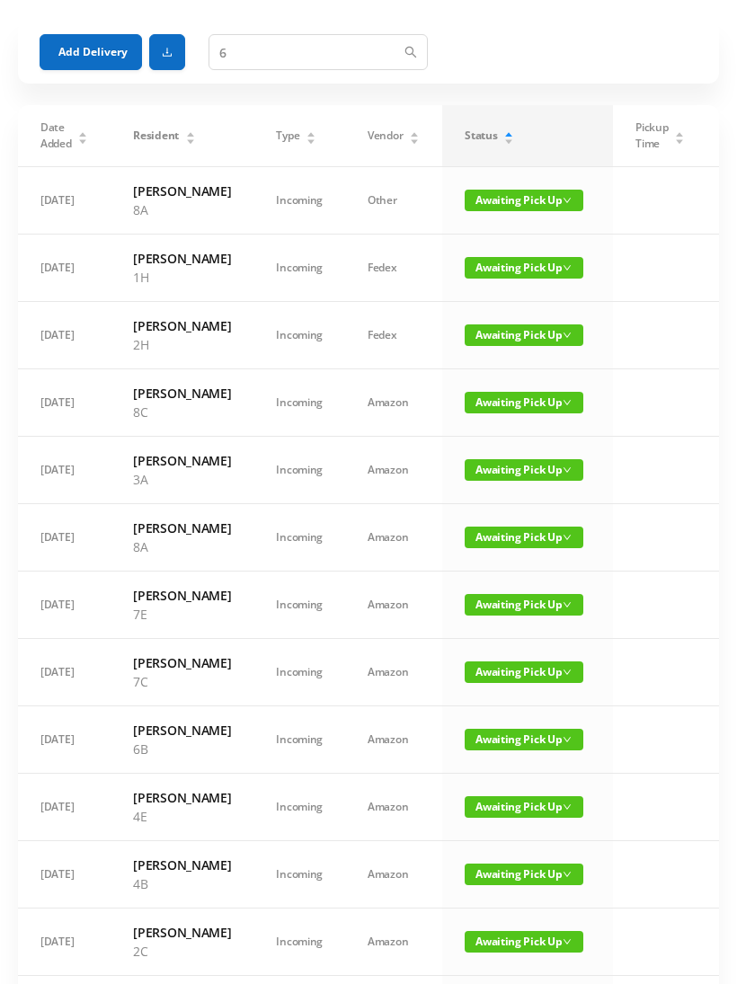
scroll to position [0, 0]
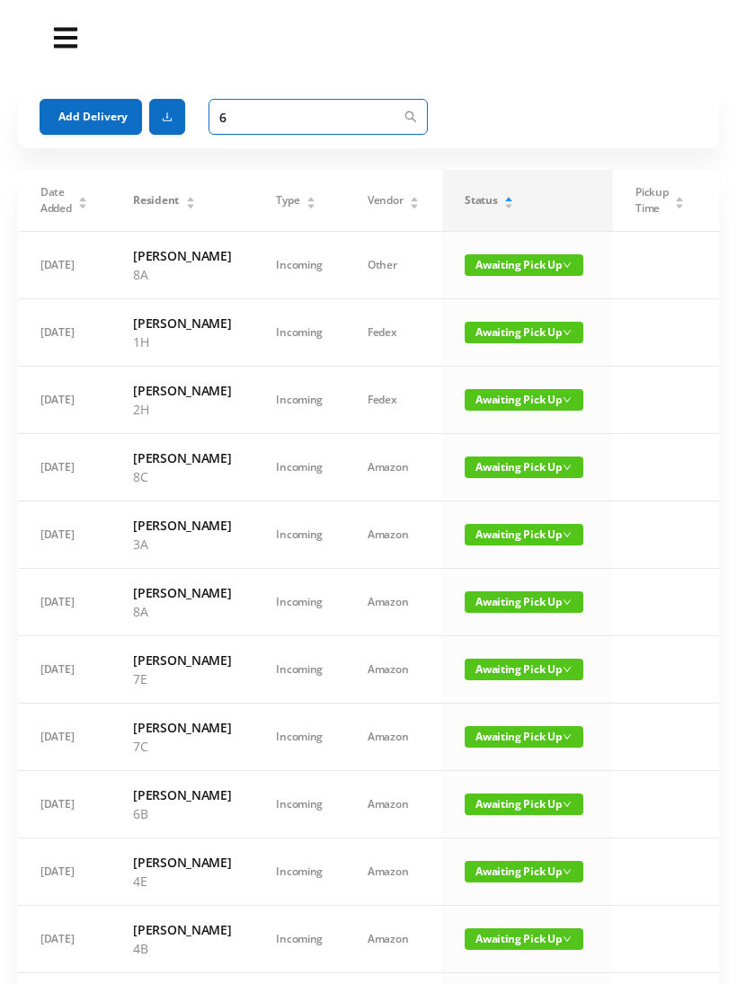
click at [248, 112] on input "6" at bounding box center [317, 117] width 219 height 36
click at [494, 275] on span "Awaiting Pick Up" at bounding box center [523, 265] width 119 height 22
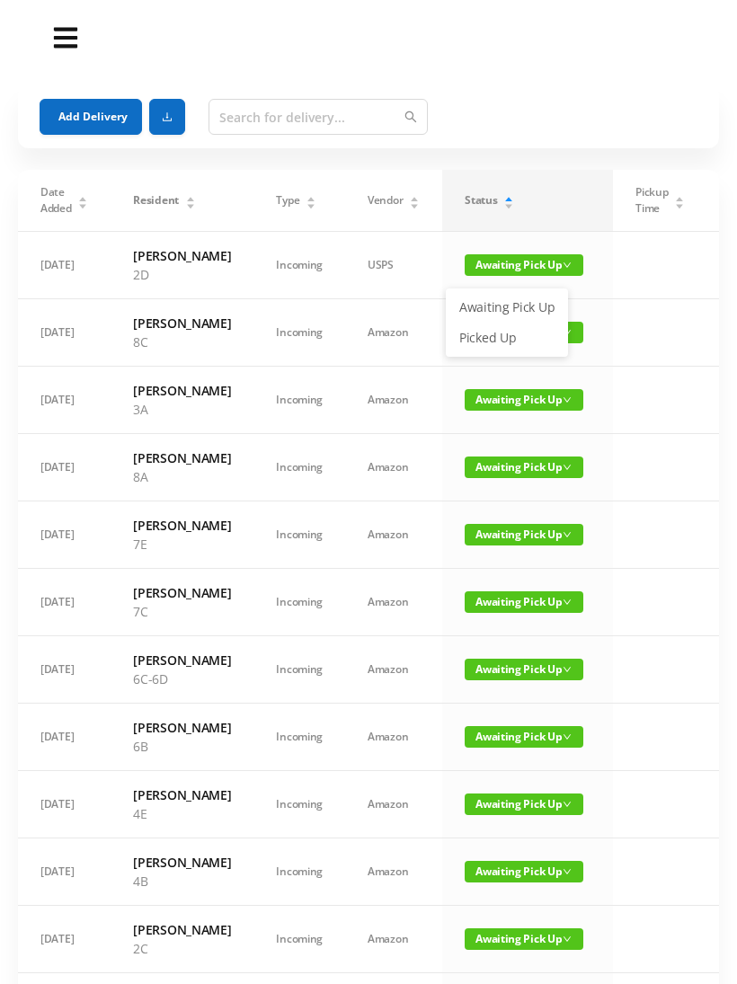
click at [491, 341] on link "Picked Up" at bounding box center [506, 337] width 117 height 29
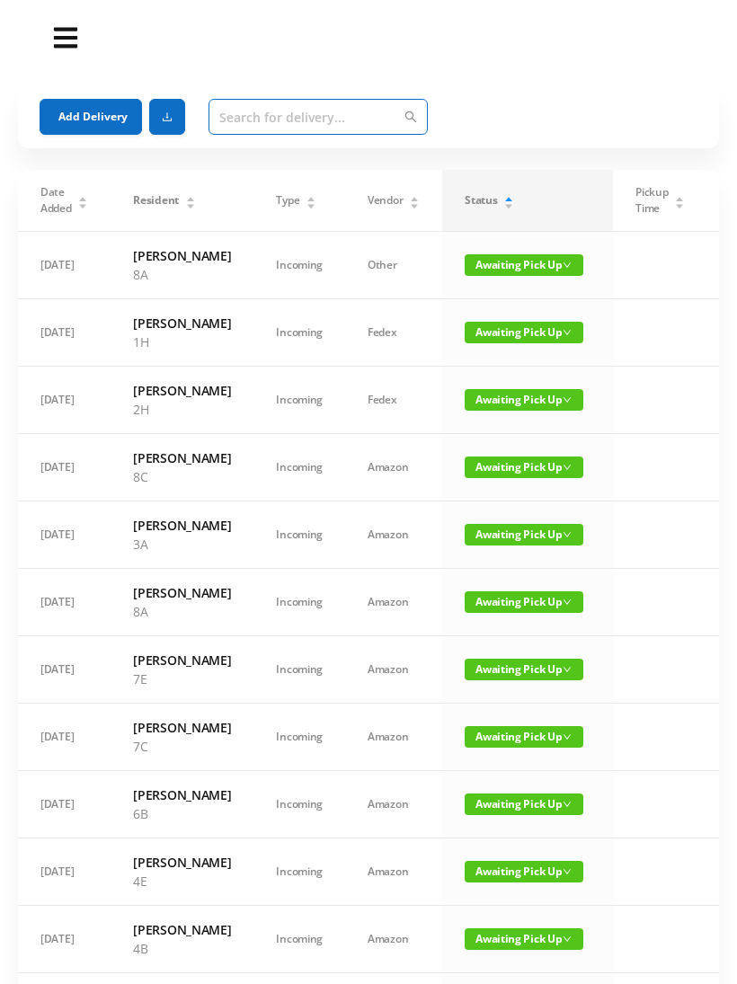
click at [223, 120] on input "text" at bounding box center [317, 117] width 219 height 36
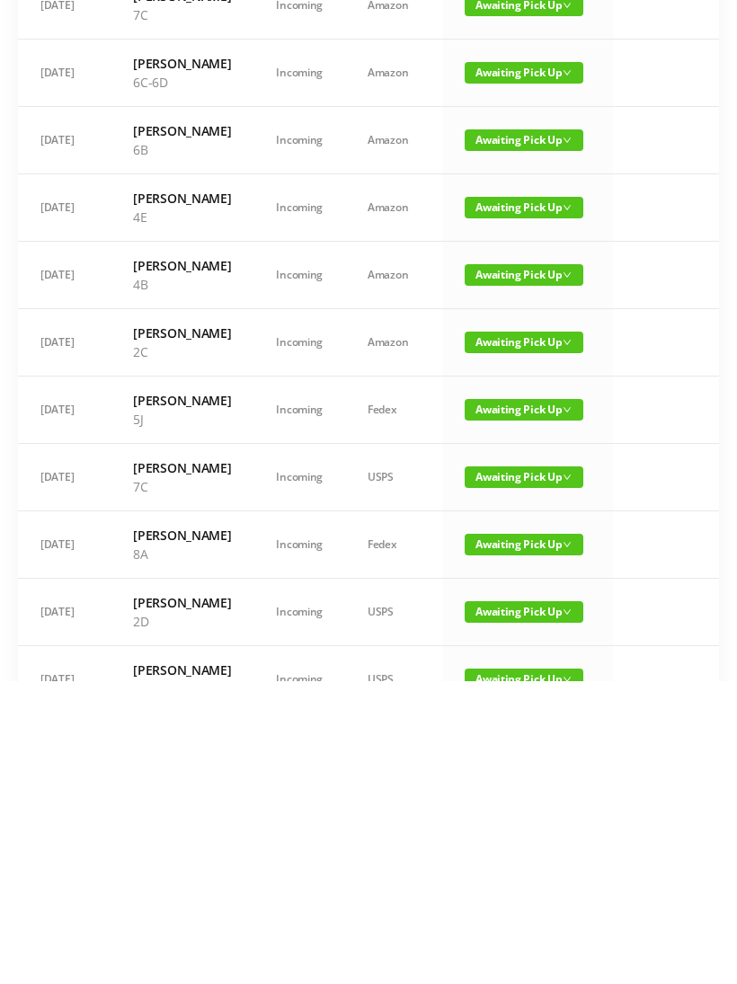
type input "2"
click at [514, 634] on span "Awaiting Pick Up" at bounding box center [523, 645] width 119 height 22
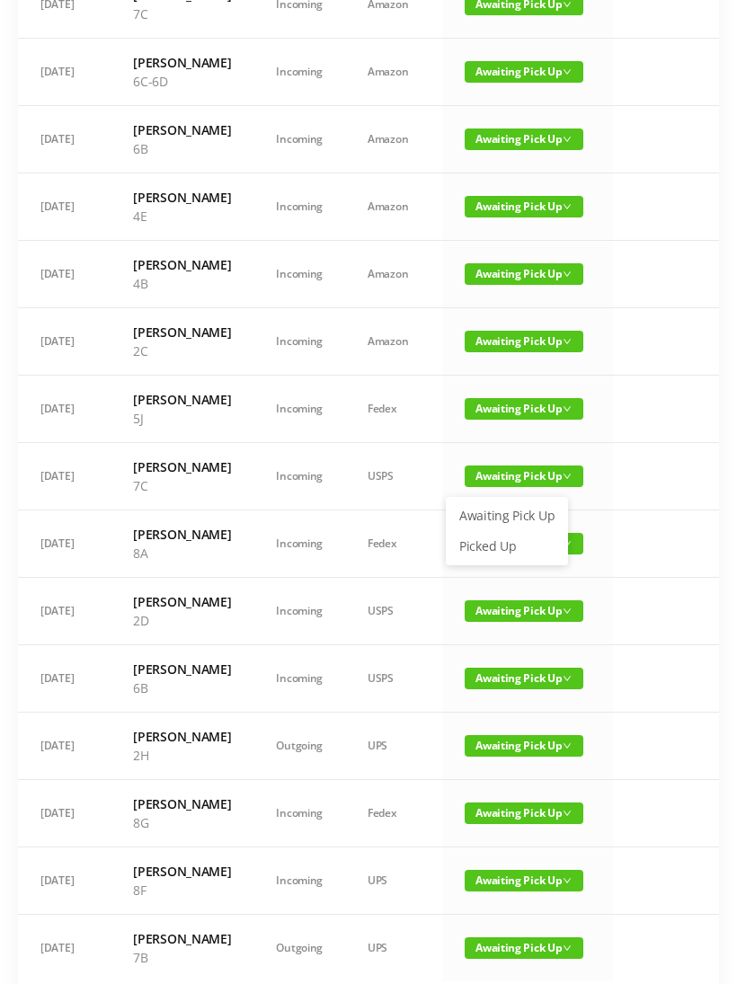
click at [491, 555] on link "Picked Up" at bounding box center [506, 546] width 117 height 29
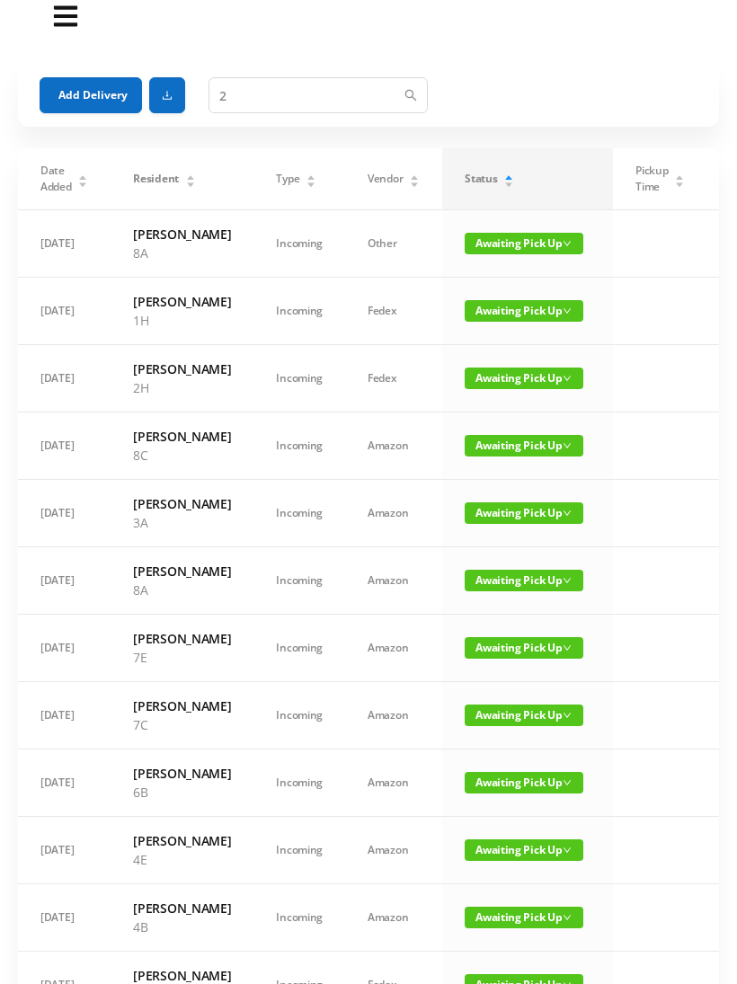
scroll to position [0, 0]
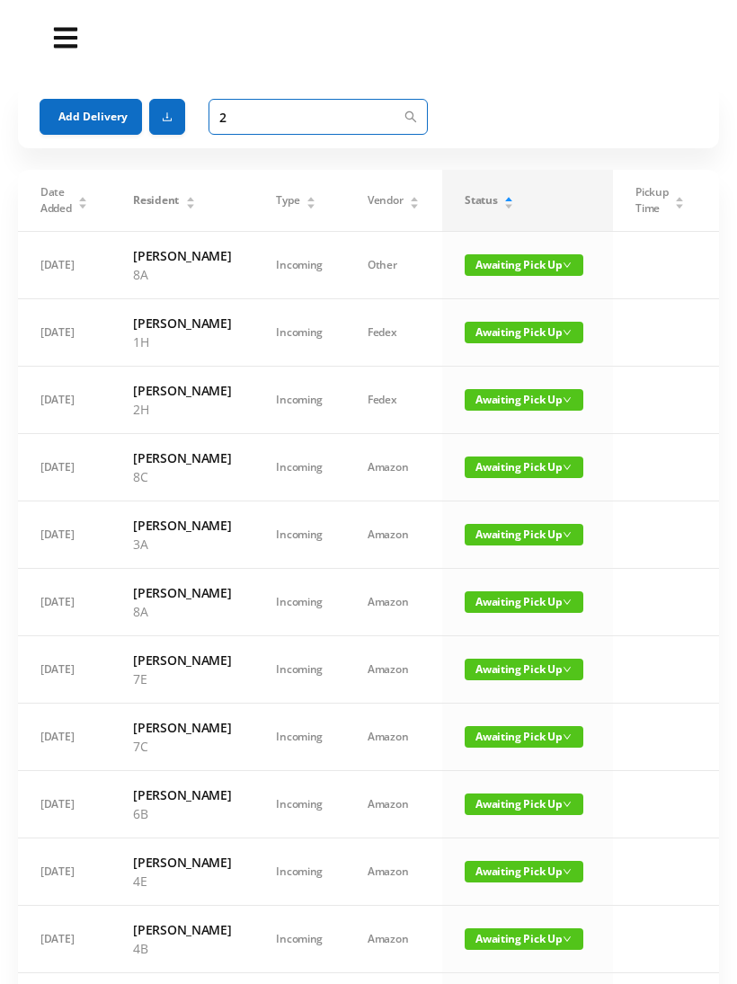
click at [241, 119] on input "2" at bounding box center [317, 117] width 219 height 36
click at [489, 273] on span "Awaiting Pick Up" at bounding box center [523, 265] width 119 height 22
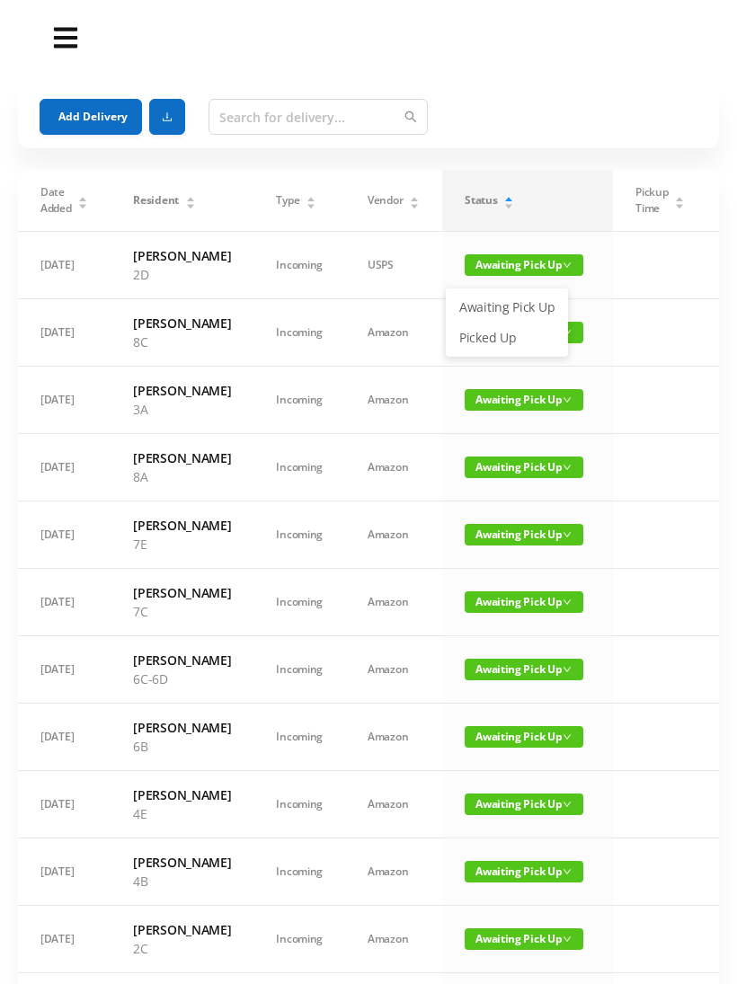
click at [489, 345] on link "Picked Up" at bounding box center [506, 337] width 117 height 29
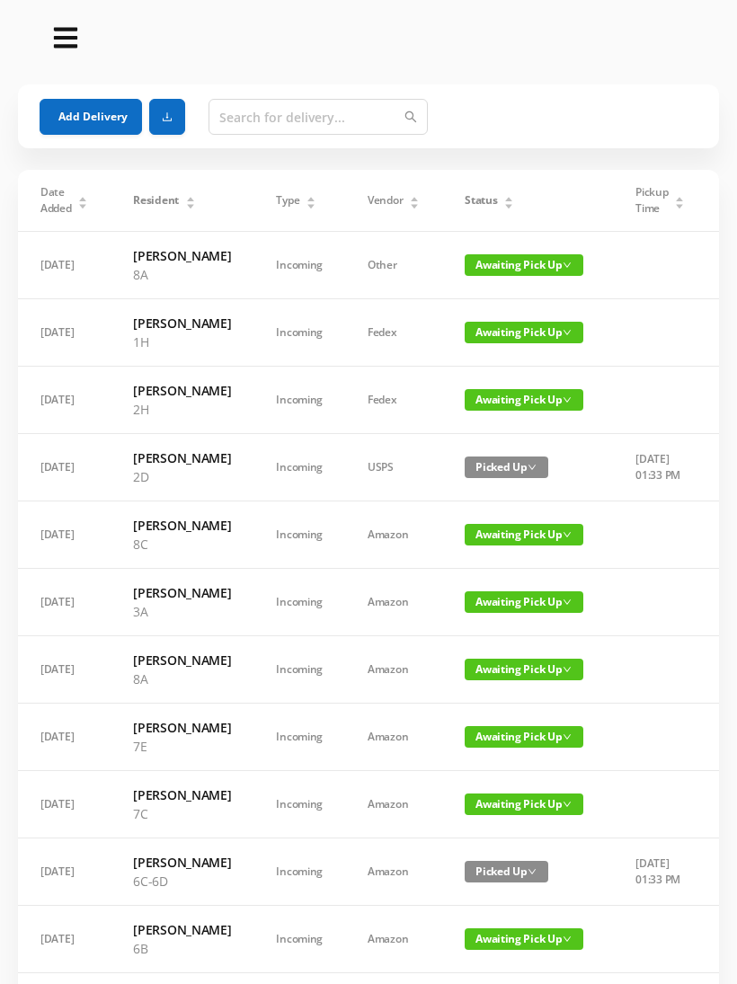
click at [504, 201] on div "Status" at bounding box center [488, 200] width 49 height 16
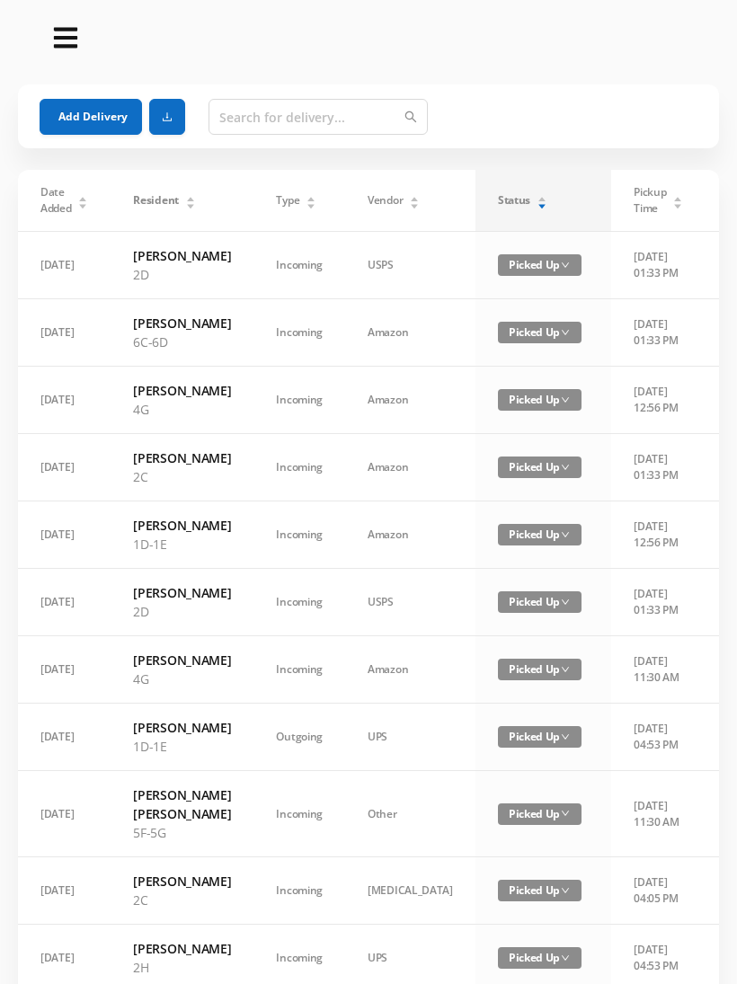
click at [536, 205] on icon "icon: caret-down" at bounding box center [541, 206] width 10 height 10
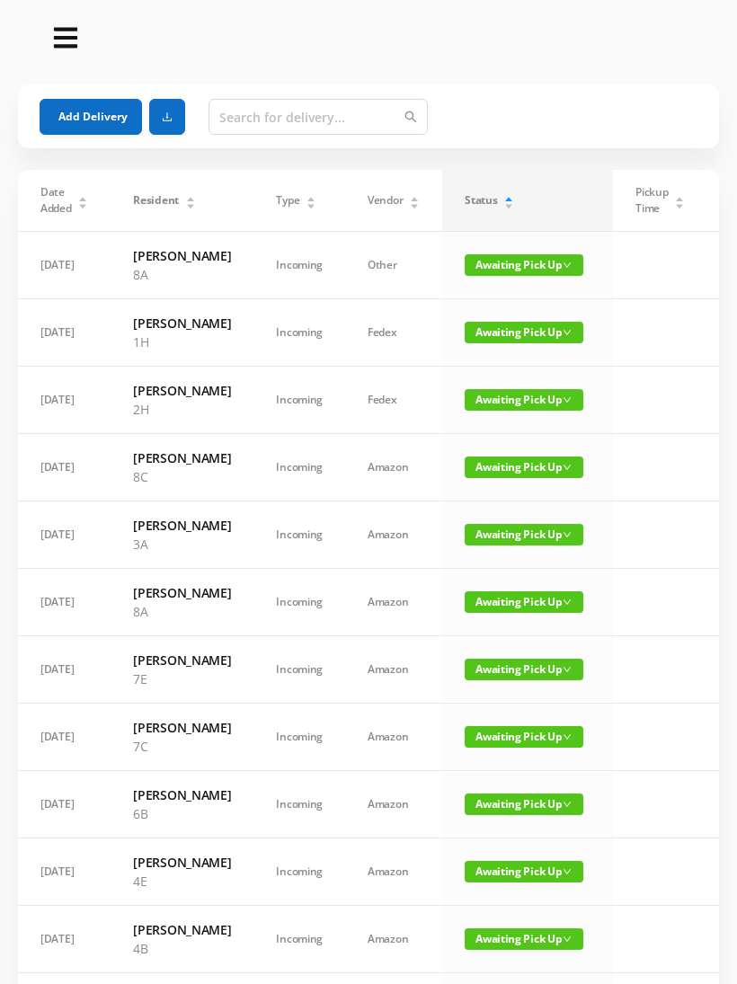
click at [494, 747] on span "Awaiting Pick Up" at bounding box center [523, 737] width 119 height 22
click at [495, 929] on link "Picked Up" at bounding box center [504, 922] width 117 height 29
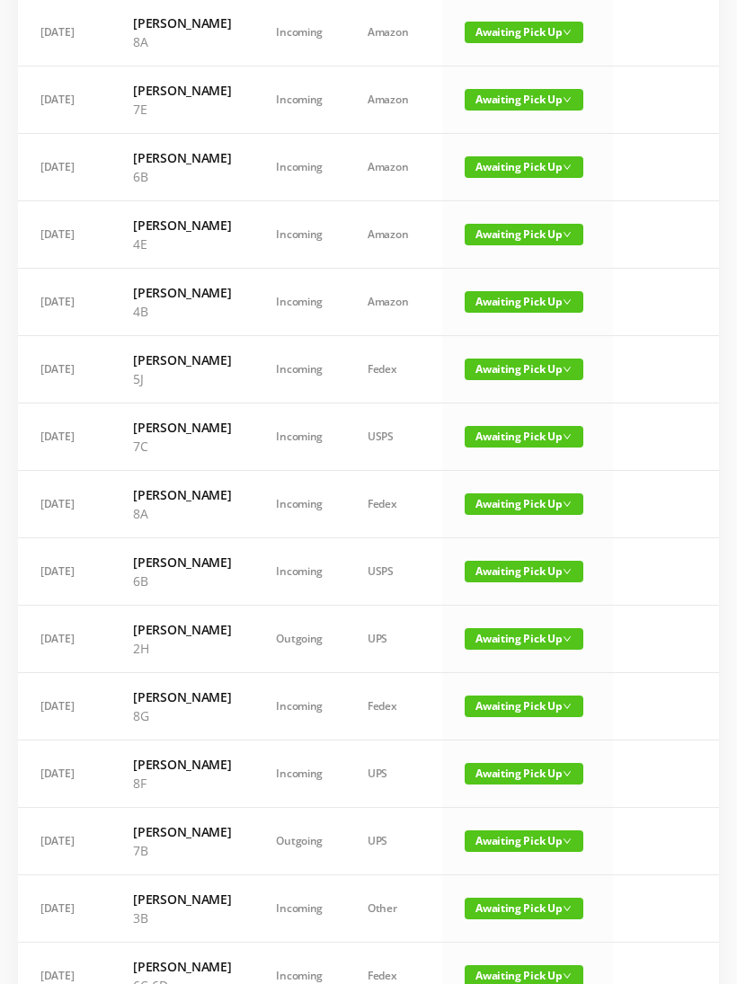
scroll to position [571, 0]
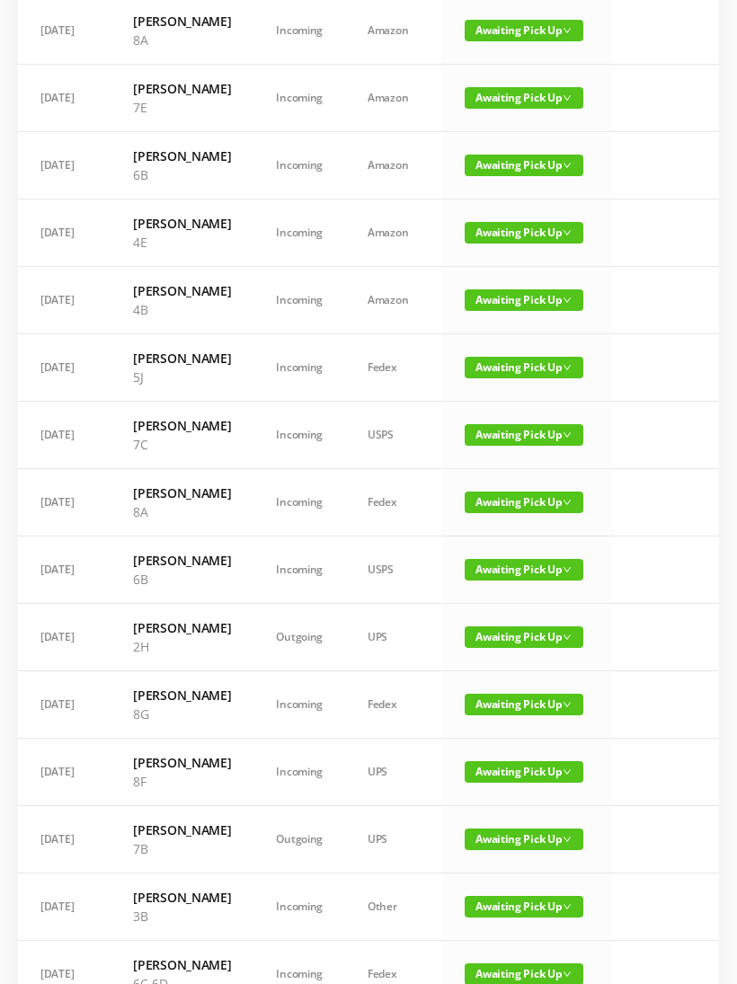
click at [500, 446] on span "Awaiting Pick Up" at bounding box center [523, 435] width 119 height 22
click at [500, 653] on link "Picked Up" at bounding box center [504, 658] width 117 height 29
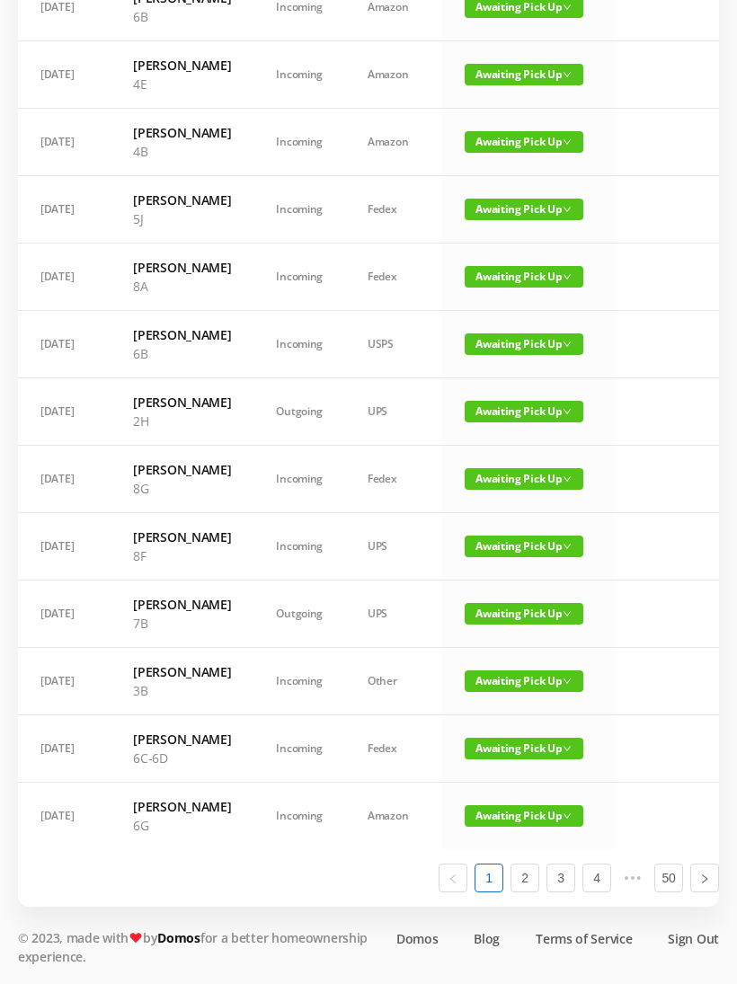
scroll to position [999, 0]
click at [492, 759] on span "Awaiting Pick Up" at bounding box center [523, 749] width 119 height 22
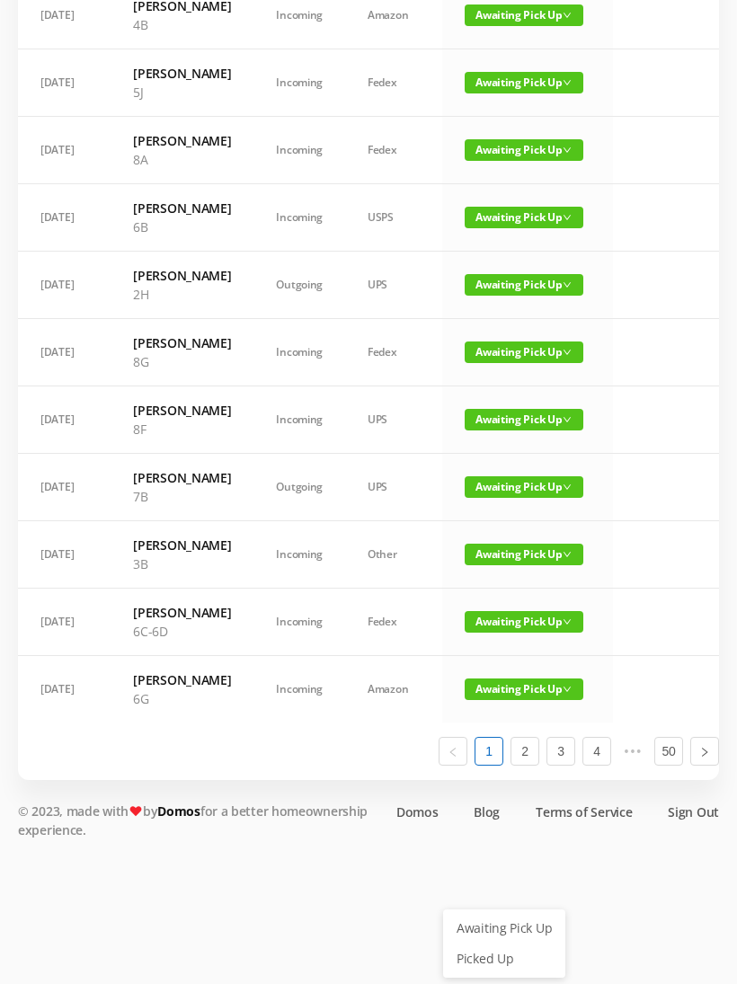
click at [495, 944] on link "Picked Up" at bounding box center [504, 958] width 117 height 29
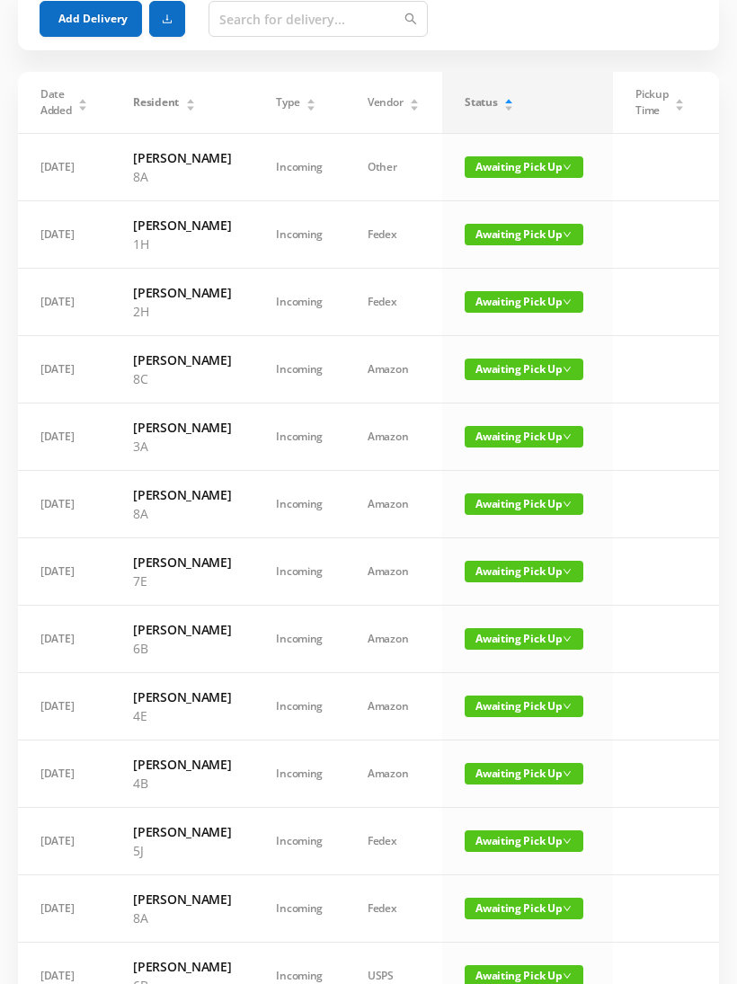
scroll to position [0, 0]
